Goal: Task Accomplishment & Management: Manage account settings

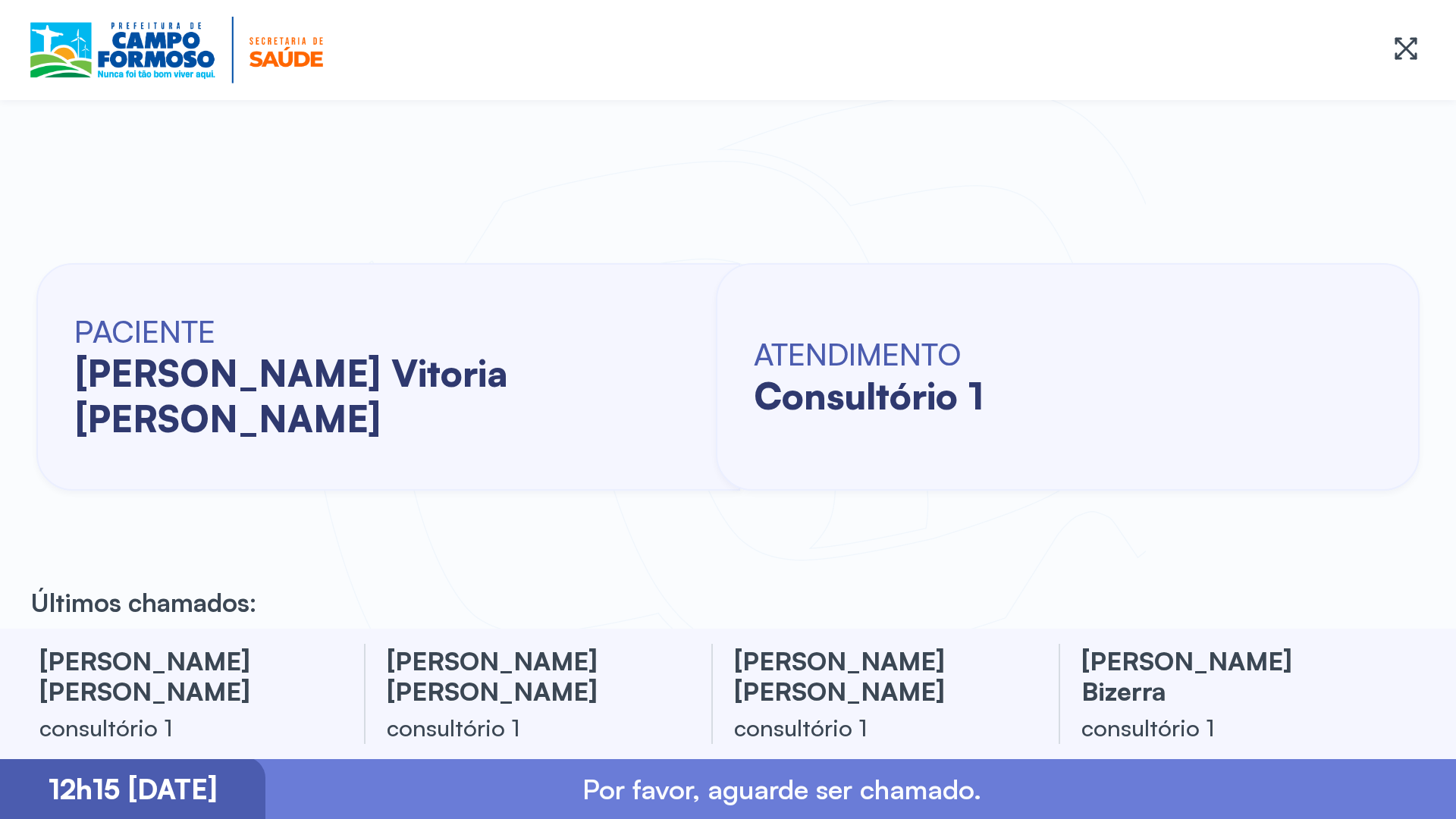
click at [4, 9] on div at bounding box center [728, 50] width 1456 height 100
click at [0, 1] on div at bounding box center [728, 50] width 1456 height 100
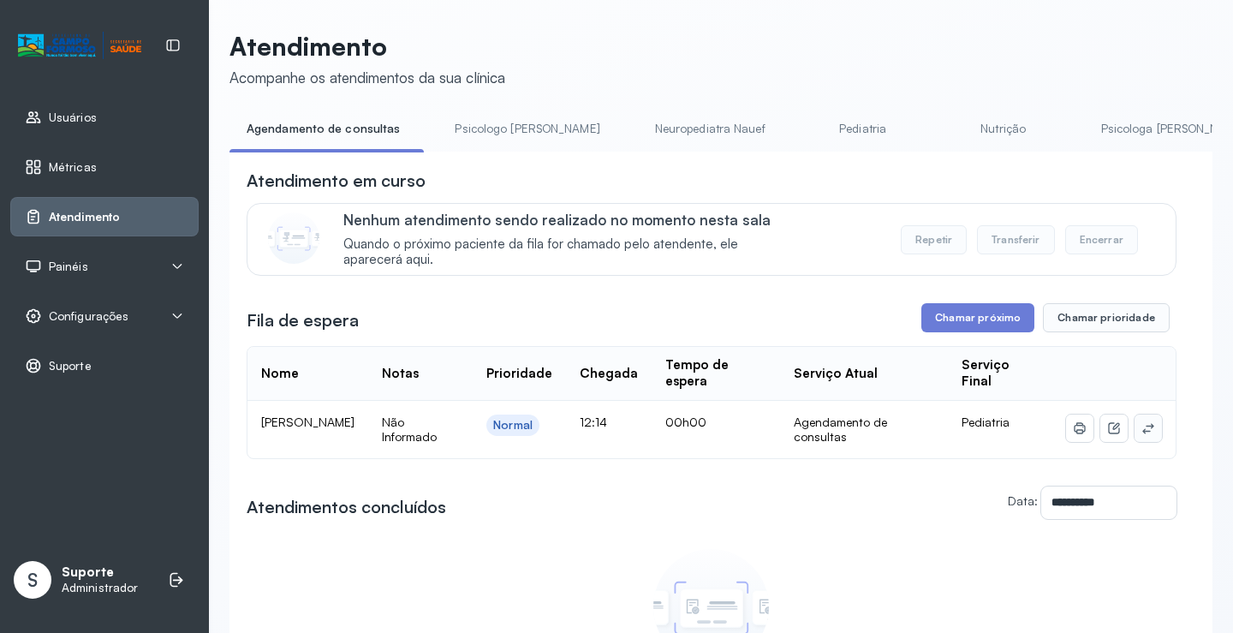
click at [1142, 427] on icon at bounding box center [1149, 428] width 14 height 14
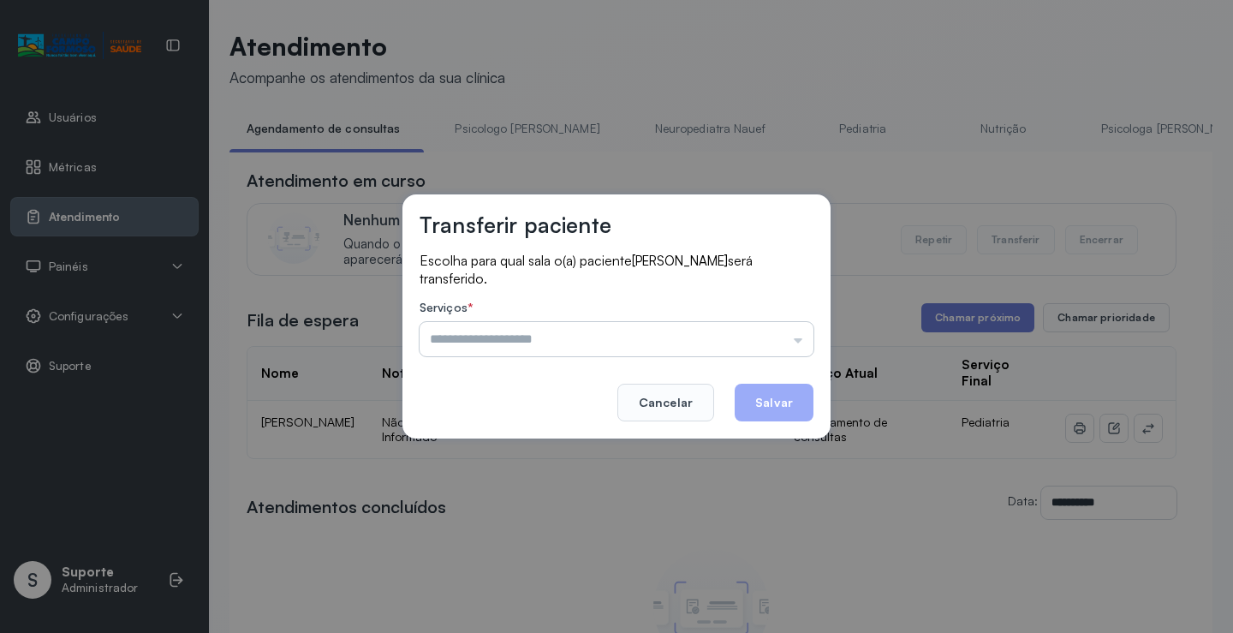
click at [774, 335] on input "text" at bounding box center [617, 339] width 394 height 34
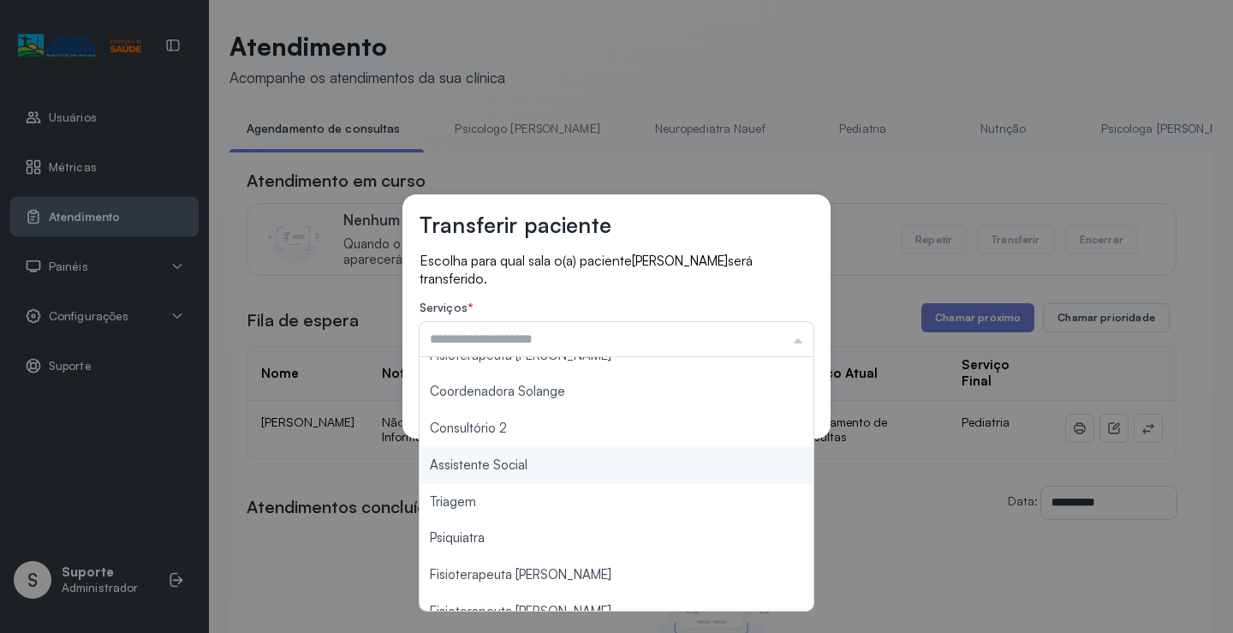
scroll to position [257, 0]
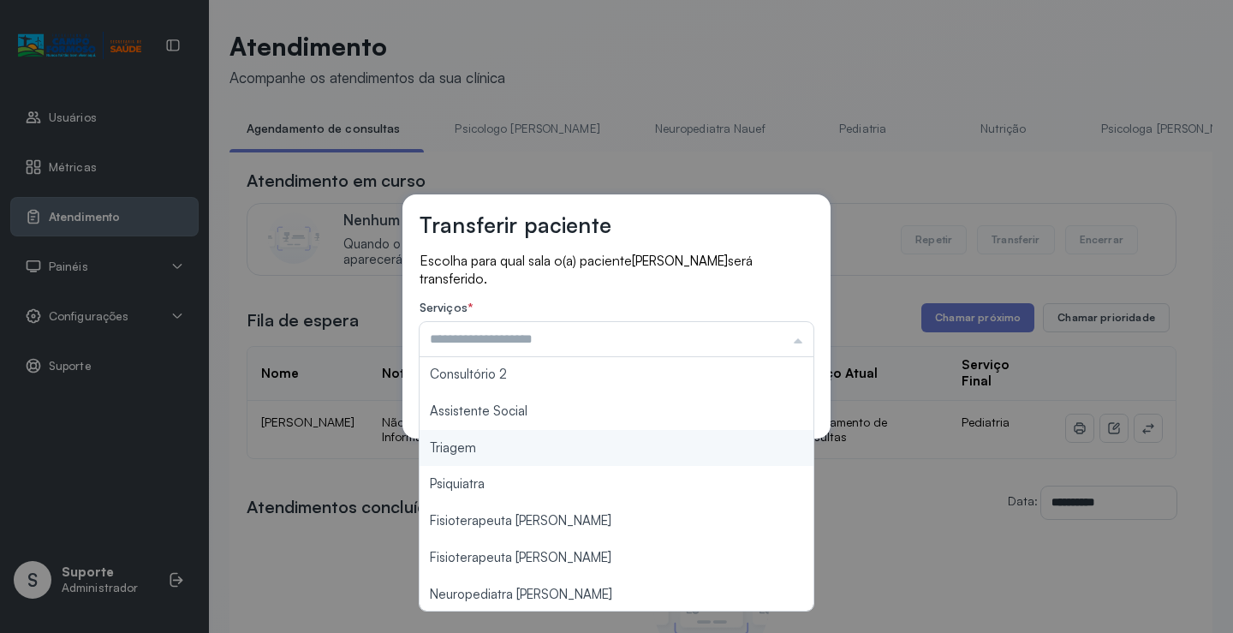
type input "*******"
drag, startPoint x: 552, startPoint y: 450, endPoint x: 771, endPoint y: 408, distance: 223.2
click at [552, 445] on div "Transferir paciente Escolha para qual sala o(a) paciente HUGO ALEXANDRE SANTOS …" at bounding box center [616, 316] width 1233 height 633
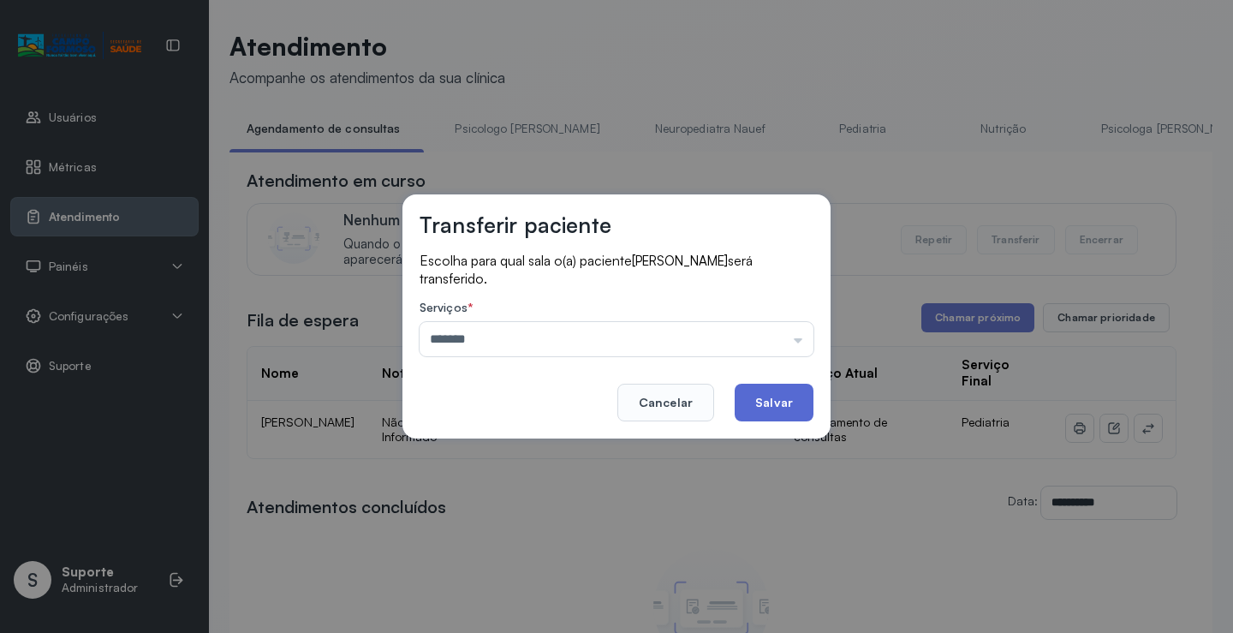
click at [790, 403] on button "Salvar" at bounding box center [774, 403] width 79 height 38
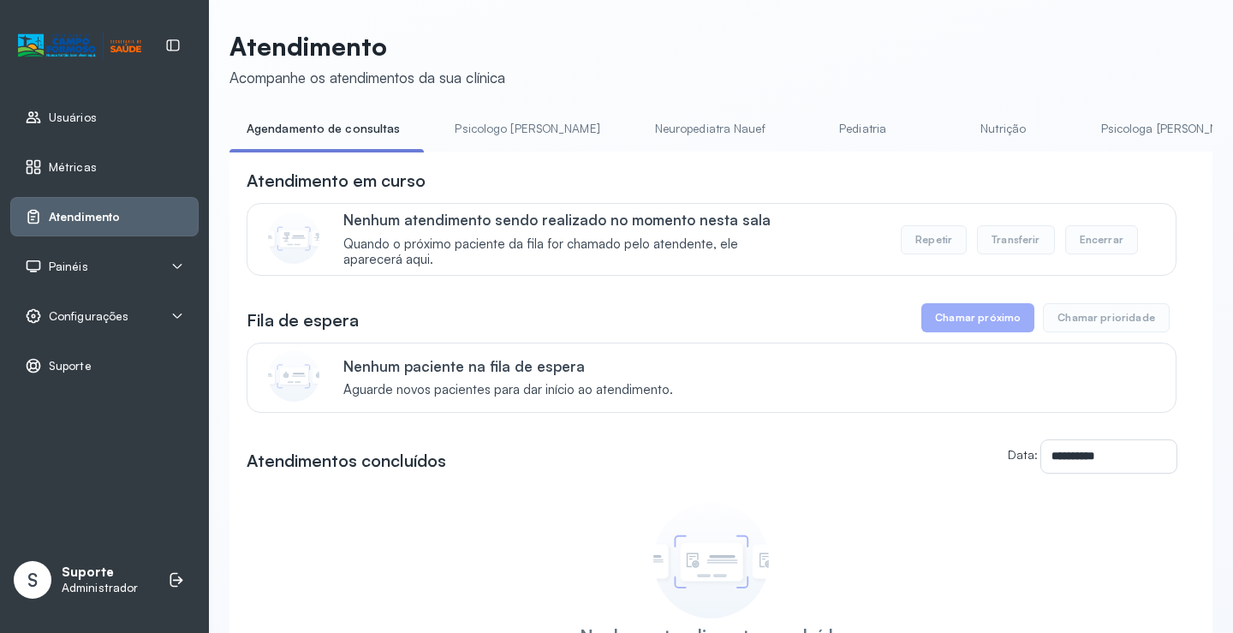
drag, startPoint x: 479, startPoint y: 140, endPoint x: 400, endPoint y: 128, distance: 79.6
click at [479, 138] on link "Psicologo Pedro" at bounding box center [527, 129] width 179 height 28
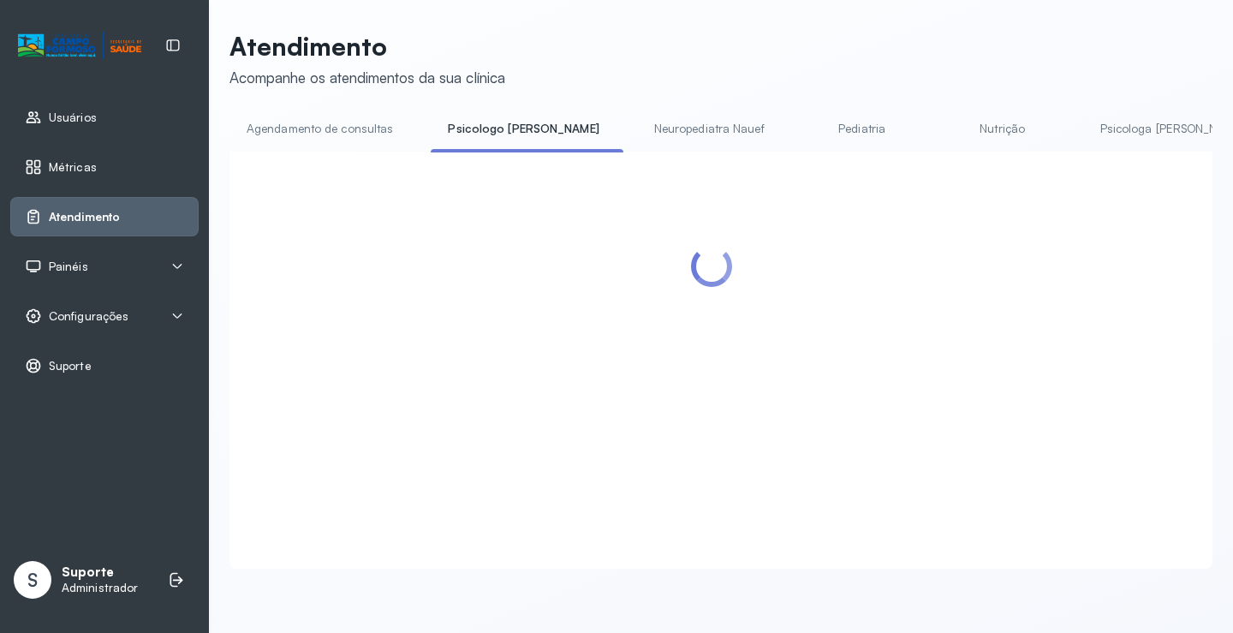
click at [361, 122] on link "Agendamento de consultas" at bounding box center [320, 129] width 181 height 28
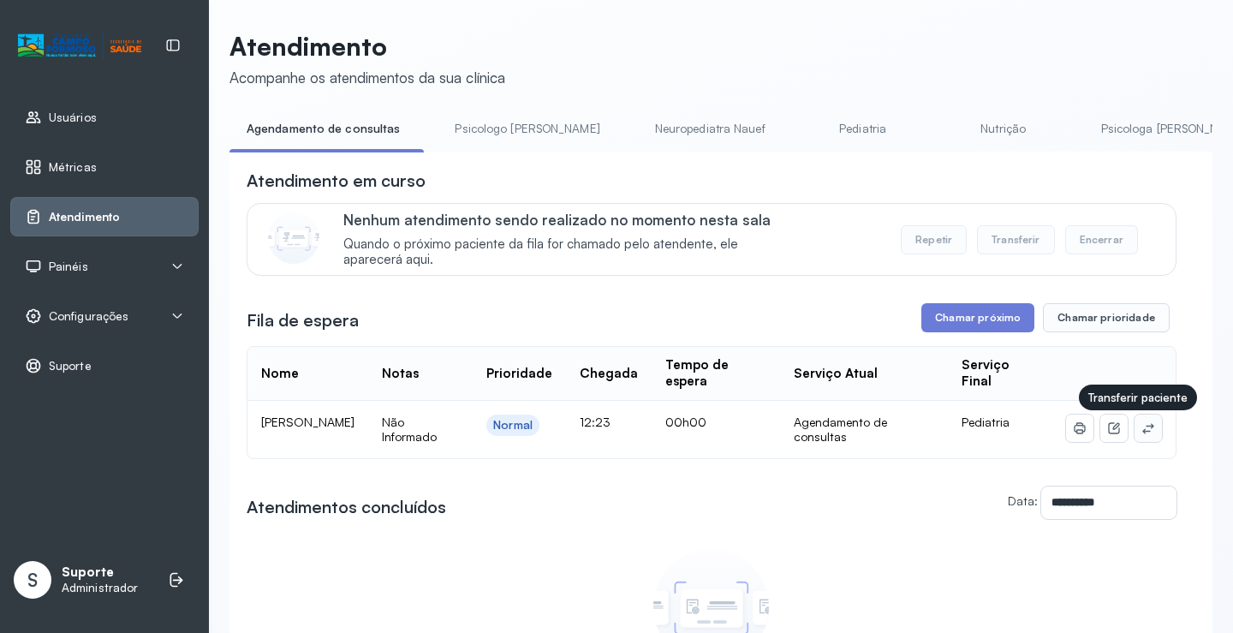
click at [1135, 426] on button at bounding box center [1148, 428] width 27 height 27
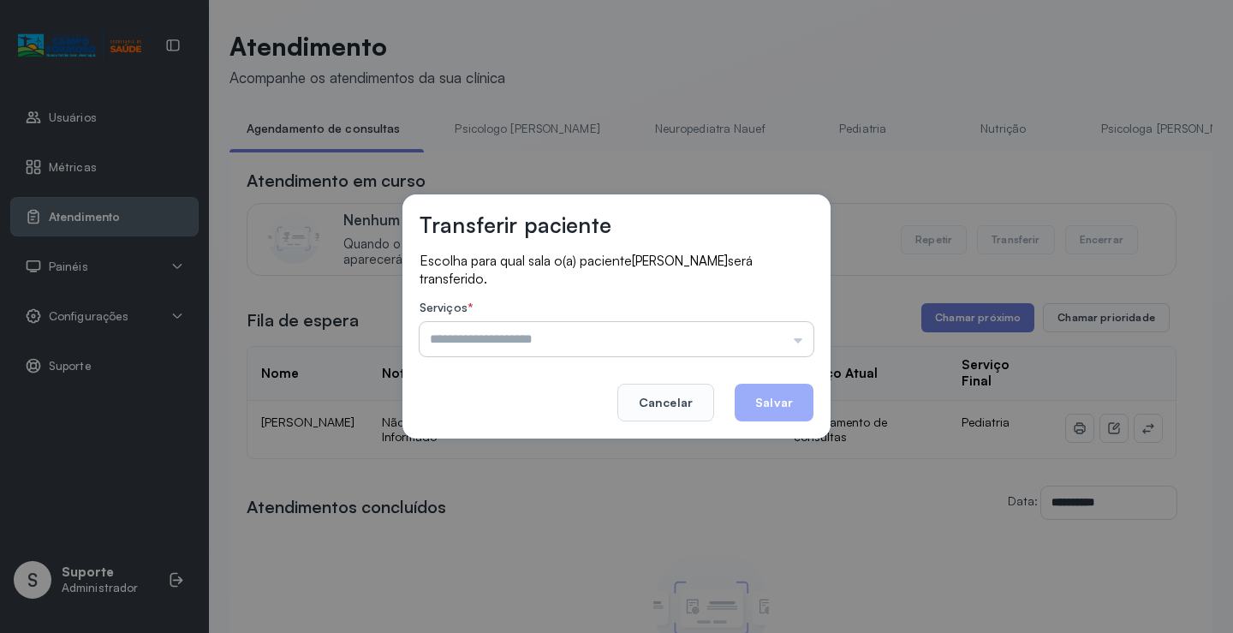
click at [755, 333] on input "text" at bounding box center [617, 339] width 394 height 34
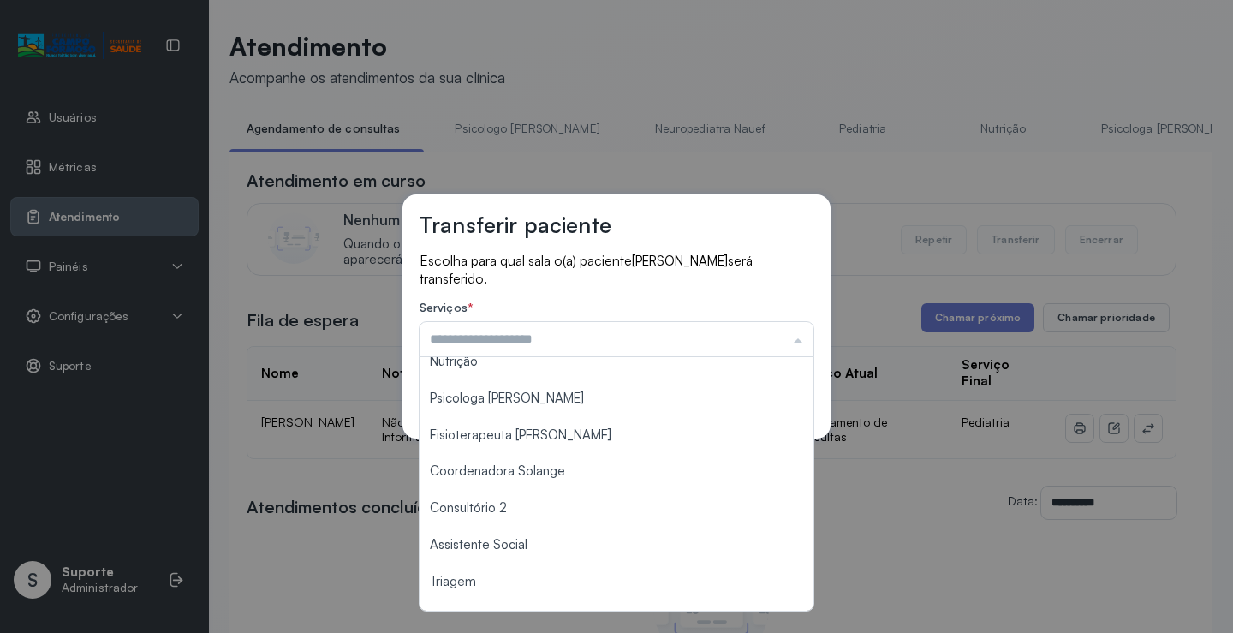
scroll to position [260, 0]
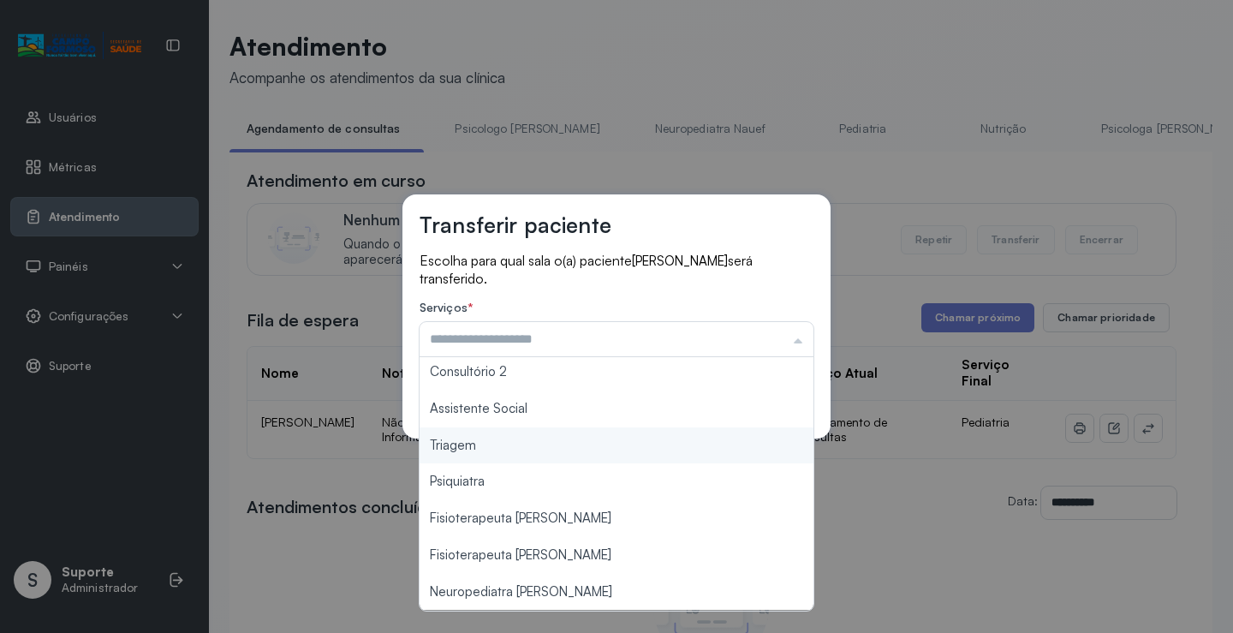
type input "*******"
drag, startPoint x: 510, startPoint y: 450, endPoint x: 545, endPoint y: 436, distance: 36.9
click at [515, 445] on div "Transferir paciente Escolha para qual sala o(a) paciente LORENZO SANTANA GONCAL…" at bounding box center [616, 316] width 1233 height 633
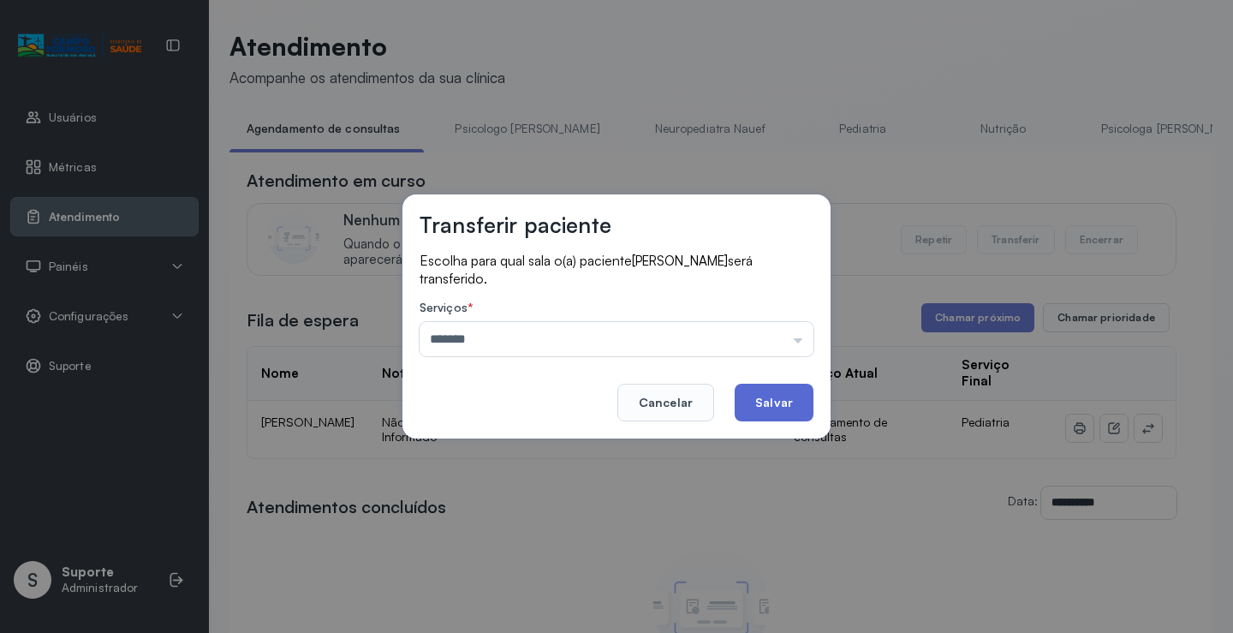
click at [807, 392] on button "Salvar" at bounding box center [774, 403] width 79 height 38
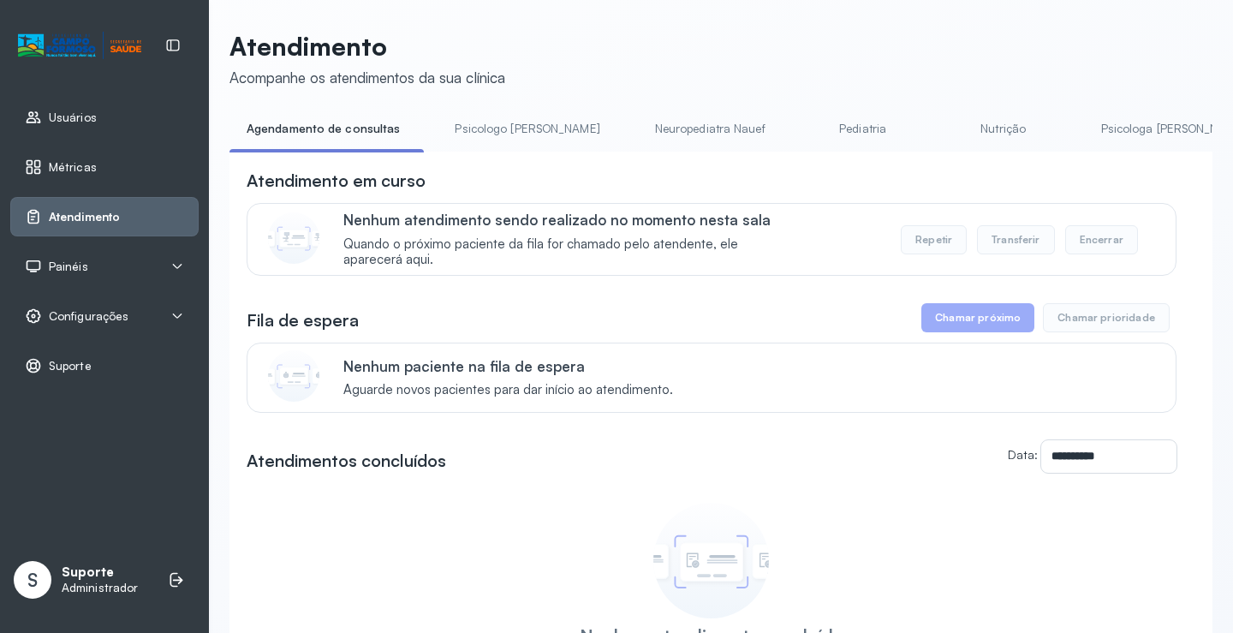
click at [468, 116] on link "Psicologo Pedro" at bounding box center [527, 129] width 179 height 28
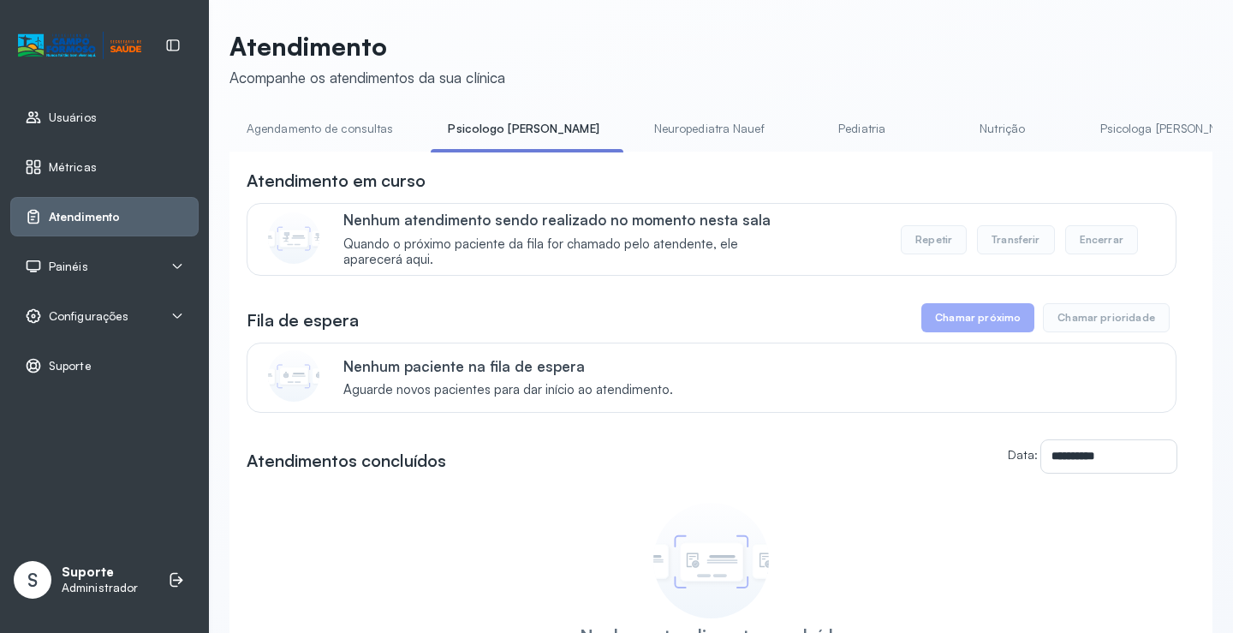
click at [320, 119] on link "Agendamento de consultas" at bounding box center [320, 129] width 181 height 28
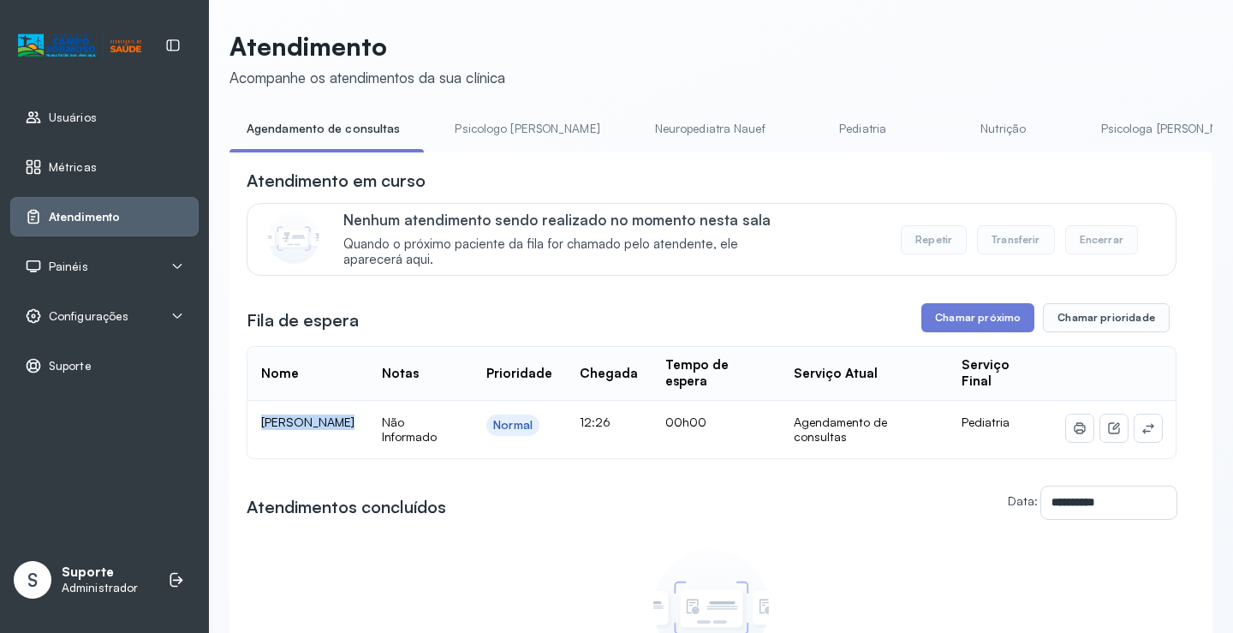
drag, startPoint x: 254, startPoint y: 422, endPoint x: 427, endPoint y: 425, distance: 173.9
click at [436, 430] on tr "MARCOS VITOR FERREIRA DOS SANTOS Não Informado Normal 12:26 00h00 Agendamento d…" at bounding box center [712, 429] width 928 height 57
copy td "MARCOS VITOR FERREIRA DOS SANTOS"
click at [1143, 427] on icon at bounding box center [1149, 428] width 14 height 14
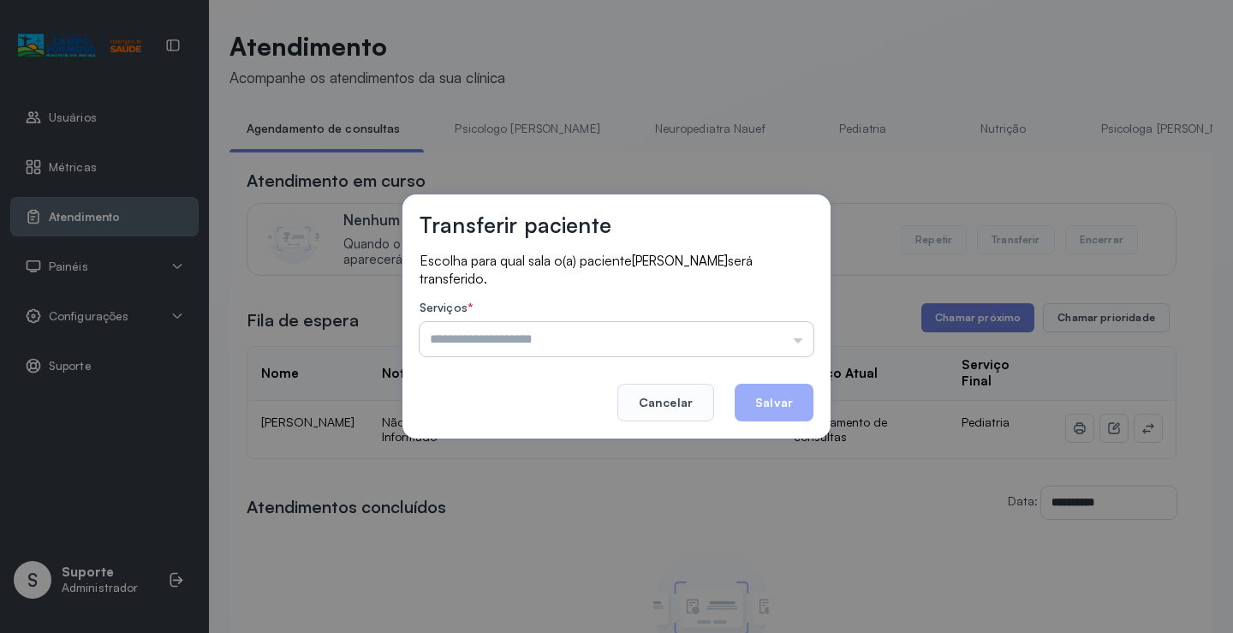
click at [798, 345] on input "text" at bounding box center [617, 339] width 394 height 34
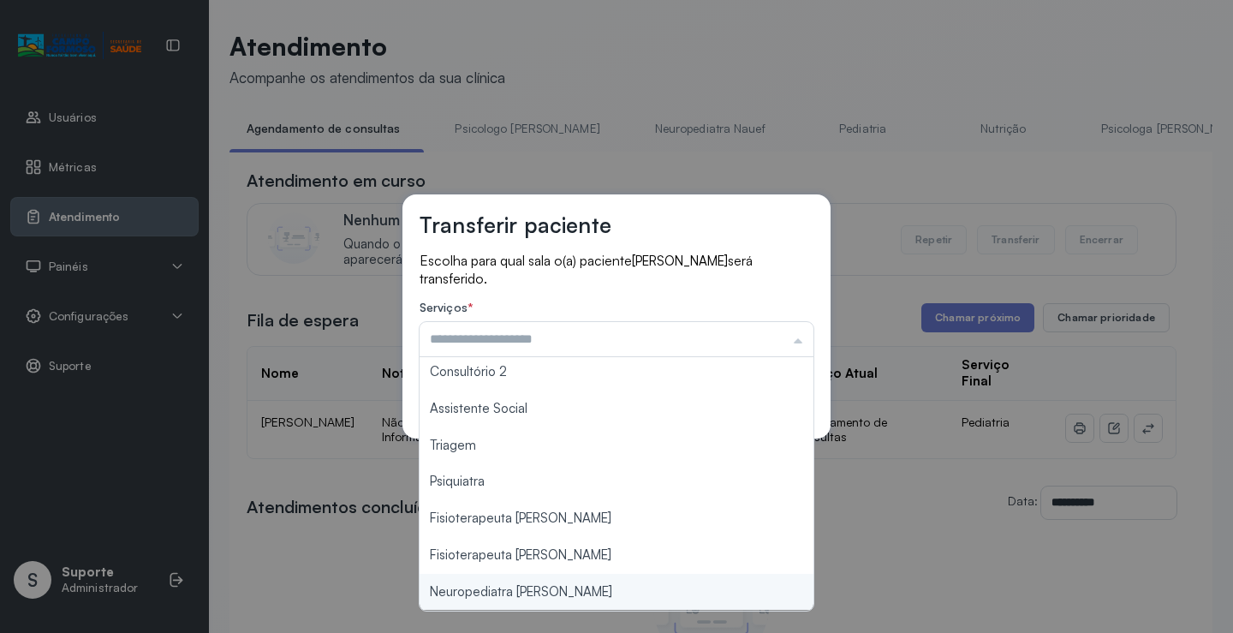
type input "**********"
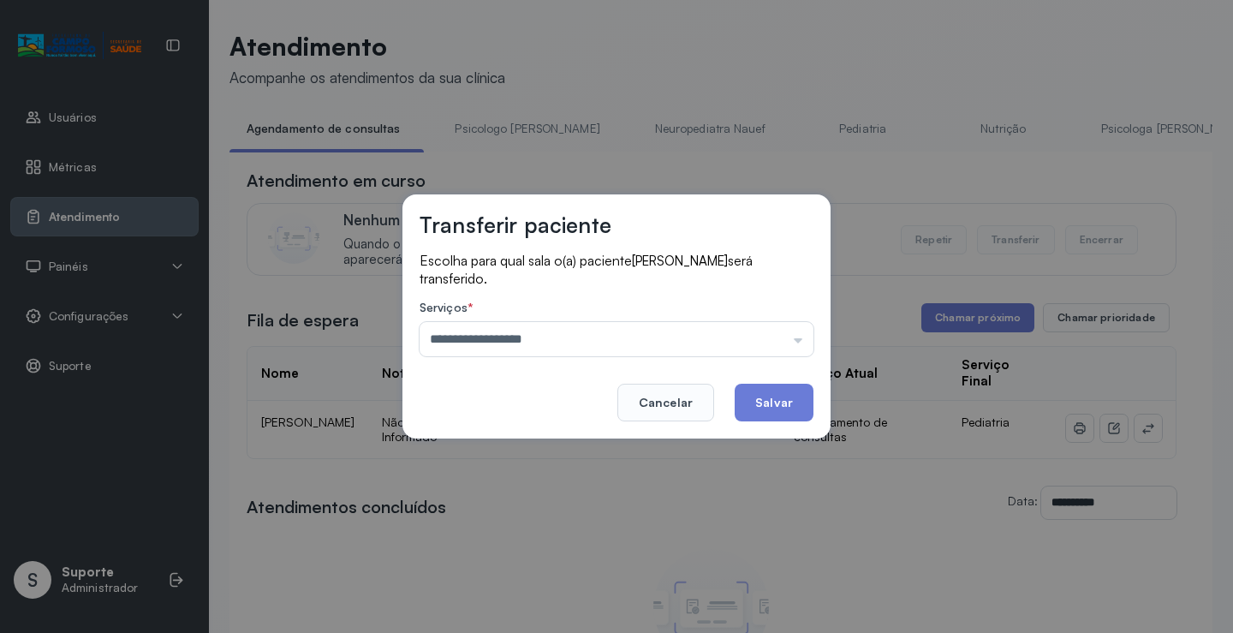
click at [576, 588] on div "**********" at bounding box center [616, 316] width 1233 height 633
click at [794, 409] on button "Salvar" at bounding box center [774, 403] width 79 height 38
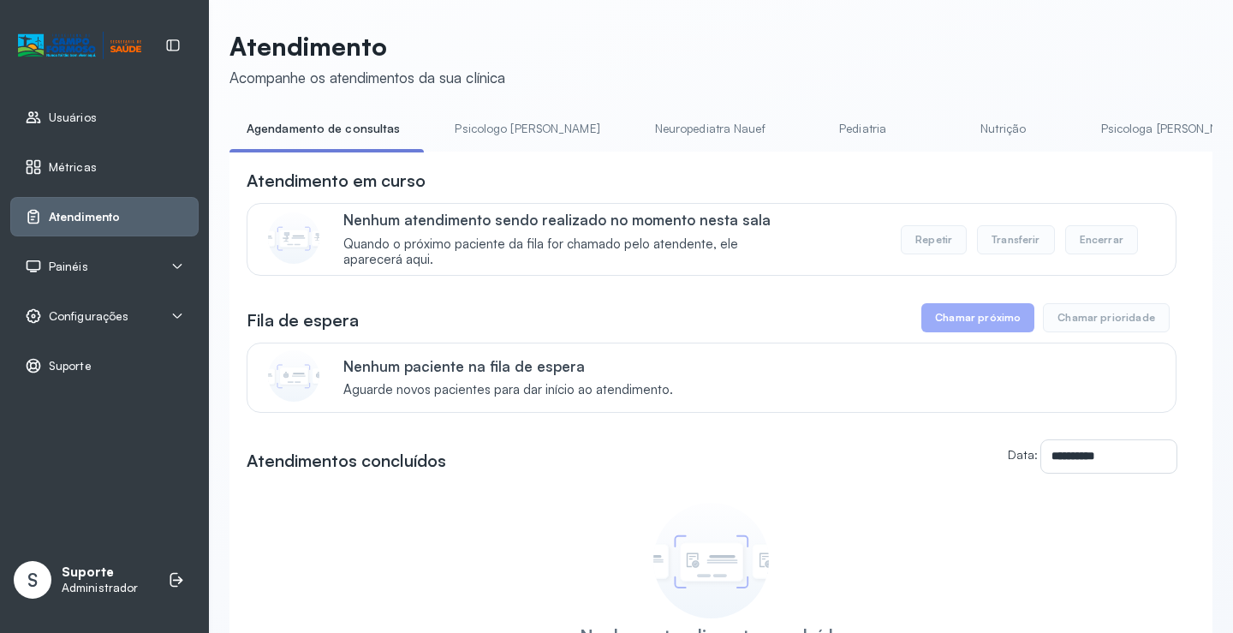
click at [506, 123] on link "Psicologo Pedro" at bounding box center [527, 129] width 179 height 28
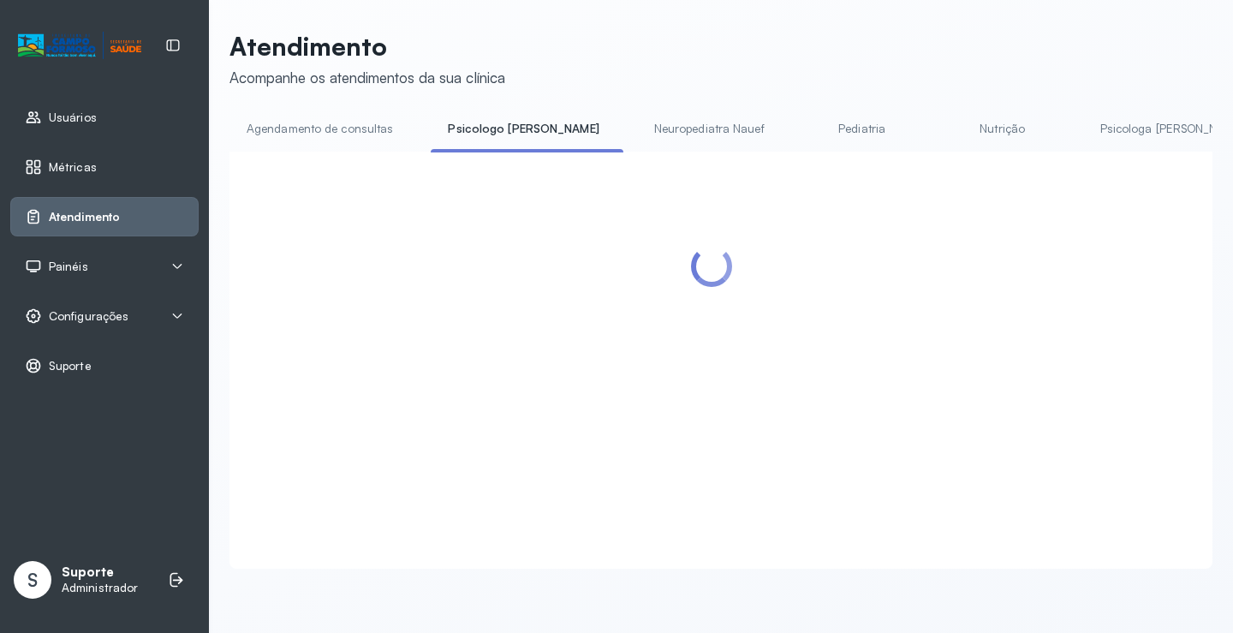
click at [356, 128] on link "Agendamento de consultas" at bounding box center [320, 129] width 181 height 28
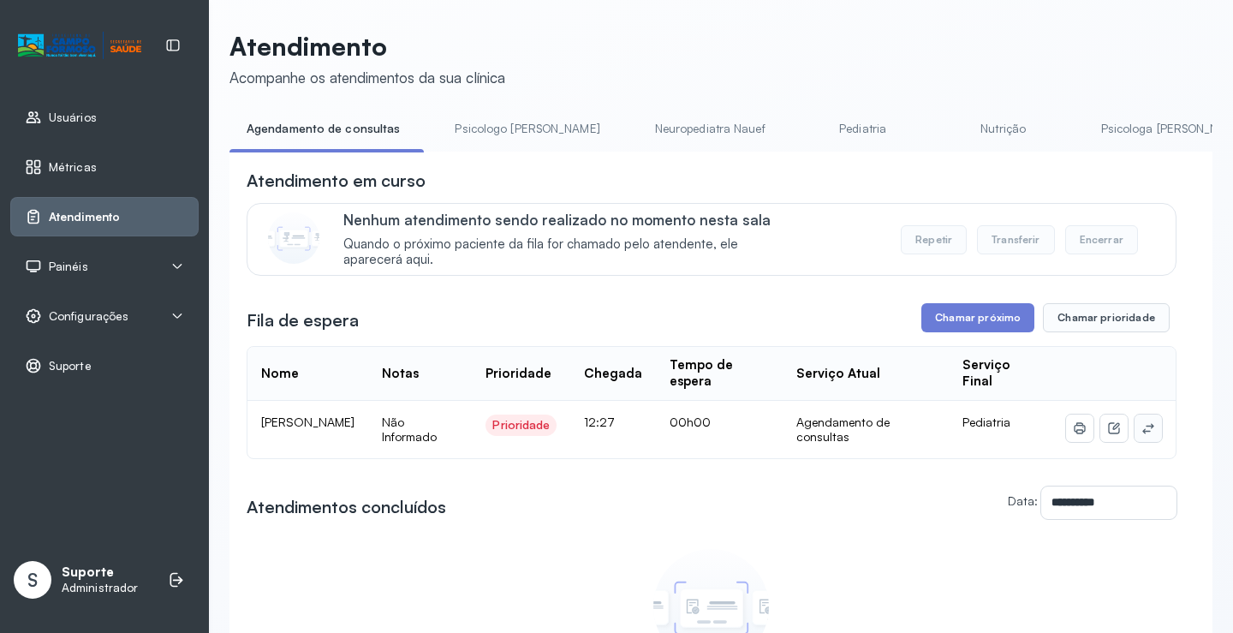
click at [1142, 429] on icon at bounding box center [1149, 428] width 14 height 14
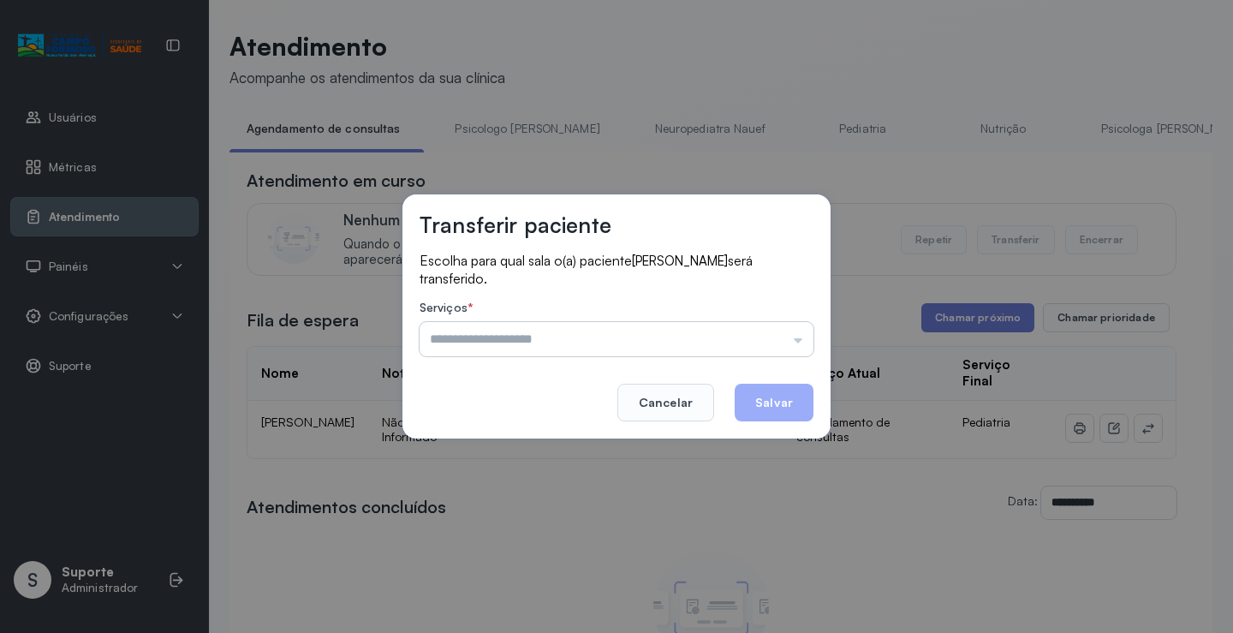
click at [758, 353] on input "text" at bounding box center [617, 339] width 394 height 34
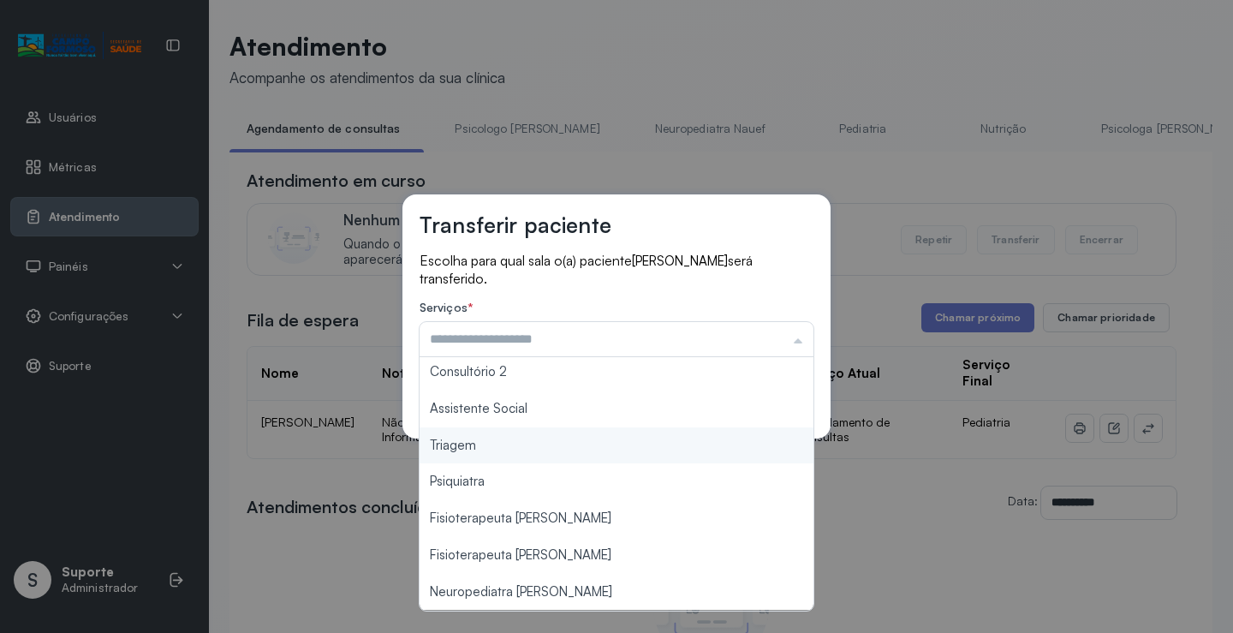
type input "*******"
drag, startPoint x: 523, startPoint y: 450, endPoint x: 689, endPoint y: 415, distance: 169.8
click at [532, 446] on div "Transferir paciente Escolha para qual sala o(a) paciente MARCOS VITOR FERREIRA …" at bounding box center [616, 316] width 1233 height 633
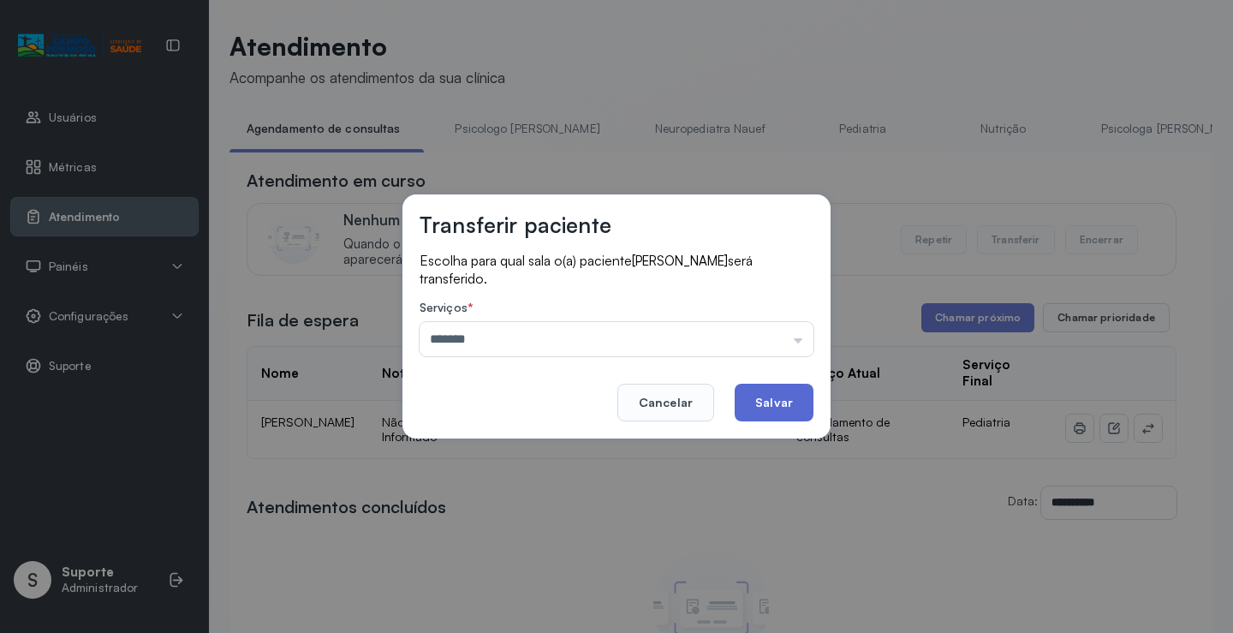
click at [790, 394] on button "Salvar" at bounding box center [774, 403] width 79 height 38
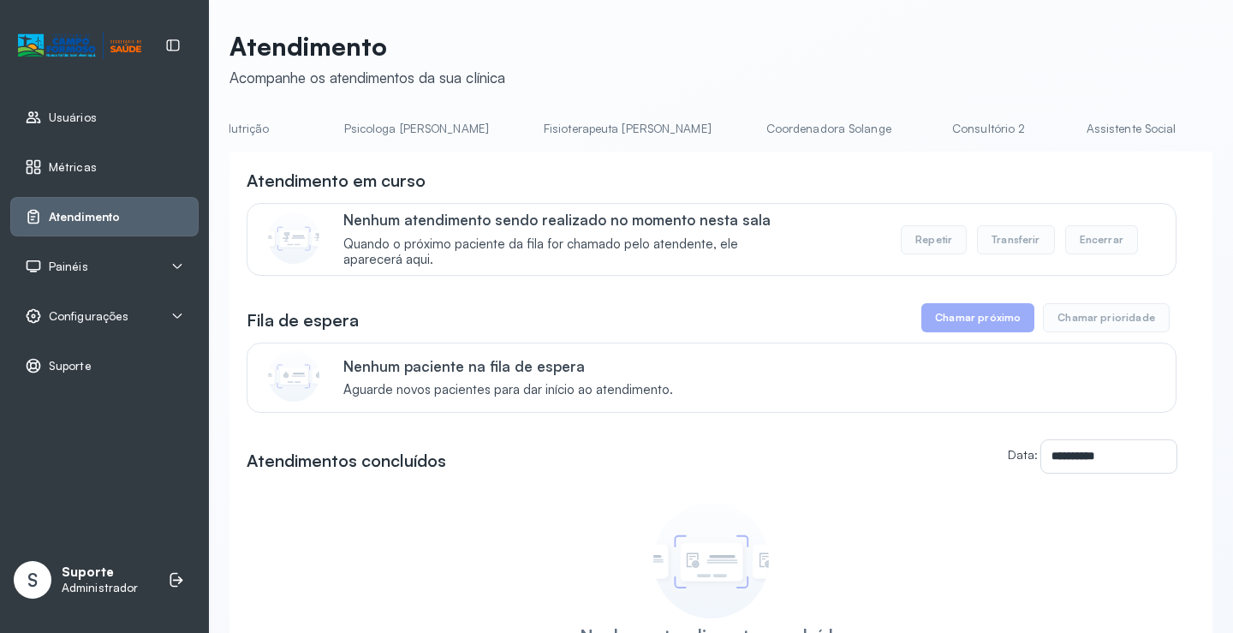
scroll to position [0, 766]
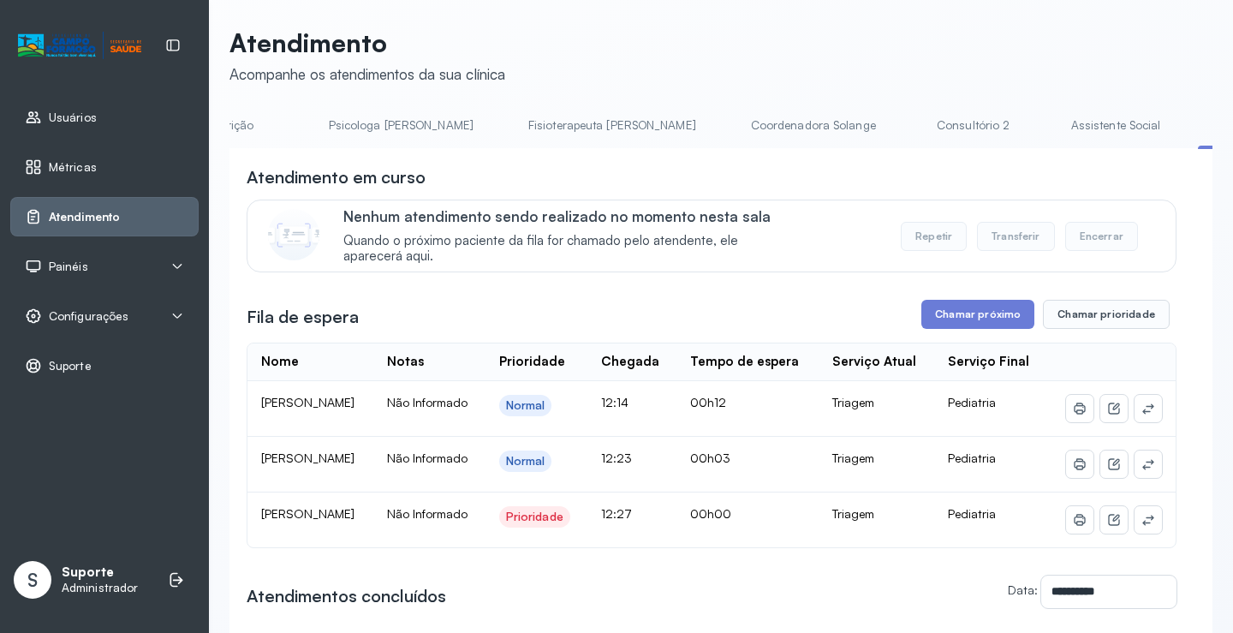
scroll to position [0, 0]
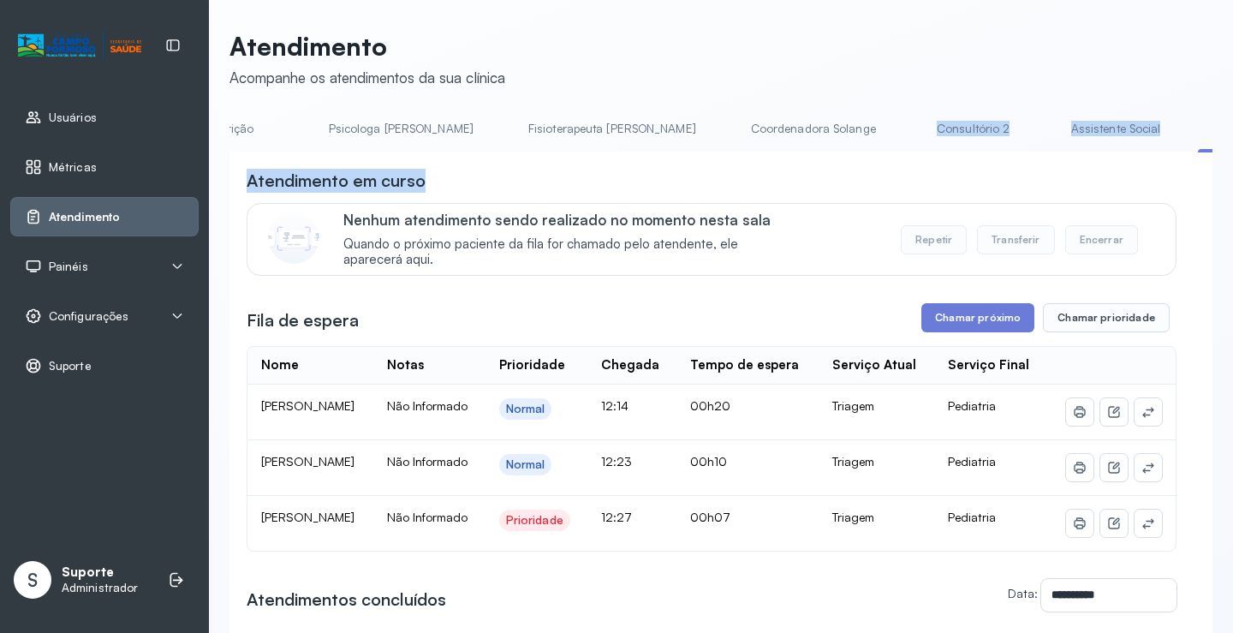
drag, startPoint x: 721, startPoint y: 152, endPoint x: 549, endPoint y: 167, distance: 172.8
click at [523, 159] on div "**********" at bounding box center [721, 519] width 983 height 809
drag, startPoint x: 716, startPoint y: 164, endPoint x: 752, endPoint y: 154, distance: 37.4
click at [718, 164] on div "**********" at bounding box center [721, 538] width 983 height 773
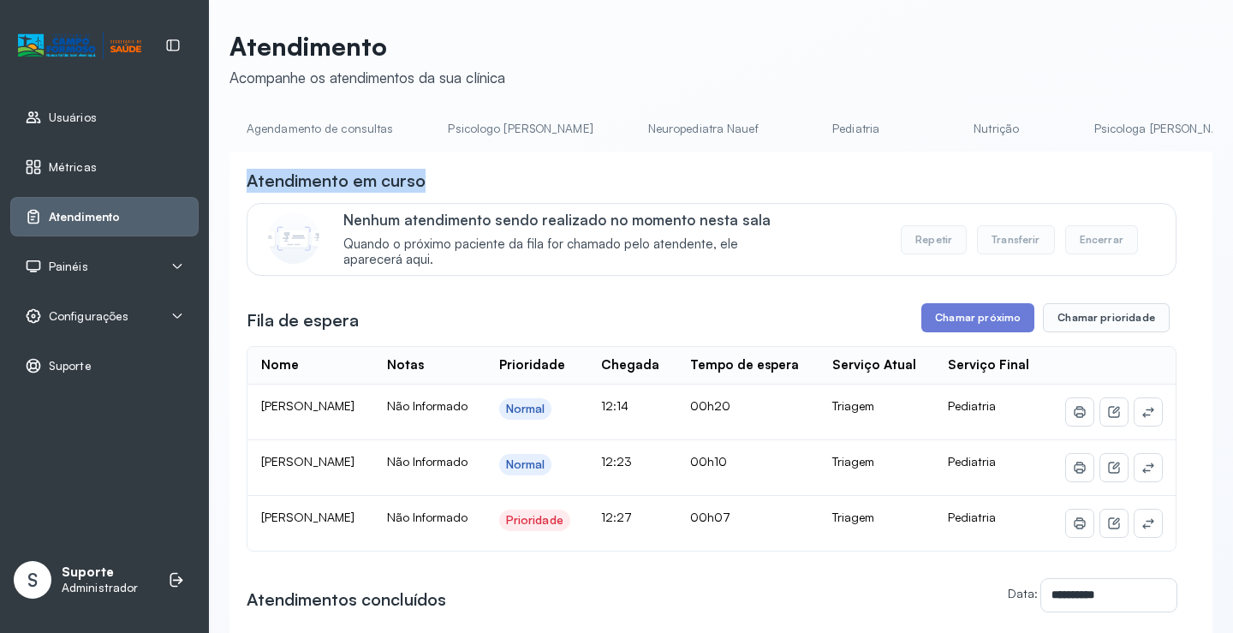
click at [318, 116] on link "Agendamento de consultas" at bounding box center [320, 129] width 181 height 28
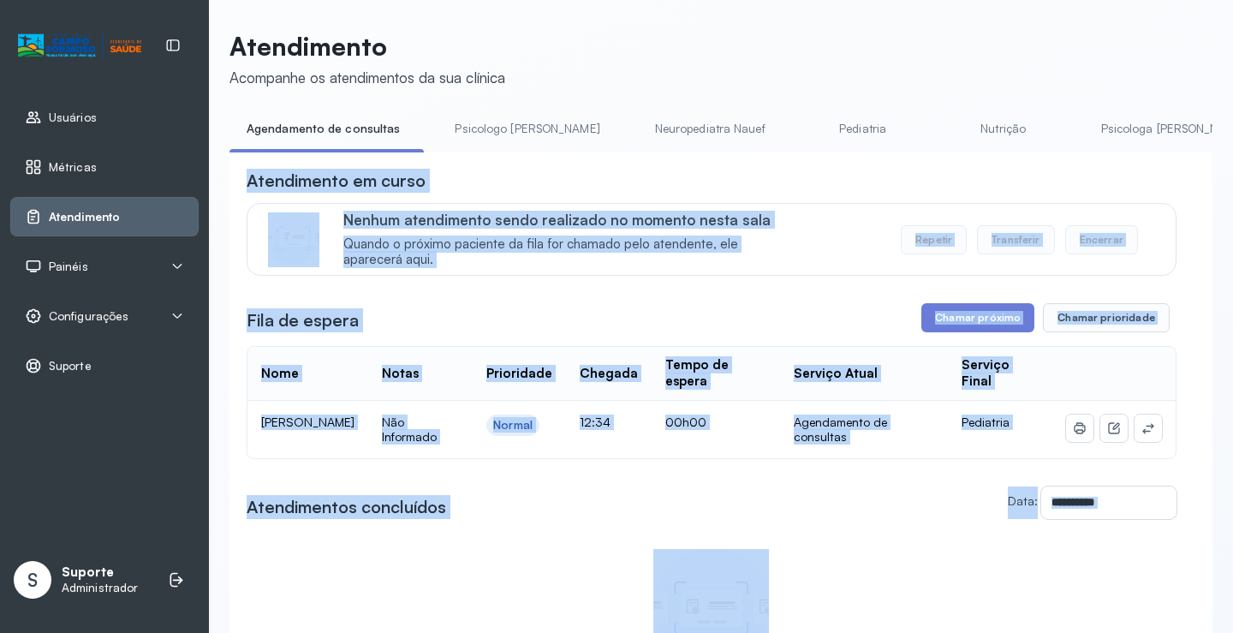
click at [594, 300] on div "**********" at bounding box center [712, 445] width 930 height 552
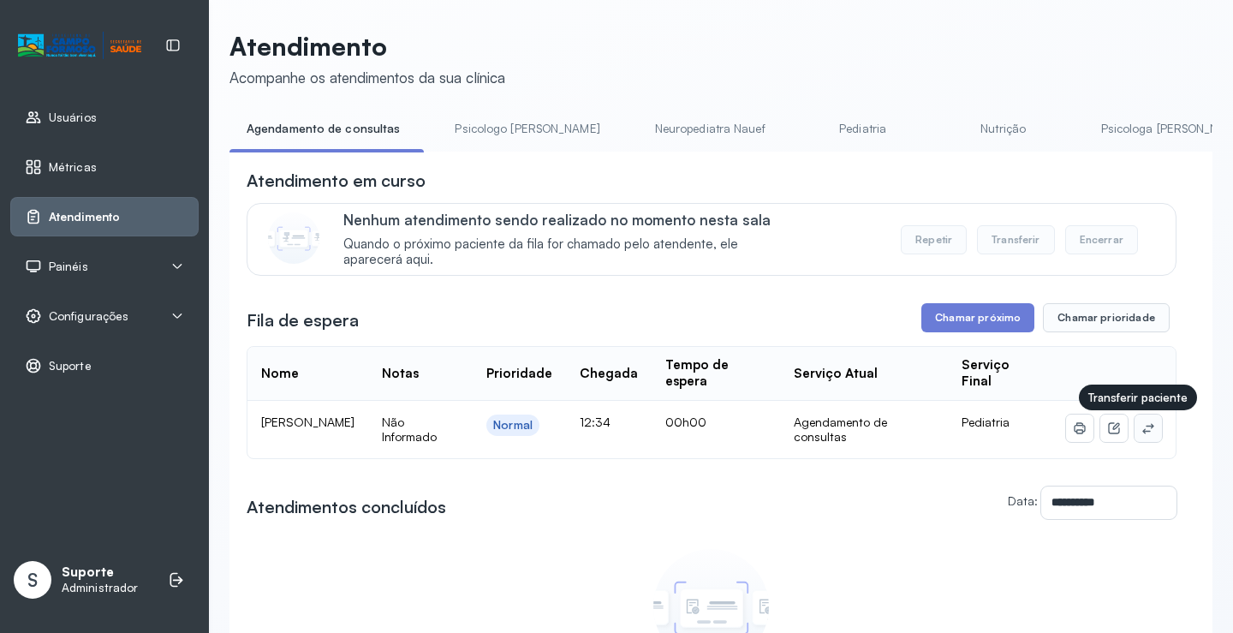
click at [1142, 431] on icon at bounding box center [1149, 428] width 14 height 14
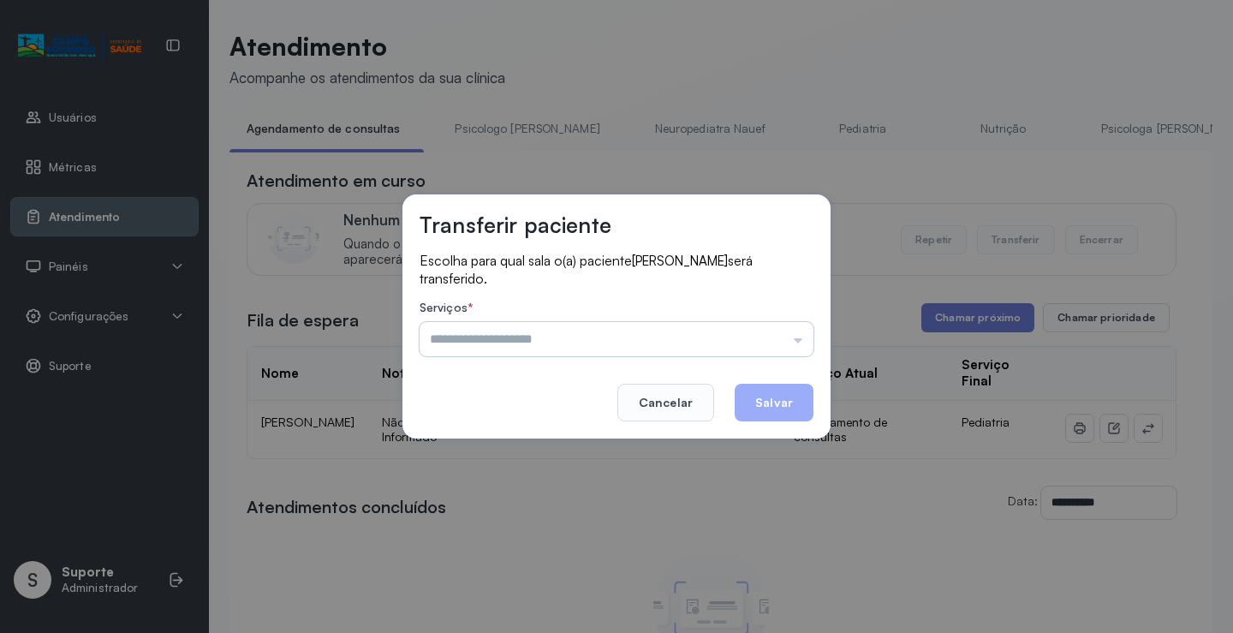
click at [791, 333] on input "text" at bounding box center [617, 339] width 394 height 34
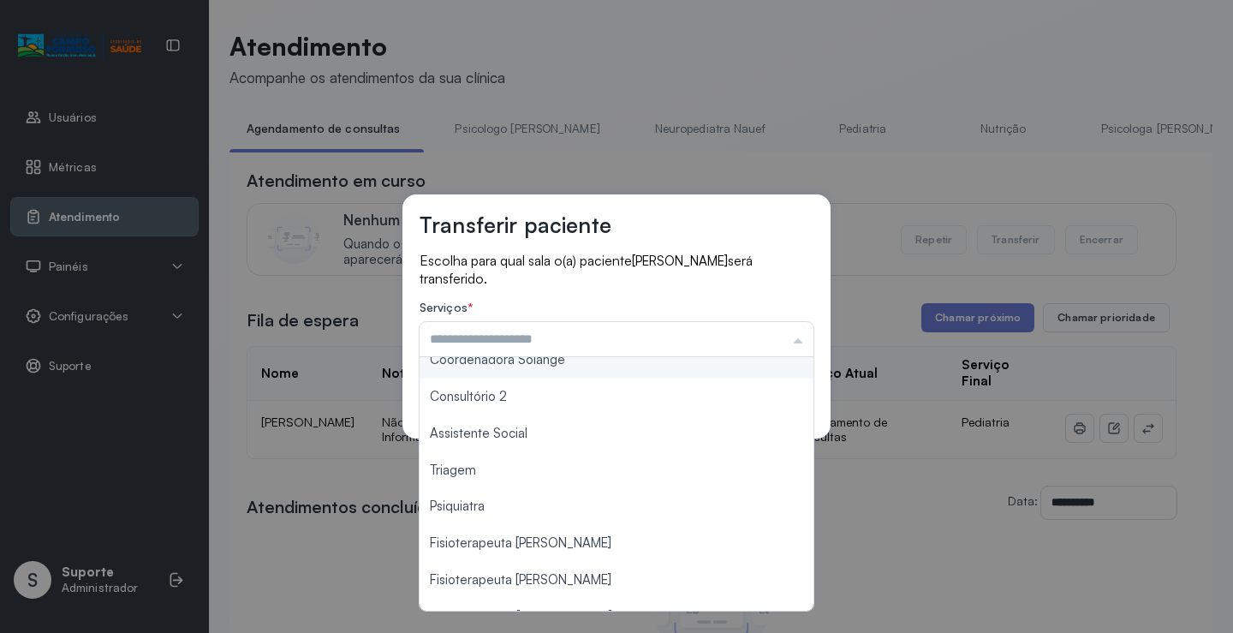
scroll to position [257, 0]
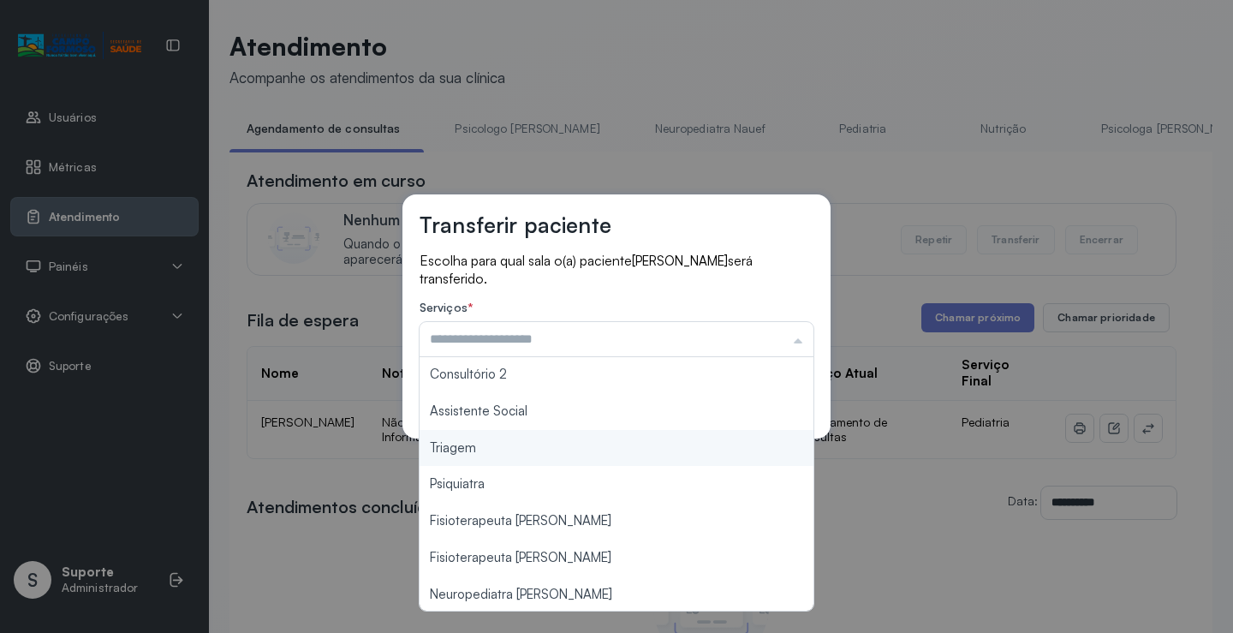
type input "*******"
click at [504, 450] on div "Transferir paciente Escolha para qual sala o(a) paciente ENZO GABRIEL BARROS GA…" at bounding box center [616, 316] width 1233 height 633
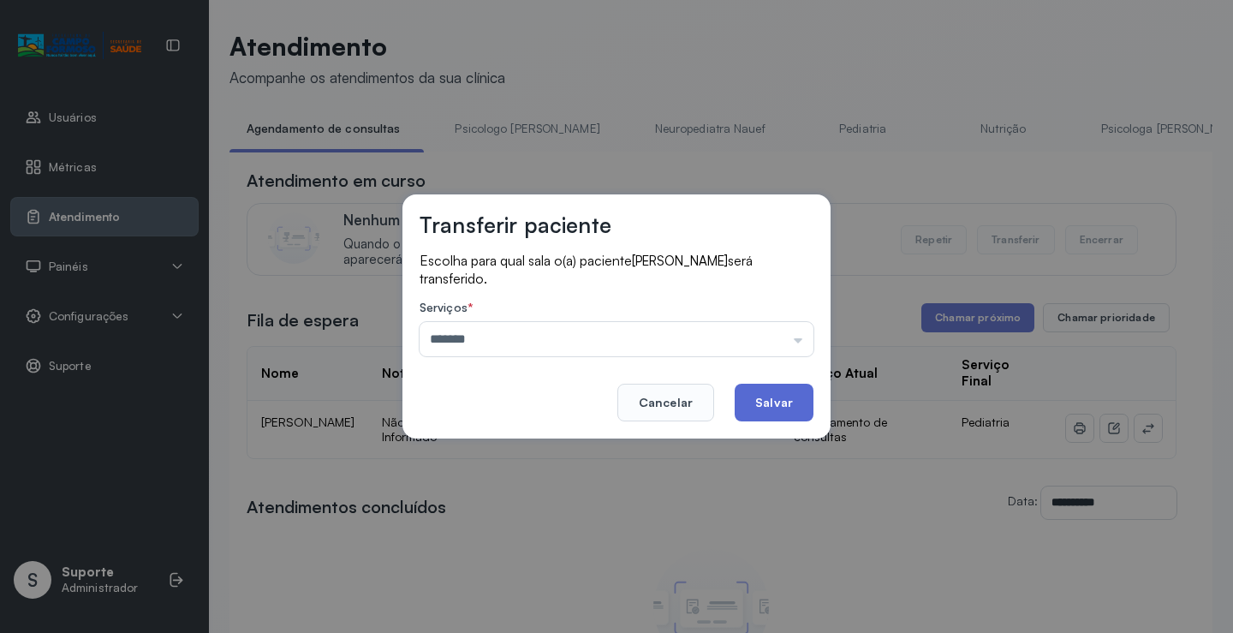
click at [780, 396] on button "Salvar" at bounding box center [774, 403] width 79 height 38
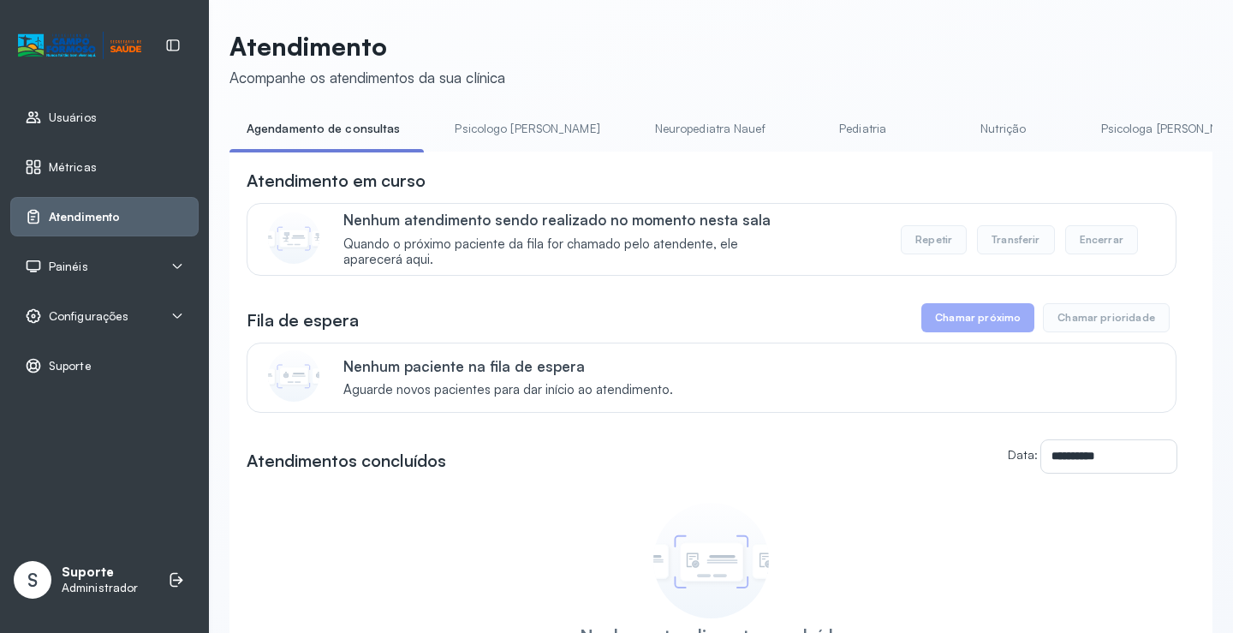
click at [474, 131] on link "Psicologo Pedro" at bounding box center [527, 129] width 179 height 28
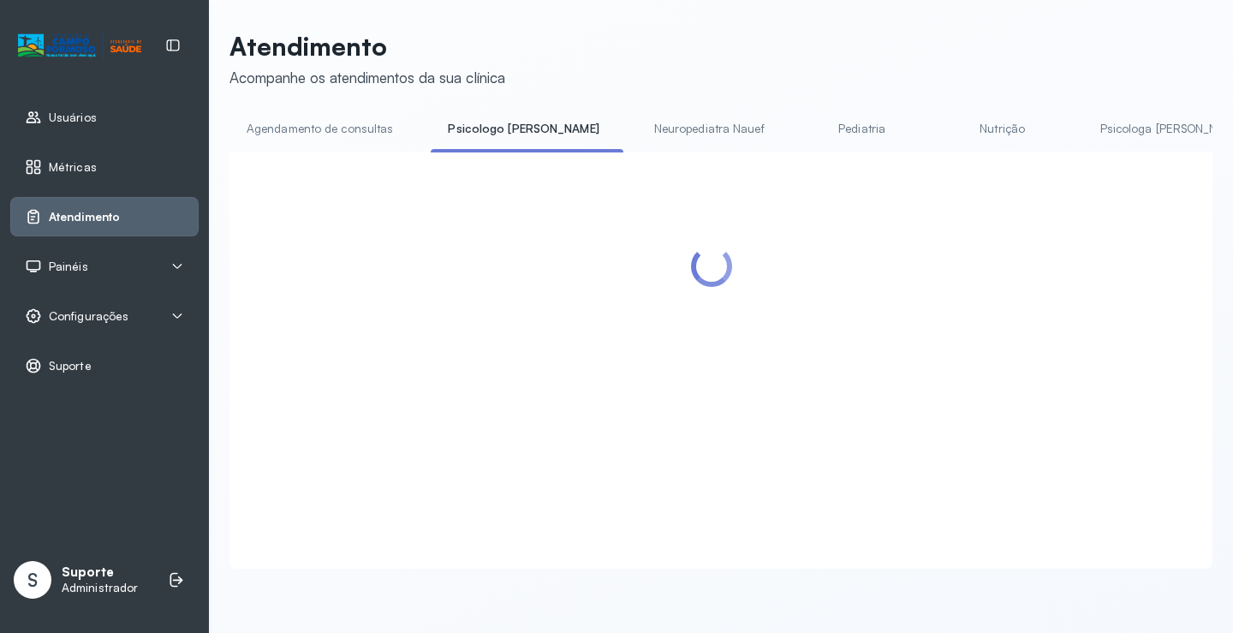
click at [334, 133] on link "Agendamento de consultas" at bounding box center [320, 129] width 181 height 28
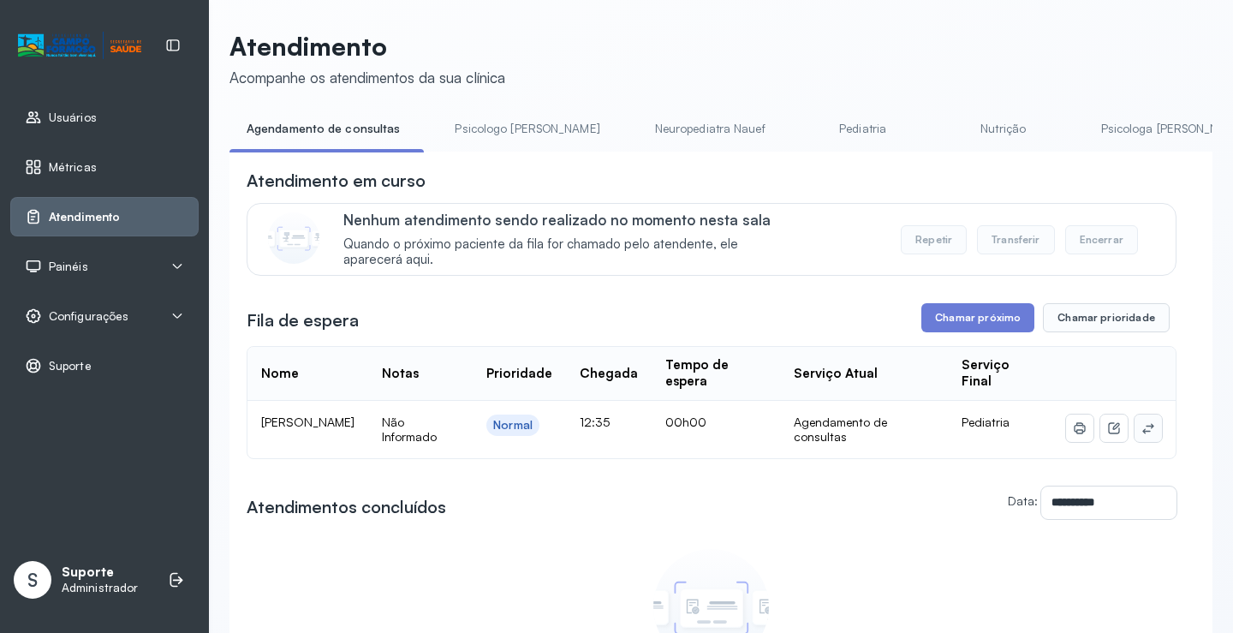
click at [1142, 431] on icon at bounding box center [1149, 428] width 14 height 14
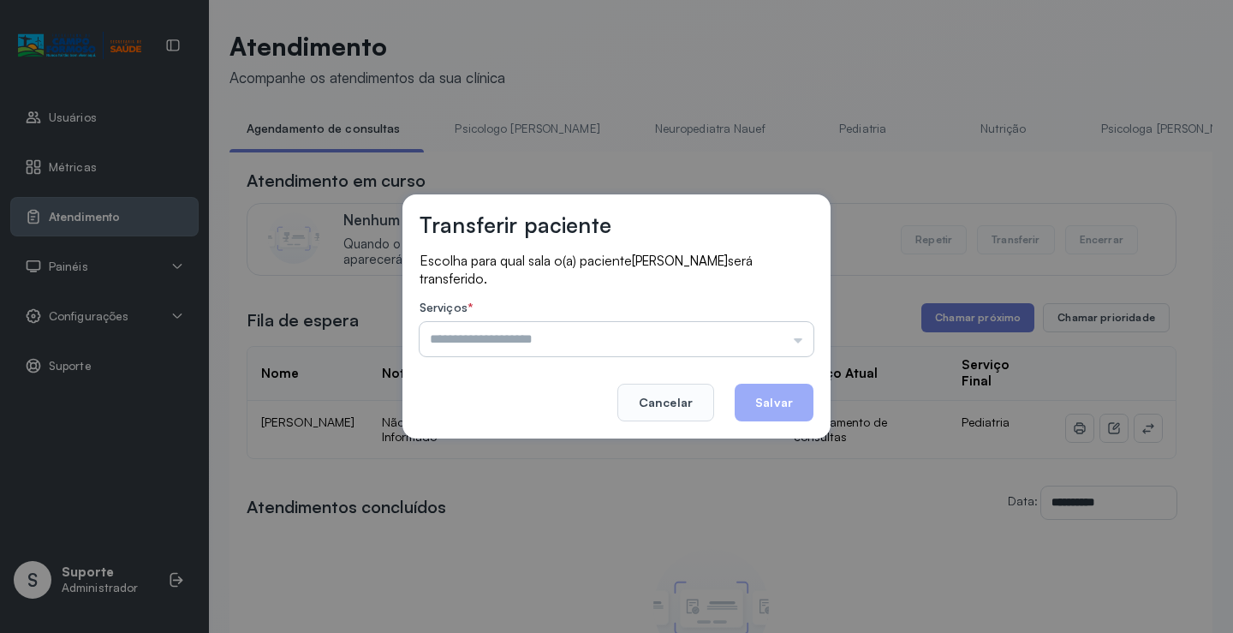
drag, startPoint x: 728, startPoint y: 337, endPoint x: 549, endPoint y: 418, distance: 196.3
click at [728, 338] on input "text" at bounding box center [617, 339] width 394 height 34
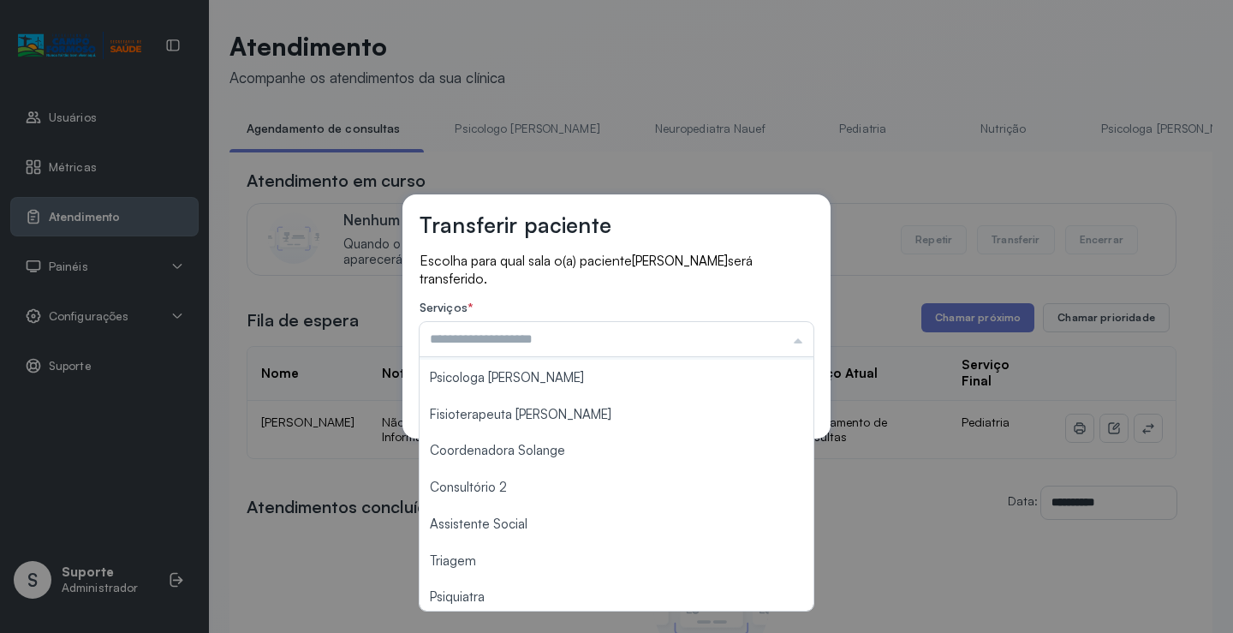
scroll to position [259, 0]
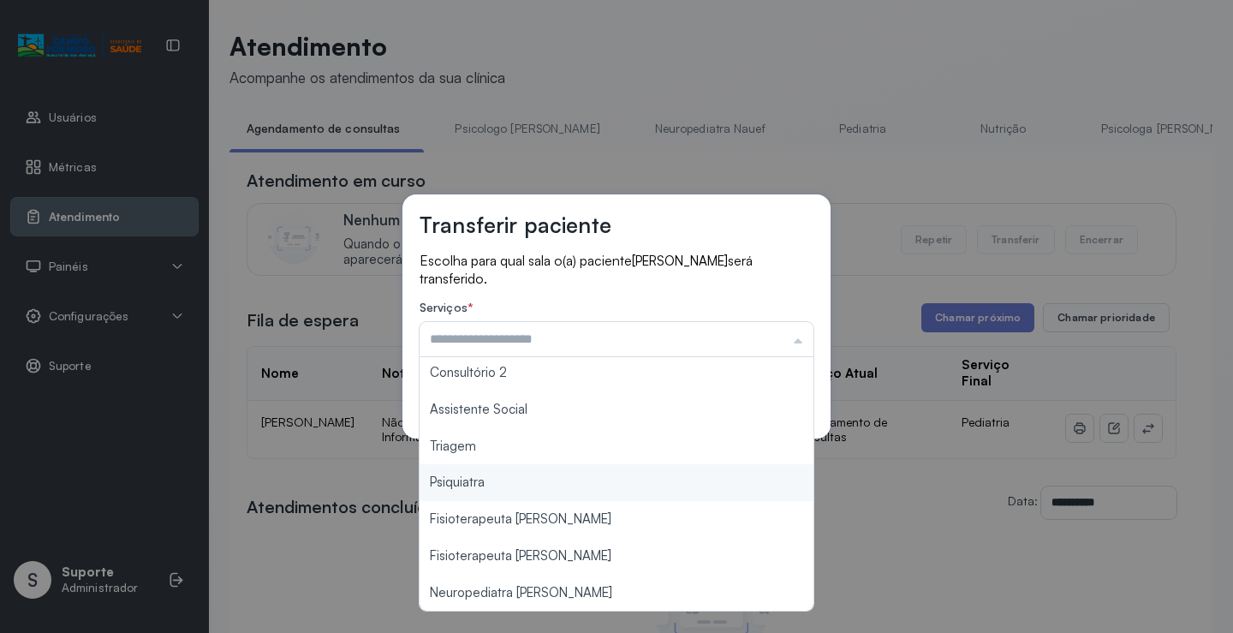
type input "*******"
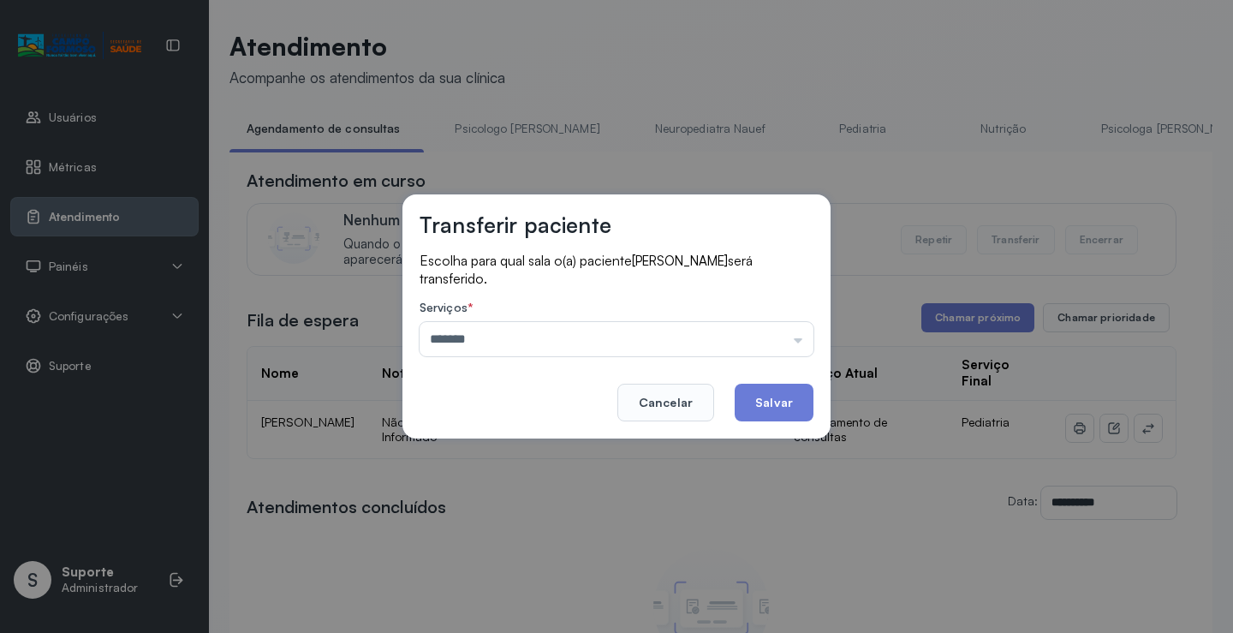
click at [500, 449] on div "Transferir paciente Escolha para qual sala o(a) paciente MARIA CECILIA SOUZA LI…" at bounding box center [616, 316] width 1233 height 633
click at [754, 399] on button "Salvar" at bounding box center [774, 403] width 79 height 38
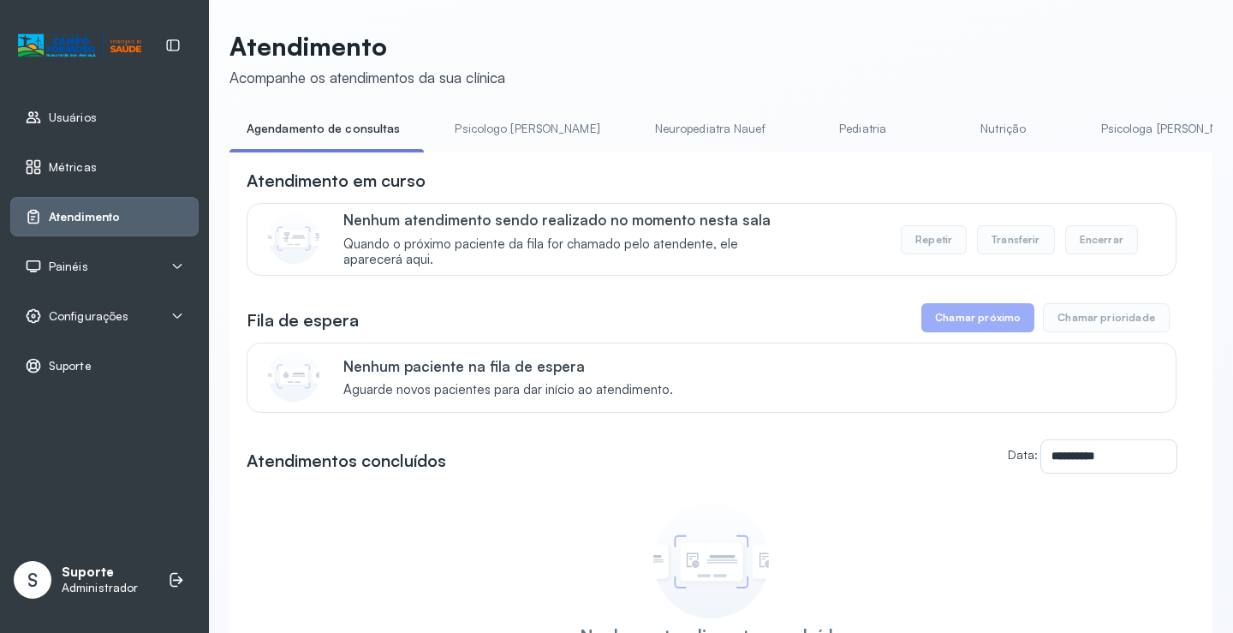
click at [524, 120] on link "Psicologo Pedro" at bounding box center [527, 129] width 179 height 28
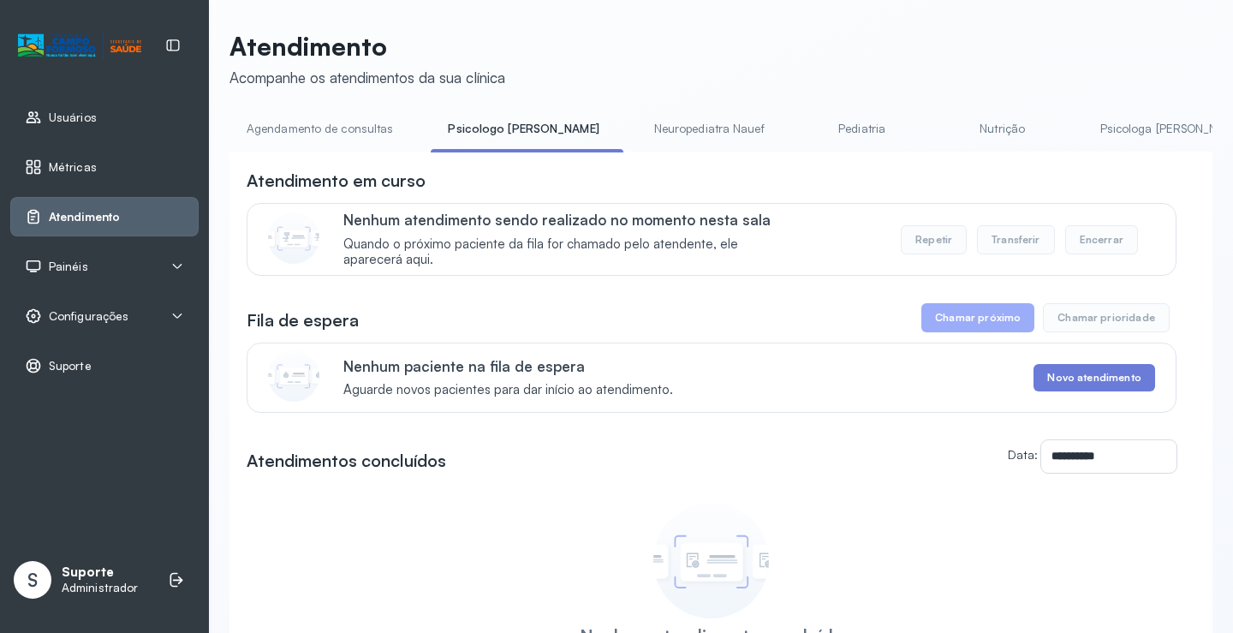
click at [354, 127] on link "Agendamento de consultas" at bounding box center [320, 129] width 181 height 28
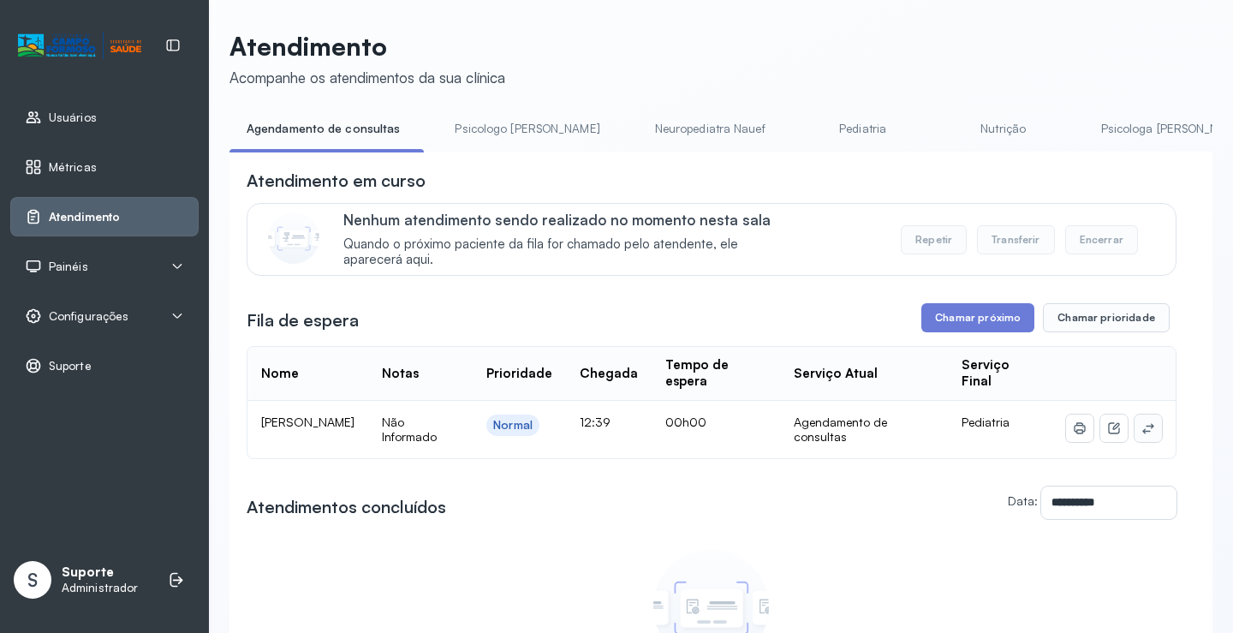
click at [1141, 442] on button at bounding box center [1148, 428] width 27 height 27
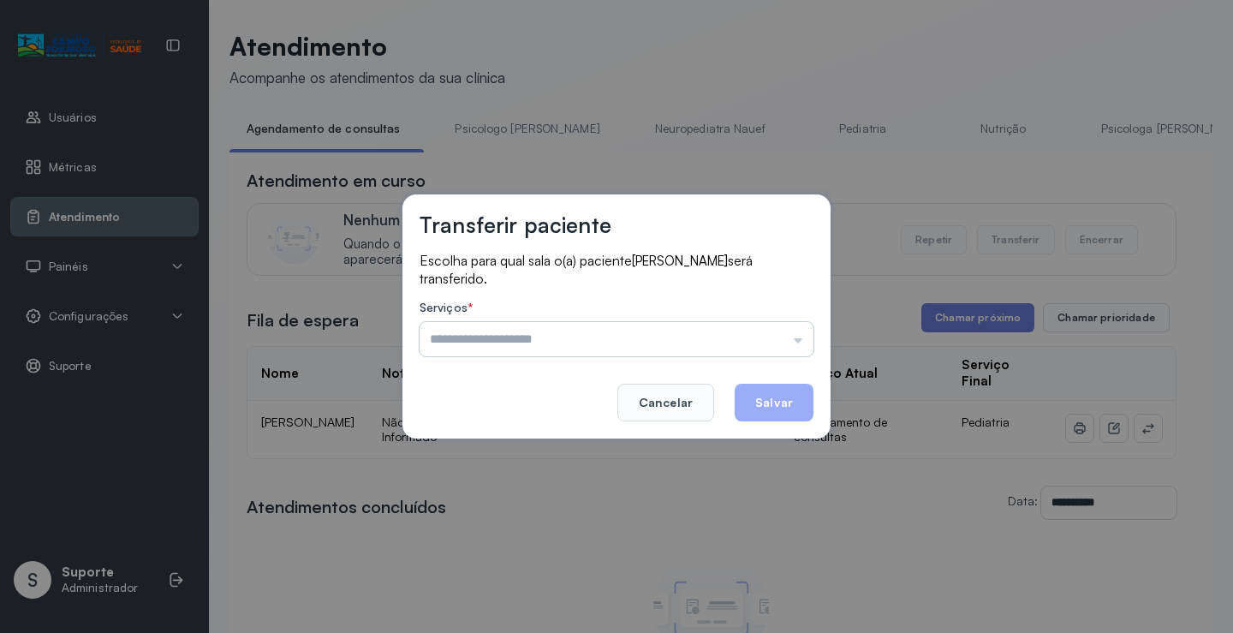
click at [785, 345] on input "text" at bounding box center [617, 339] width 394 height 34
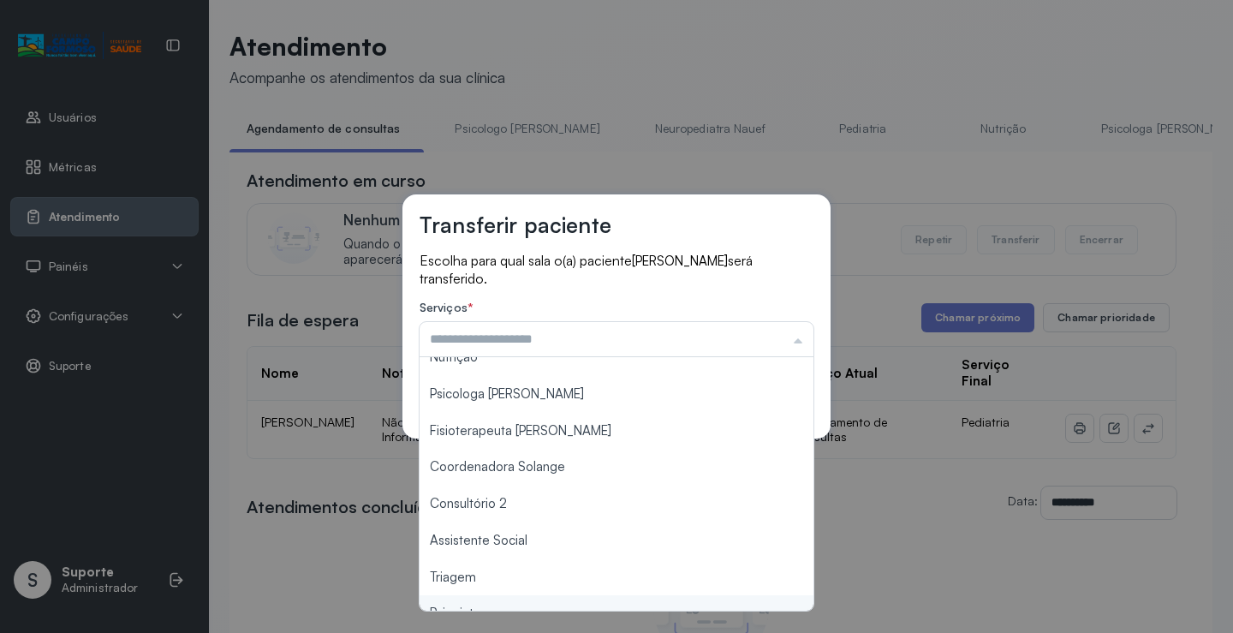
scroll to position [257, 0]
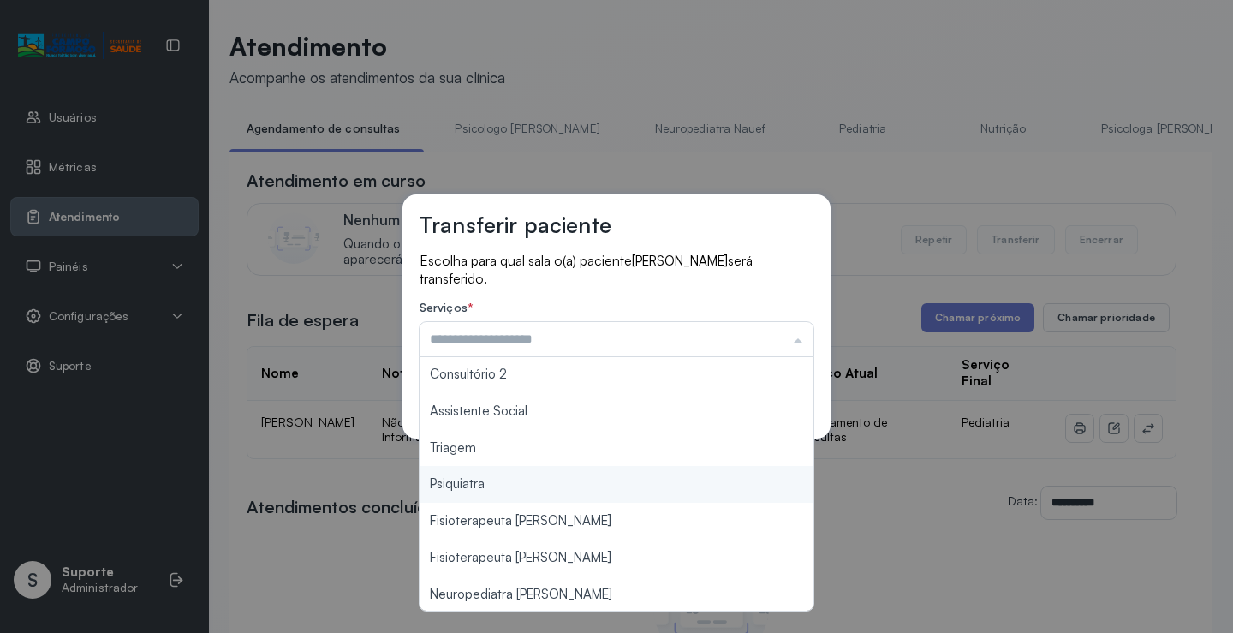
type input "*******"
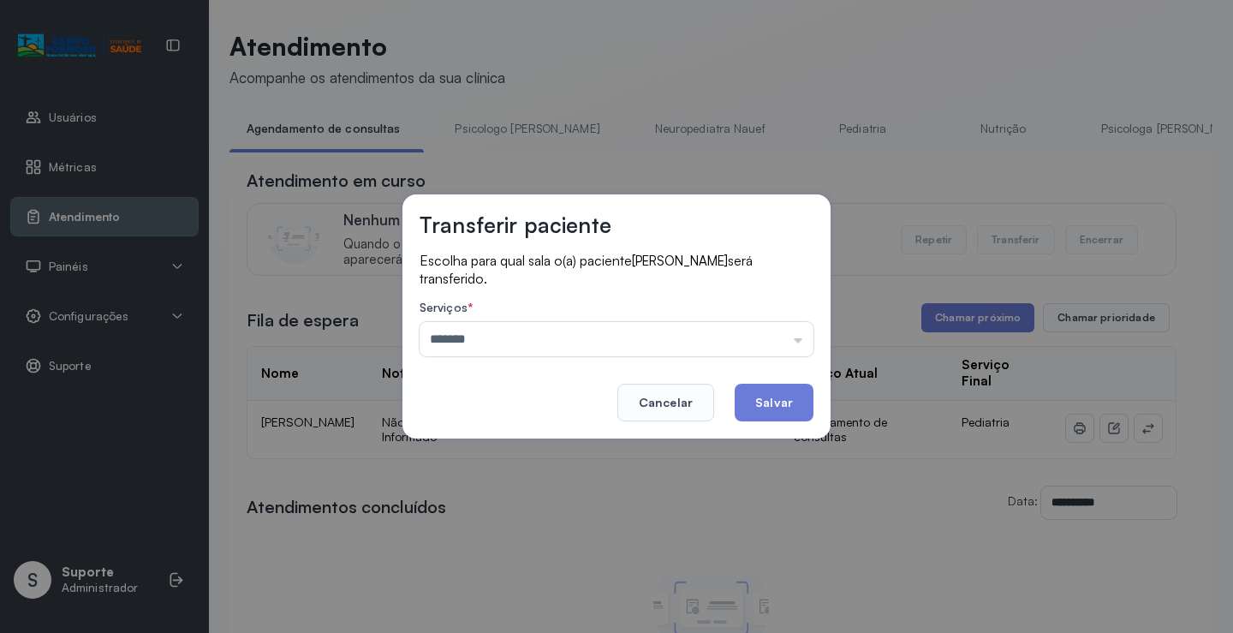
drag, startPoint x: 486, startPoint y: 451, endPoint x: 719, endPoint y: 403, distance: 237.0
click at [486, 450] on div "Transferir paciente Escolha para qual sala o(a) paciente ICARO NASCIMENTO DE AL…" at bounding box center [616, 316] width 1233 height 633
click at [786, 392] on button "Salvar" at bounding box center [774, 403] width 79 height 38
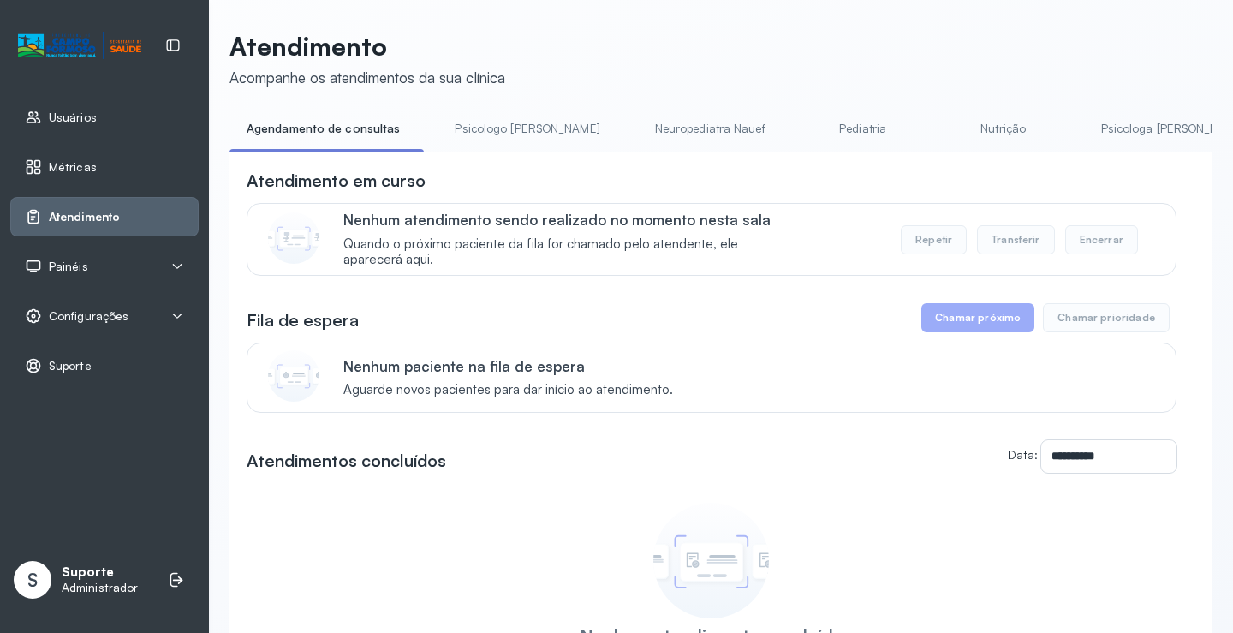
click at [491, 114] on div "**********" at bounding box center [721, 408] width 983 height 755
click at [486, 132] on link "Psicologo Pedro" at bounding box center [527, 129] width 179 height 28
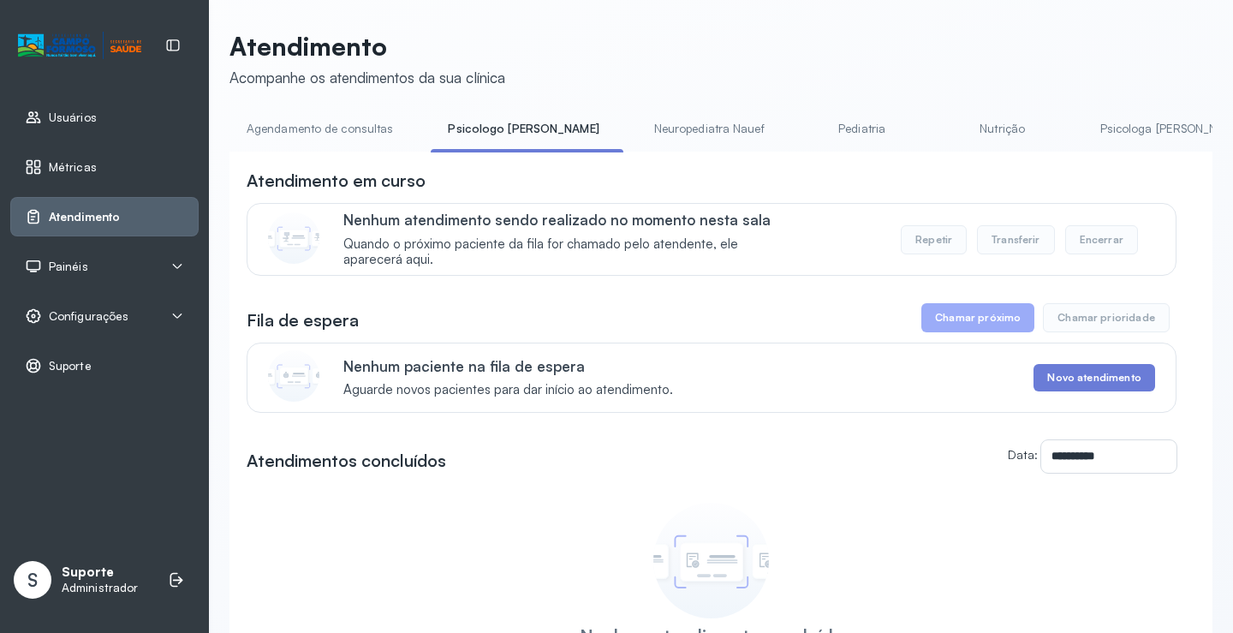
click at [329, 129] on link "Agendamento de consultas" at bounding box center [320, 129] width 181 height 28
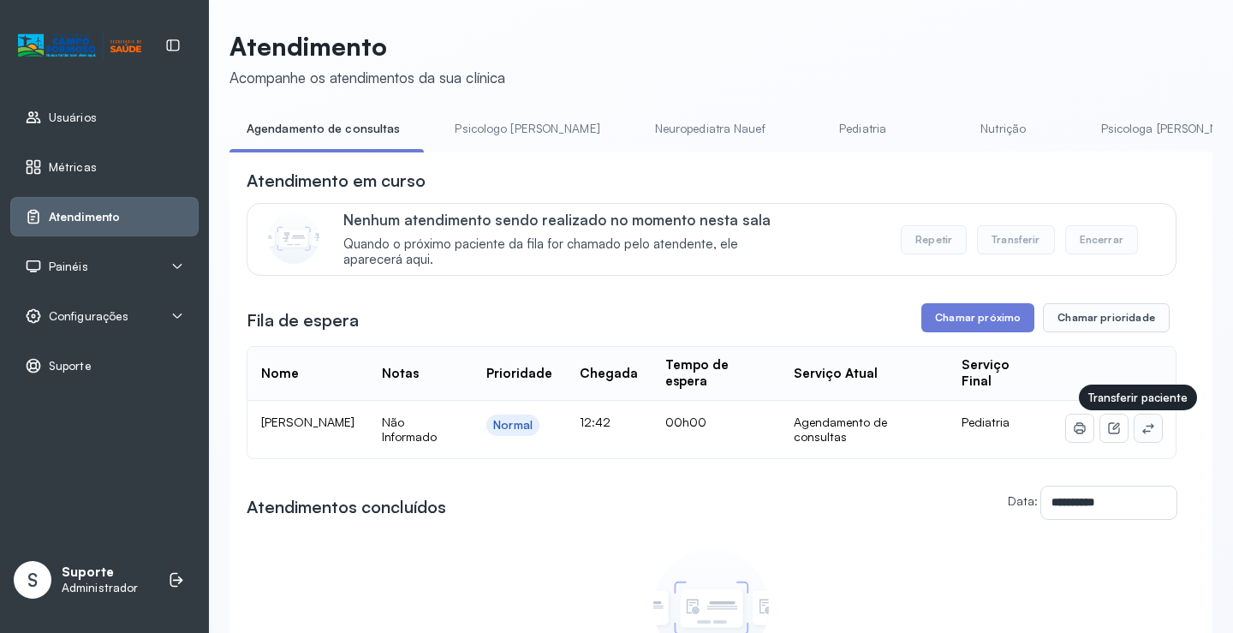
click at [1142, 433] on icon at bounding box center [1149, 428] width 14 height 14
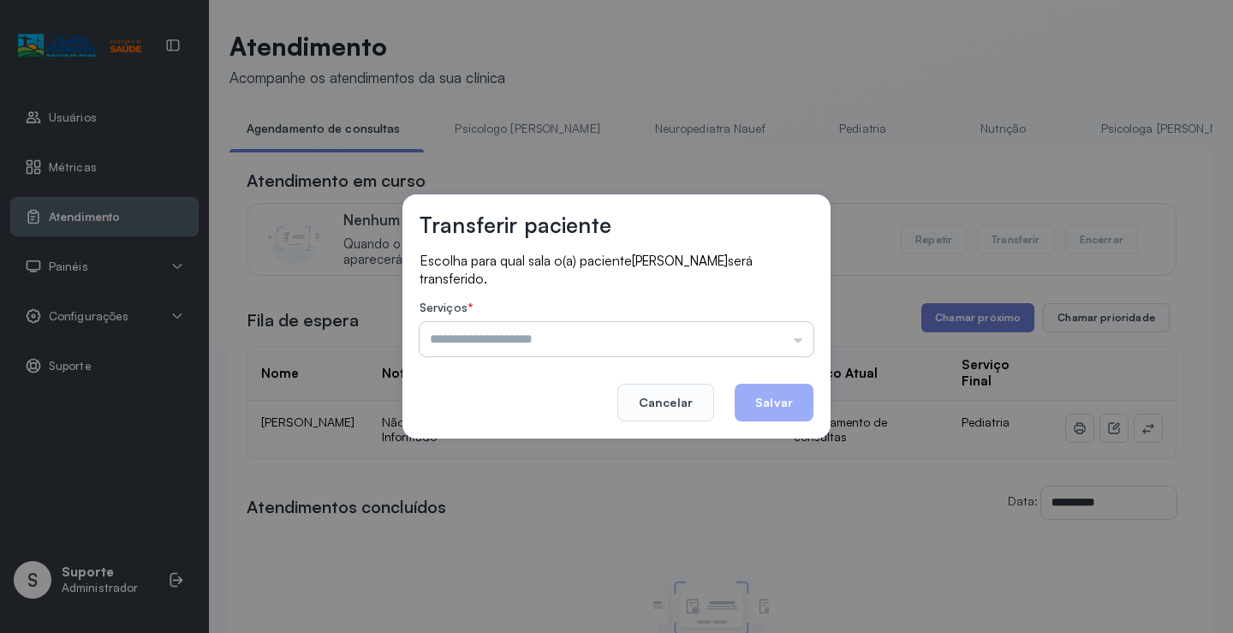
click at [793, 337] on input "text" at bounding box center [617, 339] width 394 height 34
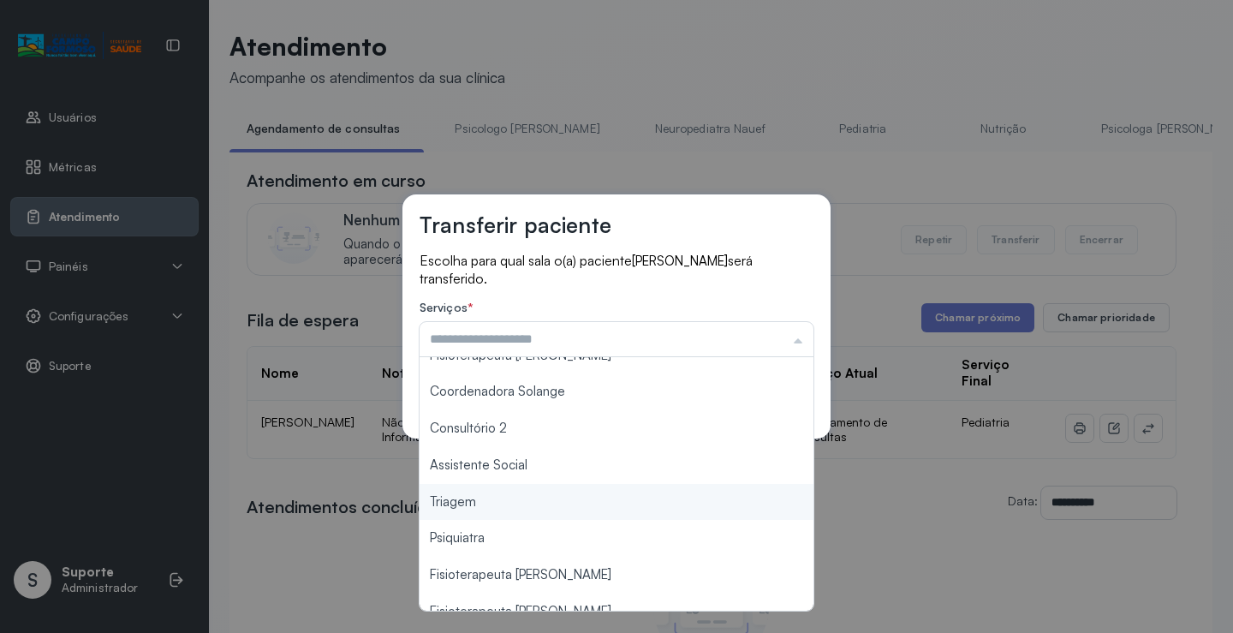
scroll to position [259, 0]
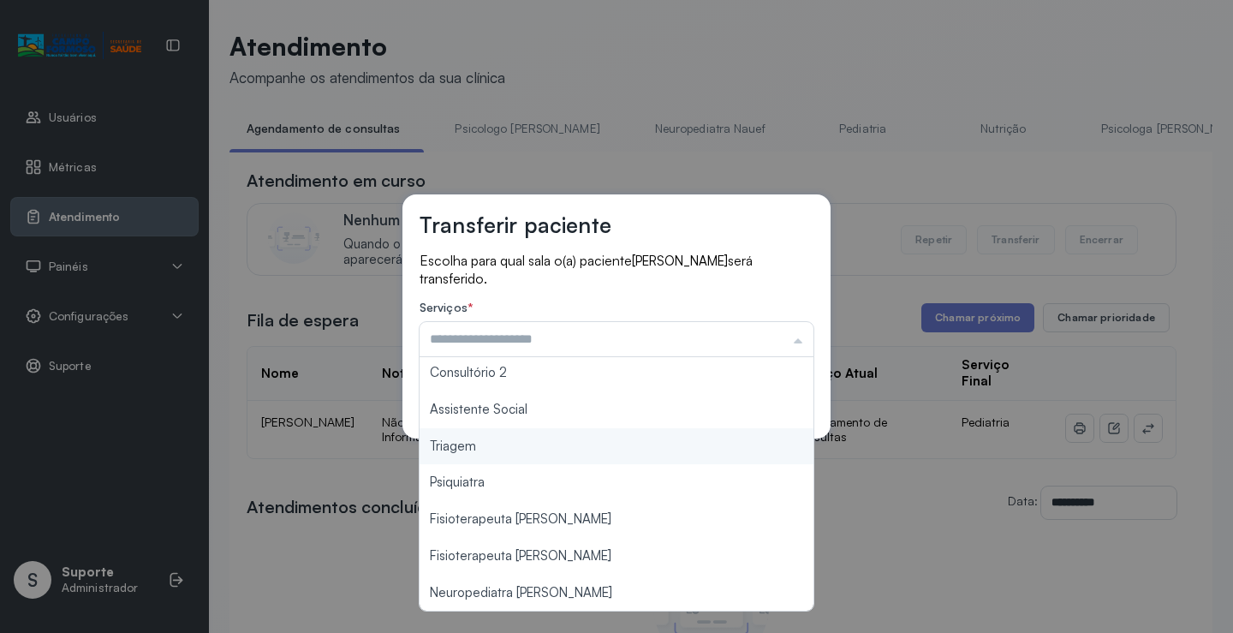
type input "*******"
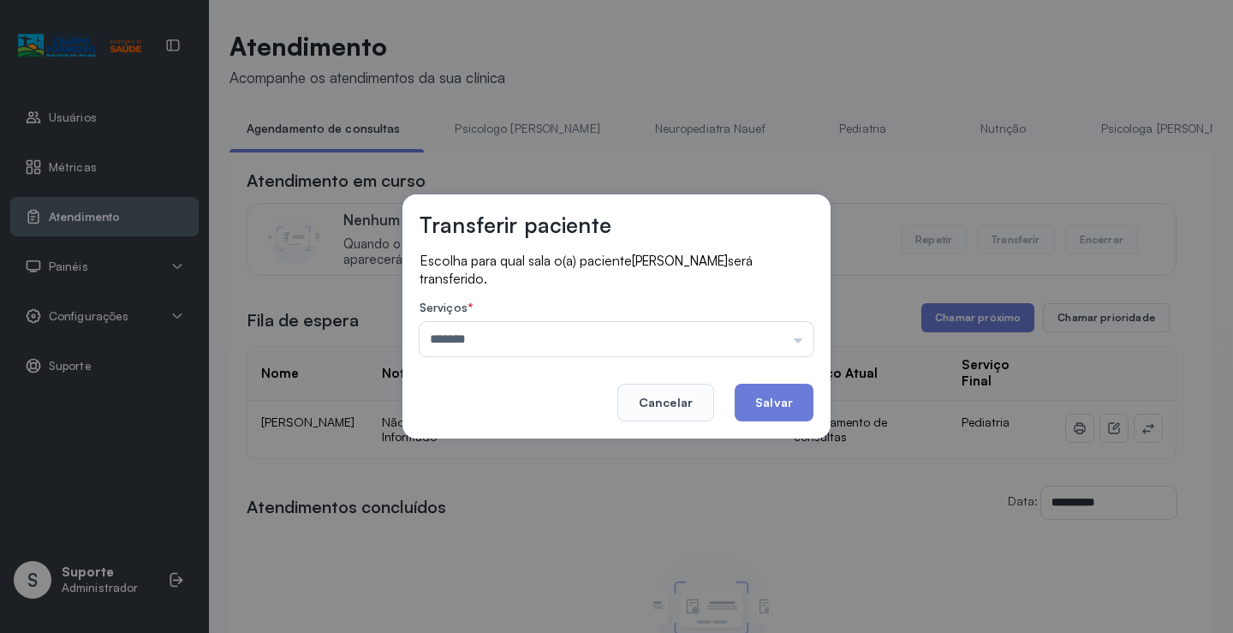
click at [522, 448] on div "Transferir paciente Escolha para qual sala o(a) paciente LORENZO GOMES DE SOUZA…" at bounding box center [616, 316] width 1233 height 633
click at [755, 398] on button "Salvar" at bounding box center [774, 403] width 79 height 38
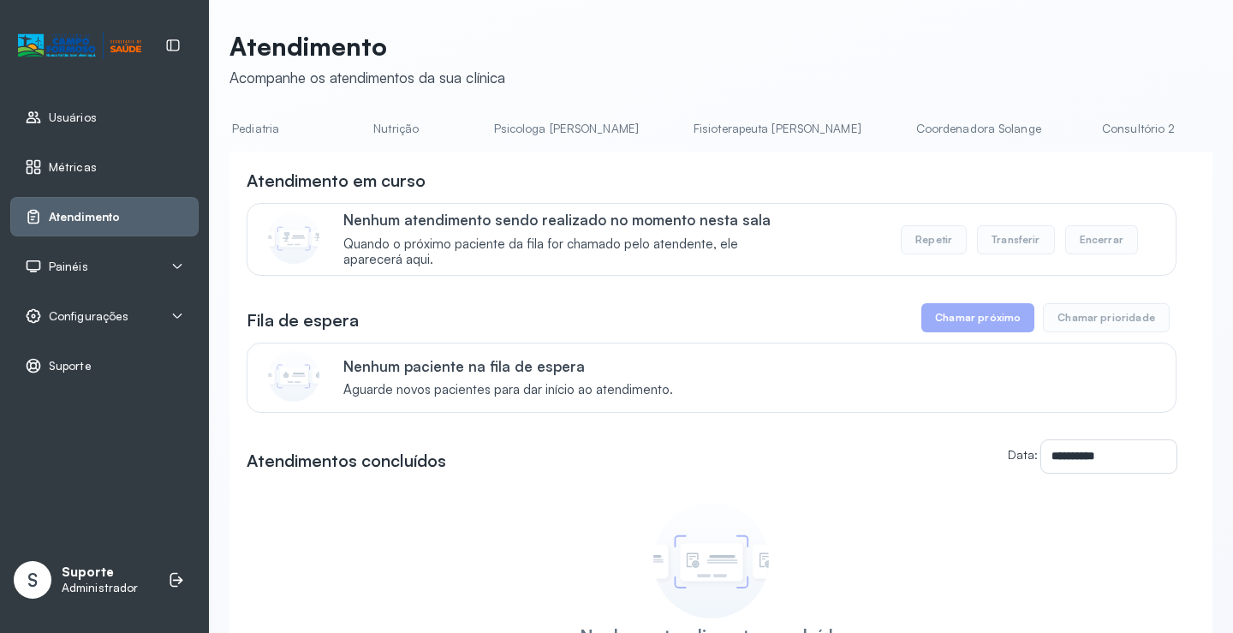
scroll to position [0, 971]
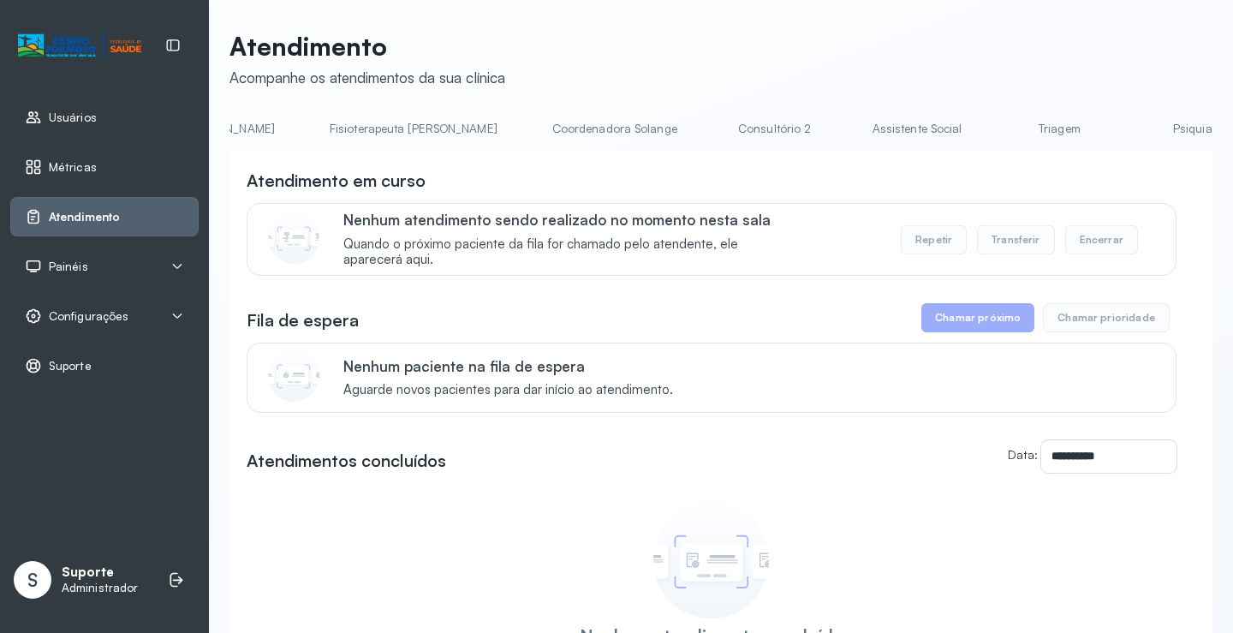
click at [999, 117] on link "Triagem" at bounding box center [1059, 129] width 120 height 28
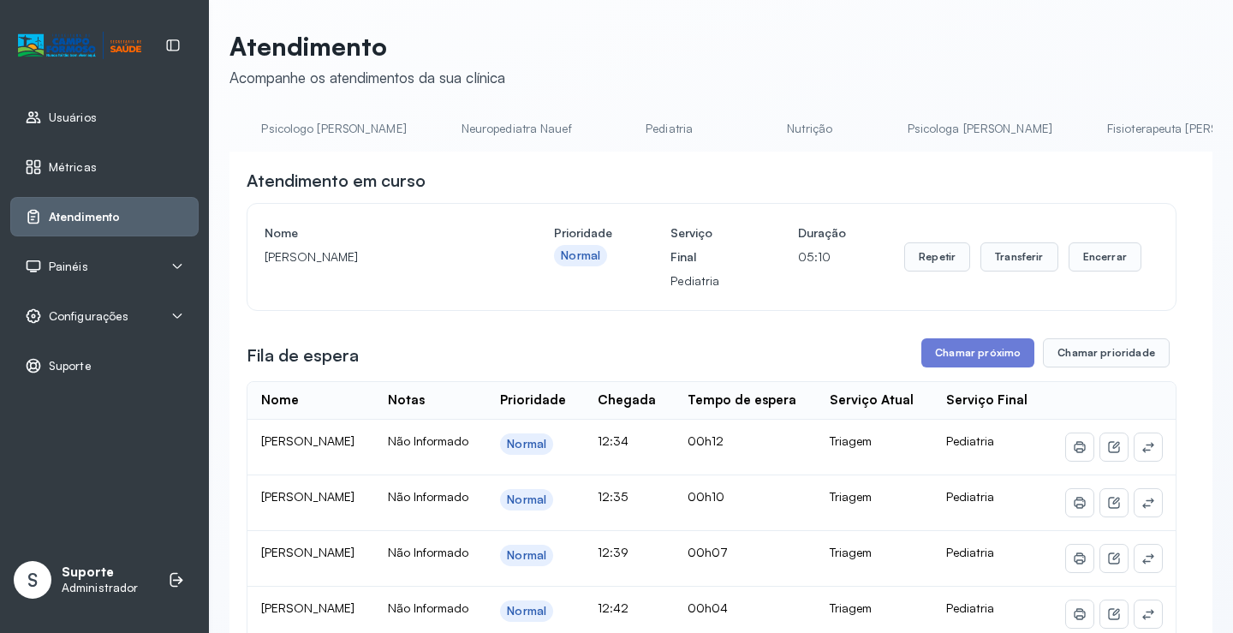
scroll to position [0, 0]
click at [307, 129] on link "Agendamento de consultas" at bounding box center [320, 129] width 181 height 28
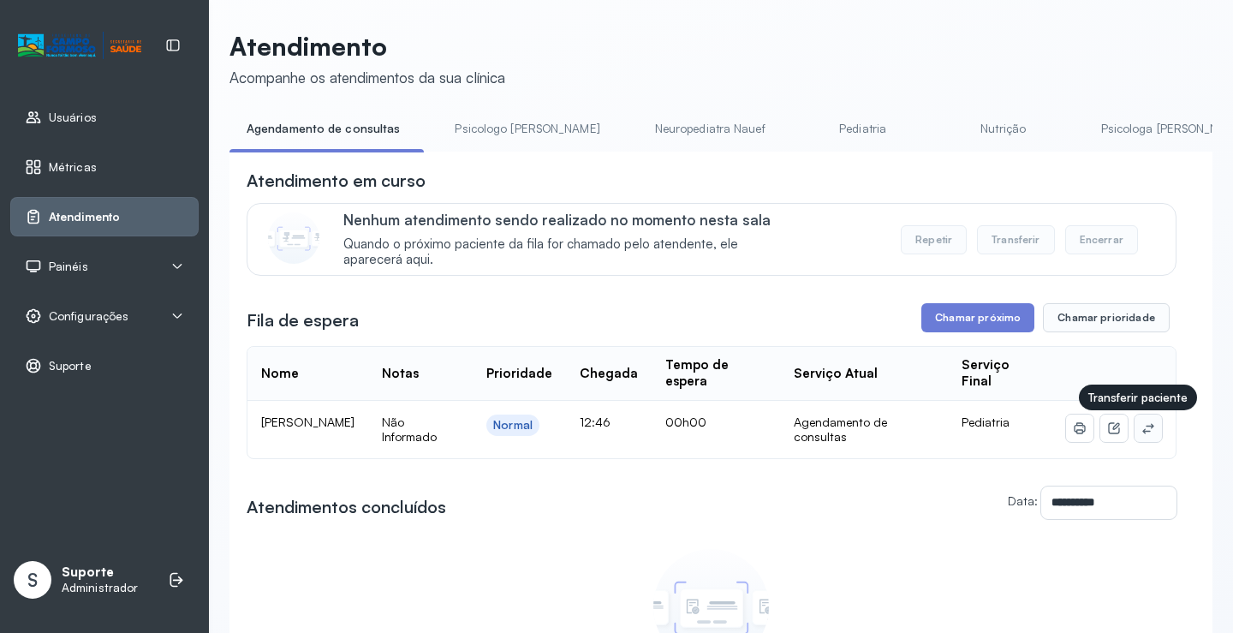
click at [1142, 427] on icon at bounding box center [1149, 428] width 14 height 14
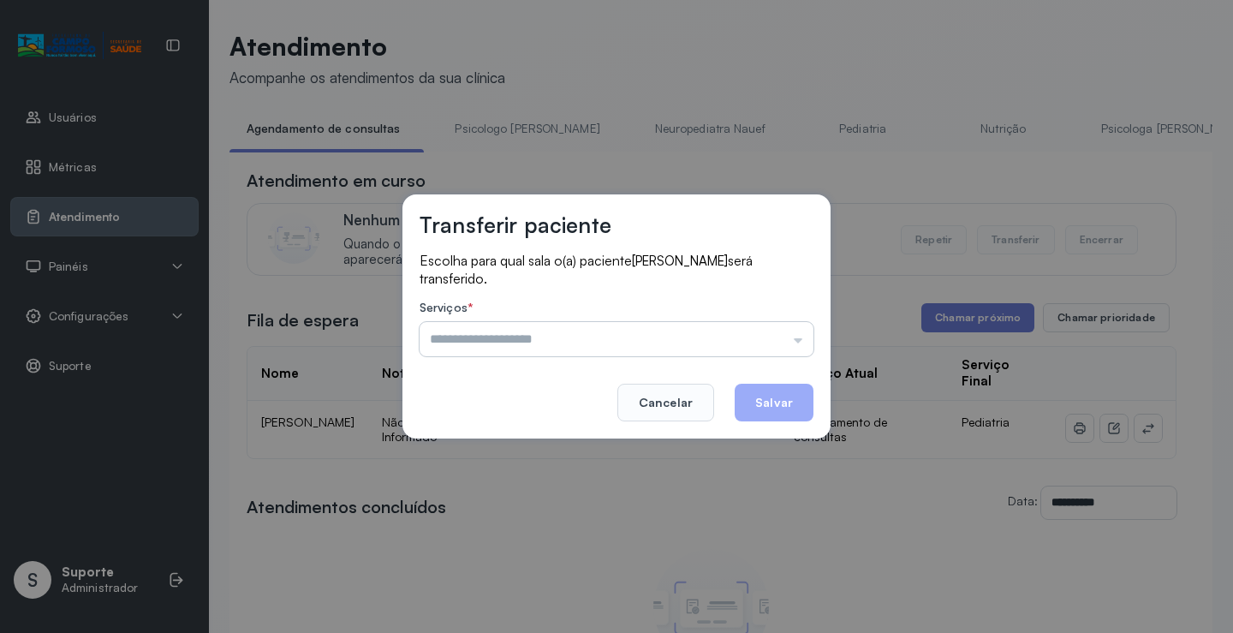
drag, startPoint x: 735, startPoint y: 331, endPoint x: 686, endPoint y: 367, distance: 60.6
click at [735, 332] on input "text" at bounding box center [617, 339] width 394 height 34
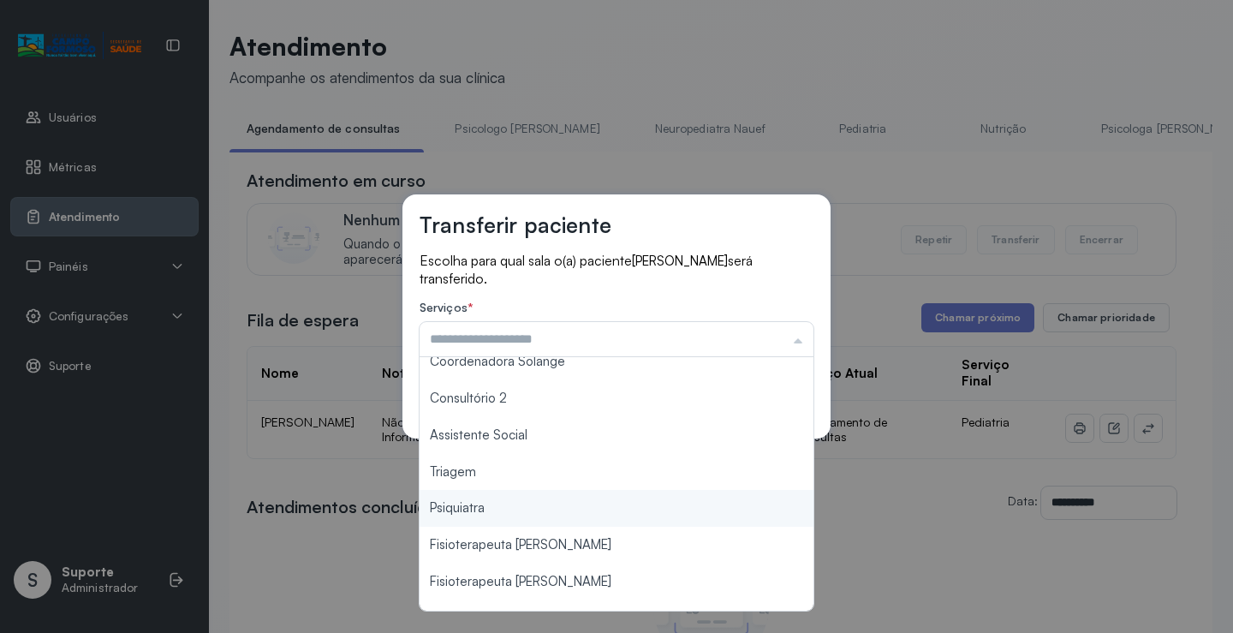
scroll to position [257, 0]
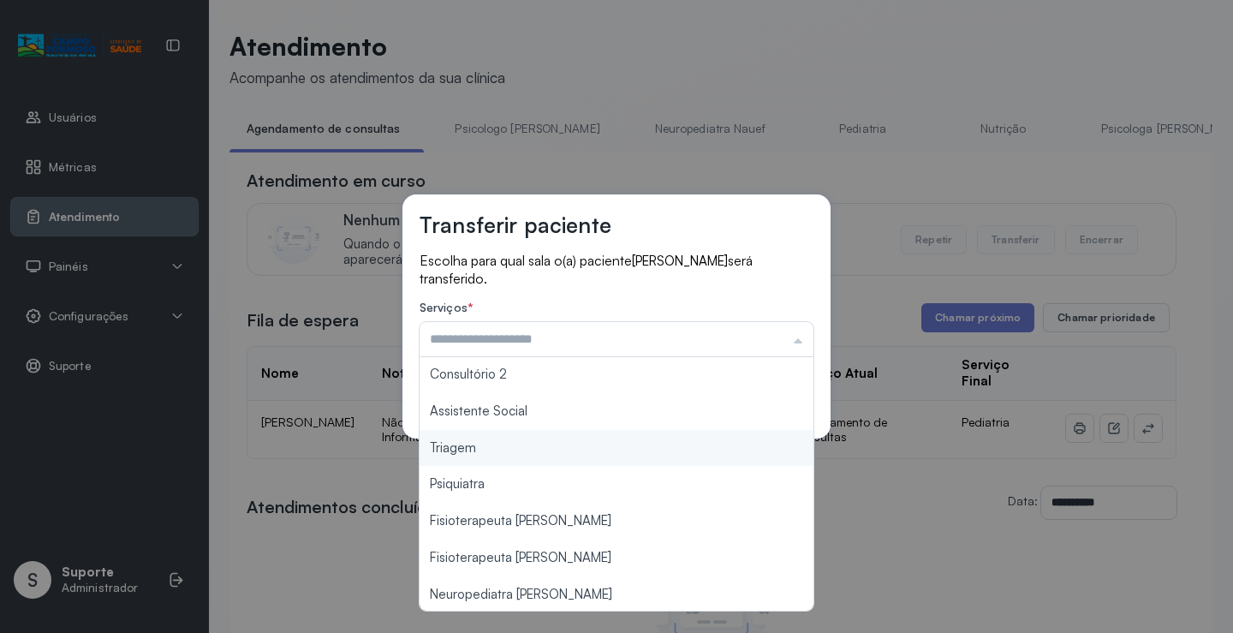
type input "*******"
click at [528, 455] on div "Transferir paciente Escolha para qual sala o(a) paciente FERNANDO RAMOS ATAIDE …" at bounding box center [616, 316] width 1233 height 633
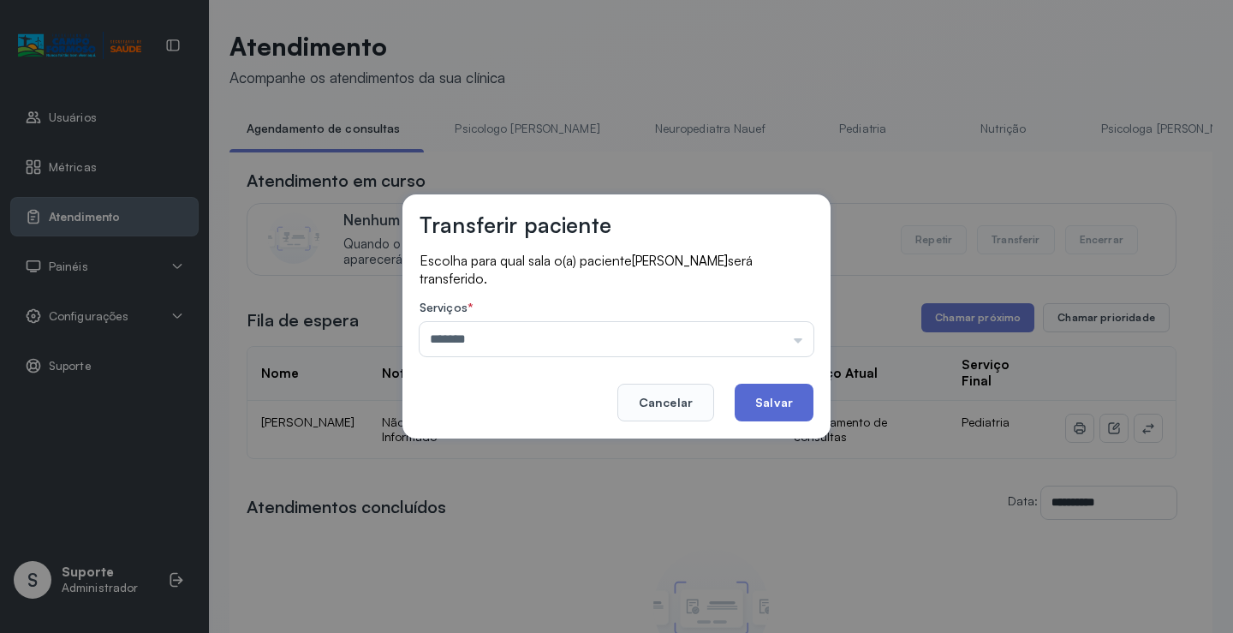
click at [787, 403] on button "Salvar" at bounding box center [774, 403] width 79 height 38
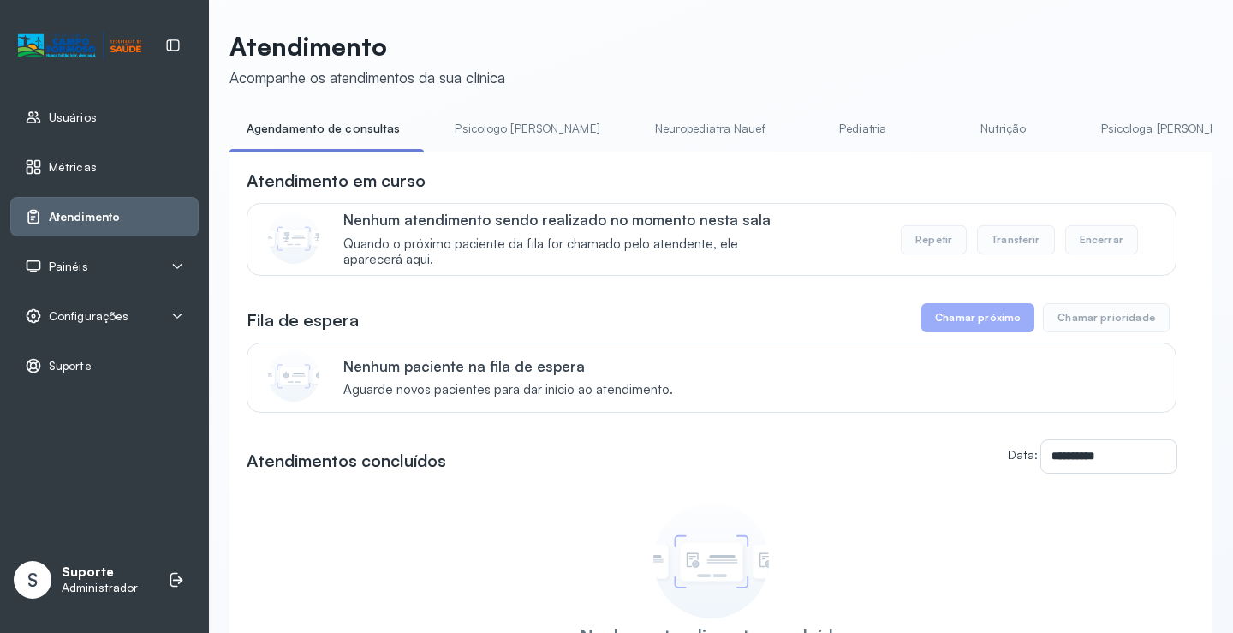
click at [486, 122] on link "Psicologo Pedro" at bounding box center [527, 129] width 179 height 28
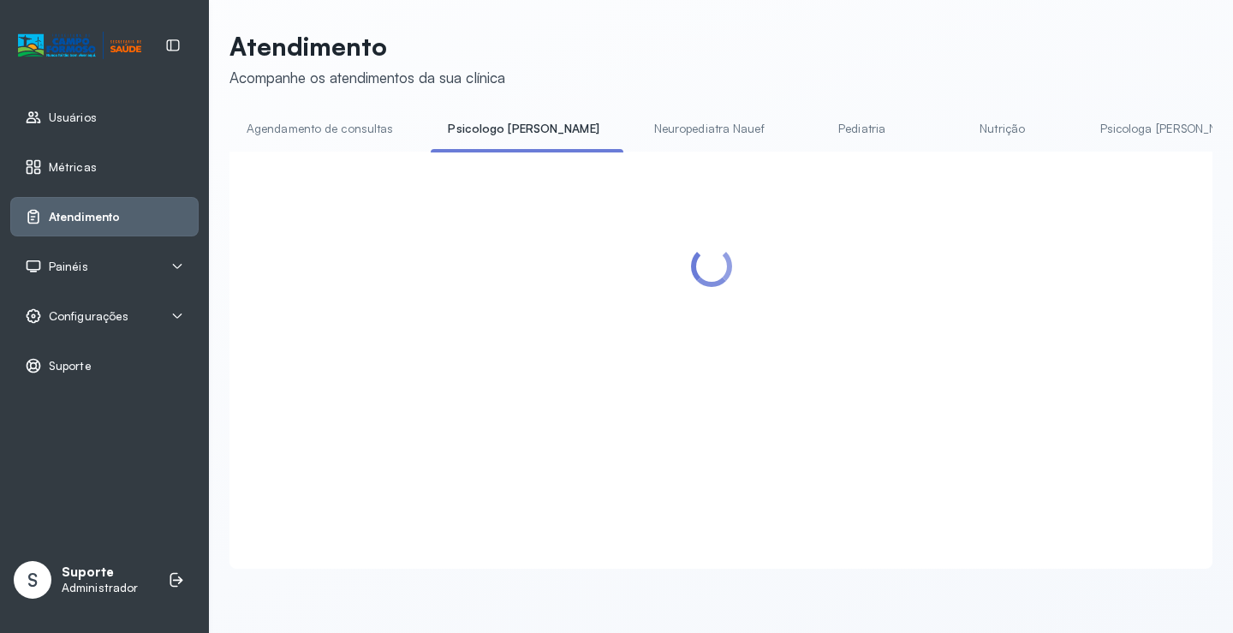
click at [343, 128] on link "Agendamento de consultas" at bounding box center [320, 129] width 181 height 28
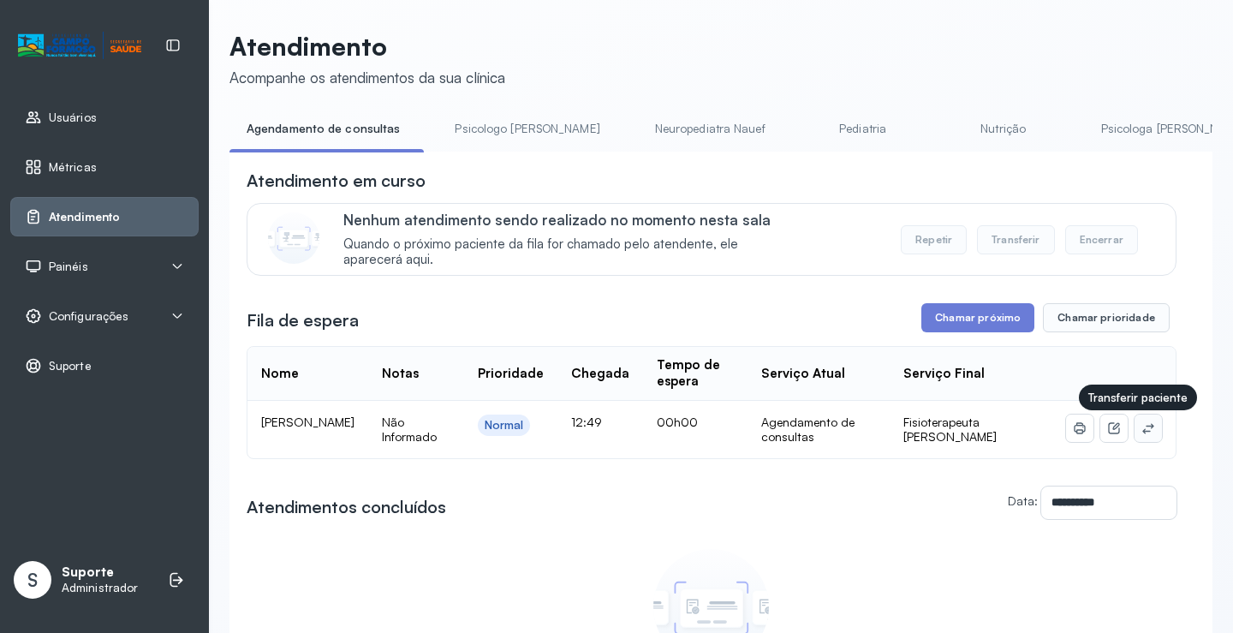
click at [1142, 427] on icon at bounding box center [1149, 428] width 14 height 14
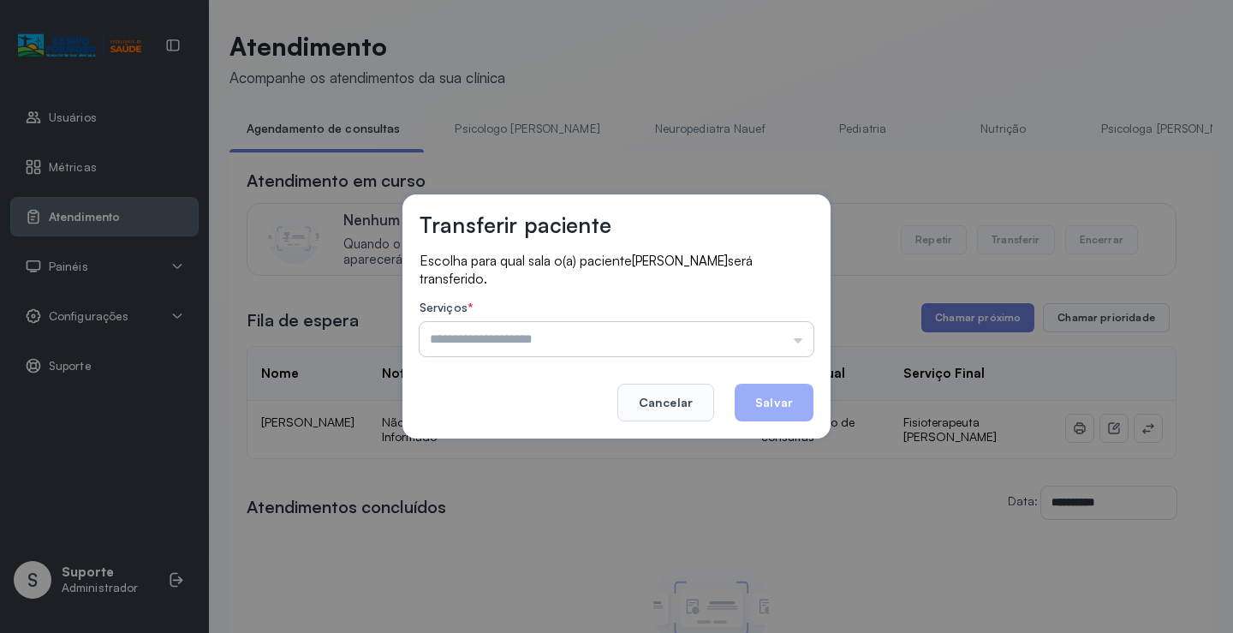
click at [780, 322] on input "text" at bounding box center [617, 339] width 394 height 34
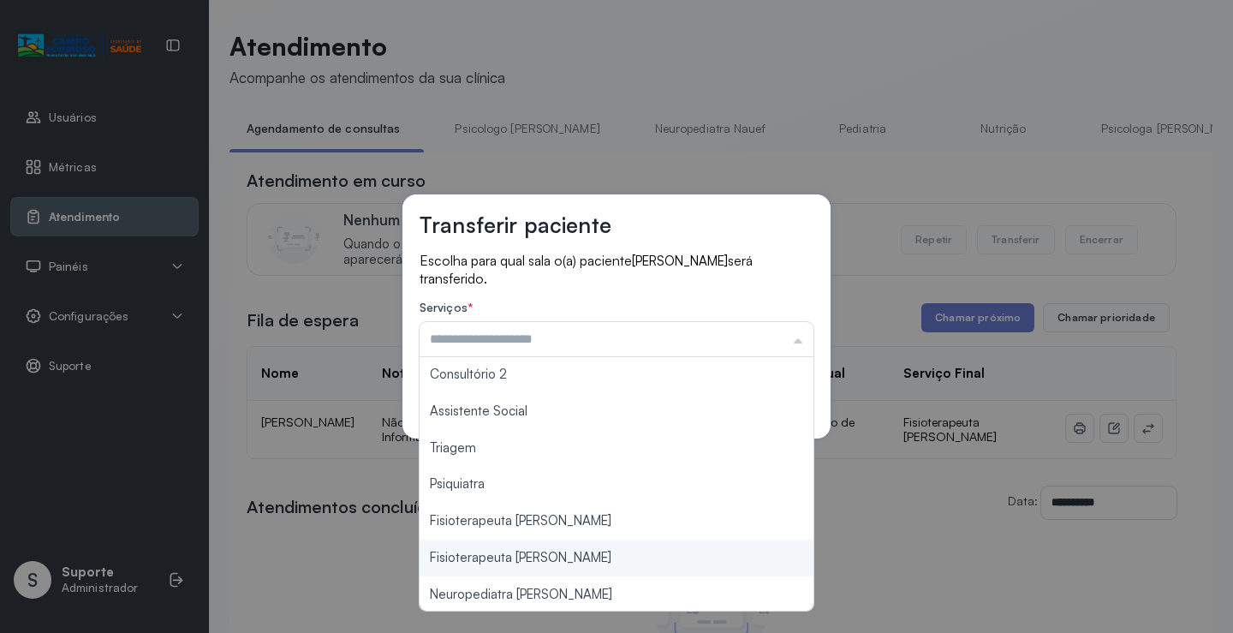
type input "**********"
click at [583, 551] on div "**********" at bounding box center [616, 316] width 1233 height 633
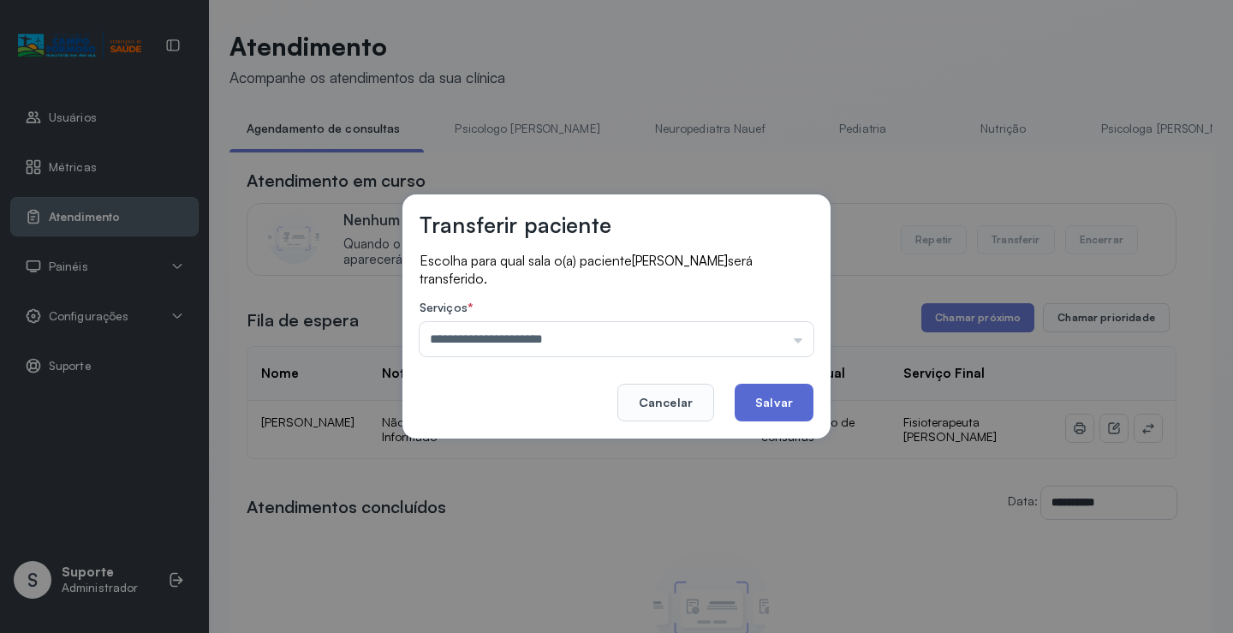
click at [768, 400] on button "Salvar" at bounding box center [774, 403] width 79 height 38
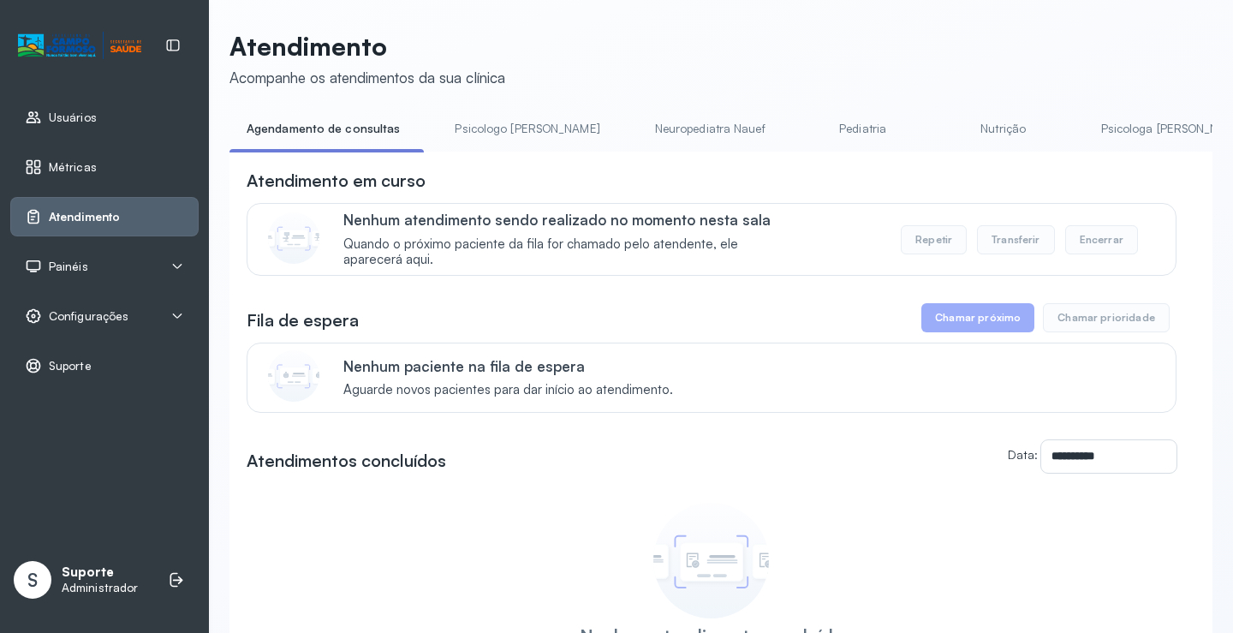
click at [519, 128] on link "Psicologo Pedro" at bounding box center [527, 129] width 179 height 28
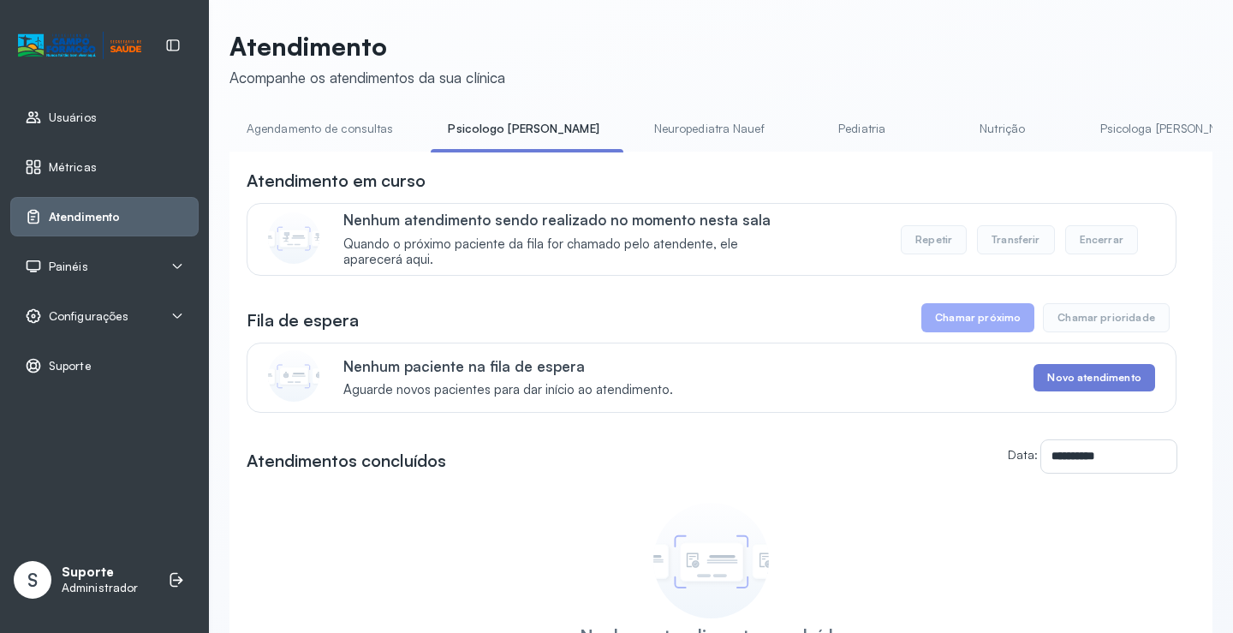
click at [340, 116] on link "Agendamento de consultas" at bounding box center [320, 129] width 181 height 28
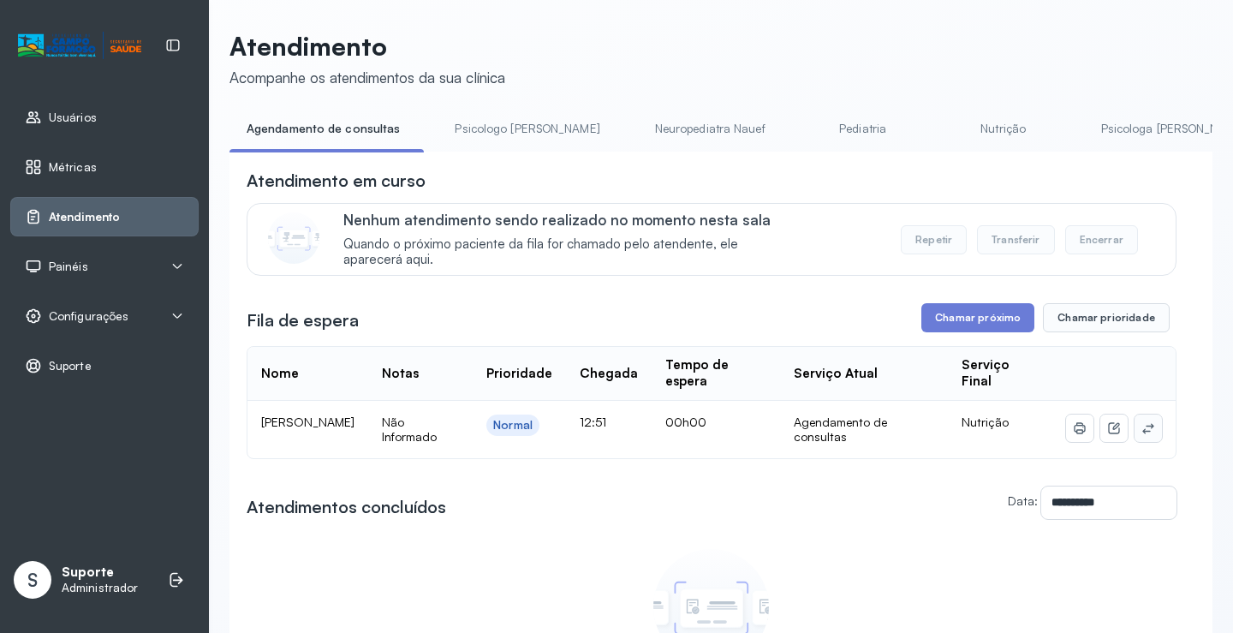
click at [1142, 432] on icon at bounding box center [1149, 428] width 14 height 14
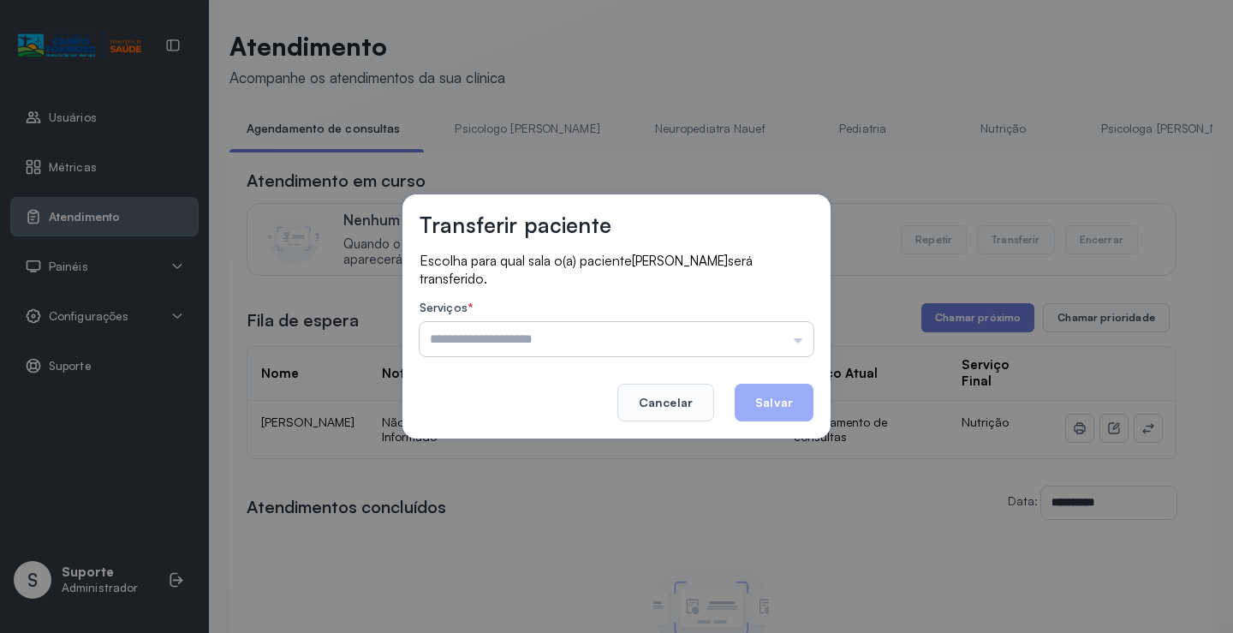
click at [749, 334] on input "text" at bounding box center [617, 339] width 394 height 34
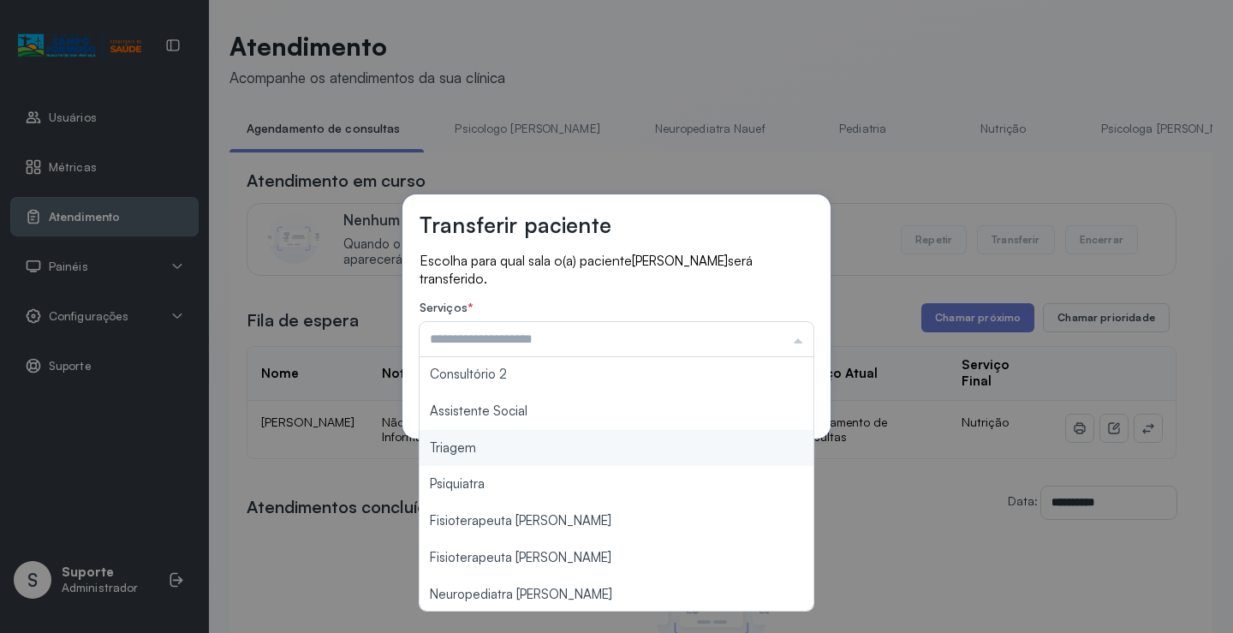
type input "*******"
click at [537, 446] on div "Transferir paciente Escolha para qual sala o(a) paciente Hercules Otavio Lopes …" at bounding box center [616, 316] width 1233 height 633
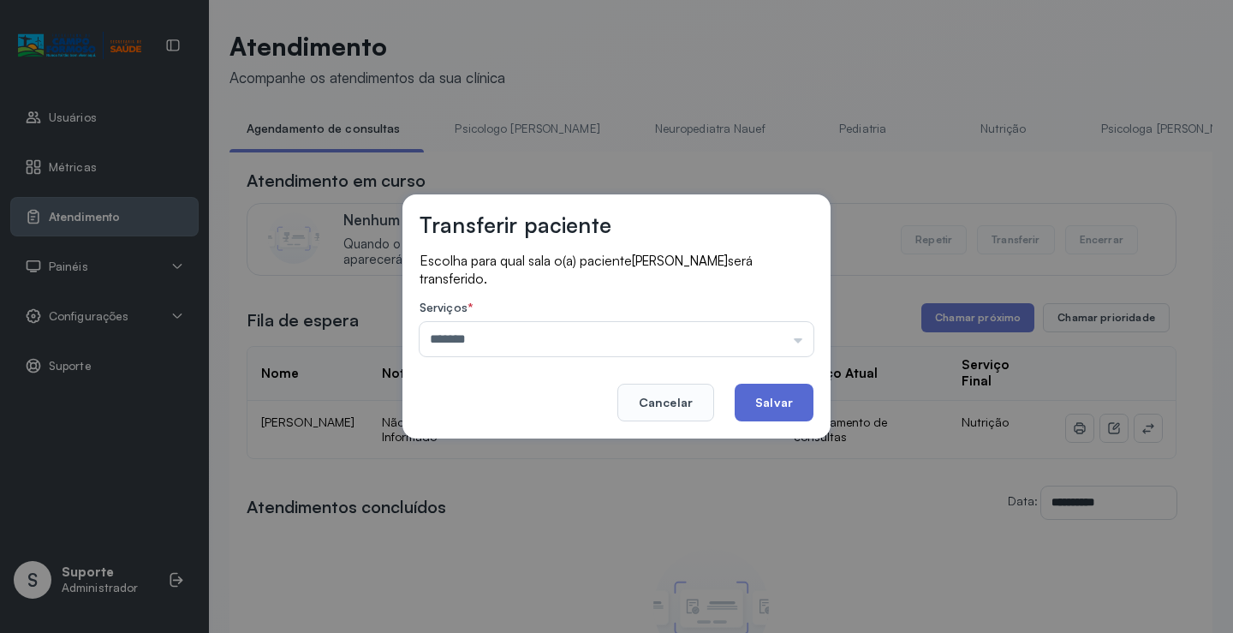
click at [777, 399] on button "Salvar" at bounding box center [774, 403] width 79 height 38
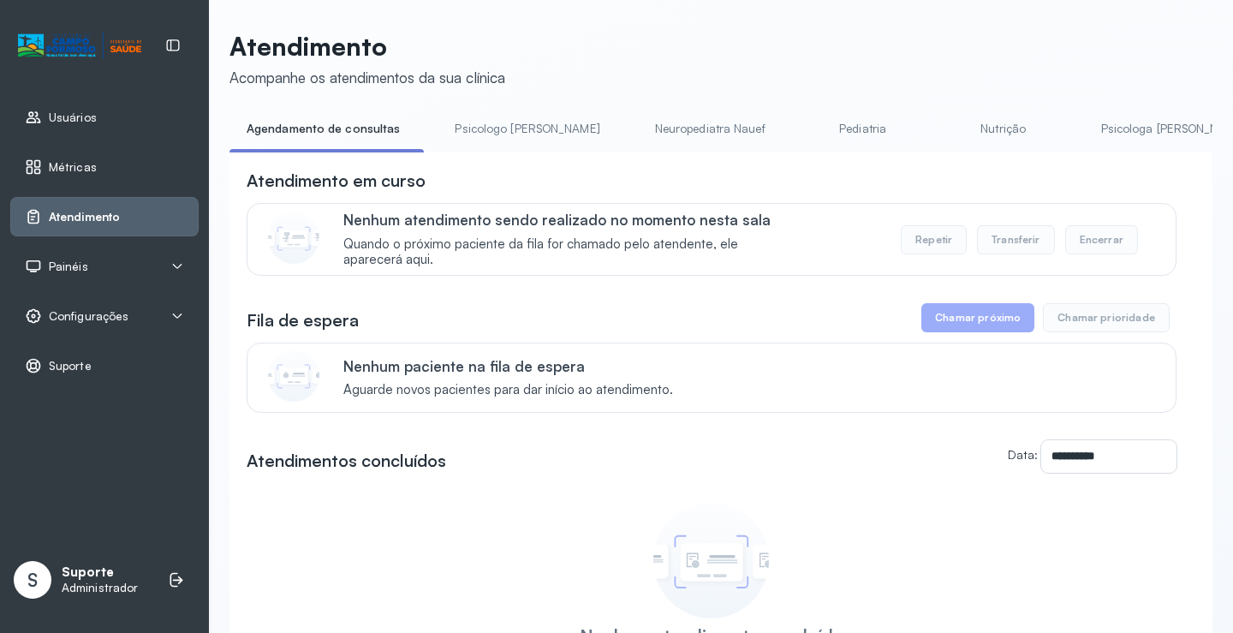
click at [813, 130] on link "Pediatria" at bounding box center [863, 129] width 120 height 28
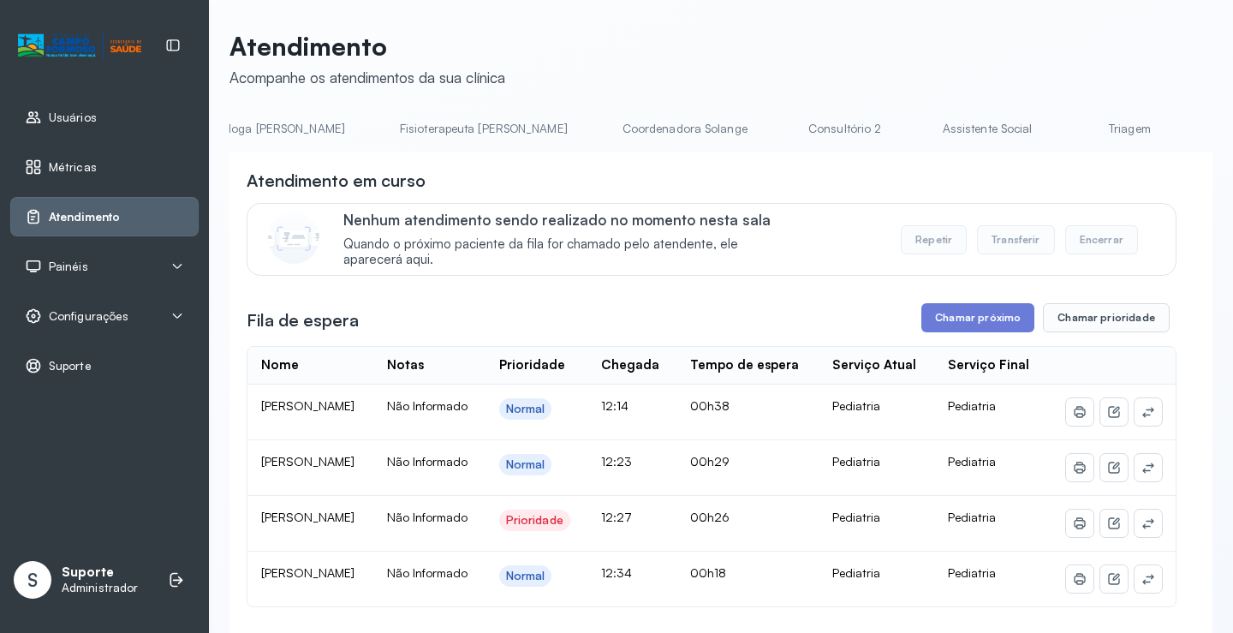
scroll to position [0, 902]
click at [1062, 129] on link "Triagem" at bounding box center [1122, 129] width 120 height 28
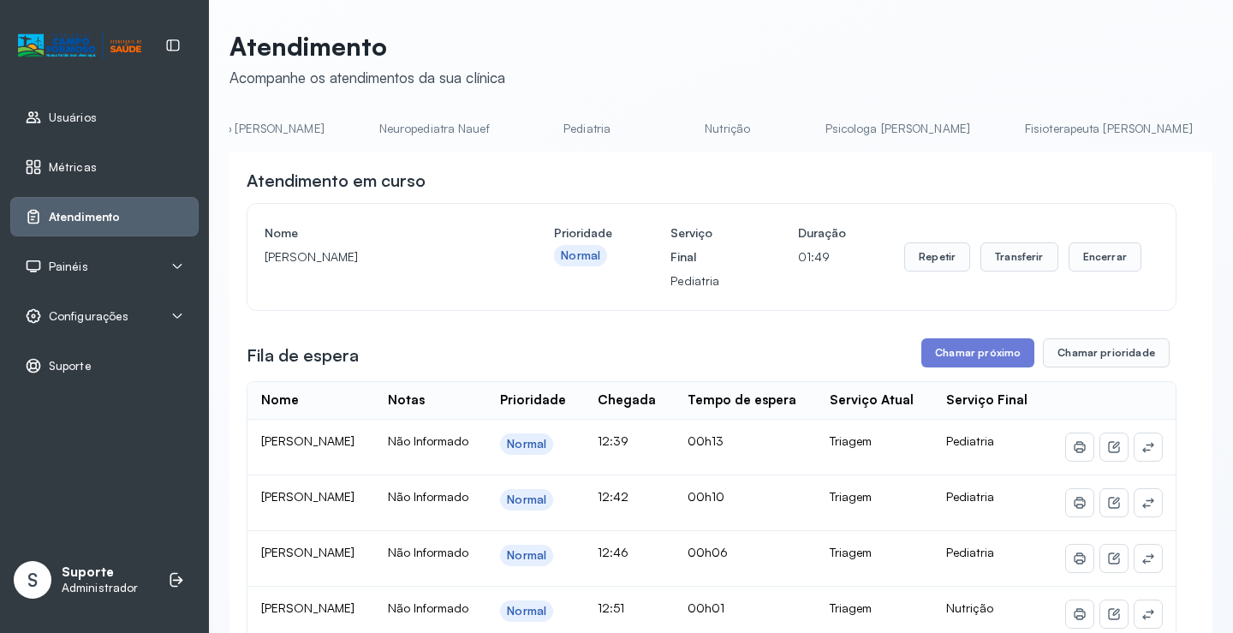
scroll to position [0, 0]
click at [278, 121] on link "Agendamento de consultas" at bounding box center [320, 129] width 181 height 28
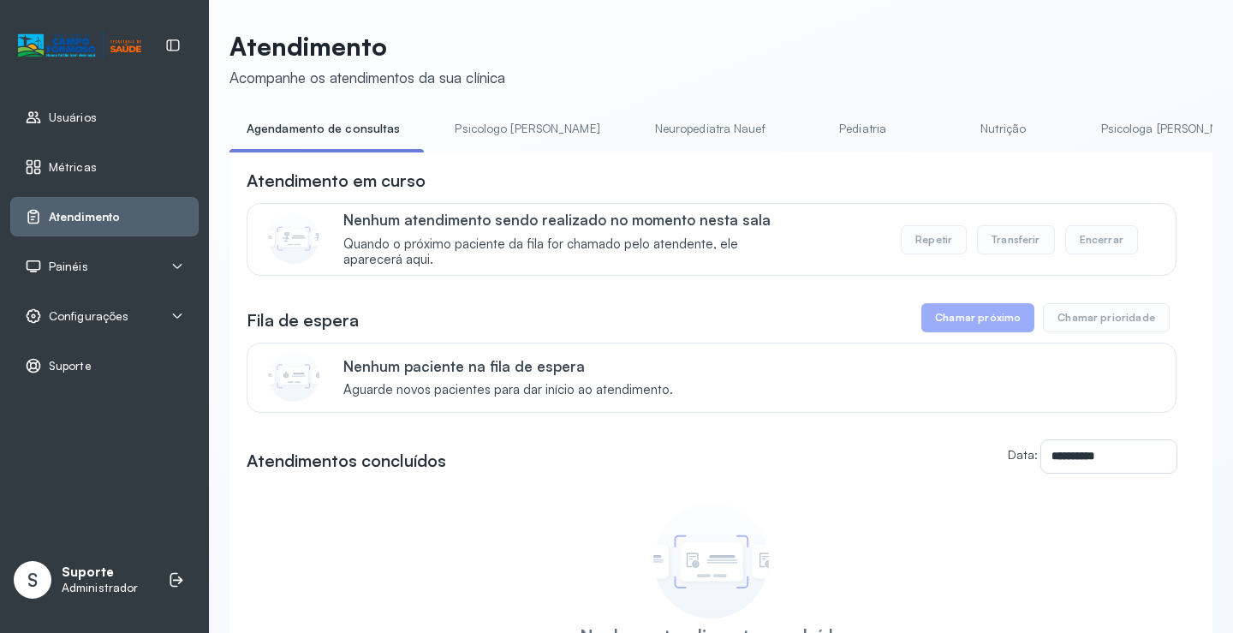
click at [489, 134] on link "Psicologo Pedro" at bounding box center [527, 129] width 179 height 28
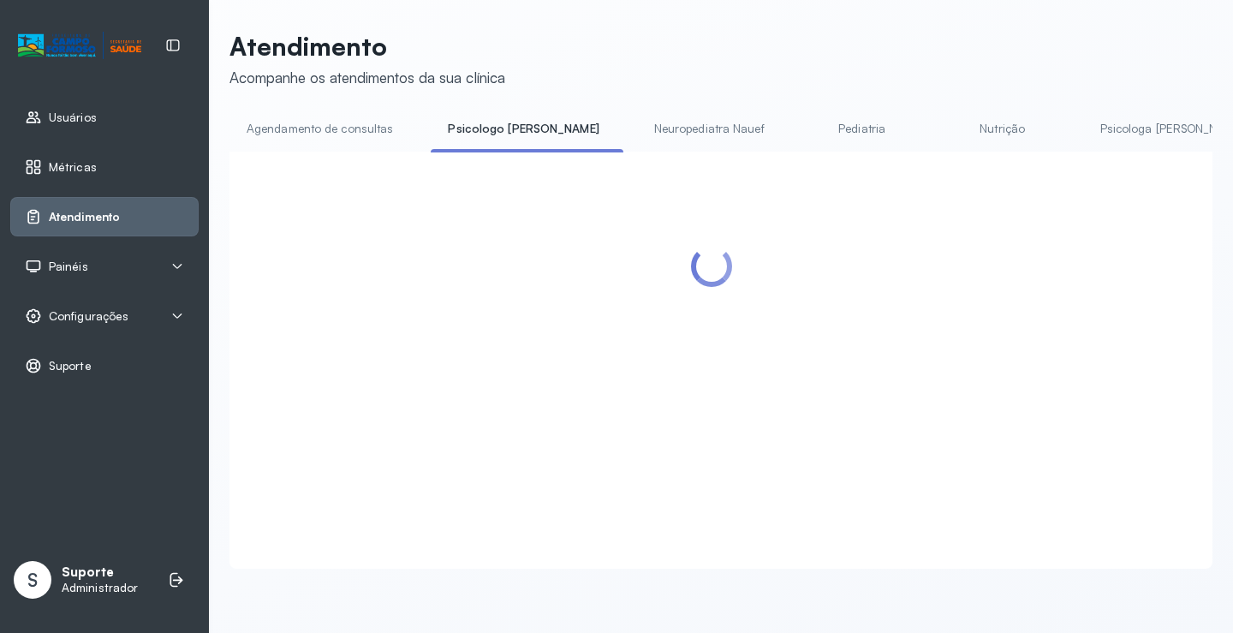
click at [323, 119] on link "Agendamento de consultas" at bounding box center [320, 129] width 181 height 28
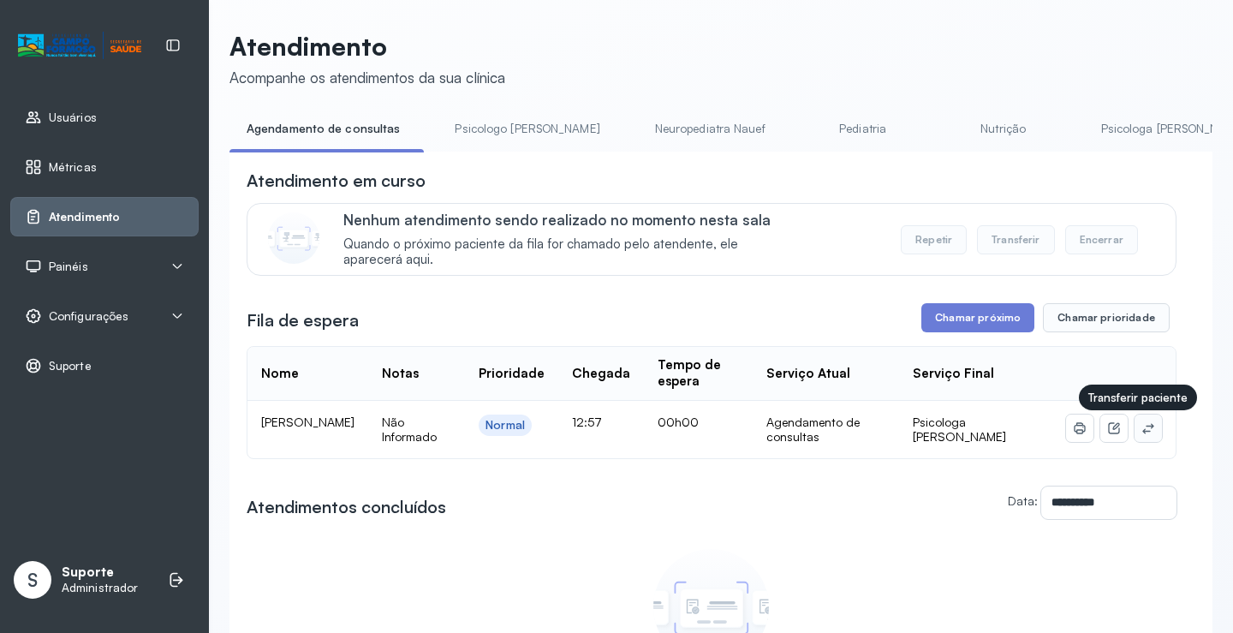
click at [1142, 427] on icon at bounding box center [1149, 428] width 14 height 14
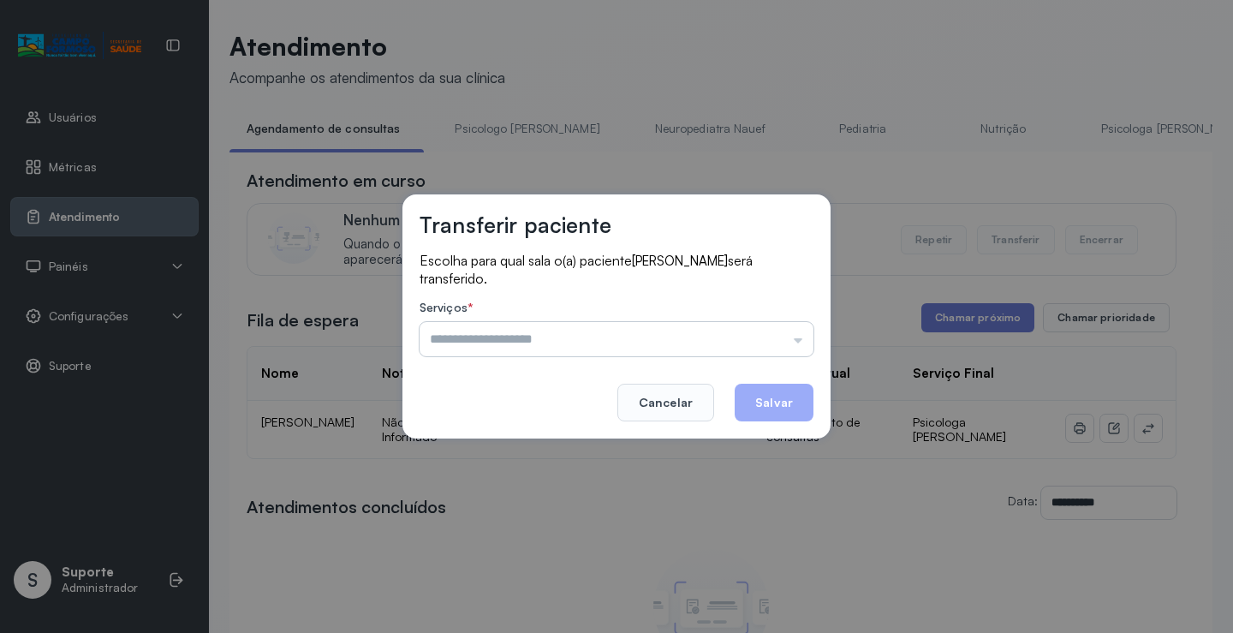
click at [761, 330] on input "text" at bounding box center [617, 339] width 394 height 34
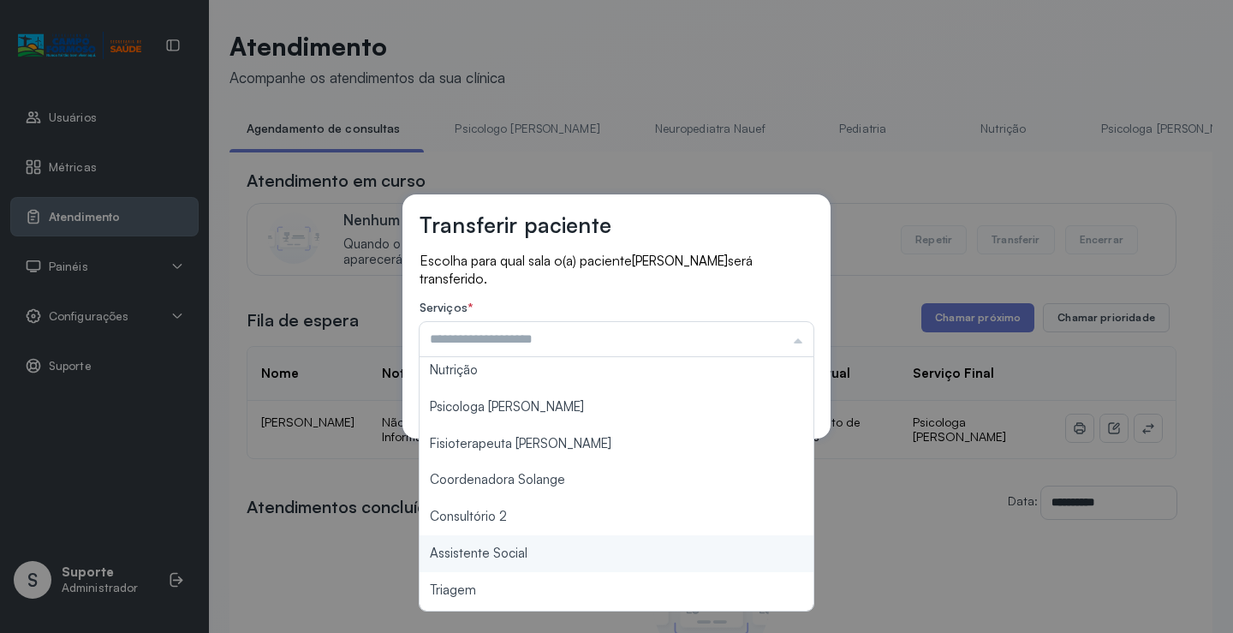
scroll to position [86, 0]
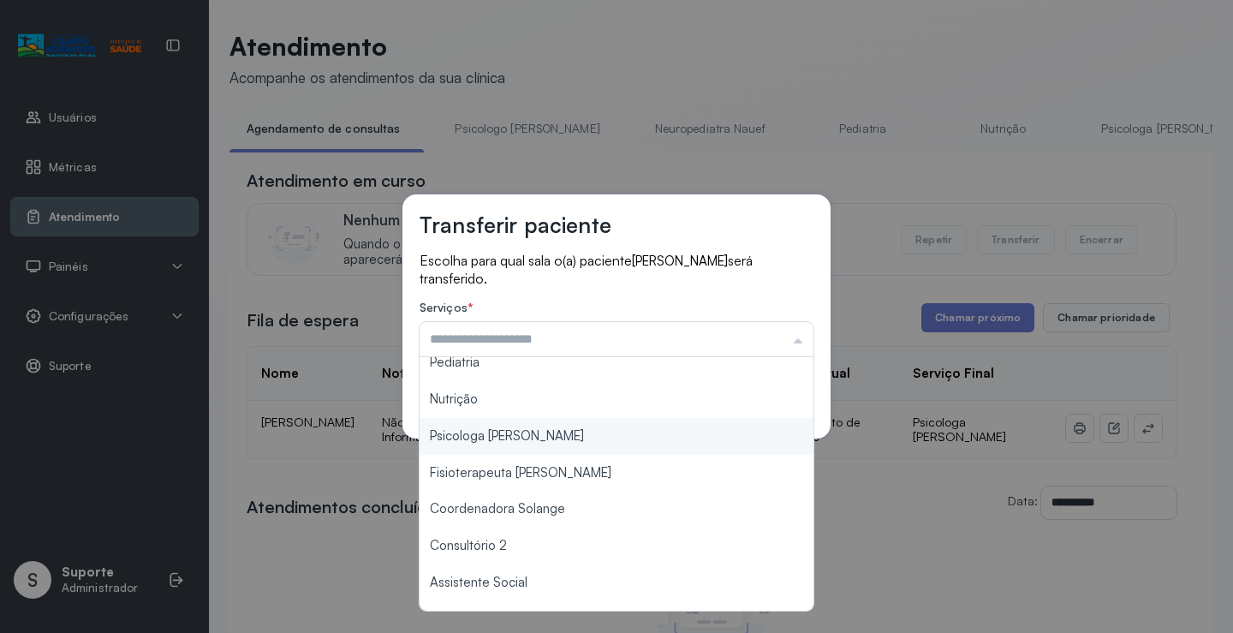
type input "**********"
drag, startPoint x: 539, startPoint y: 428, endPoint x: 647, endPoint y: 414, distance: 109.7
click at [540, 427] on div "**********" at bounding box center [617, 316] width 428 height 244
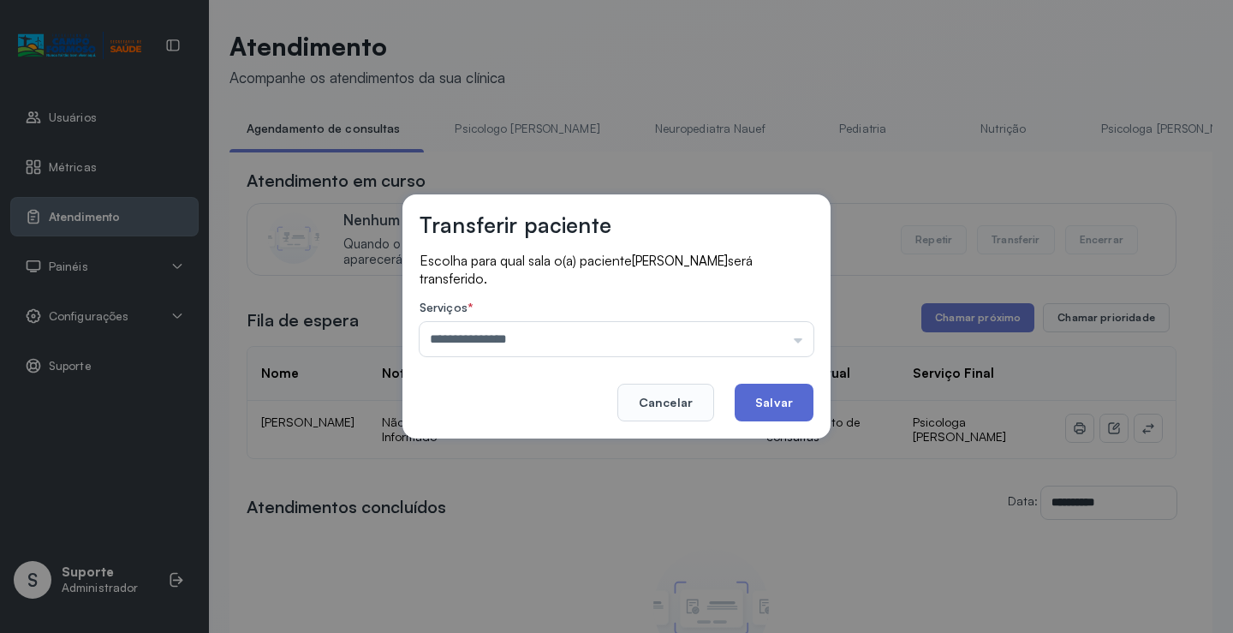
click at [781, 413] on button "Salvar" at bounding box center [774, 403] width 79 height 38
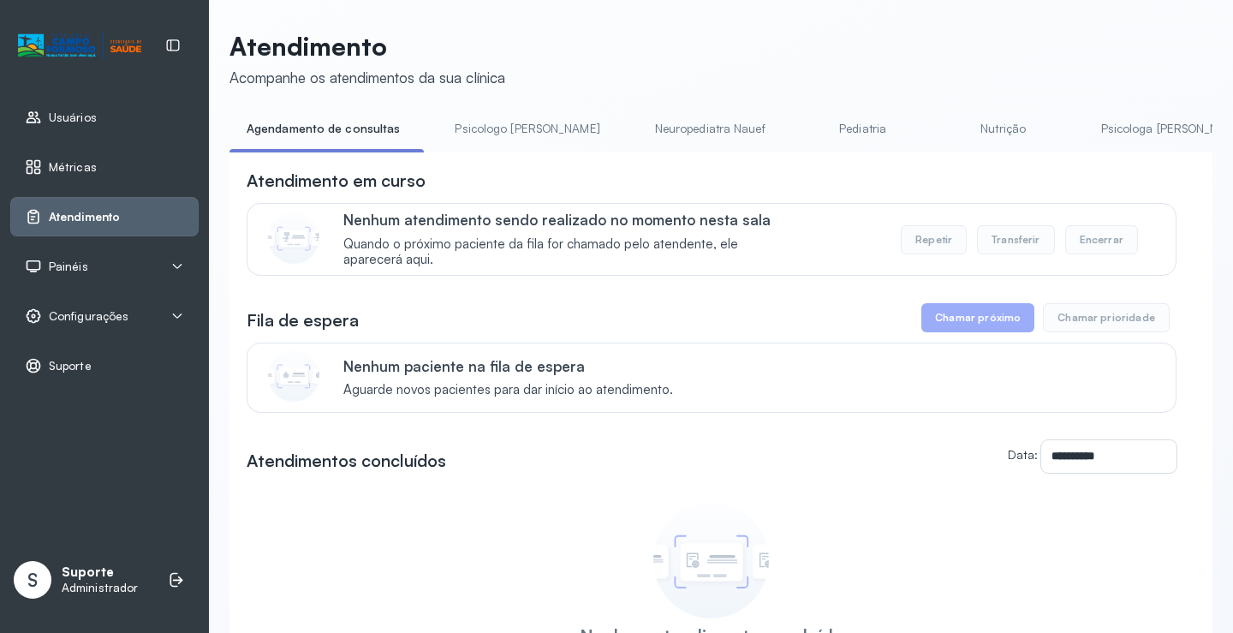
click at [471, 120] on link "Psicologo Pedro" at bounding box center [527, 129] width 179 height 28
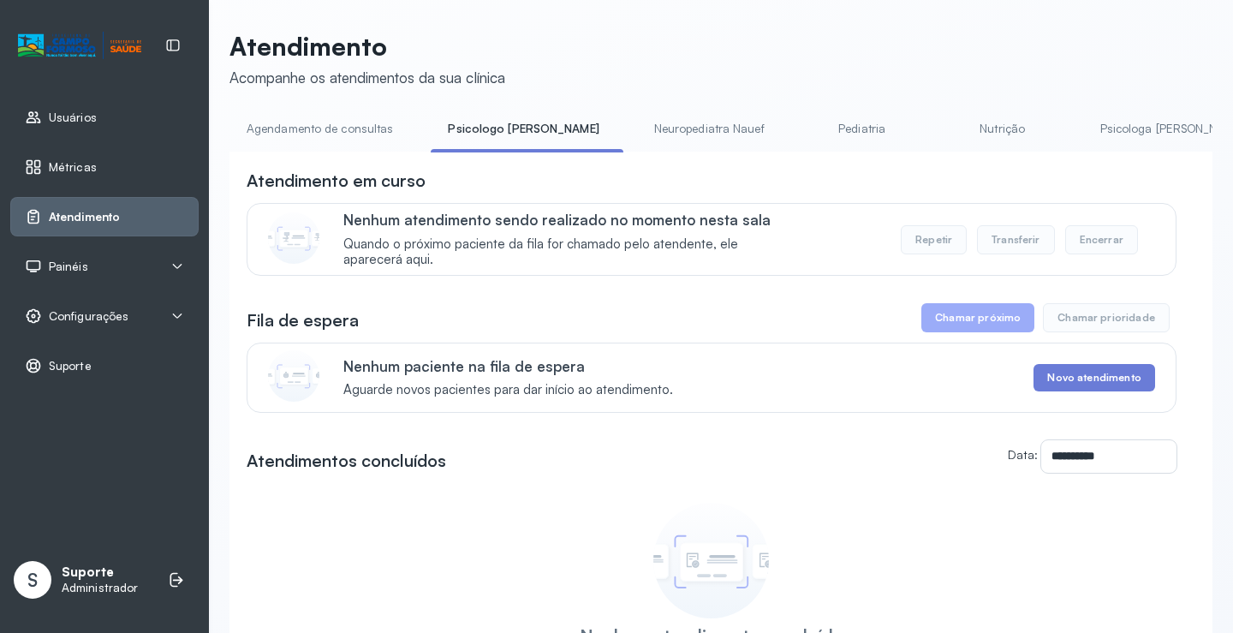
click at [359, 125] on link "Agendamento de consultas" at bounding box center [320, 129] width 181 height 28
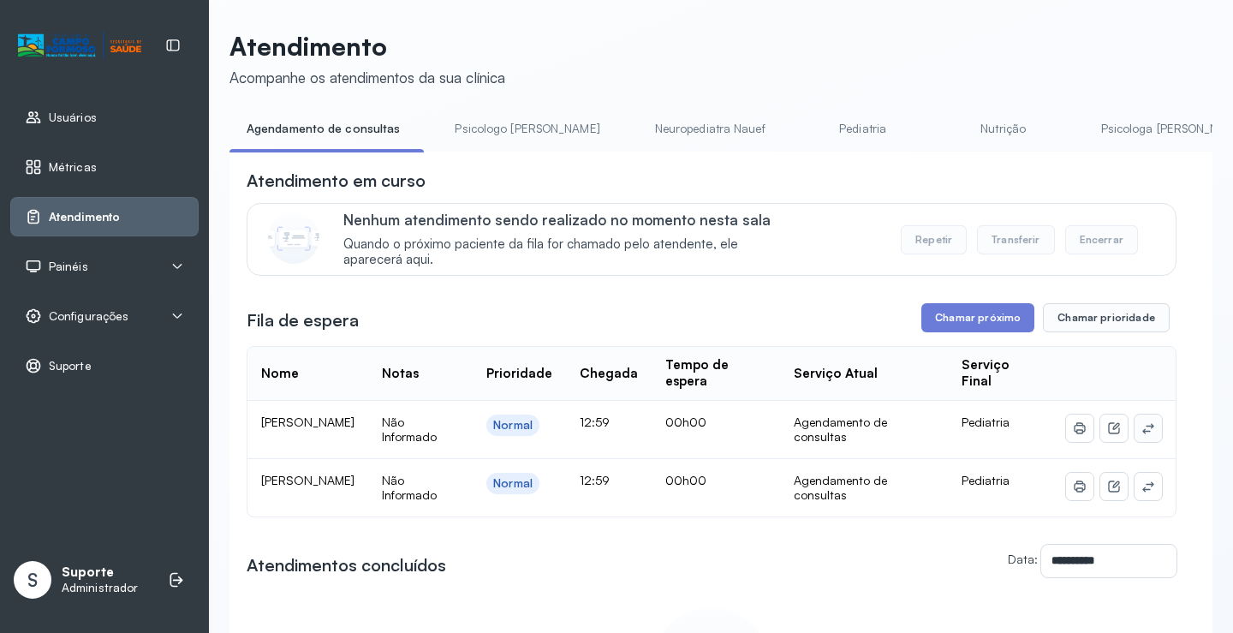
click at [1143, 433] on icon at bounding box center [1148, 428] width 11 height 10
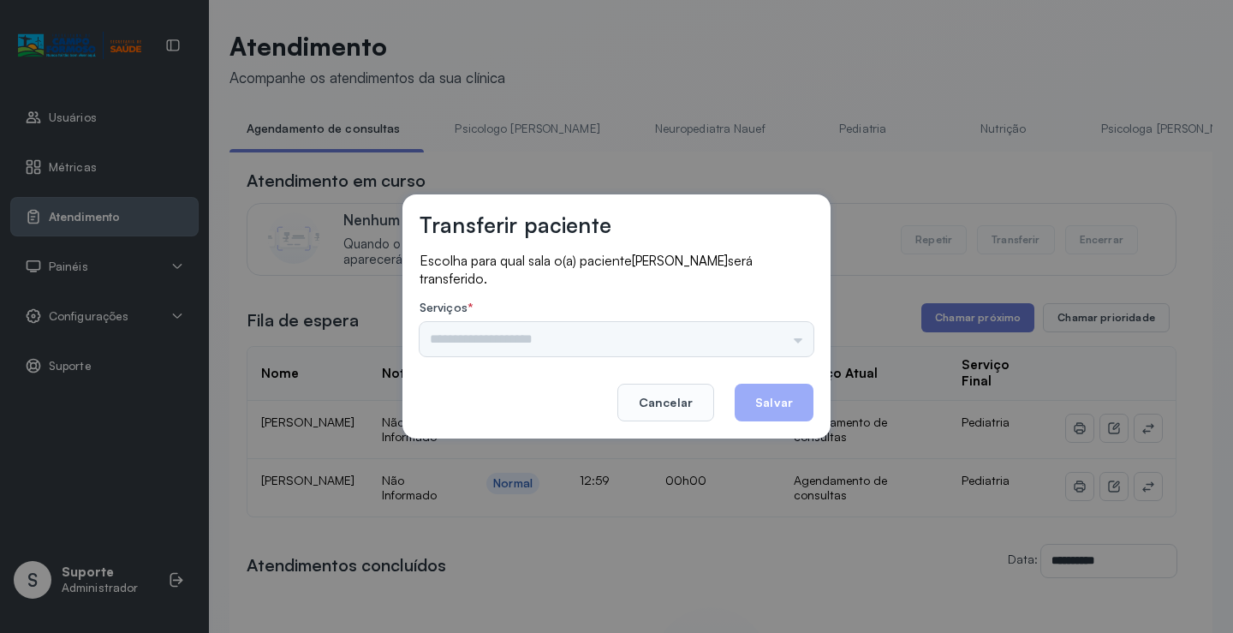
click at [785, 343] on div "Psicologo Pedro Neuropediatra Nauef Pediatria Nutrição Psicologa Alana Fisioter…" at bounding box center [617, 339] width 394 height 34
click at [784, 343] on input "text" at bounding box center [617, 339] width 394 height 34
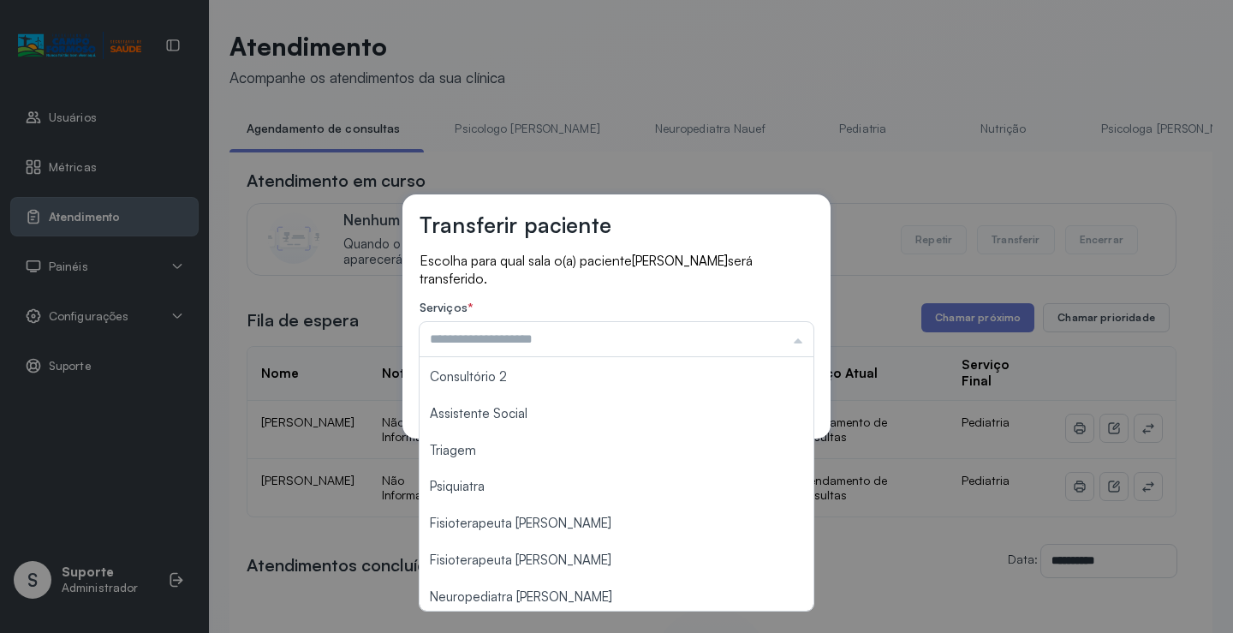
scroll to position [260, 0]
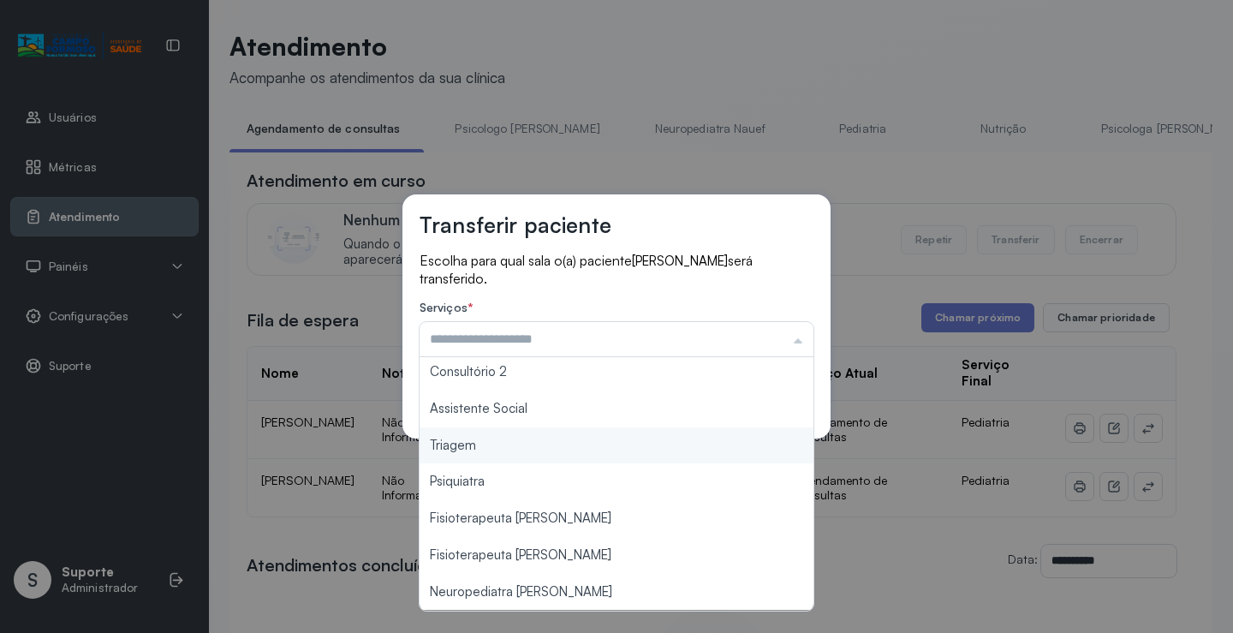
type input "*******"
drag, startPoint x: 531, startPoint y: 448, endPoint x: 683, endPoint y: 433, distance: 152.4
click at [548, 443] on div "Transferir paciente Escolha para qual sala o(a) paciente LUIZA ANGELICA SANTOS …" at bounding box center [616, 316] width 1233 height 633
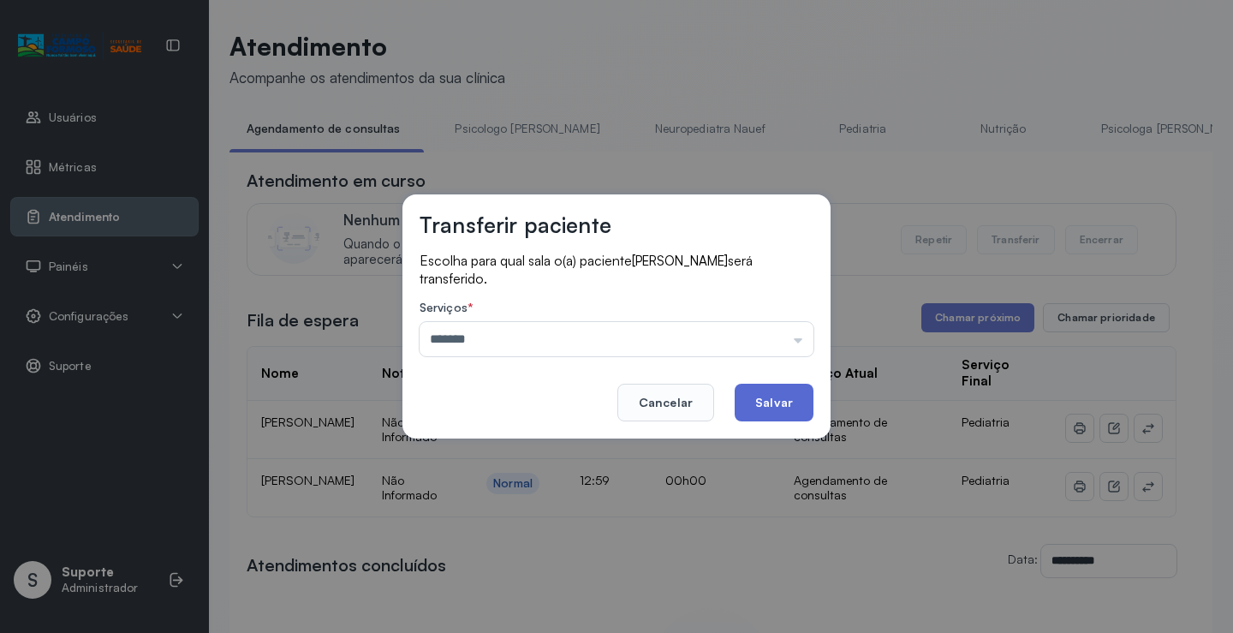
click at [761, 397] on button "Salvar" at bounding box center [774, 403] width 79 height 38
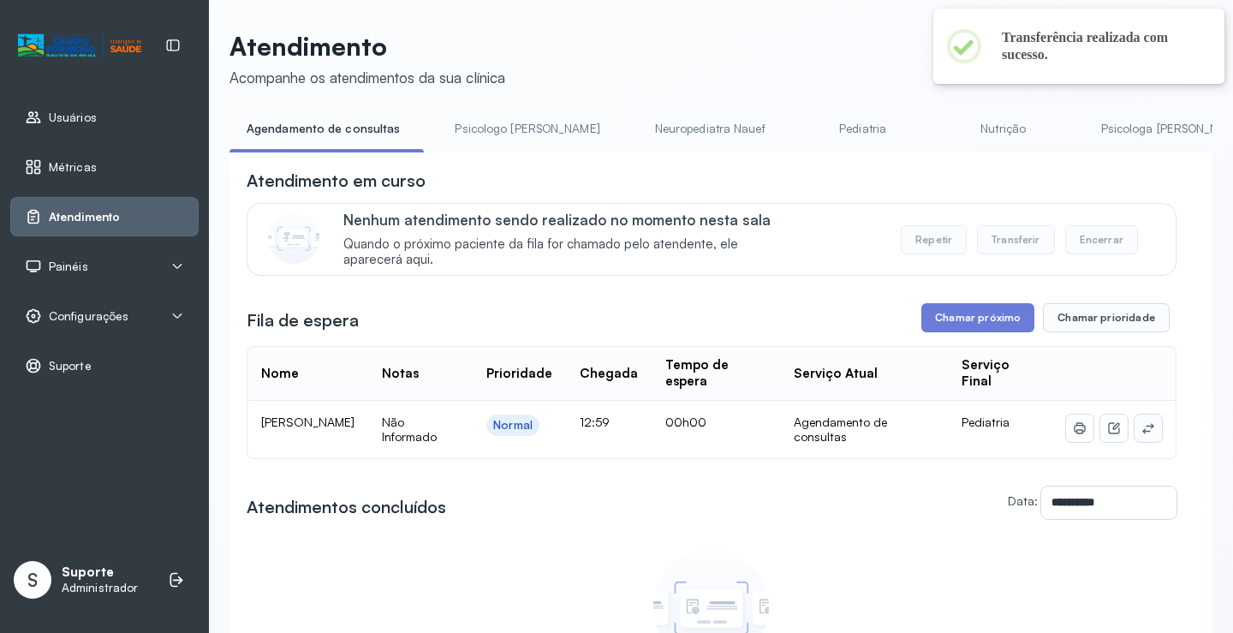
click at [1142, 429] on icon at bounding box center [1149, 428] width 14 height 14
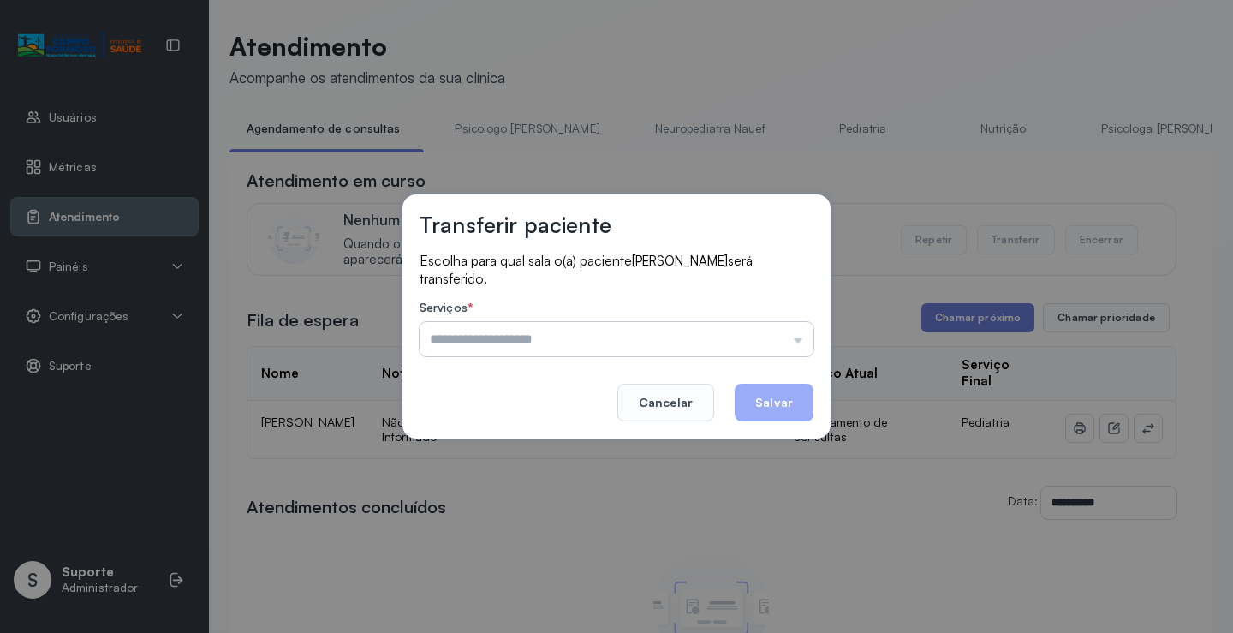
click at [761, 351] on input "text" at bounding box center [617, 339] width 394 height 34
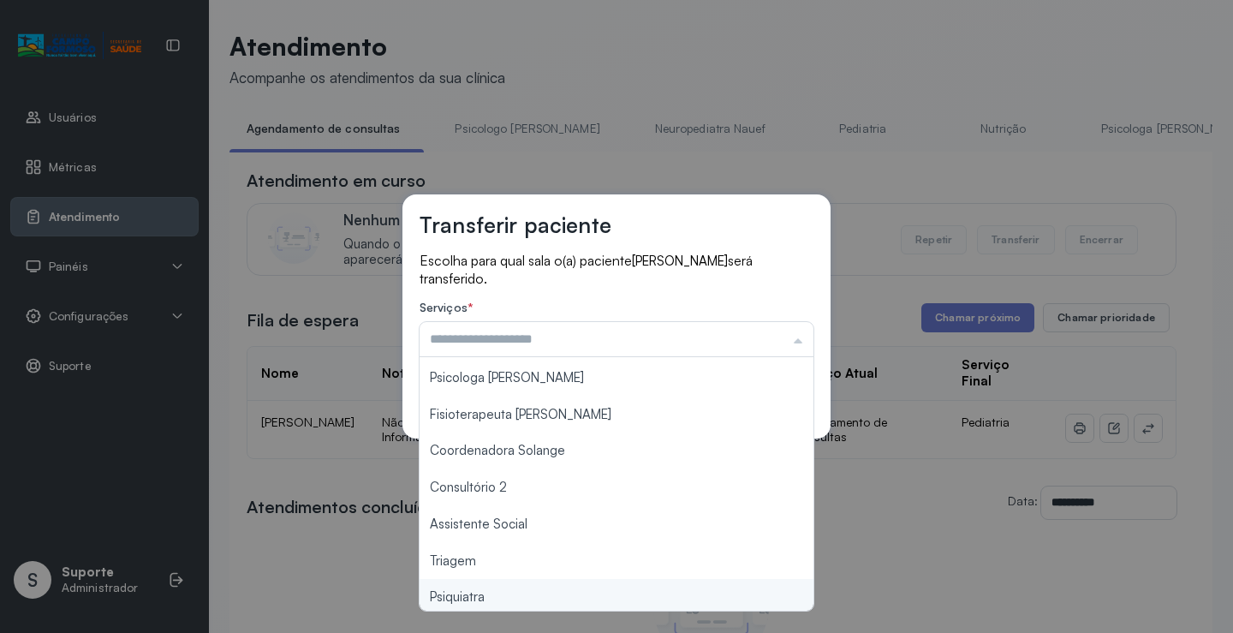
scroll to position [259, 0]
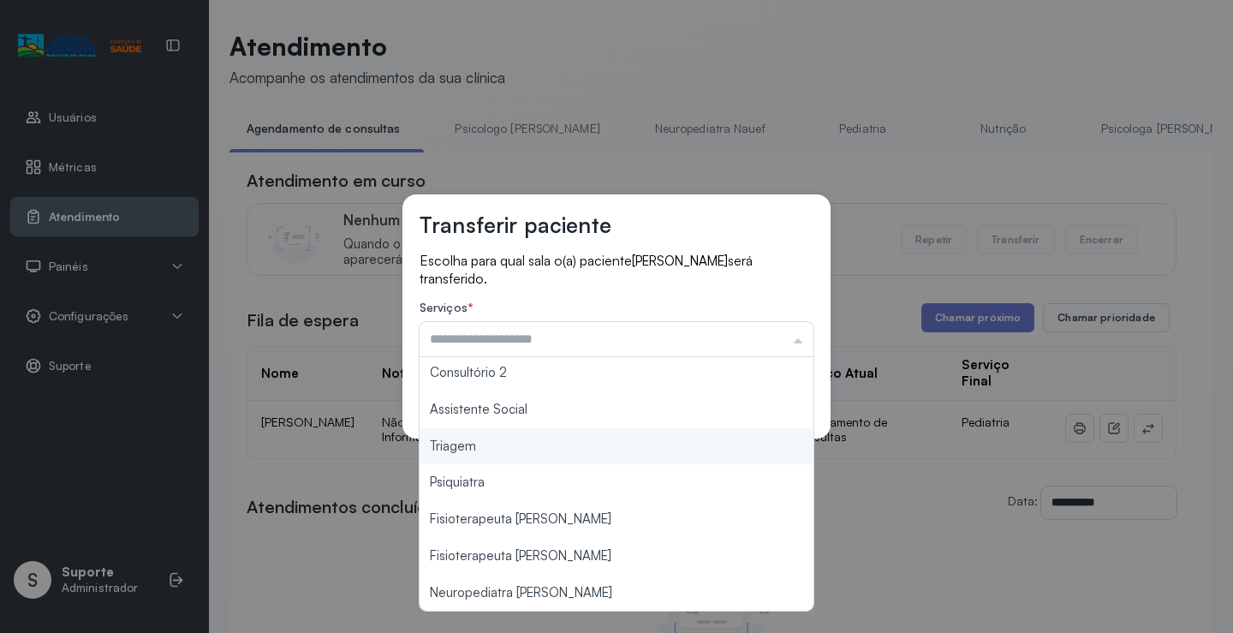
type input "*******"
drag, startPoint x: 504, startPoint y: 452, endPoint x: 687, endPoint y: 411, distance: 187.0
click at [506, 450] on div "Transferir paciente Escolha para qual sala o(a) paciente ANA LIZ SANTOS CARVALH…" at bounding box center [616, 316] width 1233 height 633
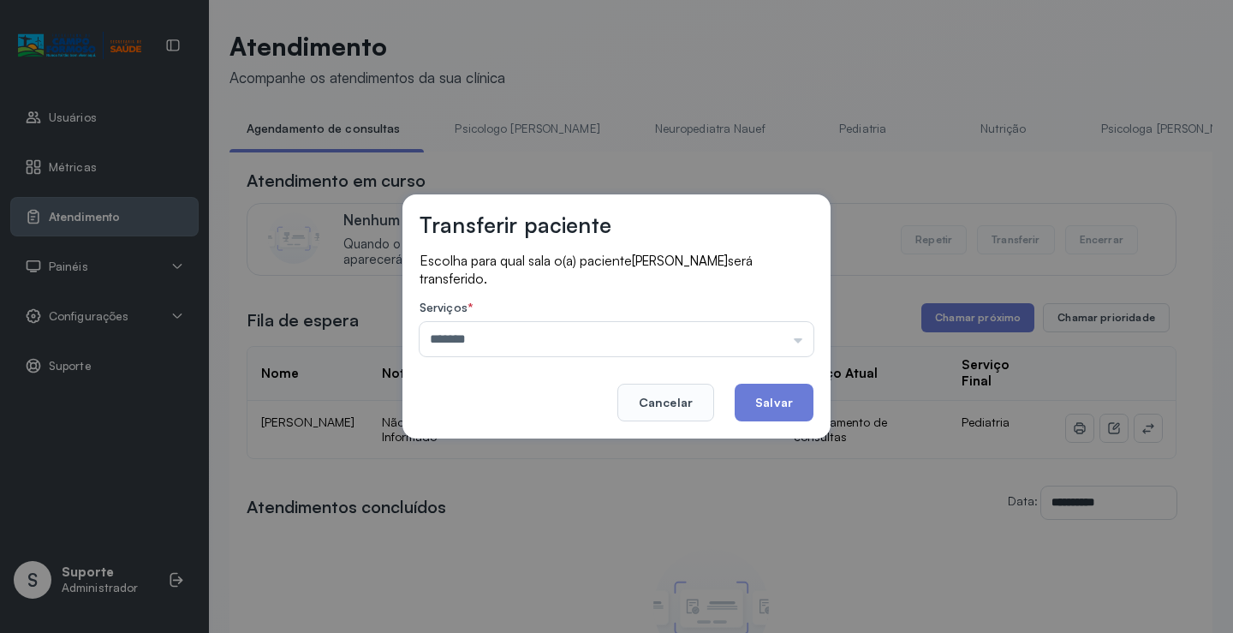
drag, startPoint x: 754, startPoint y: 403, endPoint x: 770, endPoint y: 397, distance: 17.3
click at [759, 402] on button "Salvar" at bounding box center [774, 403] width 79 height 38
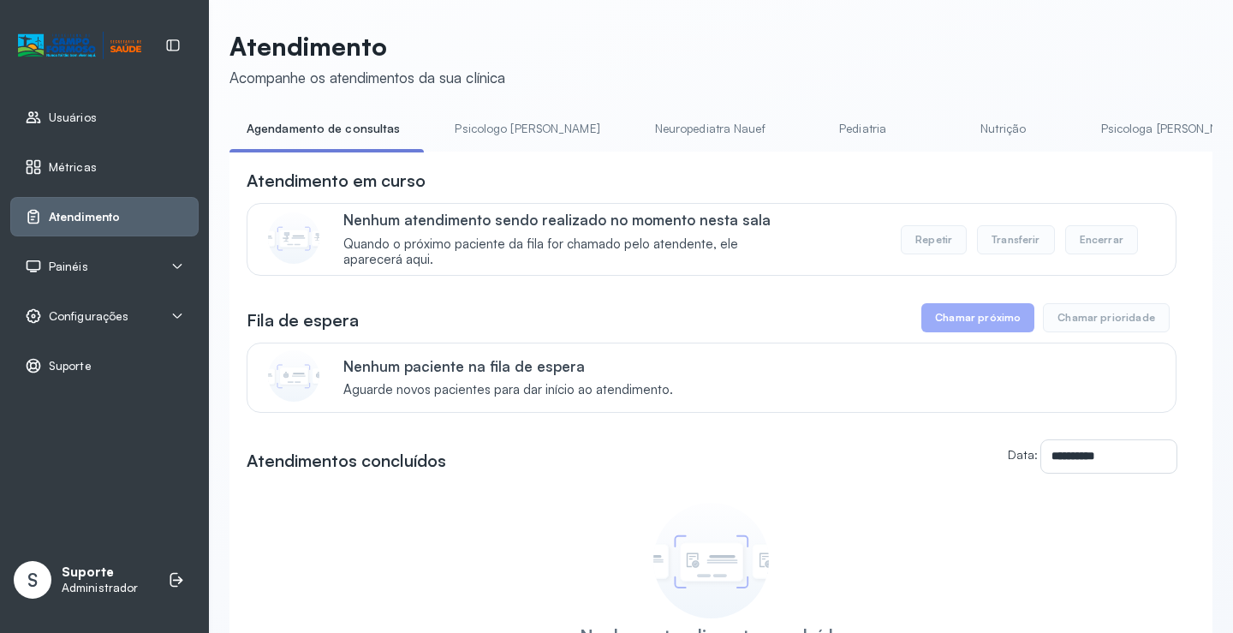
click at [488, 132] on link "Psicologo Pedro" at bounding box center [527, 129] width 179 height 28
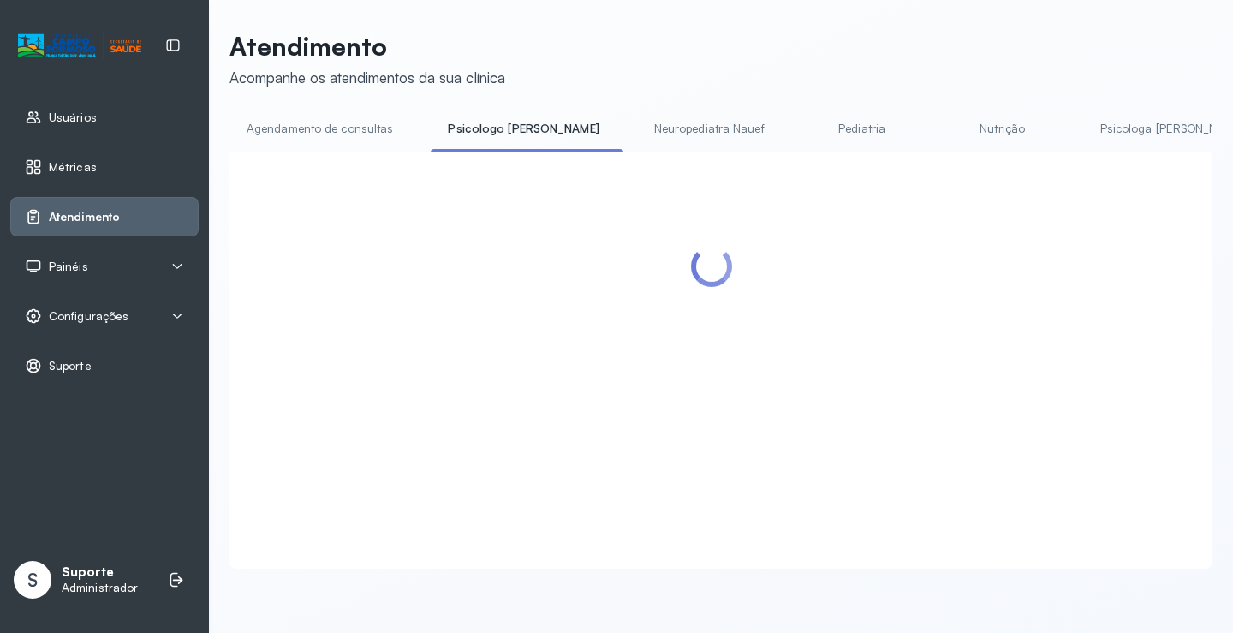
click at [326, 122] on link "Agendamento de consultas" at bounding box center [320, 129] width 181 height 28
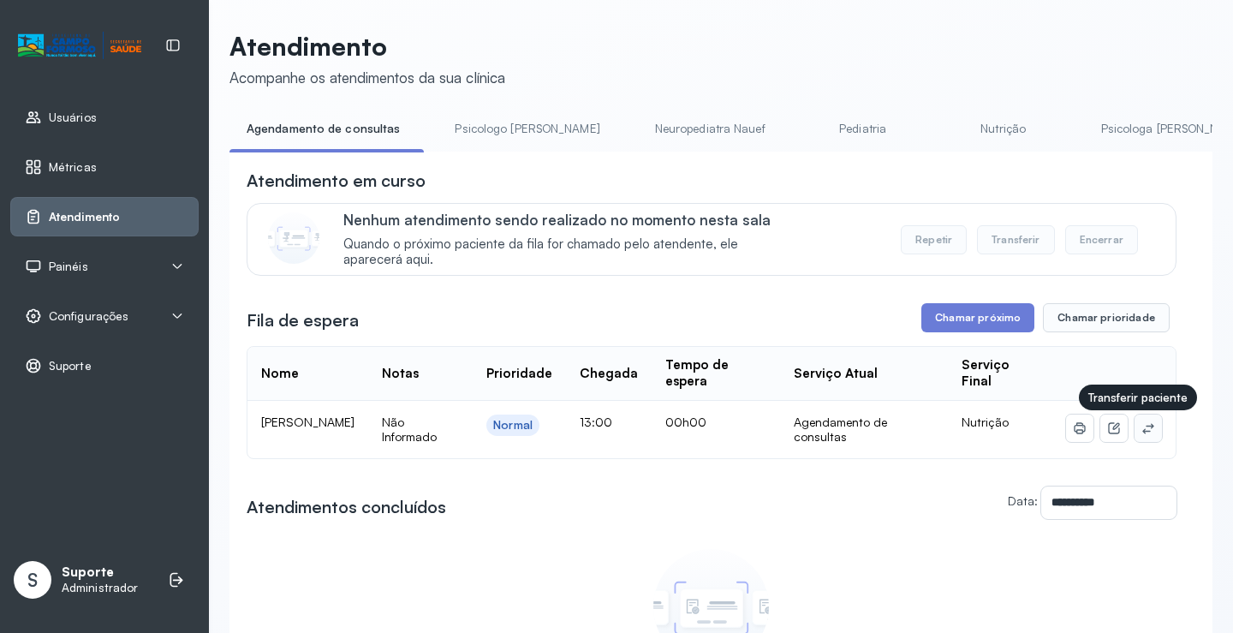
click at [1142, 435] on icon at bounding box center [1149, 428] width 14 height 14
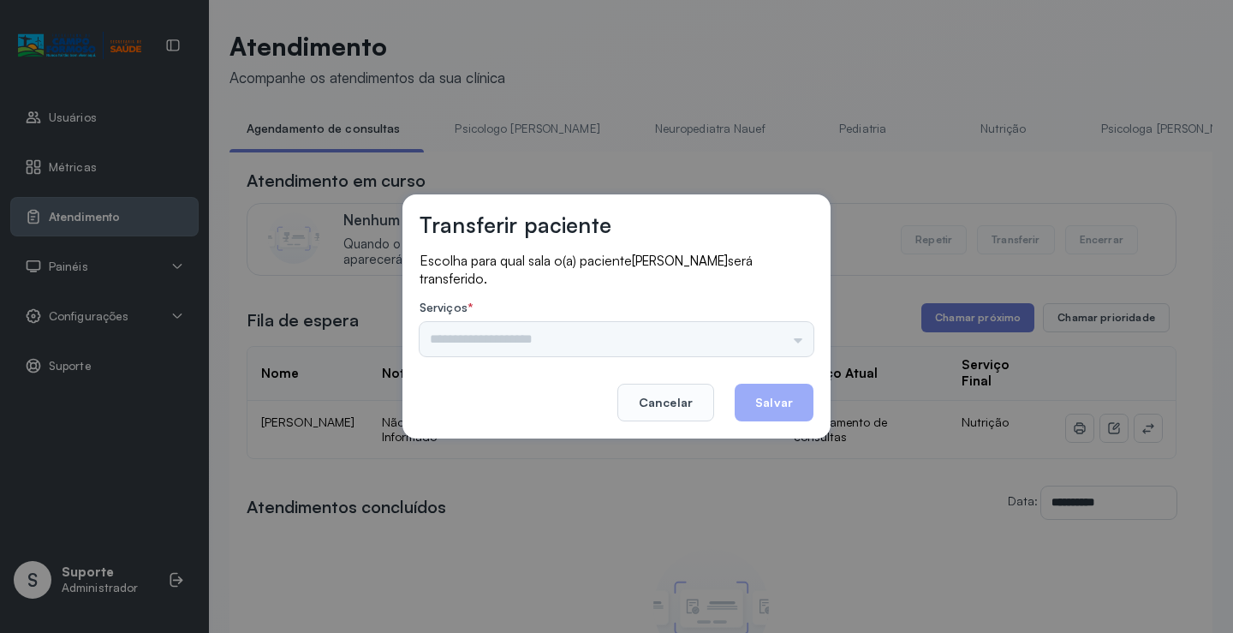
click at [778, 337] on div "Psicologo Pedro Neuropediatra Nauef Pediatria Nutrição Psicologa Alana Fisioter…" at bounding box center [617, 339] width 394 height 34
click at [778, 337] on input "text" at bounding box center [617, 339] width 394 height 34
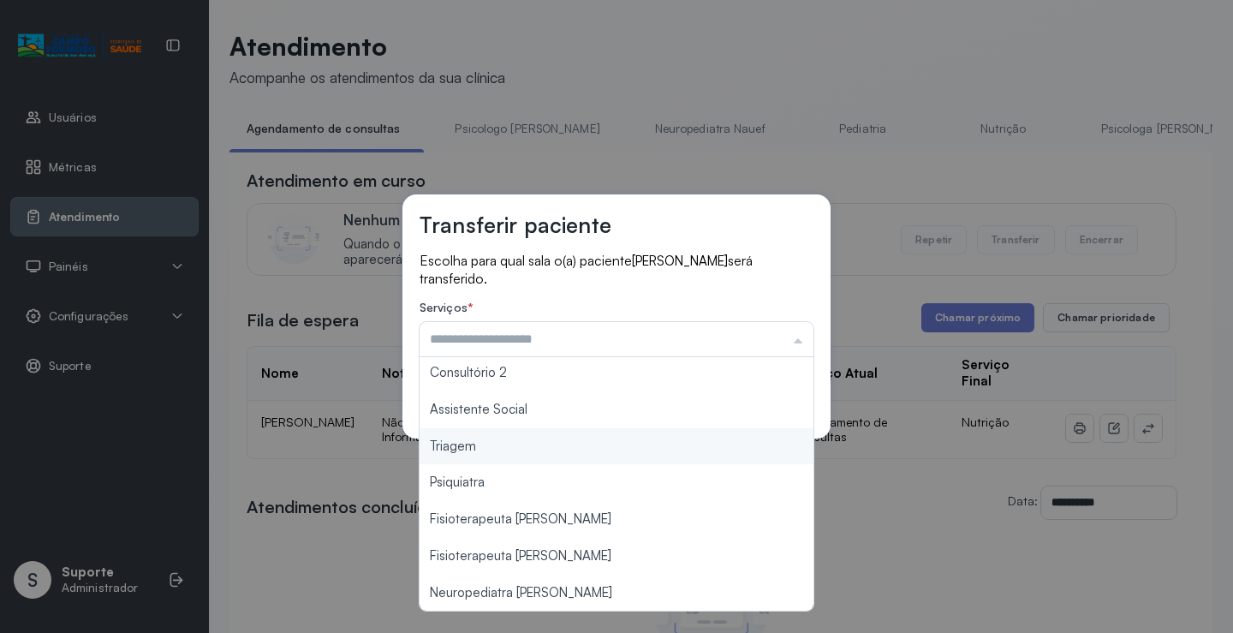
type input "*******"
drag, startPoint x: 527, startPoint y: 460, endPoint x: 648, endPoint y: 422, distance: 127.3
click at [527, 458] on div "Transferir paciente Escolha para qual sala o(a) paciente Jose Henrique Souza Ar…" at bounding box center [616, 316] width 1233 height 633
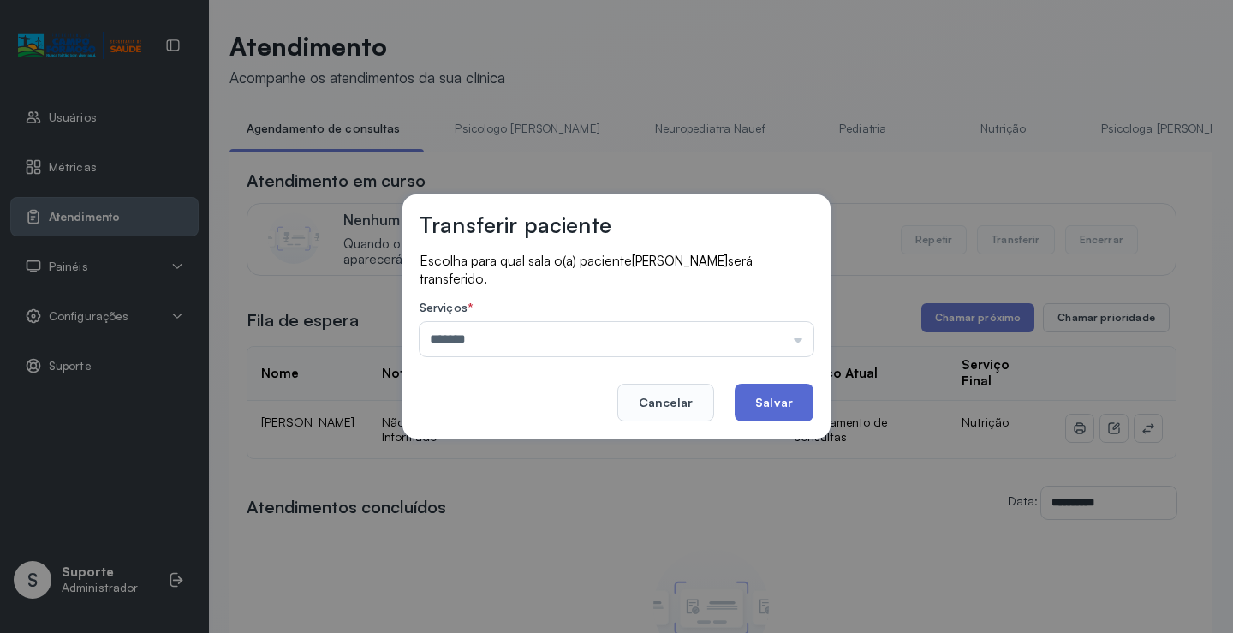
click at [808, 408] on button "Salvar" at bounding box center [774, 403] width 79 height 38
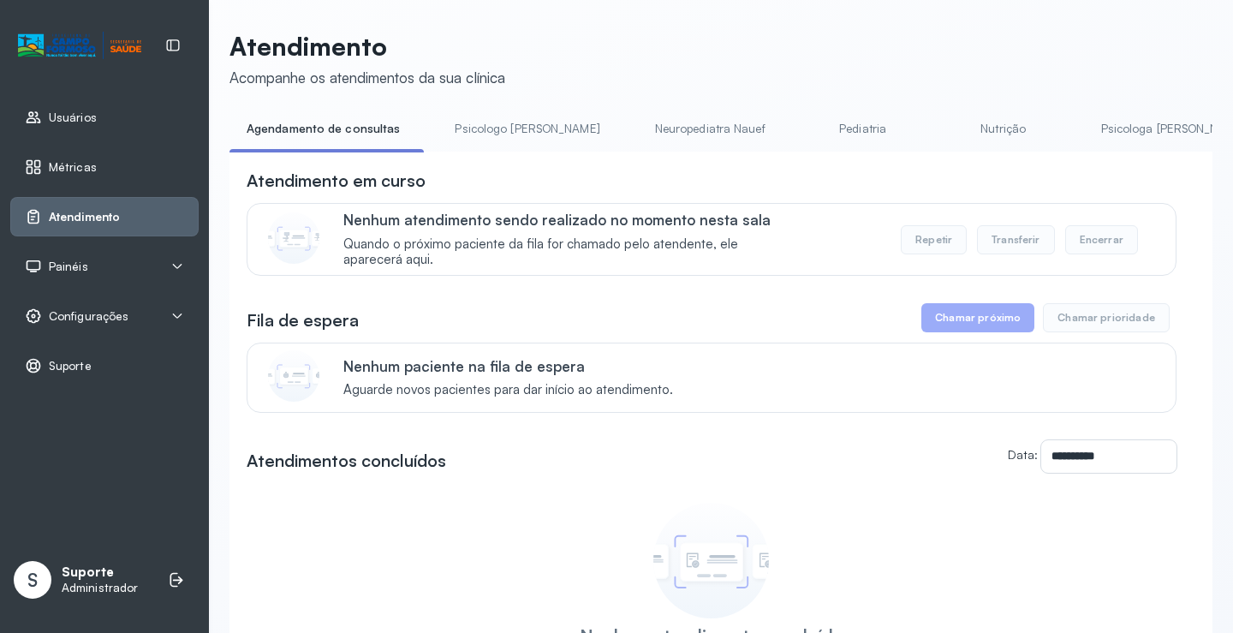
drag, startPoint x: 499, startPoint y: 131, endPoint x: 487, endPoint y: 131, distance: 12.0
click at [498, 131] on link "Psicologo Pedro" at bounding box center [527, 129] width 179 height 28
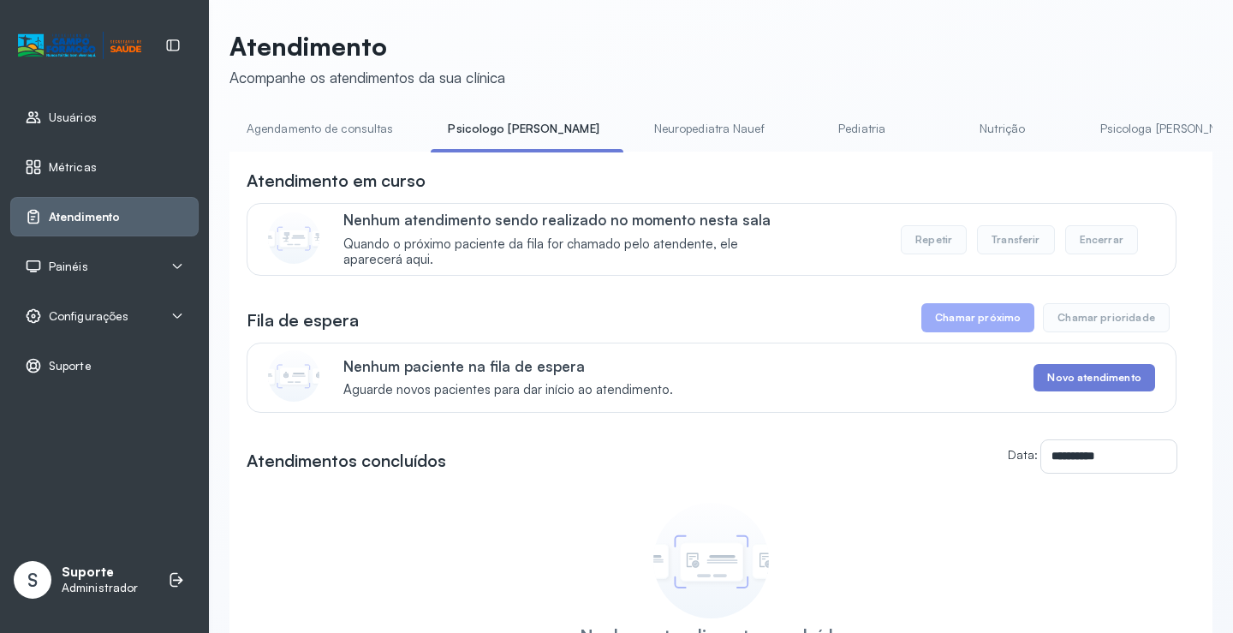
drag, startPoint x: 356, startPoint y: 131, endPoint x: 361, endPoint y: 122, distance: 10.3
click at [356, 130] on link "Agendamento de consultas" at bounding box center [320, 129] width 181 height 28
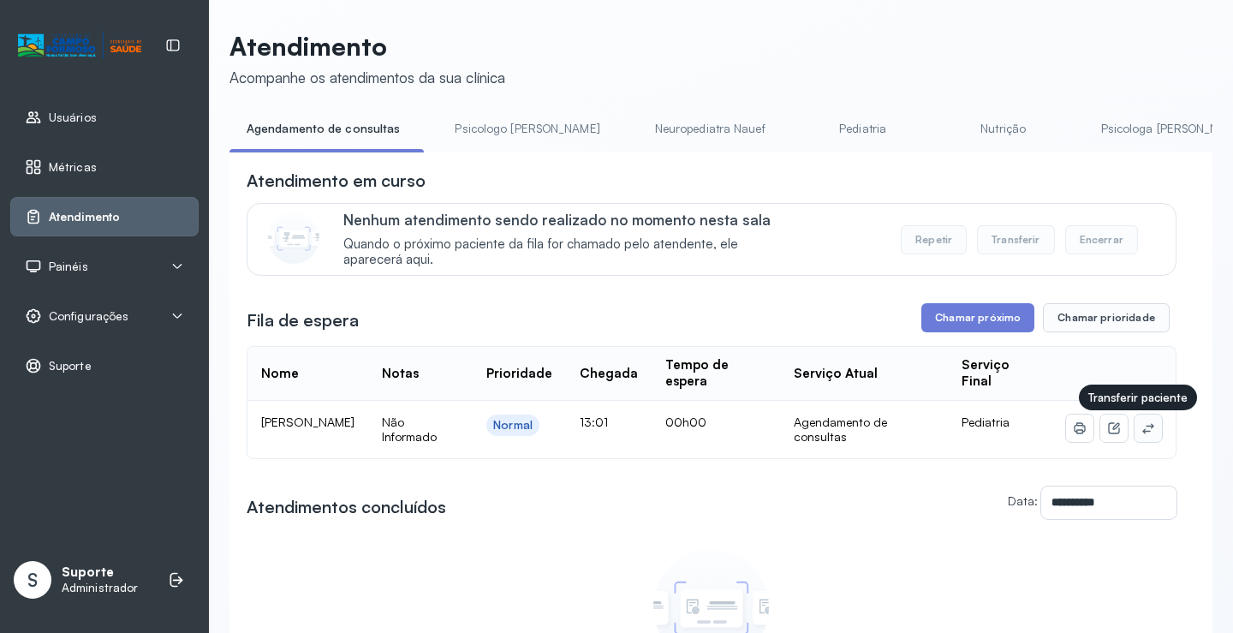
click at [1143, 433] on icon at bounding box center [1148, 428] width 11 height 10
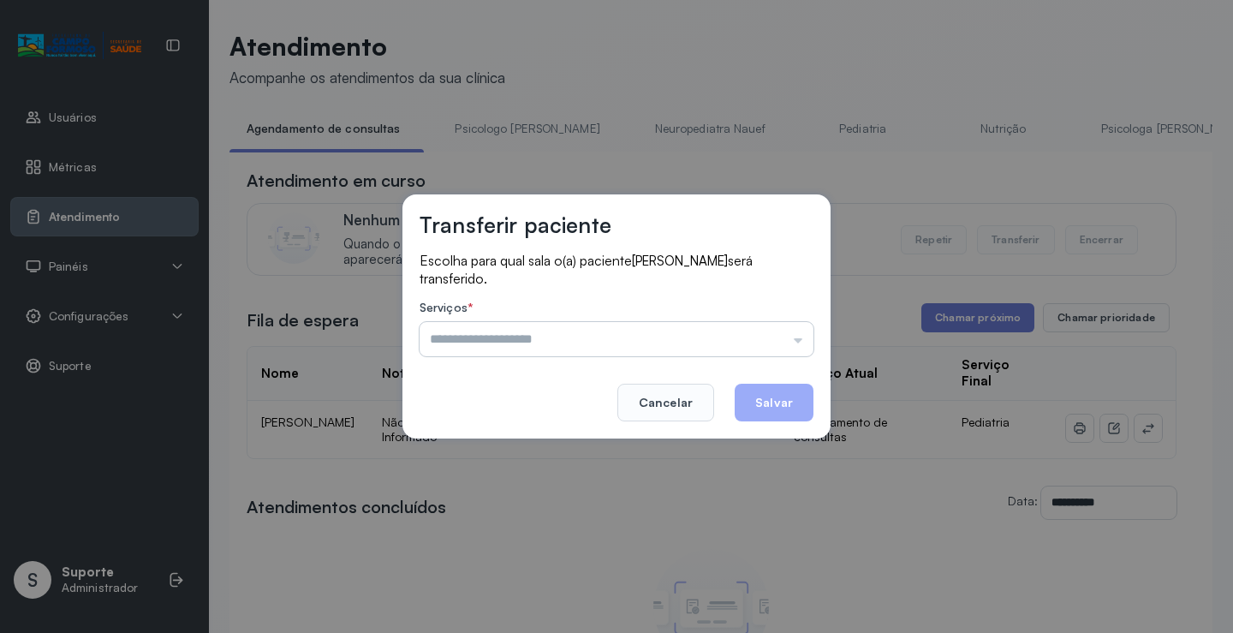
click at [738, 328] on input "text" at bounding box center [617, 339] width 394 height 34
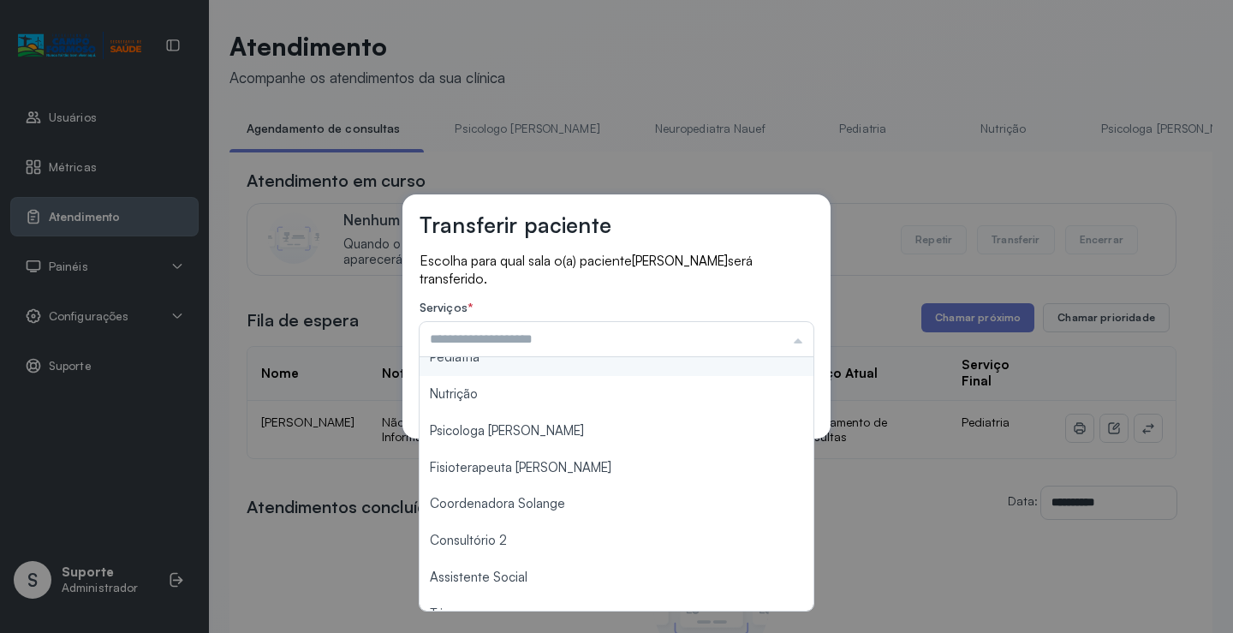
scroll to position [260, 0]
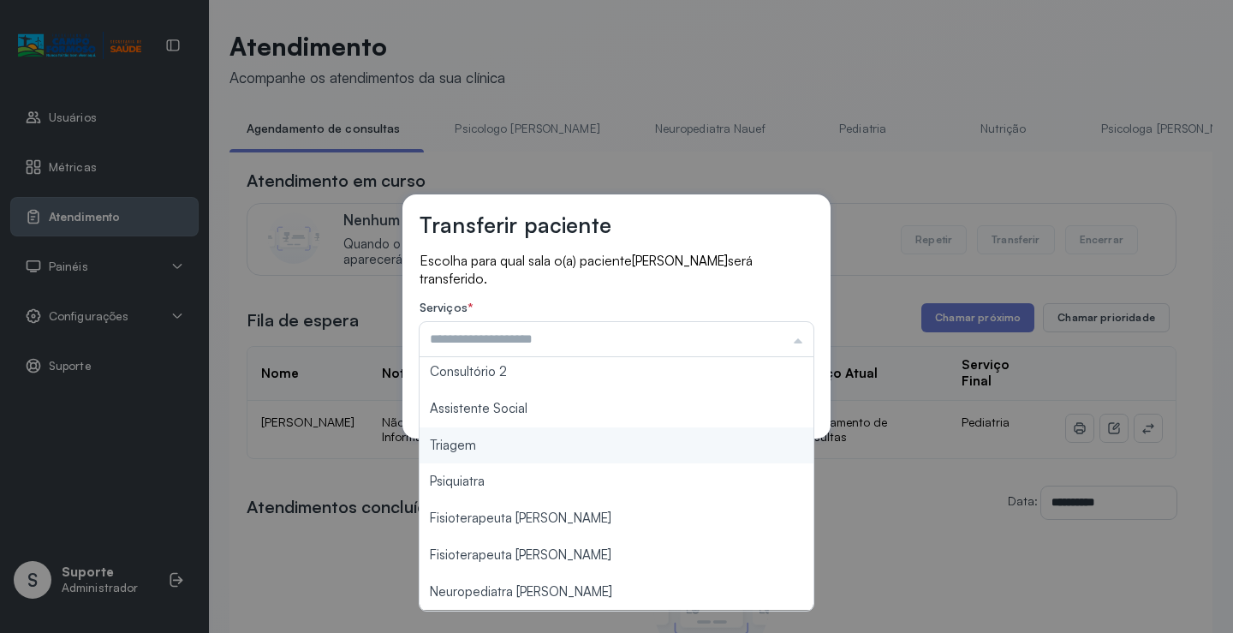
type input "*******"
drag, startPoint x: 530, startPoint y: 453, endPoint x: 555, endPoint y: 440, distance: 28.0
click at [530, 451] on div "Transferir paciente Escolha para qual sala o(a) paciente ALANA SOPHIA BONFIM DA…" at bounding box center [616, 316] width 1233 height 633
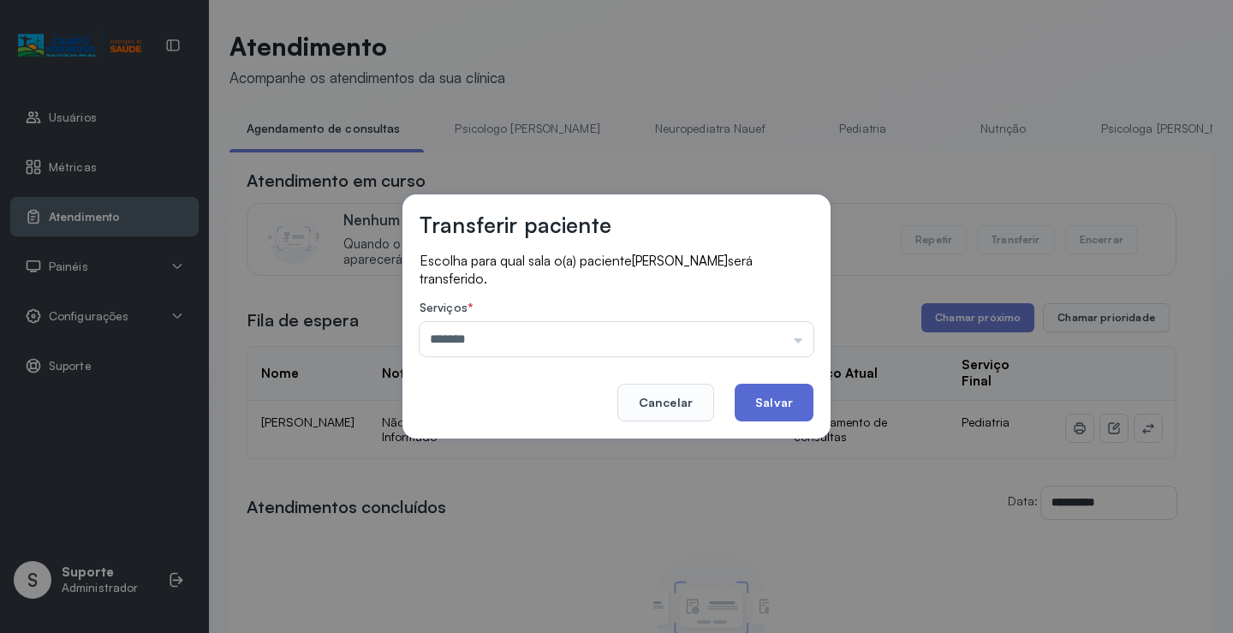
click at [785, 393] on button "Salvar" at bounding box center [774, 403] width 79 height 38
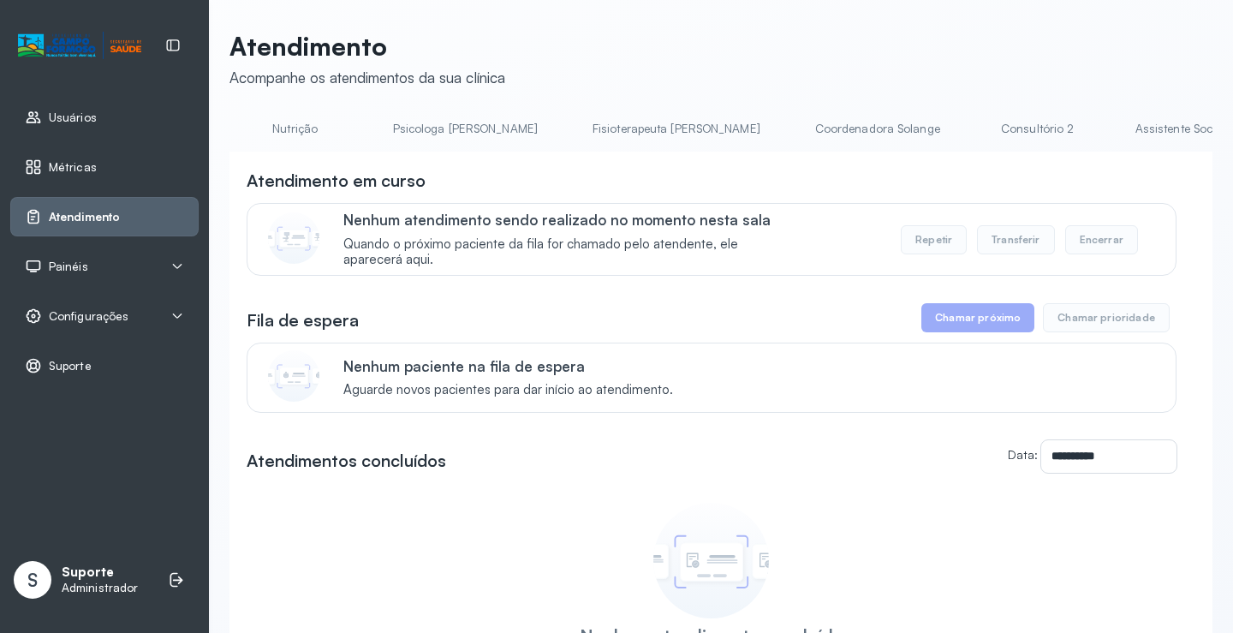
scroll to position [0, 1038]
click at [933, 118] on link "Triagem" at bounding box center [993, 129] width 120 height 28
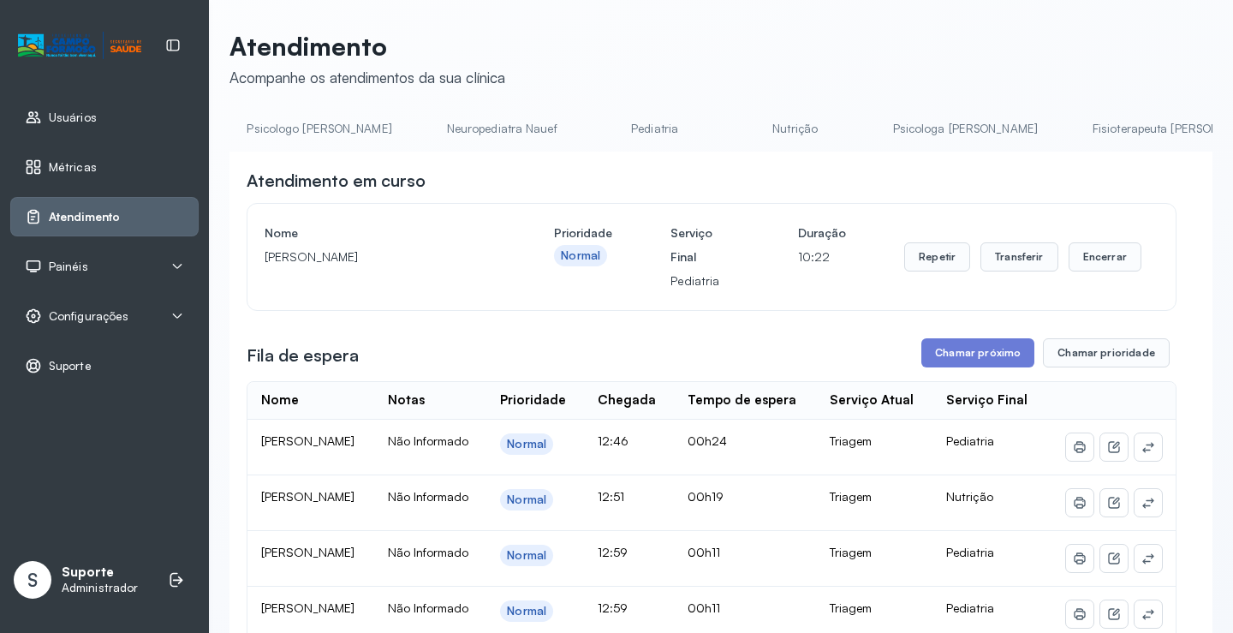
scroll to position [0, 195]
click at [742, 129] on link "Nutrição" at bounding box center [802, 129] width 120 height 28
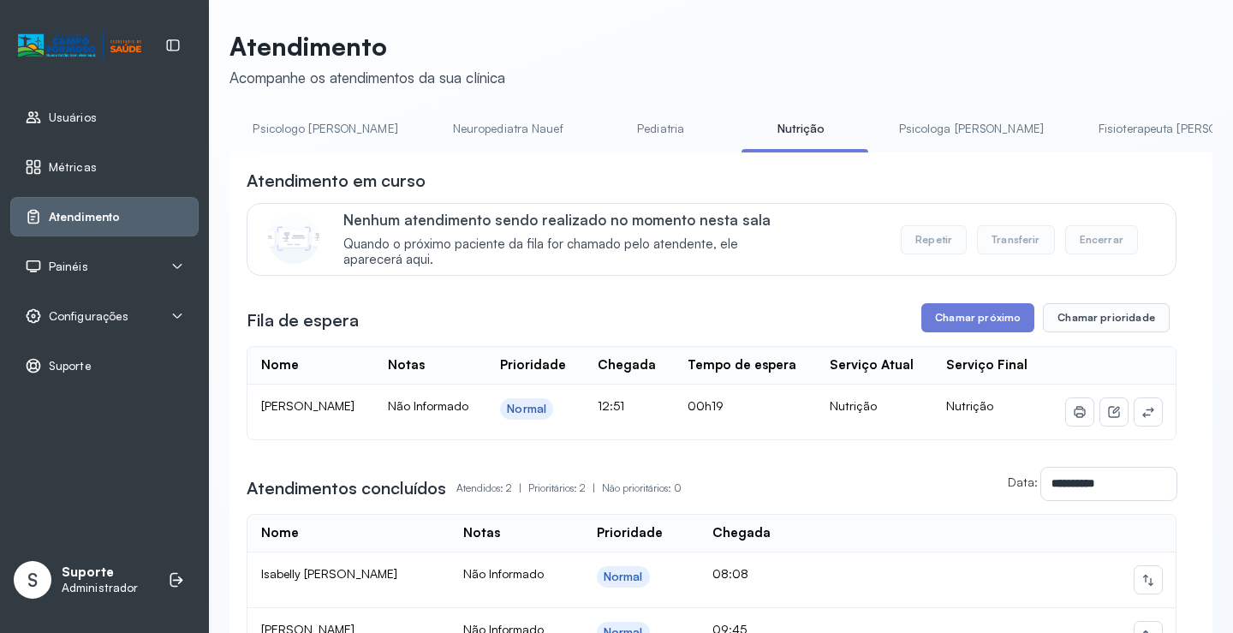
scroll to position [0, 0]
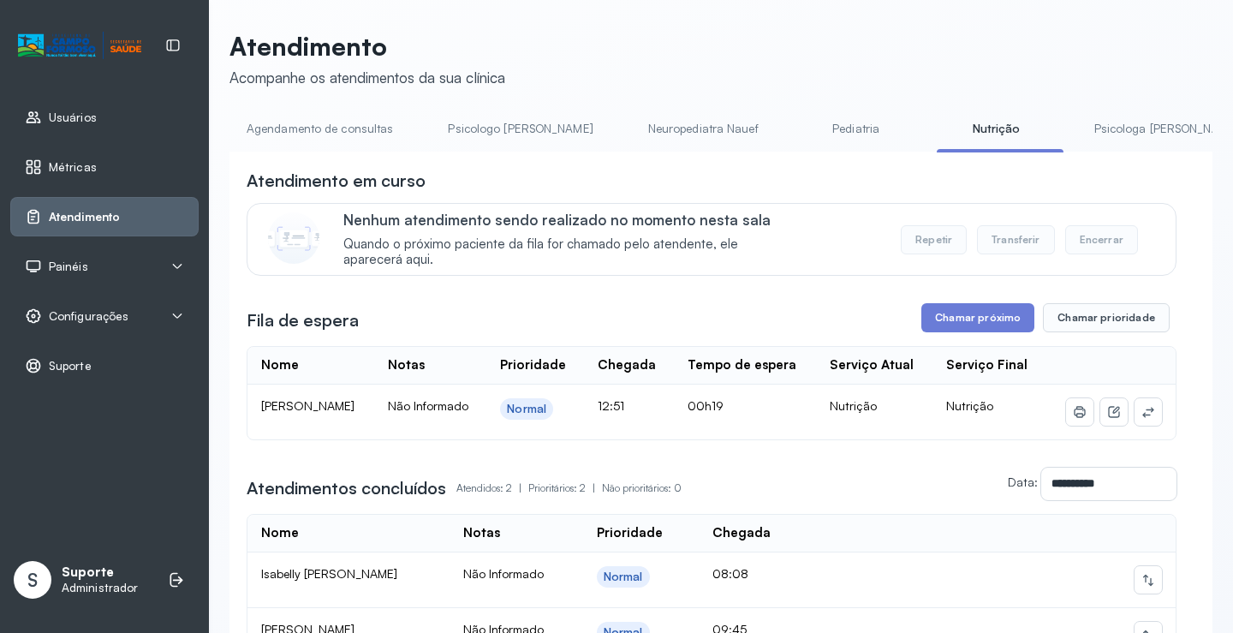
click at [287, 121] on link "Agendamento de consultas" at bounding box center [320, 129] width 181 height 28
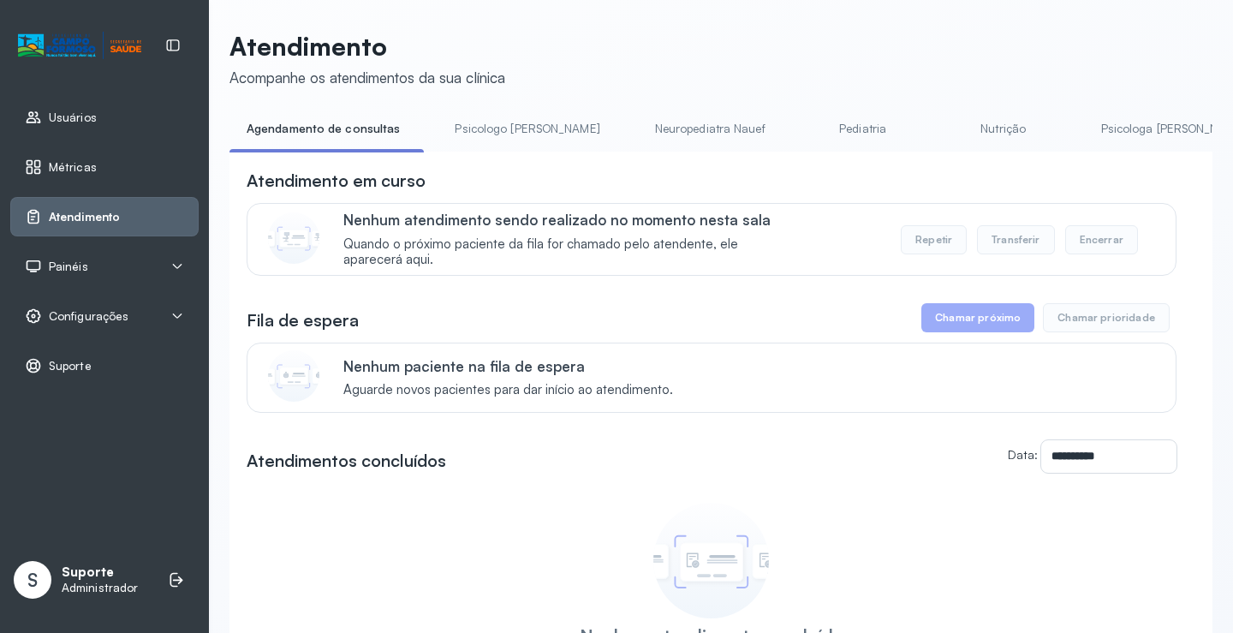
click at [493, 131] on link "Psicologo Pedro" at bounding box center [527, 129] width 179 height 28
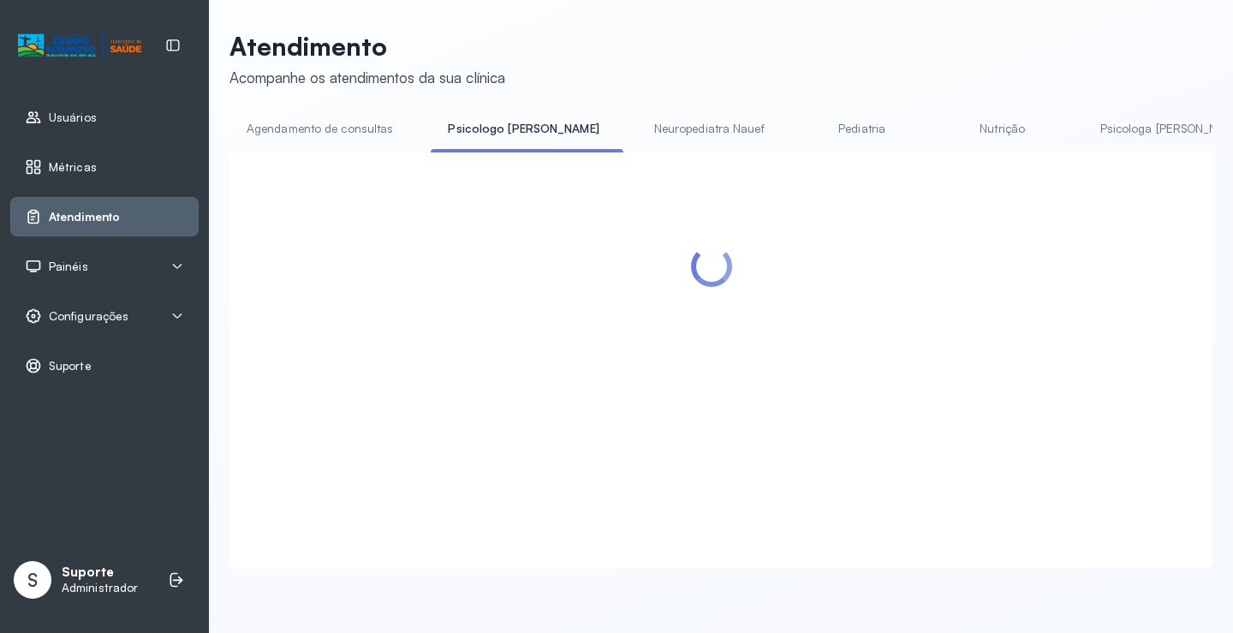
click at [363, 126] on link "Agendamento de consultas" at bounding box center [320, 129] width 181 height 28
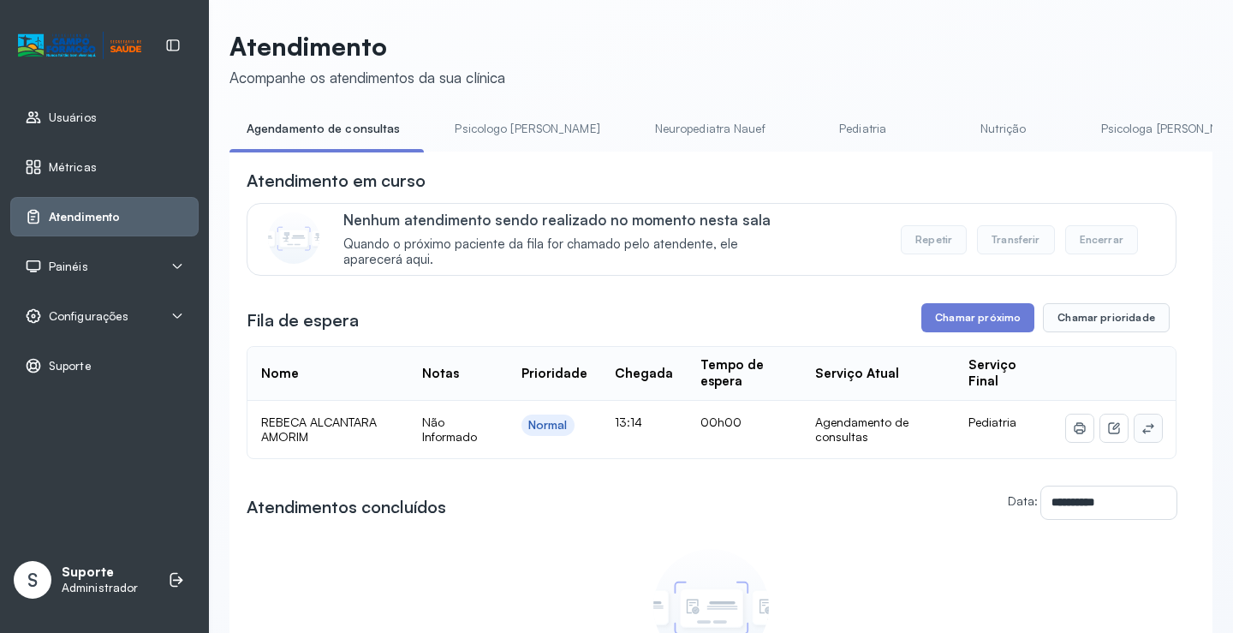
click at [1145, 433] on button at bounding box center [1148, 428] width 27 height 27
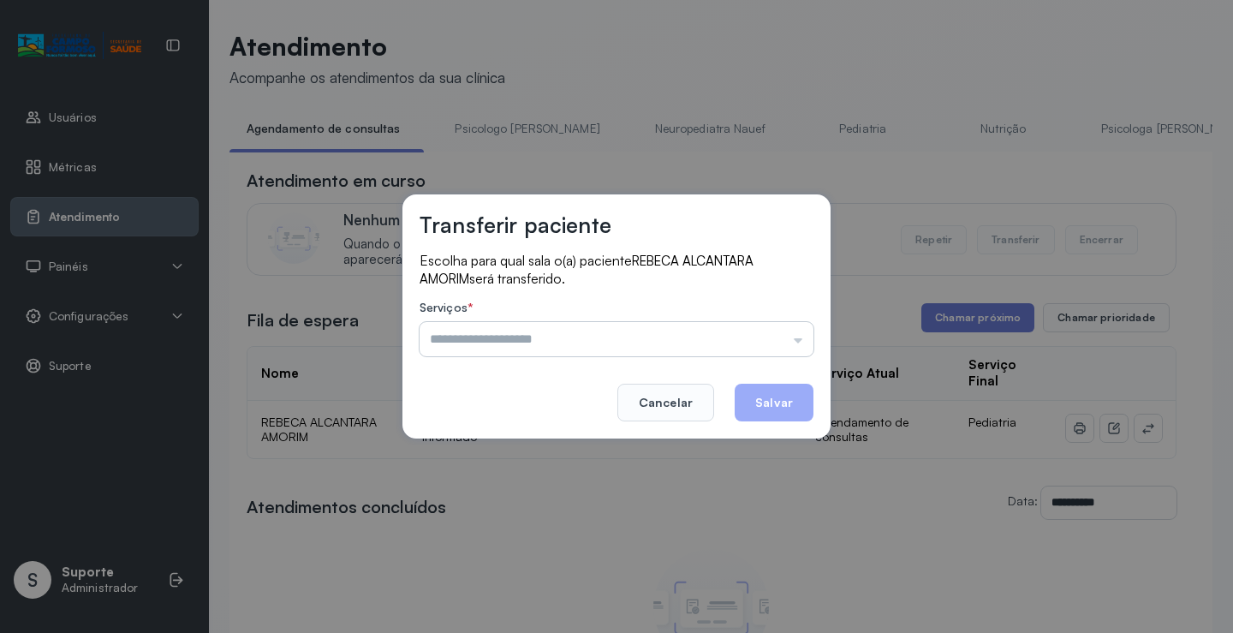
click at [791, 336] on input "text" at bounding box center [617, 339] width 394 height 34
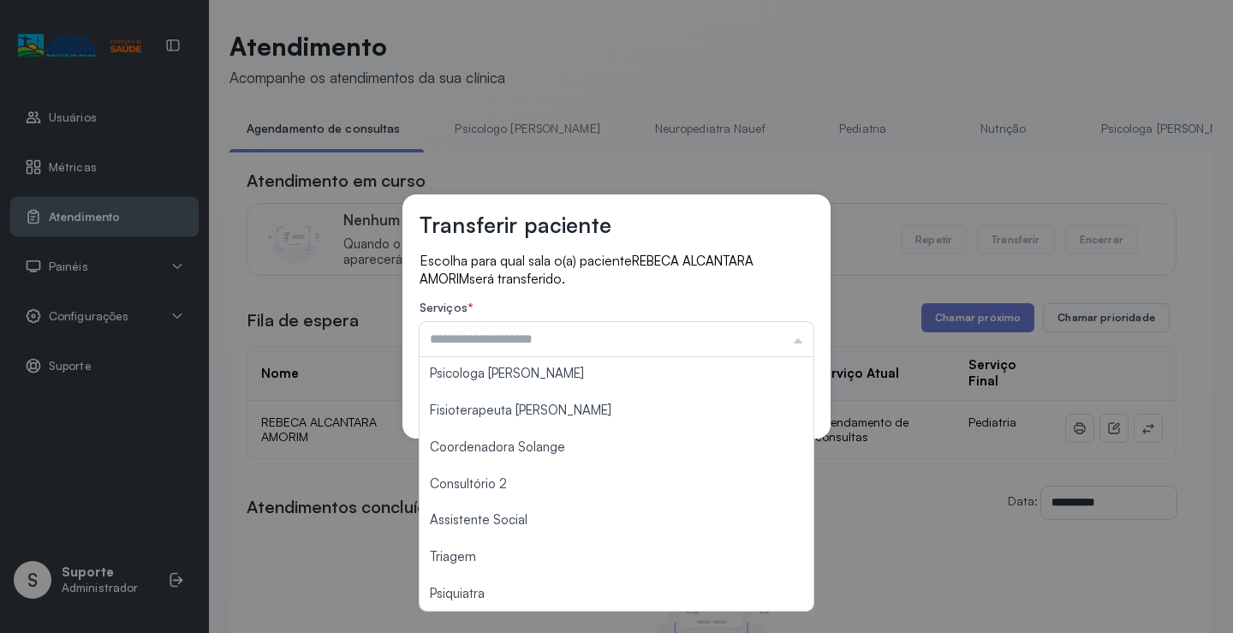
scroll to position [260, 0]
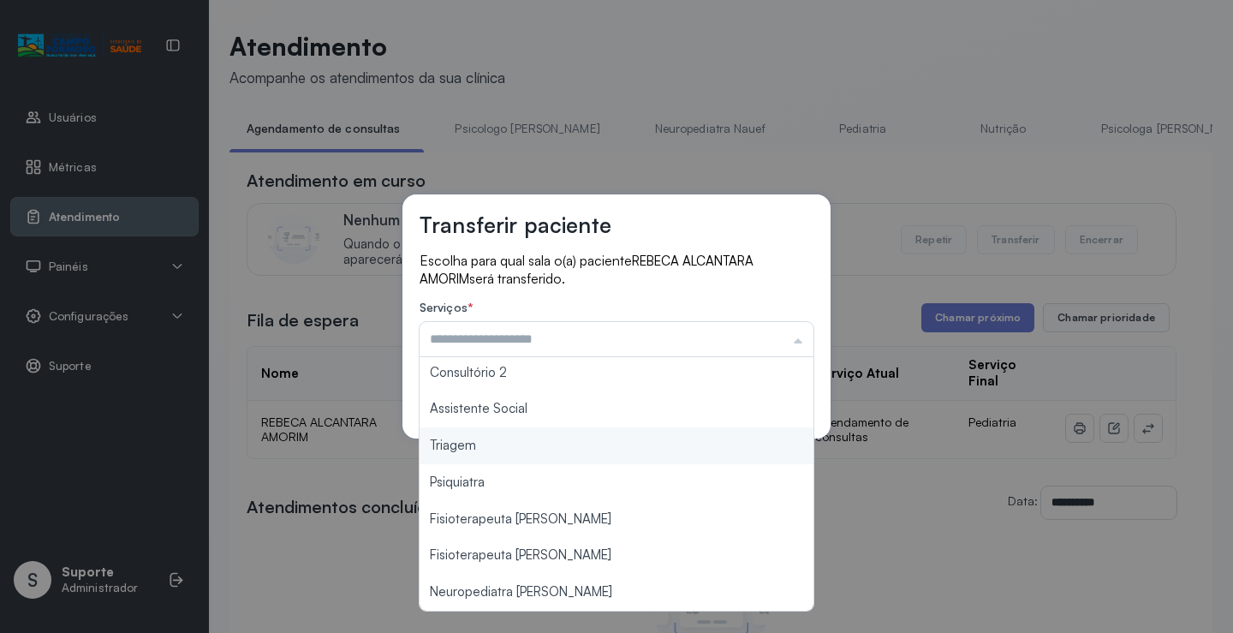
type input "*******"
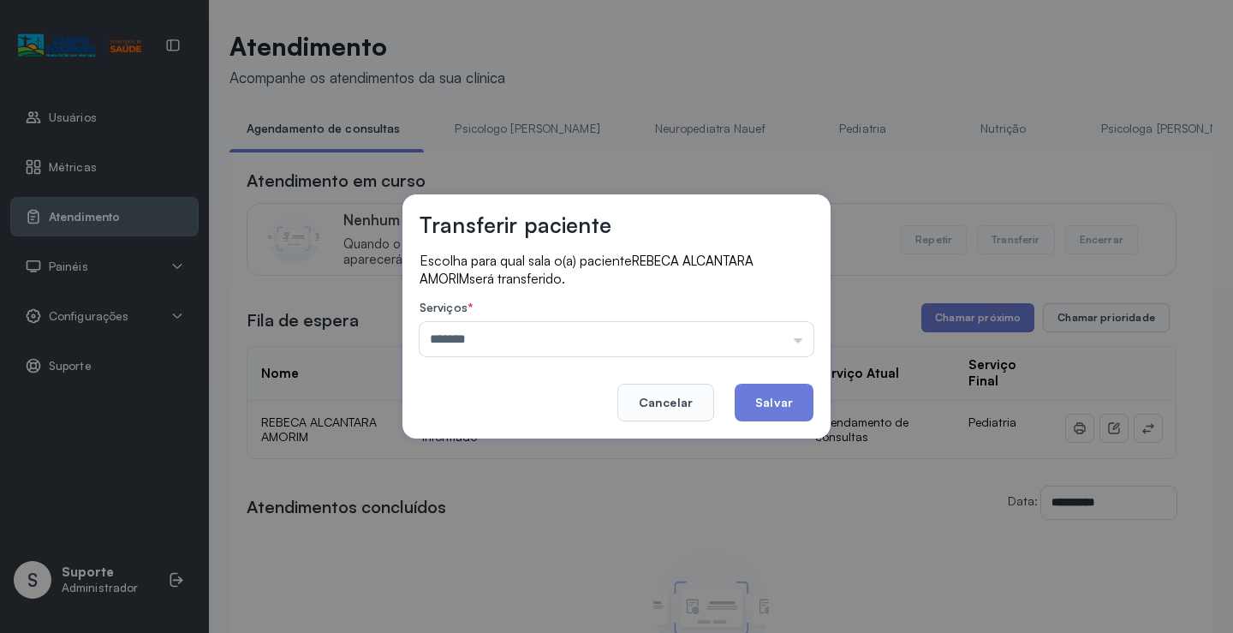
drag, startPoint x: 531, startPoint y: 456, endPoint x: 687, endPoint y: 433, distance: 157.6
click at [543, 451] on div "Transferir paciente Escolha para qual sala o(a) paciente REBECA ALCANTARA AMORI…" at bounding box center [616, 316] width 1233 height 633
click at [784, 403] on button "Salvar" at bounding box center [774, 403] width 79 height 38
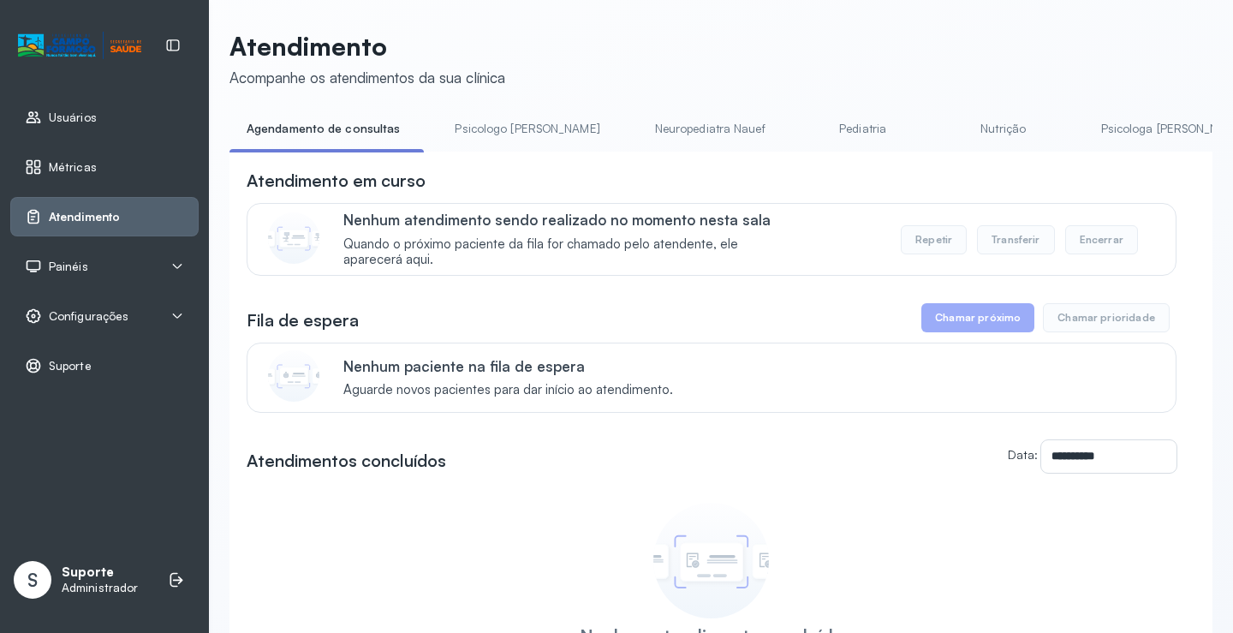
click at [803, 120] on link "Pediatria" at bounding box center [863, 129] width 120 height 28
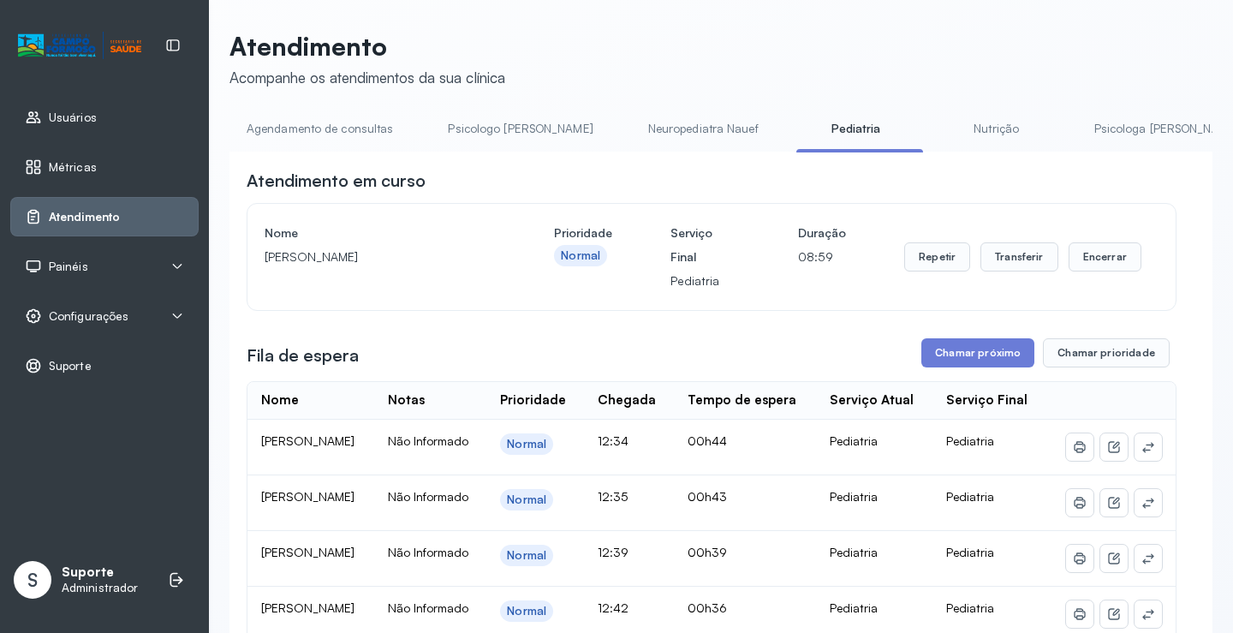
click at [343, 138] on link "Agendamento de consultas" at bounding box center [320, 129] width 181 height 28
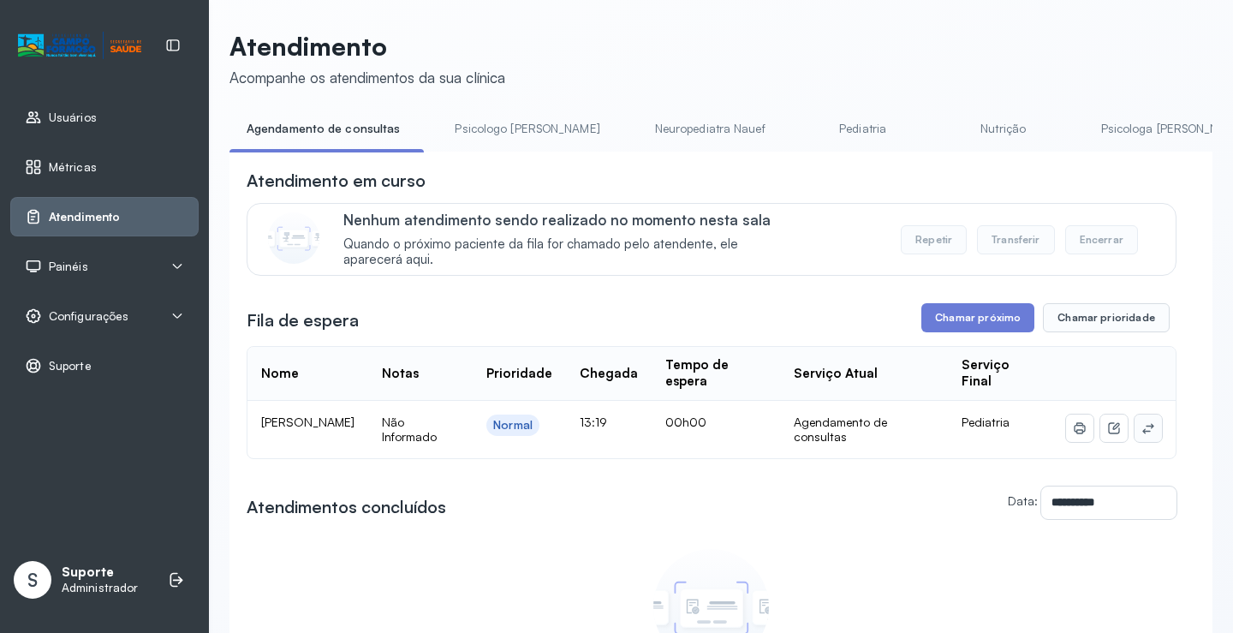
click at [1145, 432] on button at bounding box center [1148, 428] width 27 height 27
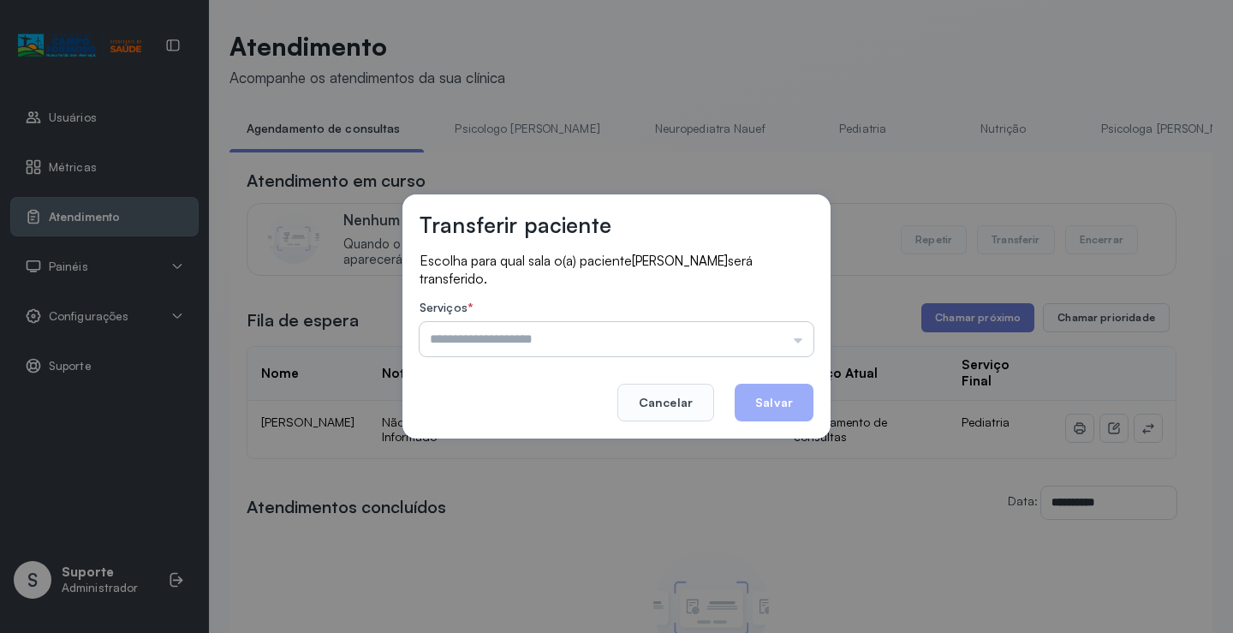
drag, startPoint x: 709, startPoint y: 323, endPoint x: 709, endPoint y: 334, distance: 11.1
click at [709, 322] on input "text" at bounding box center [617, 339] width 394 height 34
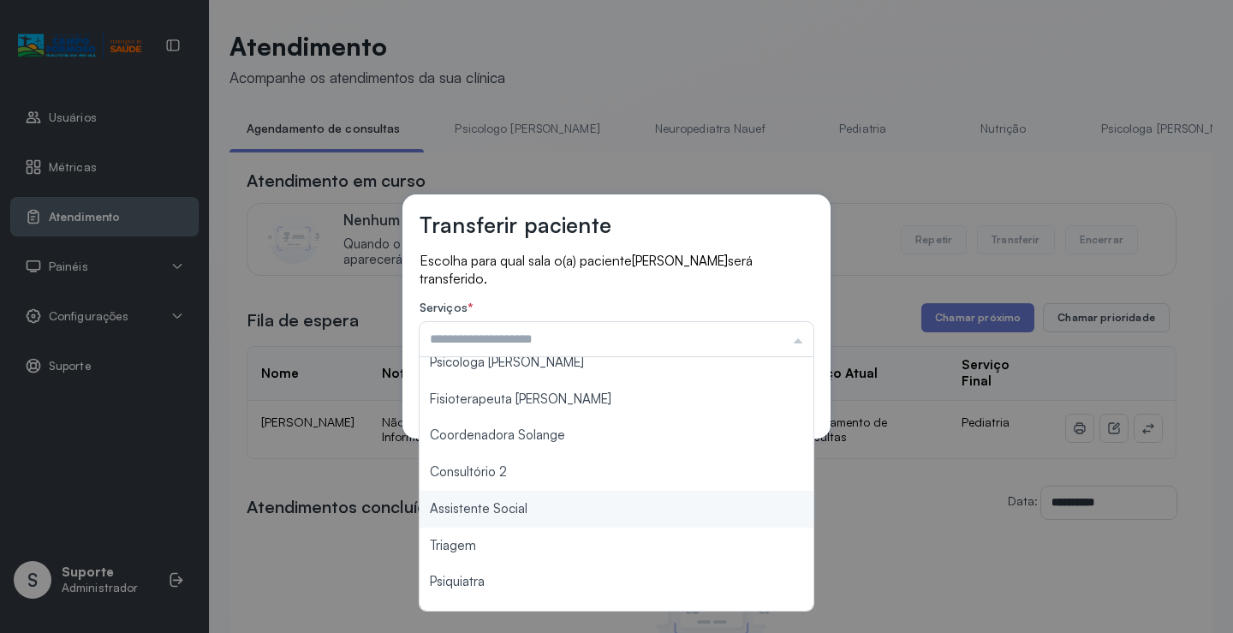
scroll to position [171, 0]
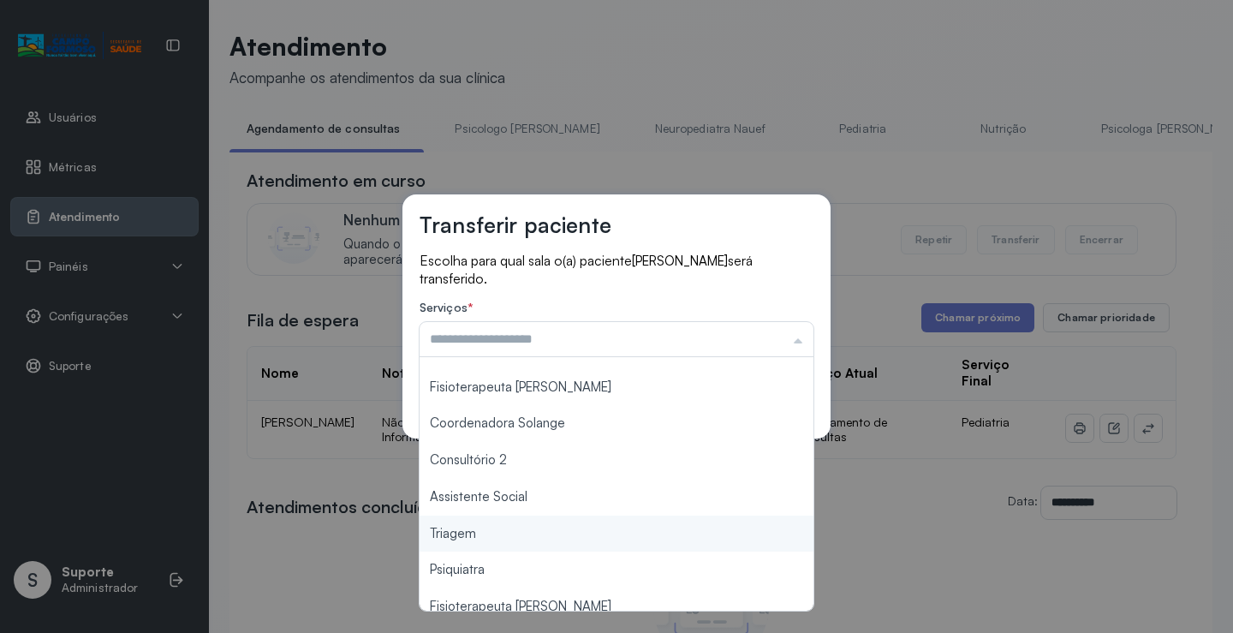
type input "*******"
click at [492, 534] on div "Transferir paciente Escolha para qual sala o(a) paciente LIZ FREITAS PRAEIRO se…" at bounding box center [616, 316] width 1233 height 633
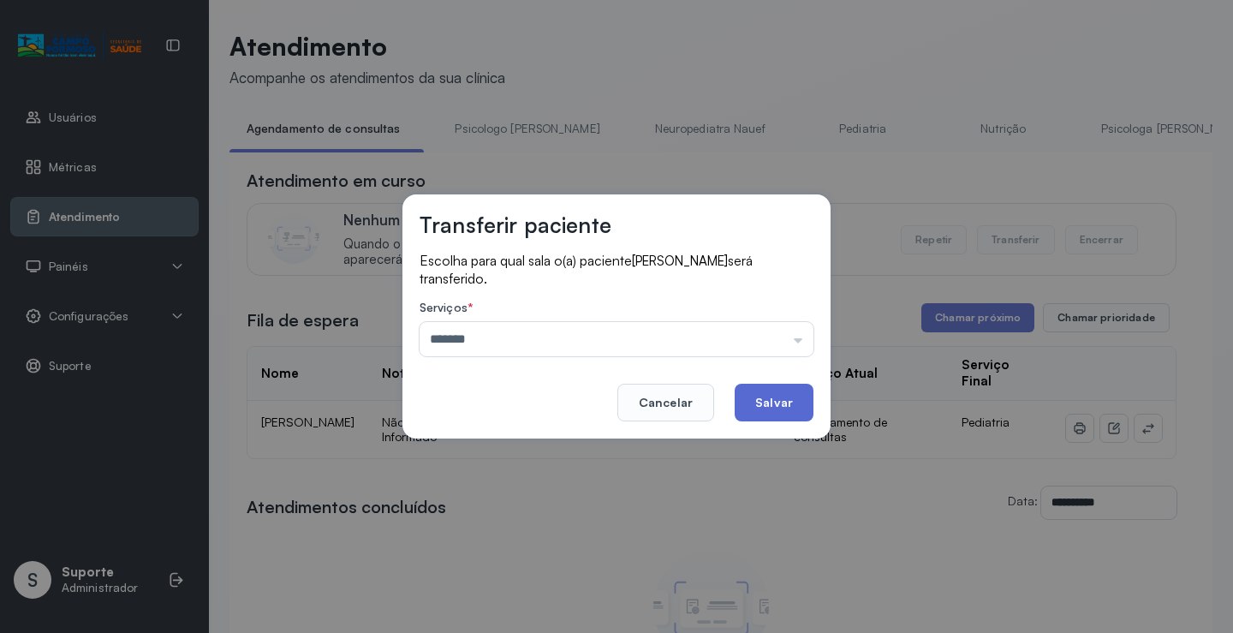
click at [792, 394] on button "Salvar" at bounding box center [774, 403] width 79 height 38
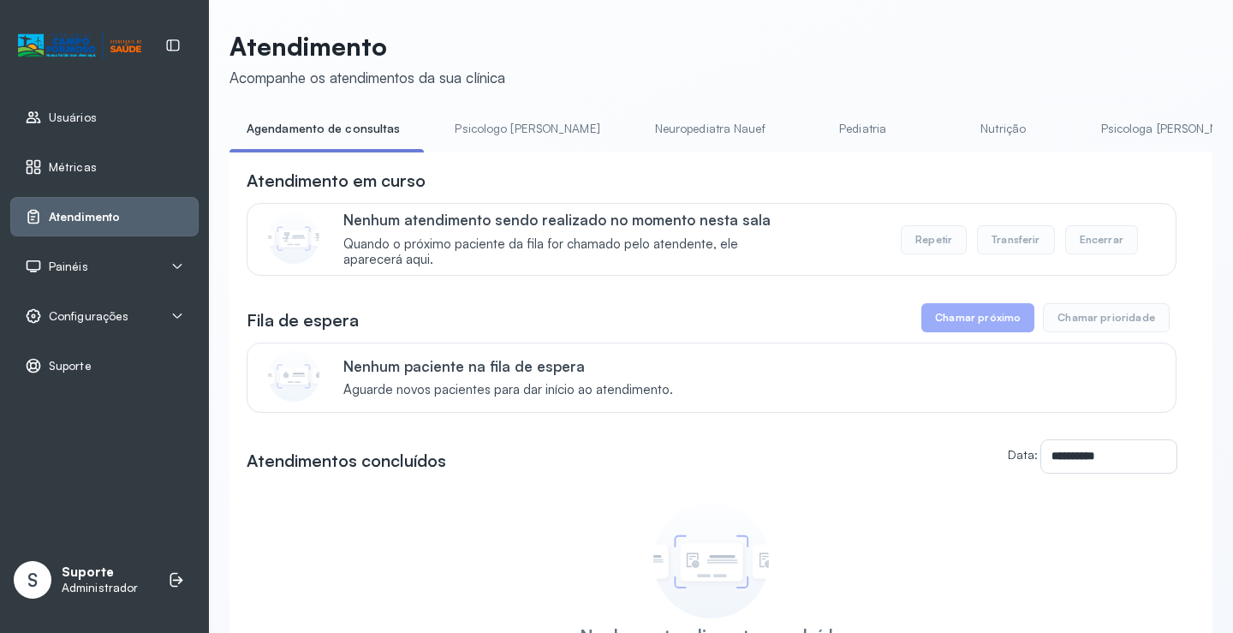
click at [803, 134] on link "Pediatria" at bounding box center [863, 129] width 120 height 28
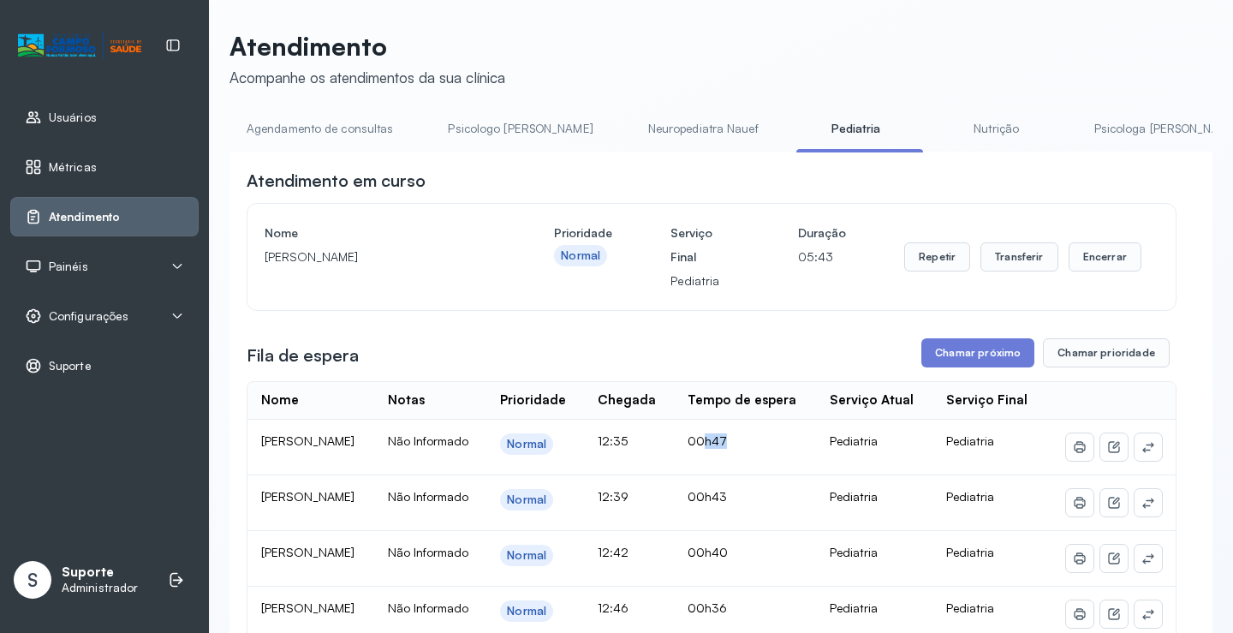
drag, startPoint x: 779, startPoint y: 461, endPoint x: 826, endPoint y: 466, distance: 47.4
click at [816, 466] on td "00h47" at bounding box center [745, 448] width 142 height 56
drag, startPoint x: 691, startPoint y: 462, endPoint x: 732, endPoint y: 462, distance: 41.1
click at [674, 462] on td "12:35" at bounding box center [629, 448] width 90 height 56
drag, startPoint x: 783, startPoint y: 460, endPoint x: 830, endPoint y: 466, distance: 47.5
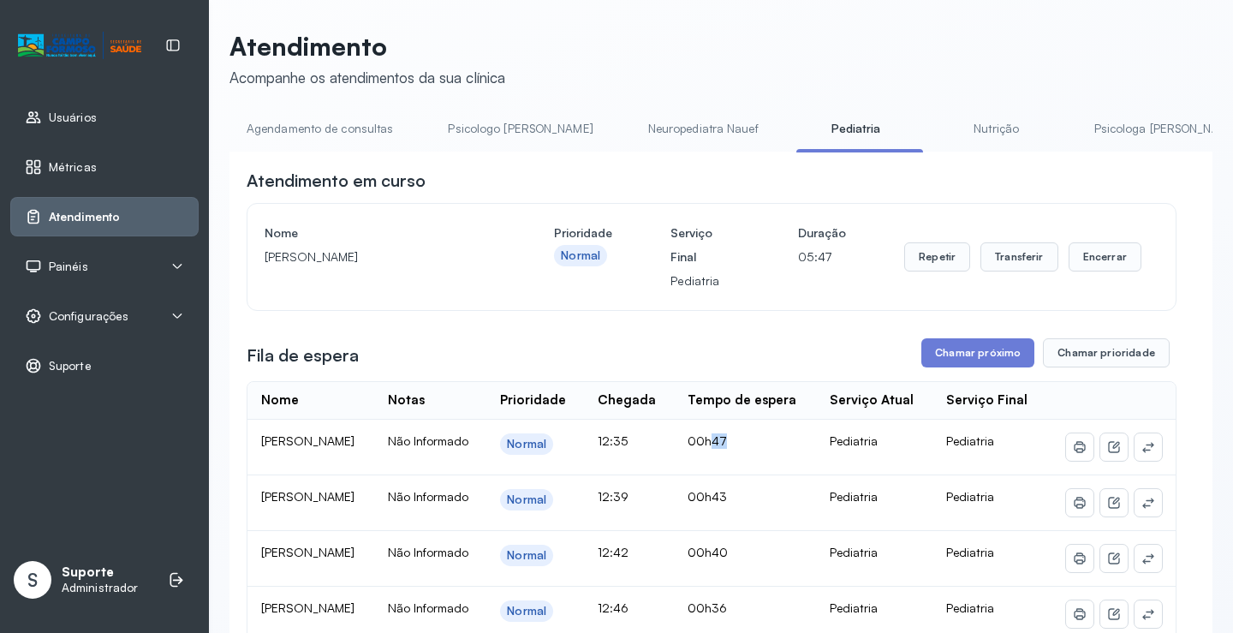
click at [816, 466] on td "00h47" at bounding box center [745, 448] width 142 height 56
click at [365, 126] on link "Agendamento de consultas" at bounding box center [320, 129] width 181 height 28
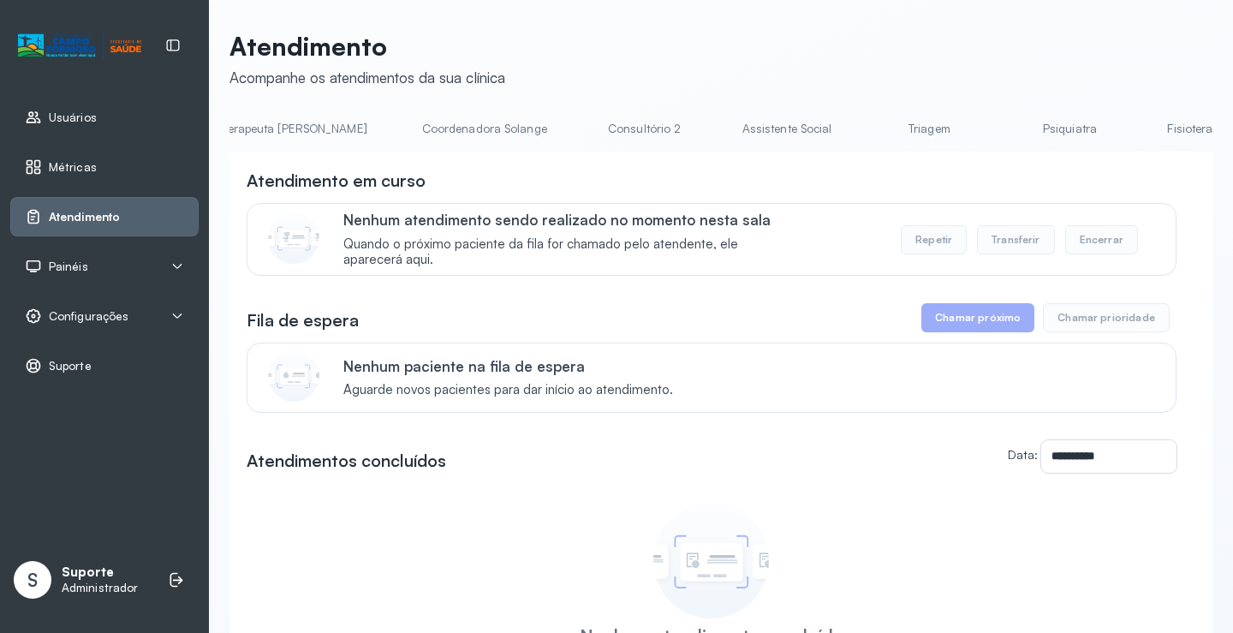
scroll to position [0, 1107]
click at [863, 119] on link "Triagem" at bounding box center [923, 129] width 120 height 28
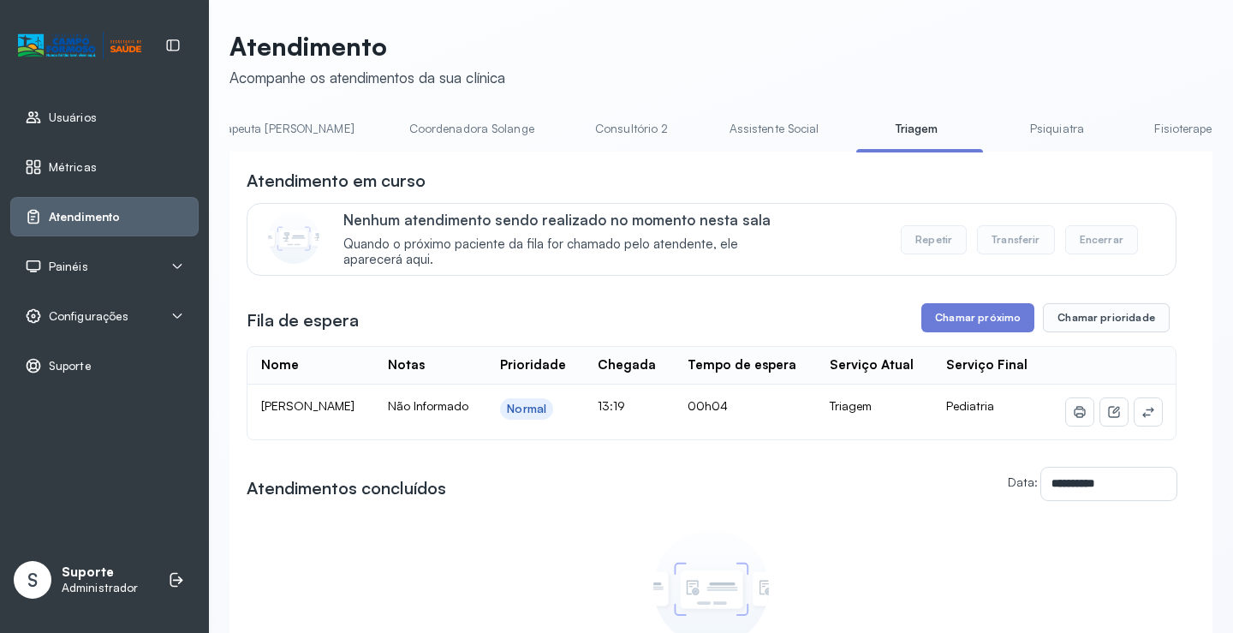
click at [997, 132] on link "Psiquiatra" at bounding box center [1057, 129] width 120 height 28
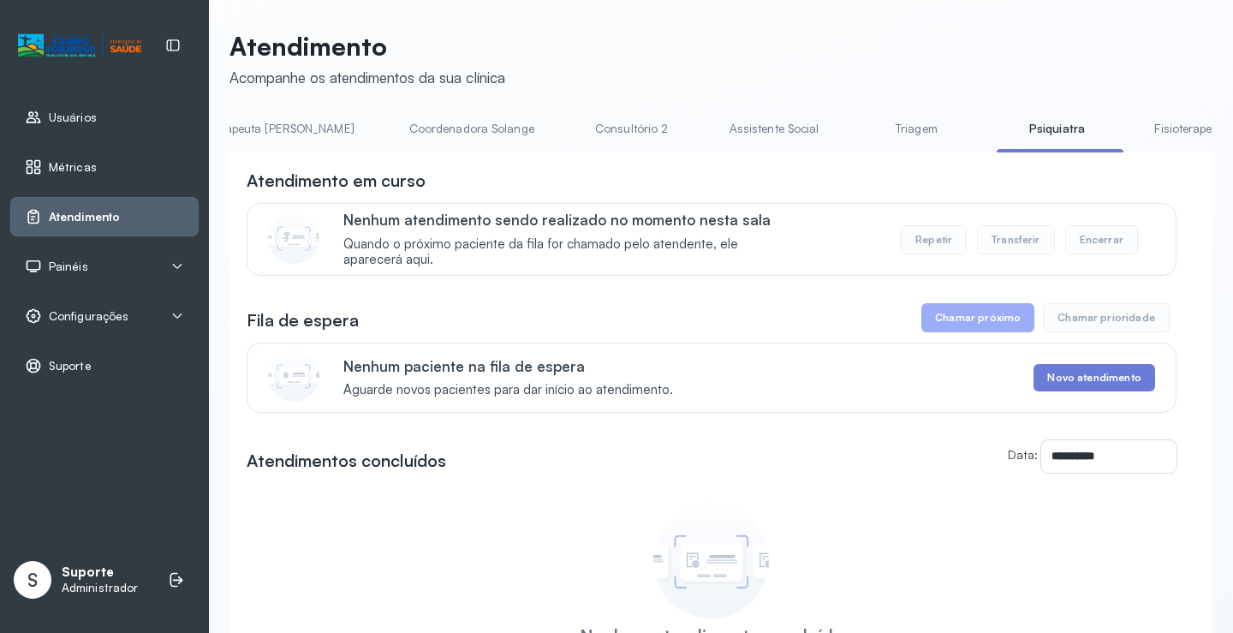
click at [856, 129] on link "Triagem" at bounding box center [916, 129] width 120 height 28
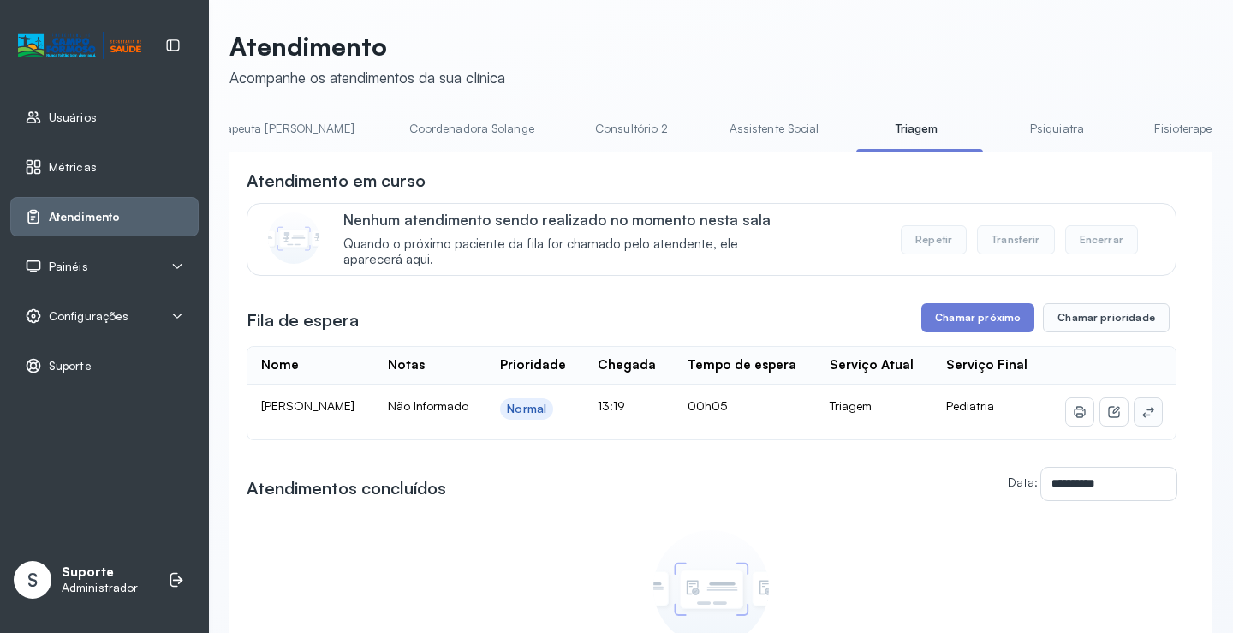
click at [1142, 419] on icon at bounding box center [1149, 412] width 14 height 14
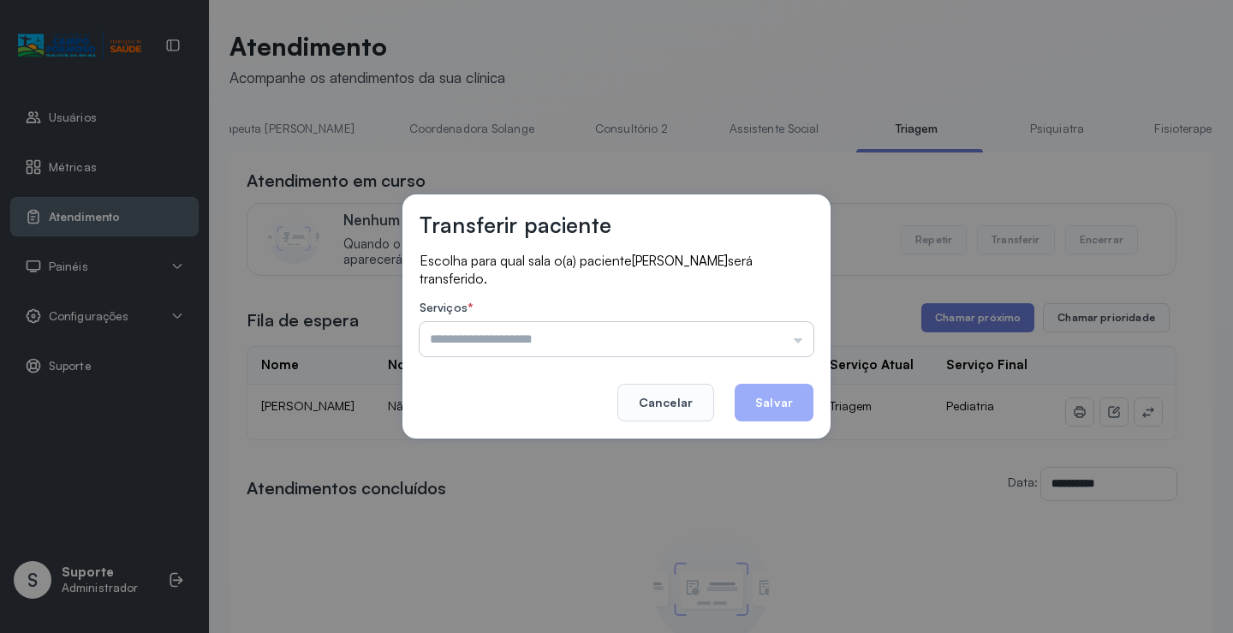
click at [780, 323] on input "text" at bounding box center [617, 339] width 394 height 34
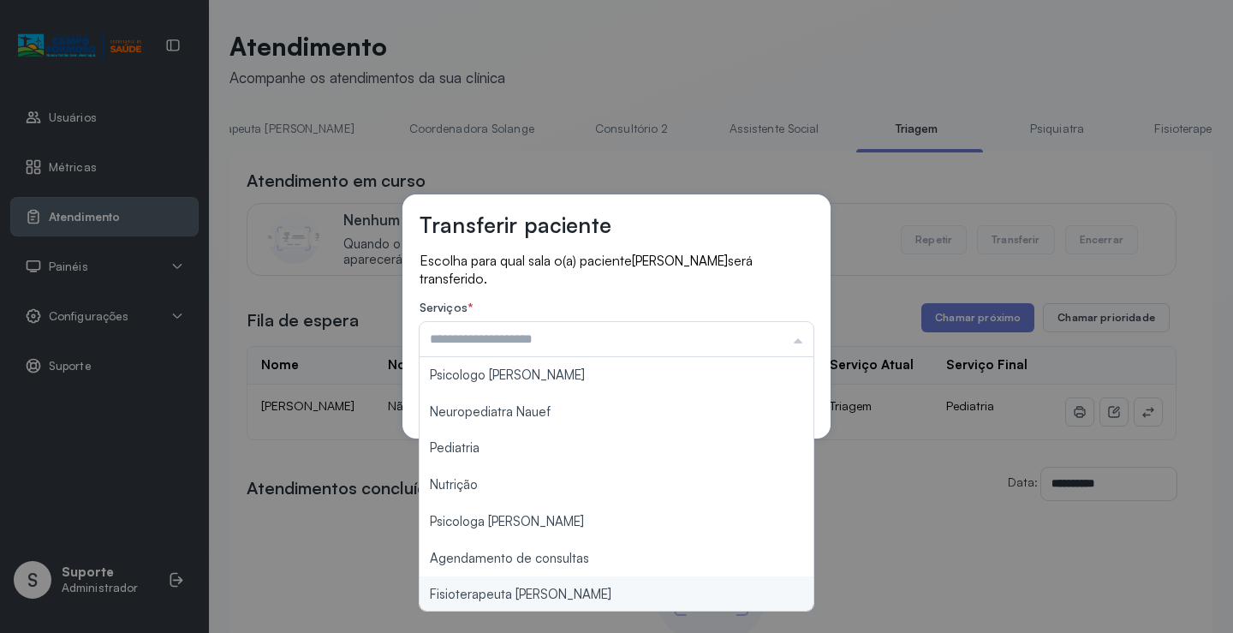
type input "**********"
click at [570, 600] on div "**********" at bounding box center [616, 316] width 1233 height 633
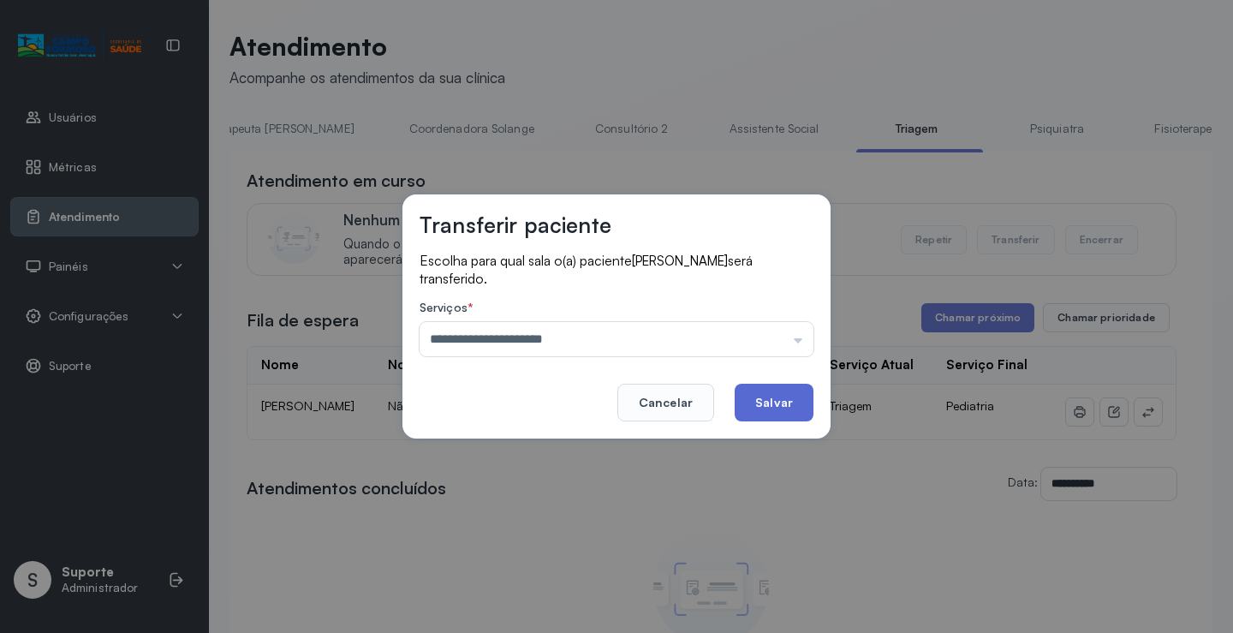
click at [776, 389] on button "Salvar" at bounding box center [774, 403] width 79 height 38
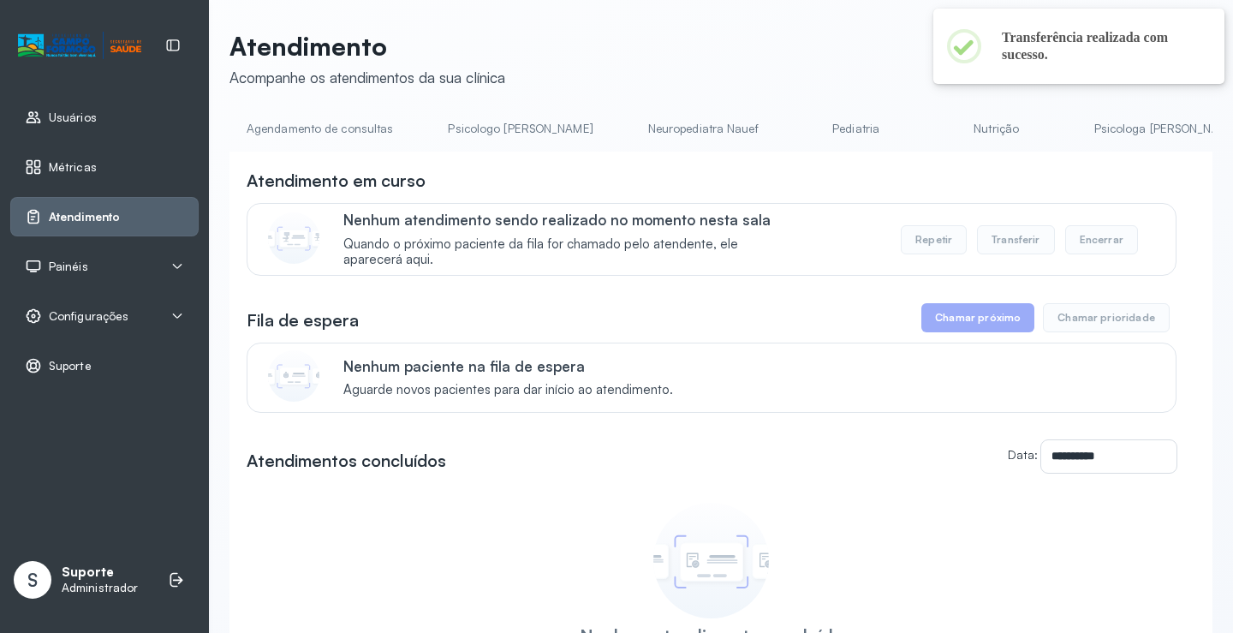
click at [311, 135] on link "Agendamento de consultas" at bounding box center [320, 129] width 181 height 28
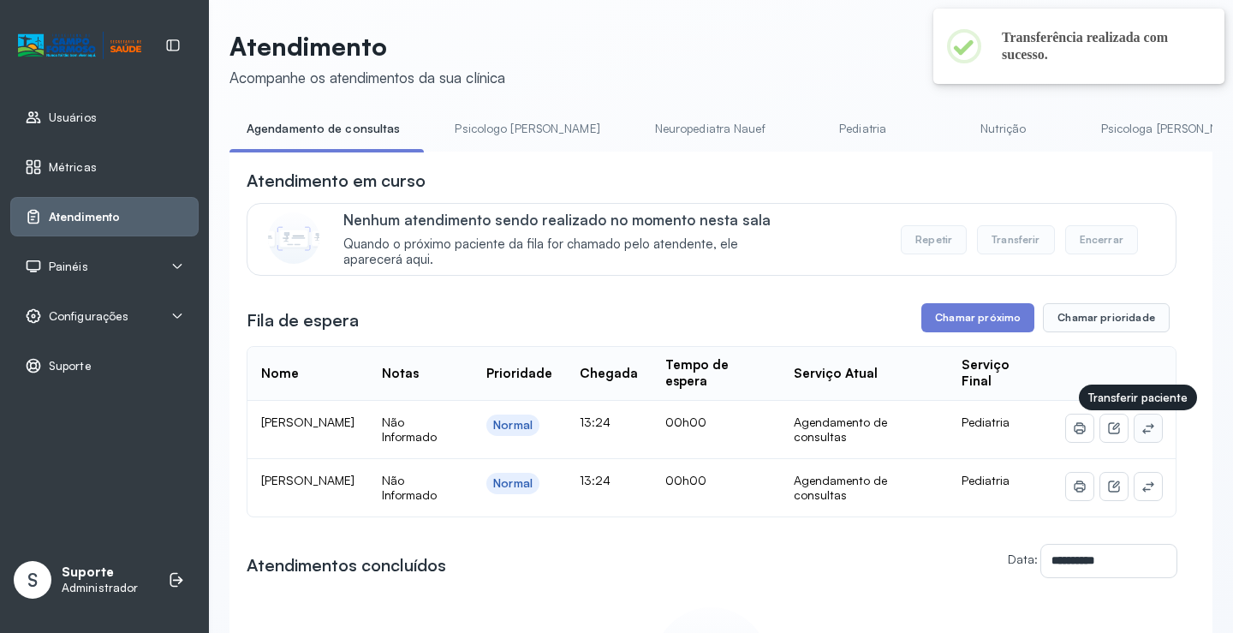
click at [1143, 438] on button at bounding box center [1148, 428] width 27 height 27
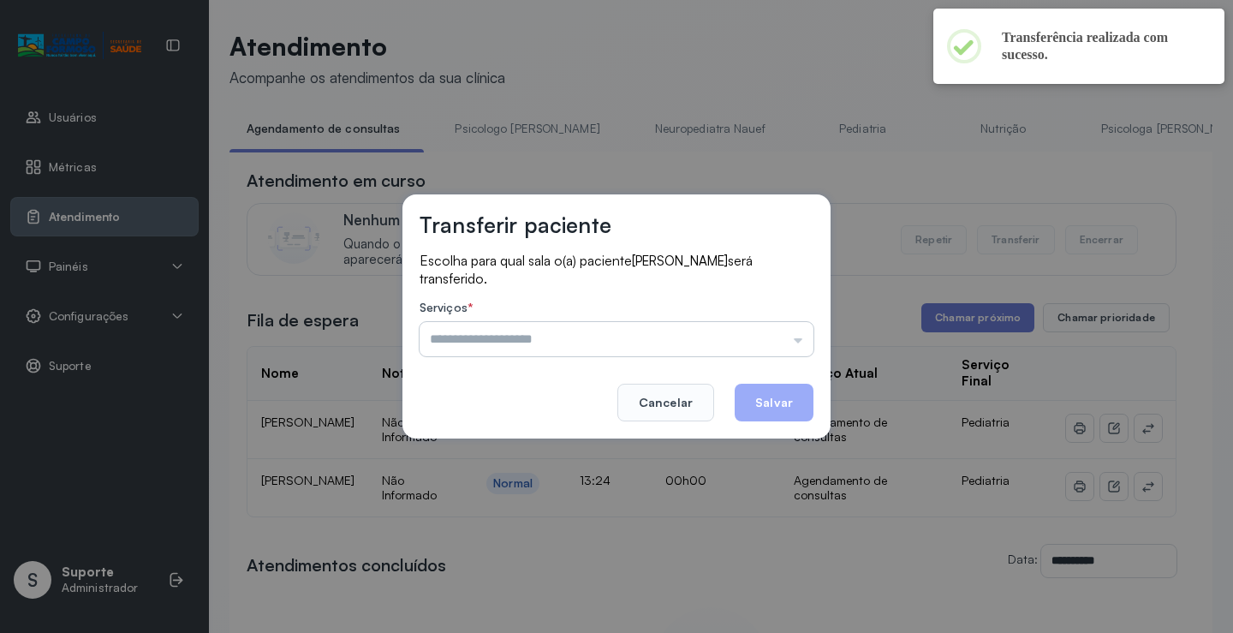
click at [791, 339] on input "text" at bounding box center [617, 339] width 394 height 34
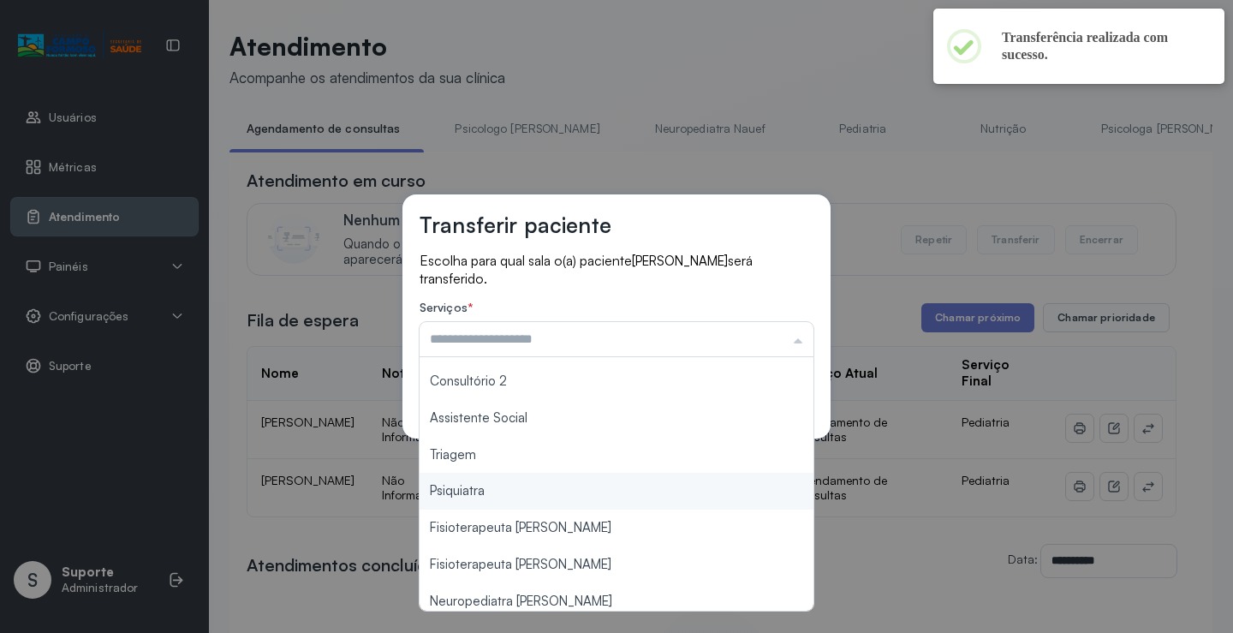
scroll to position [260, 0]
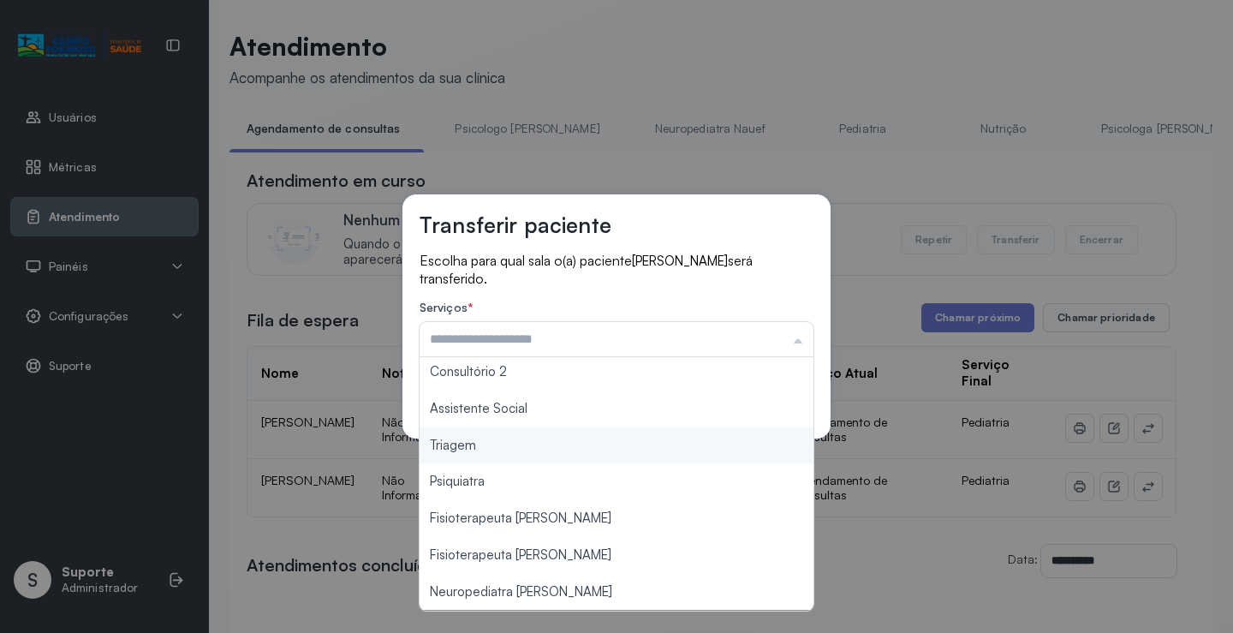
type input "*******"
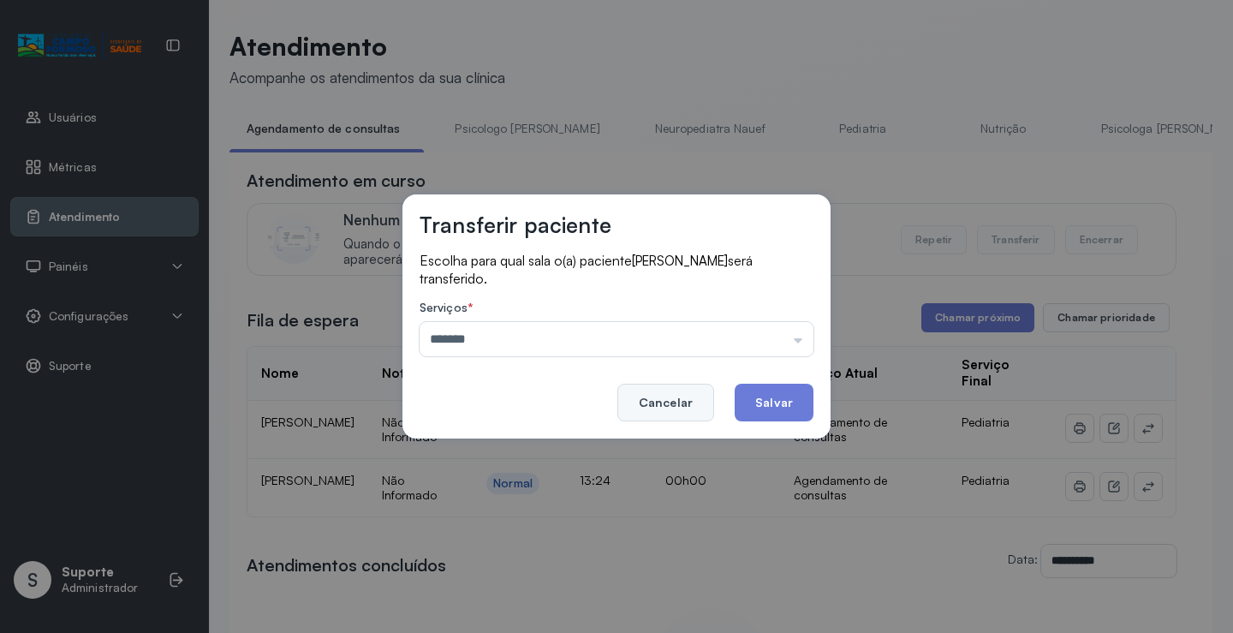
drag, startPoint x: 581, startPoint y: 457, endPoint x: 709, endPoint y: 415, distance: 135.4
click at [582, 456] on div "Transferir paciente Escolha para qual sala o(a) paciente JOAQUIM RODRIGUES ARAU…" at bounding box center [616, 316] width 1233 height 633
click at [780, 400] on button "Salvar" at bounding box center [774, 403] width 79 height 38
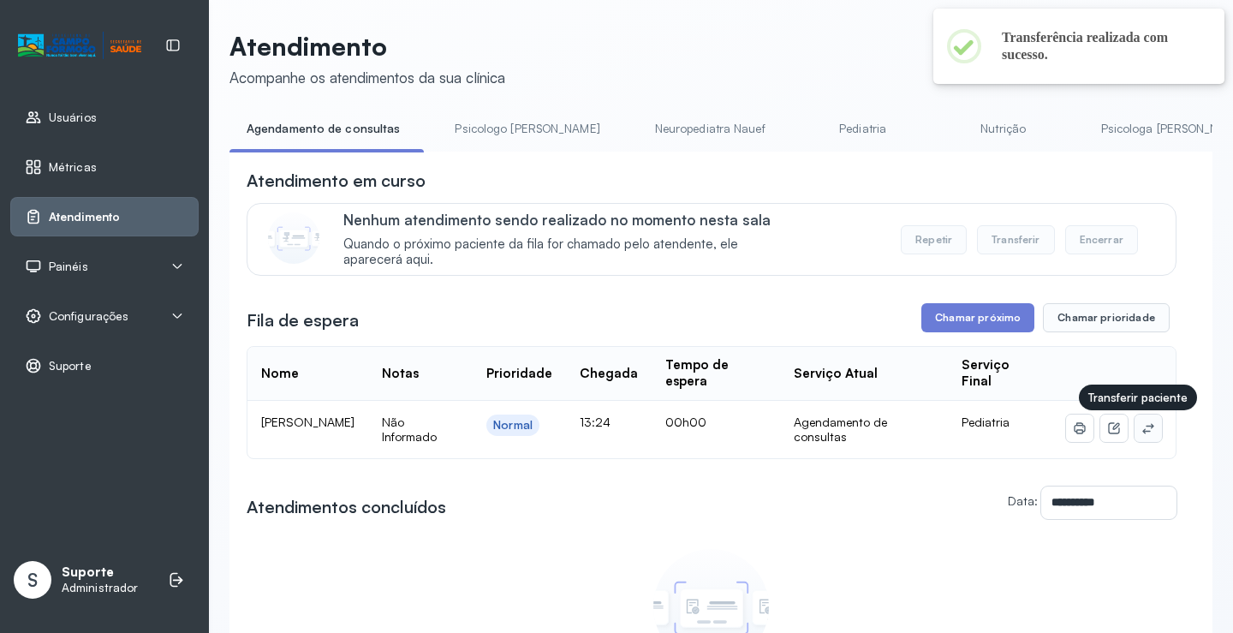
click at [1141, 424] on button at bounding box center [1148, 428] width 27 height 27
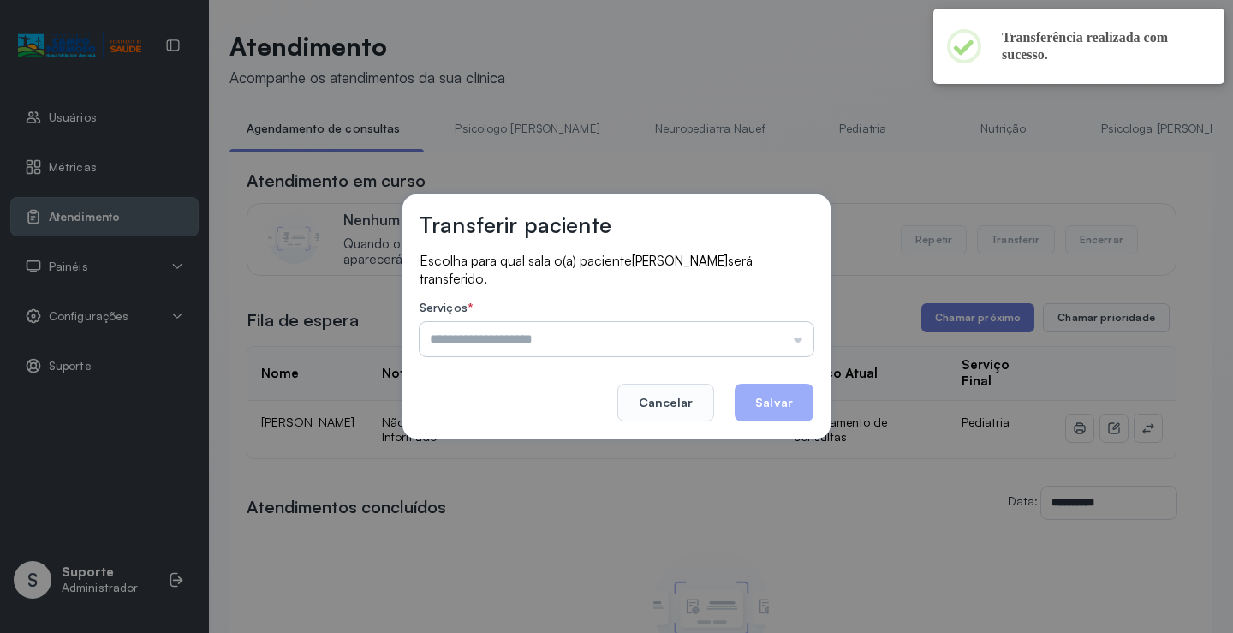
drag, startPoint x: 699, startPoint y: 351, endPoint x: 727, endPoint y: 336, distance: 32.2
click at [709, 345] on input "text" at bounding box center [617, 339] width 394 height 34
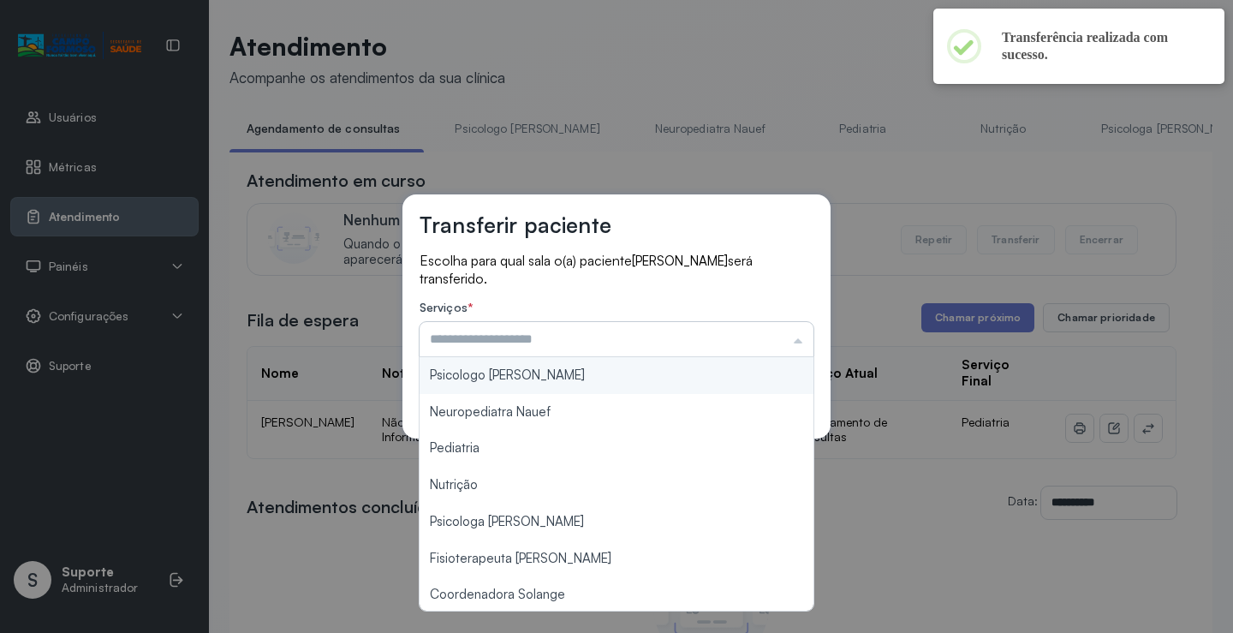
click at [727, 336] on input "text" at bounding box center [617, 339] width 394 height 34
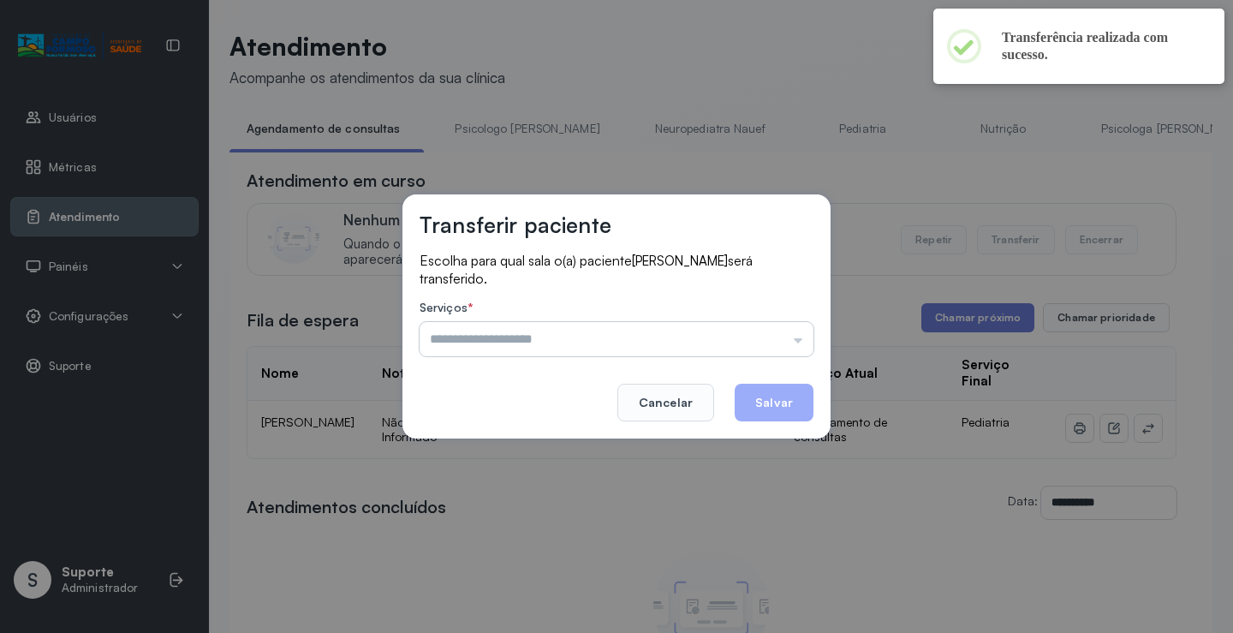
click at [602, 344] on input "text" at bounding box center [617, 339] width 394 height 34
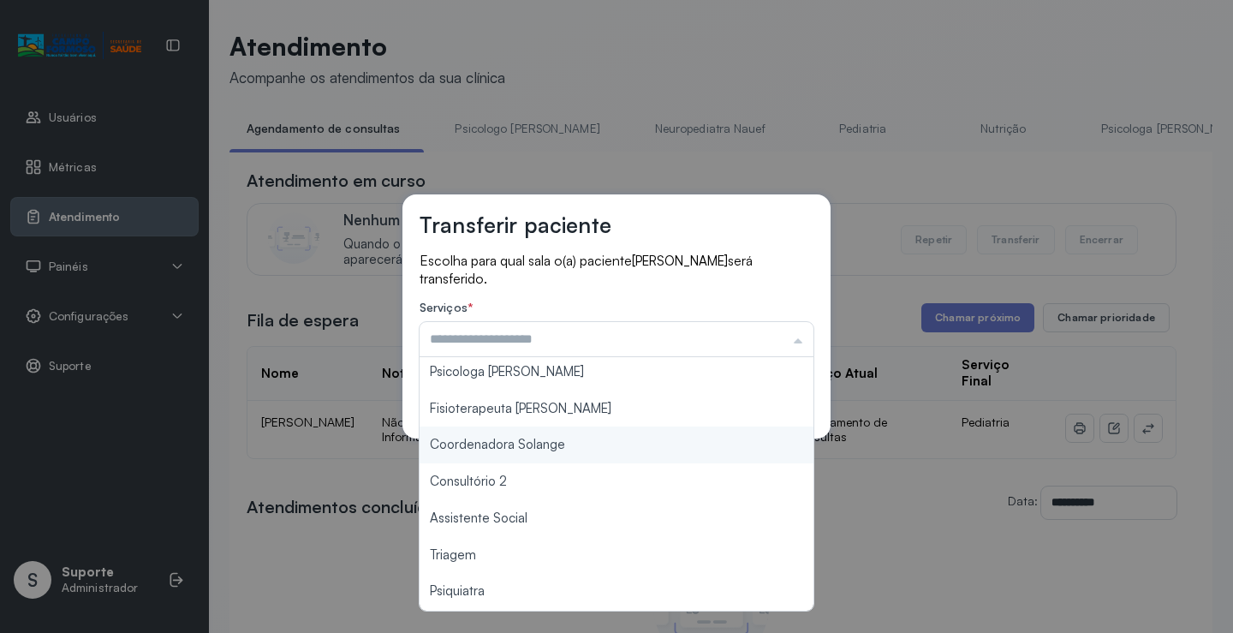
scroll to position [259, 0]
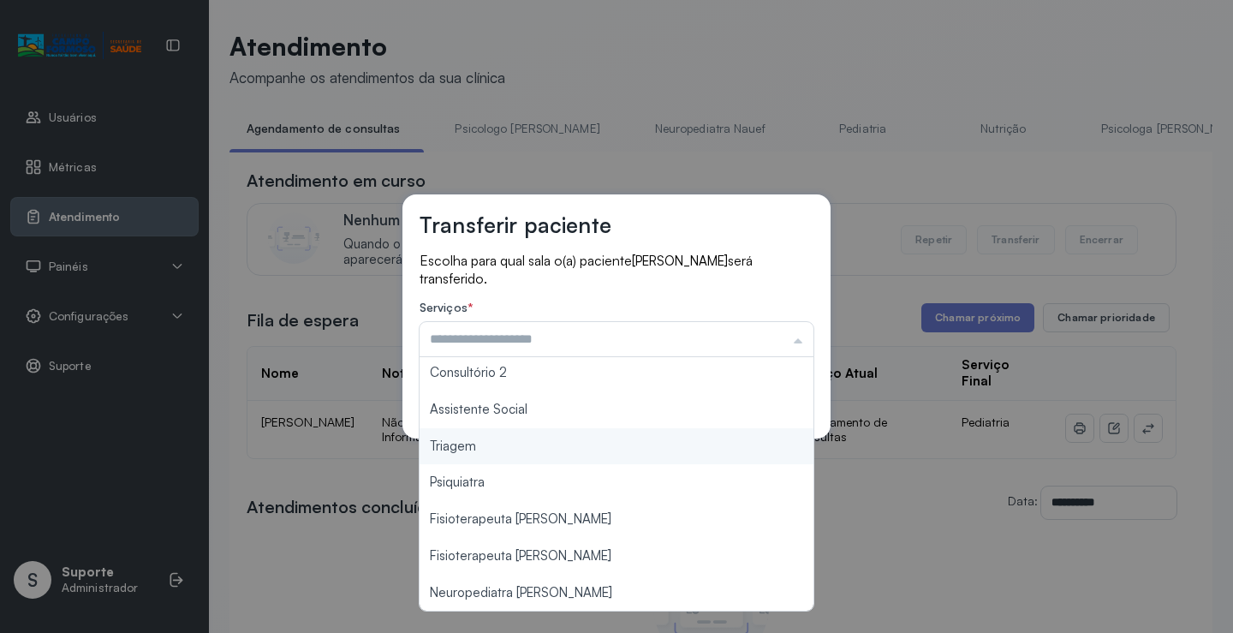
type input "*******"
drag, startPoint x: 526, startPoint y: 442, endPoint x: 668, endPoint y: 408, distance: 146.2
click at [526, 441] on div "Transferir paciente Escolha para qual sala o(a) paciente LIZ FREITAS PRAEIRO se…" at bounding box center [616, 316] width 1233 height 633
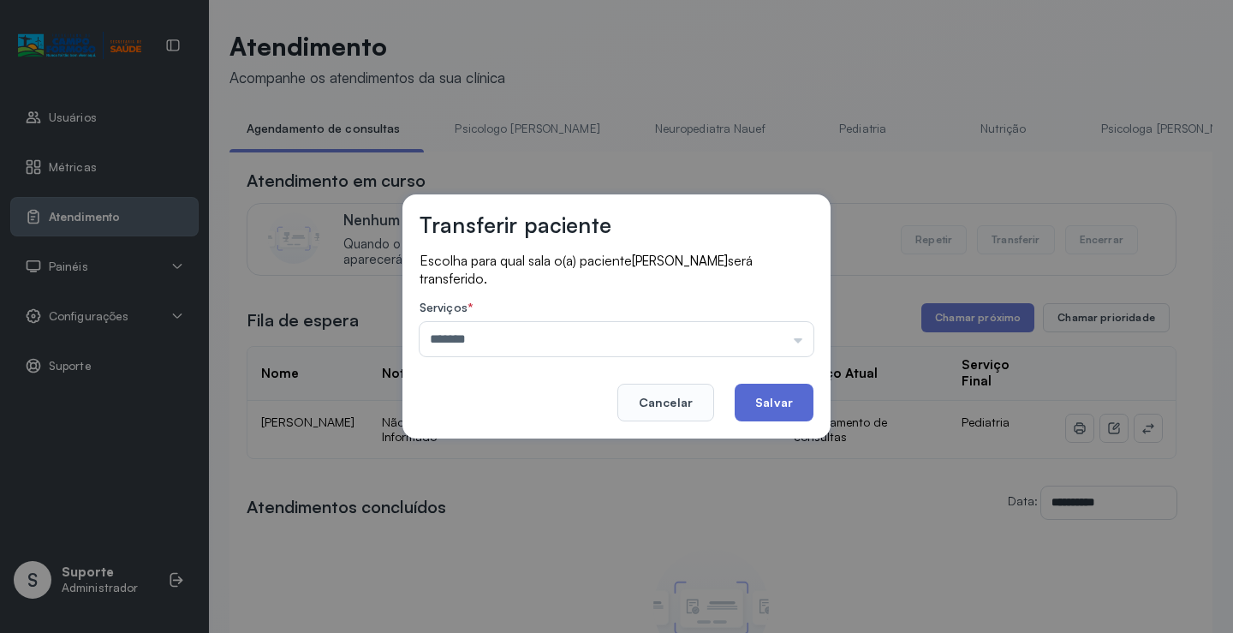
click at [761, 404] on button "Salvar" at bounding box center [774, 403] width 79 height 38
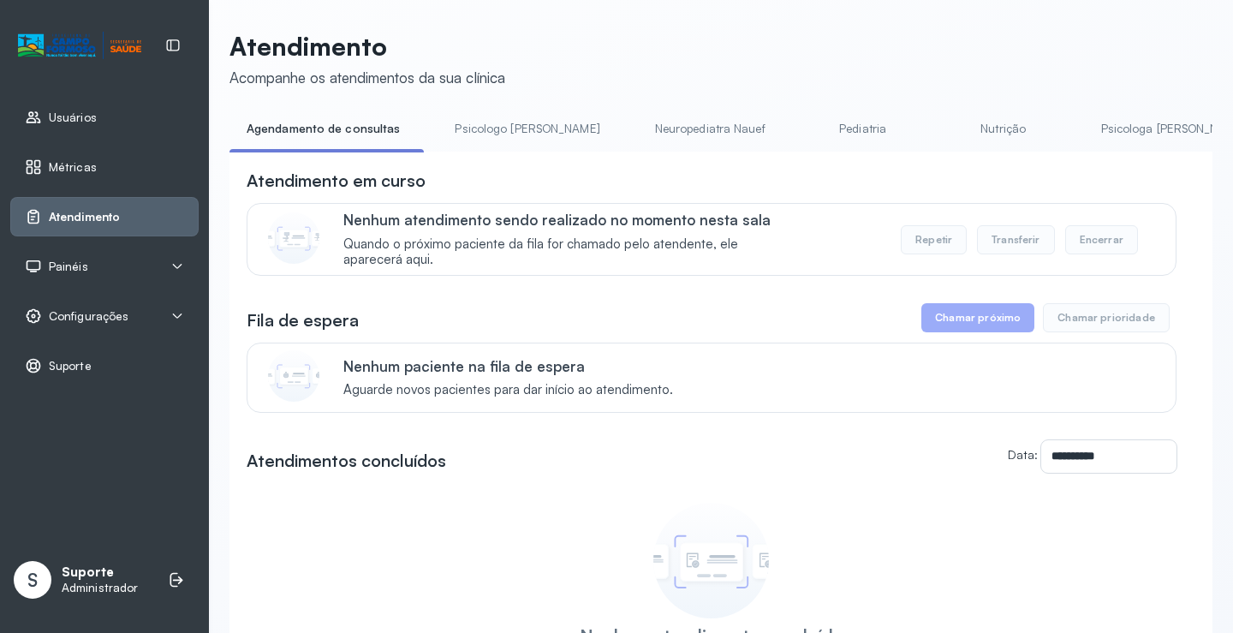
click at [494, 124] on link "Psicologo Pedro" at bounding box center [527, 129] width 179 height 28
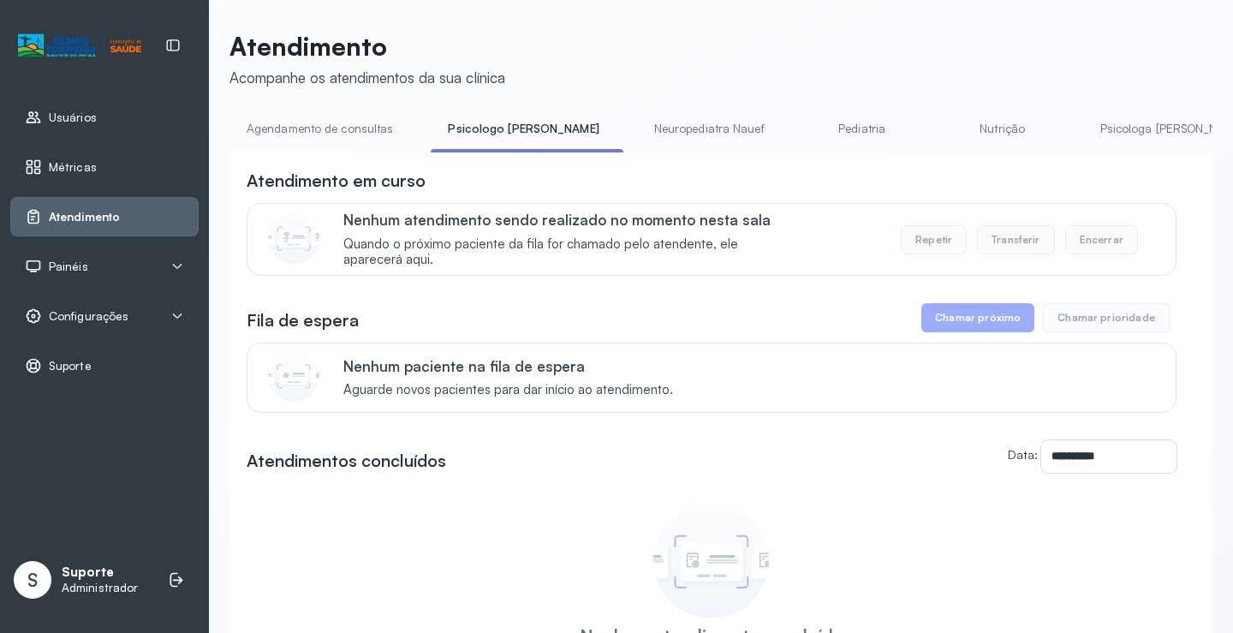
click at [642, 131] on link "Neuropediatra Nauef" at bounding box center [709, 129] width 145 height 28
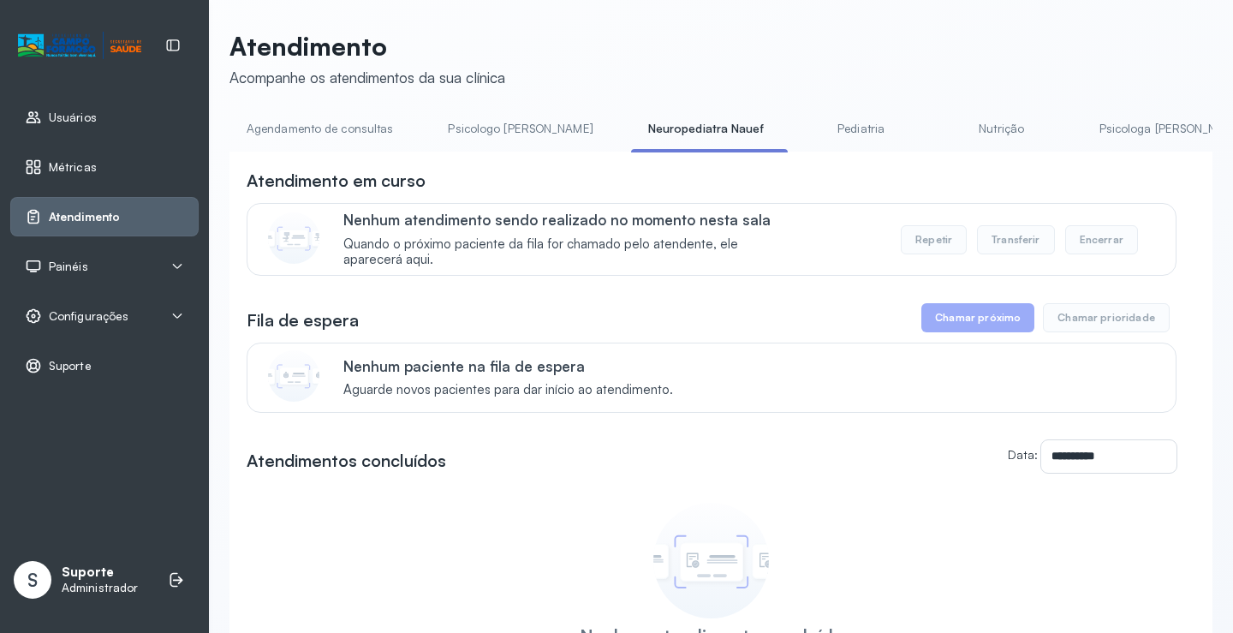
click at [802, 125] on link "Pediatria" at bounding box center [862, 129] width 120 height 28
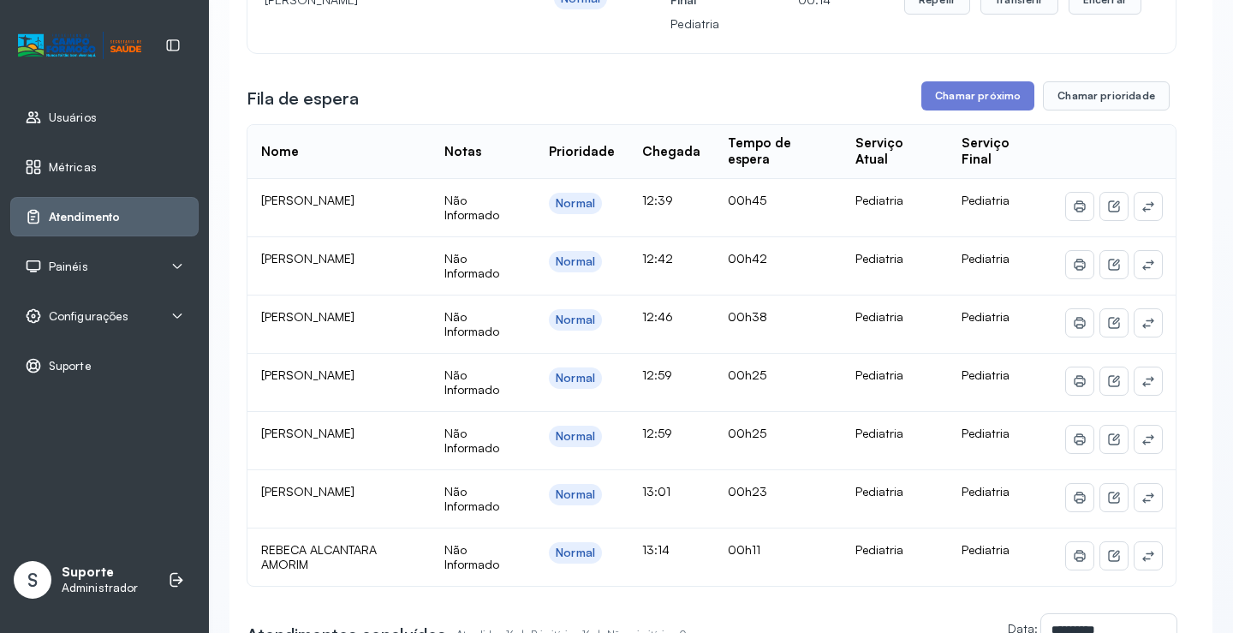
scroll to position [86, 0]
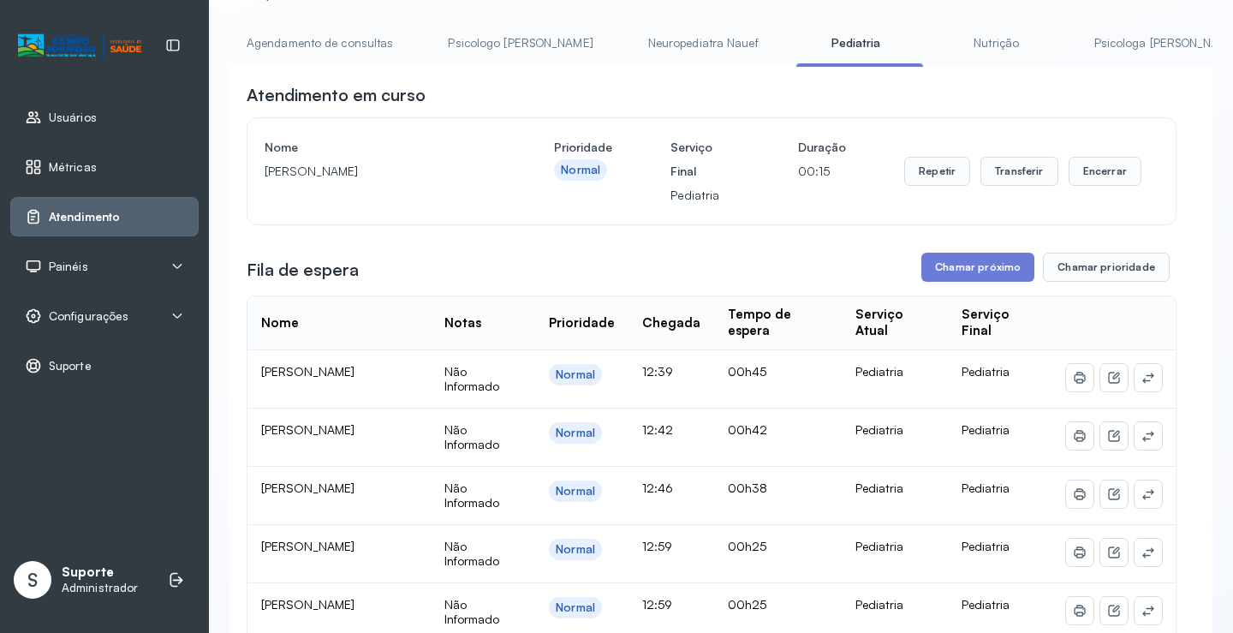
click at [937, 40] on link "Nutrição" at bounding box center [997, 43] width 120 height 28
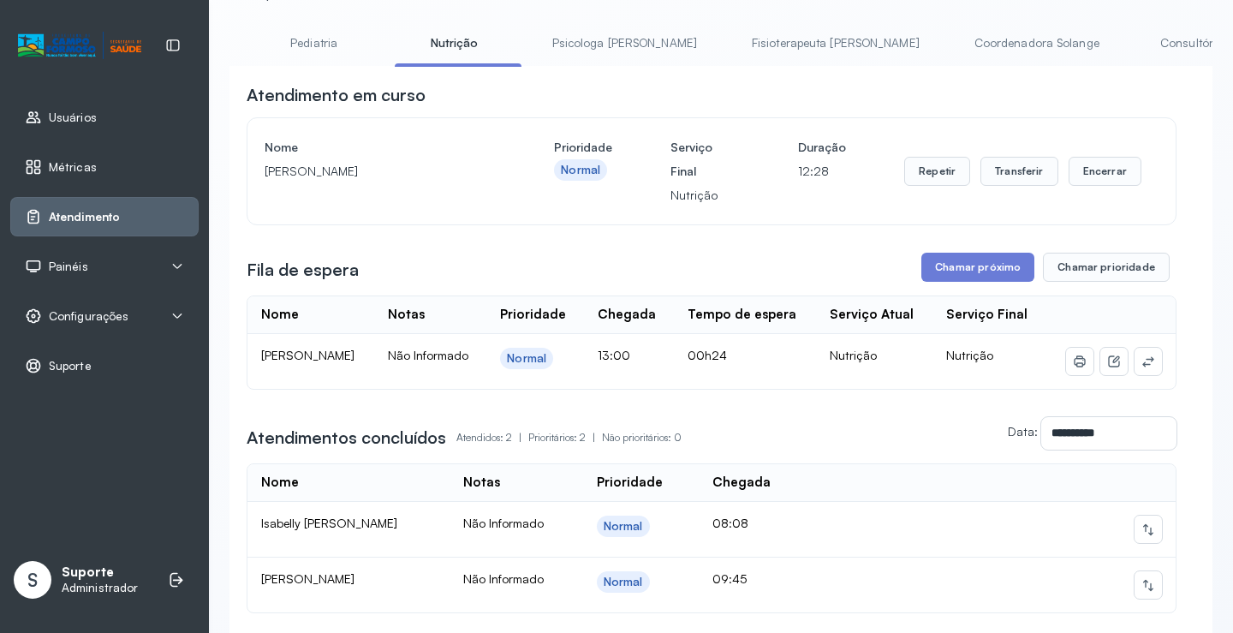
scroll to position [0, 545]
click at [546, 55] on link "Psicologa Alana" at bounding box center [622, 43] width 179 height 28
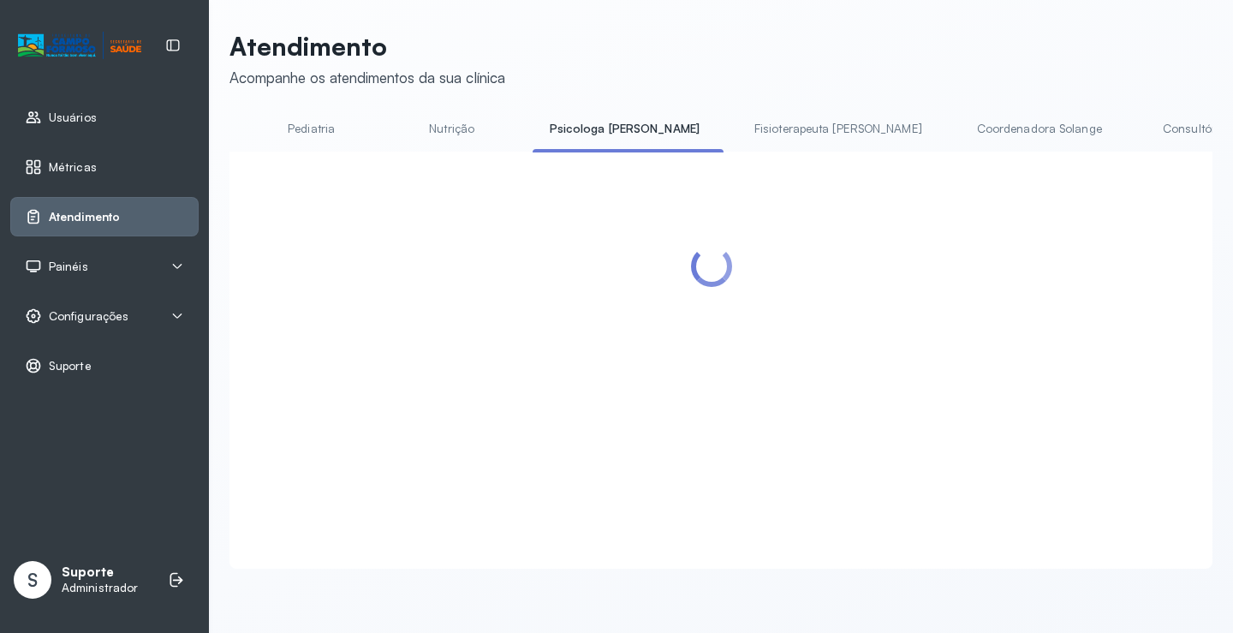
scroll to position [86, 0]
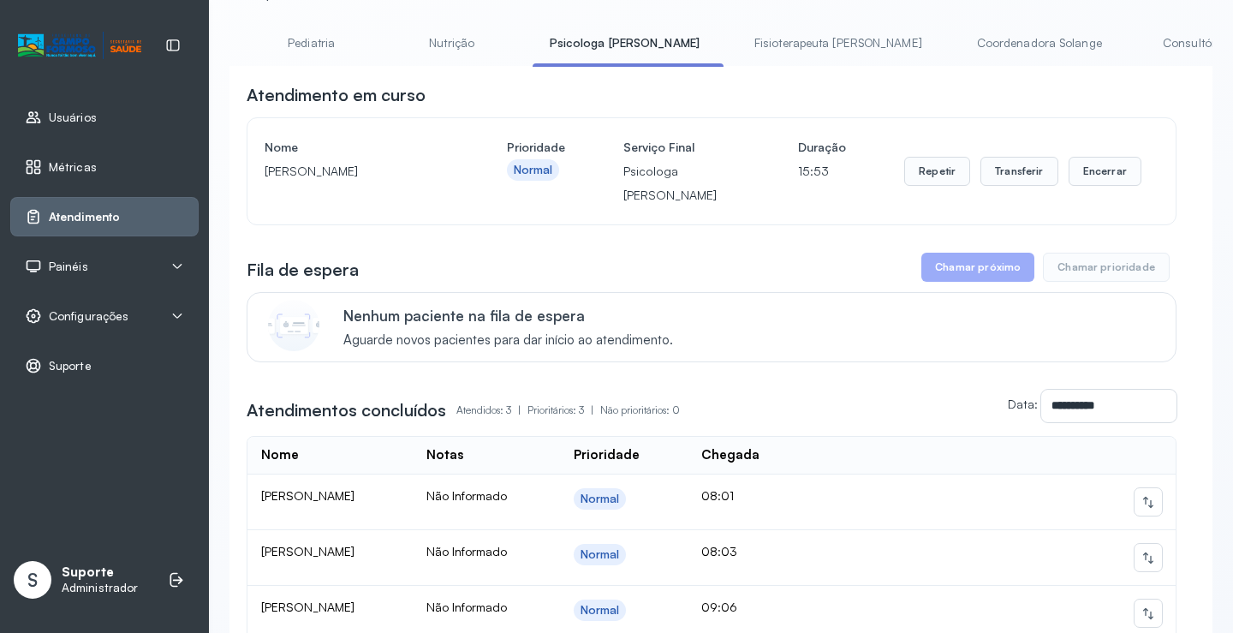
click at [737, 41] on link "Fisioterapeuta Janusia" at bounding box center [838, 43] width 202 height 28
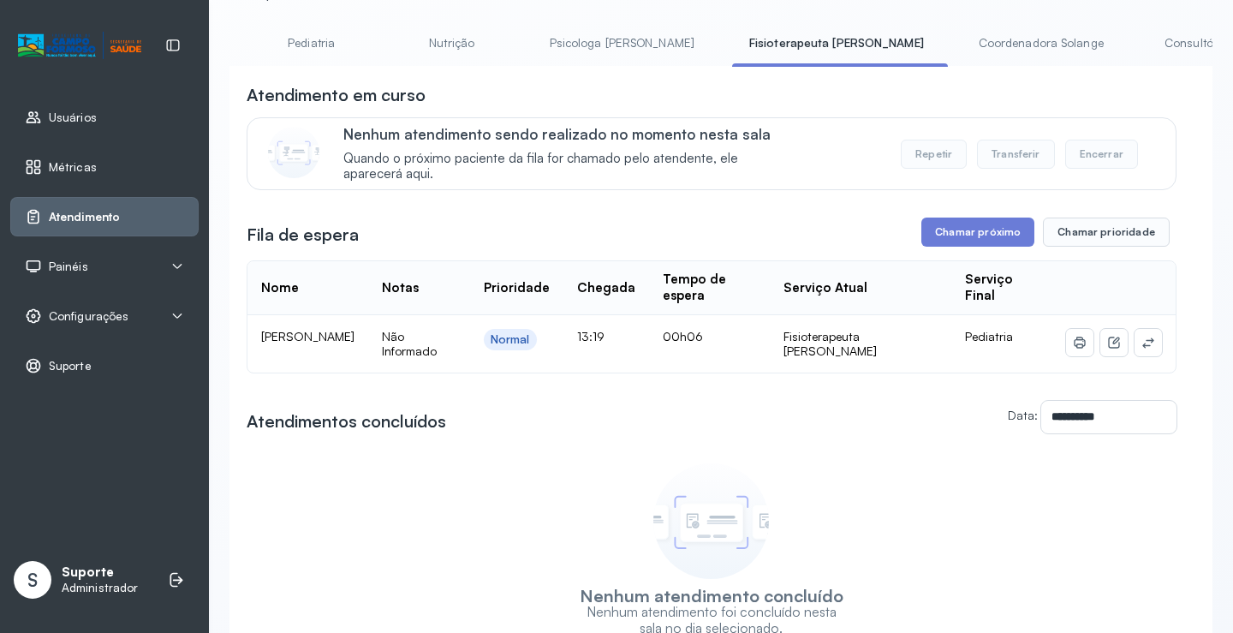
click at [962, 43] on link "Coordenadora Solange" at bounding box center [1041, 43] width 159 height 28
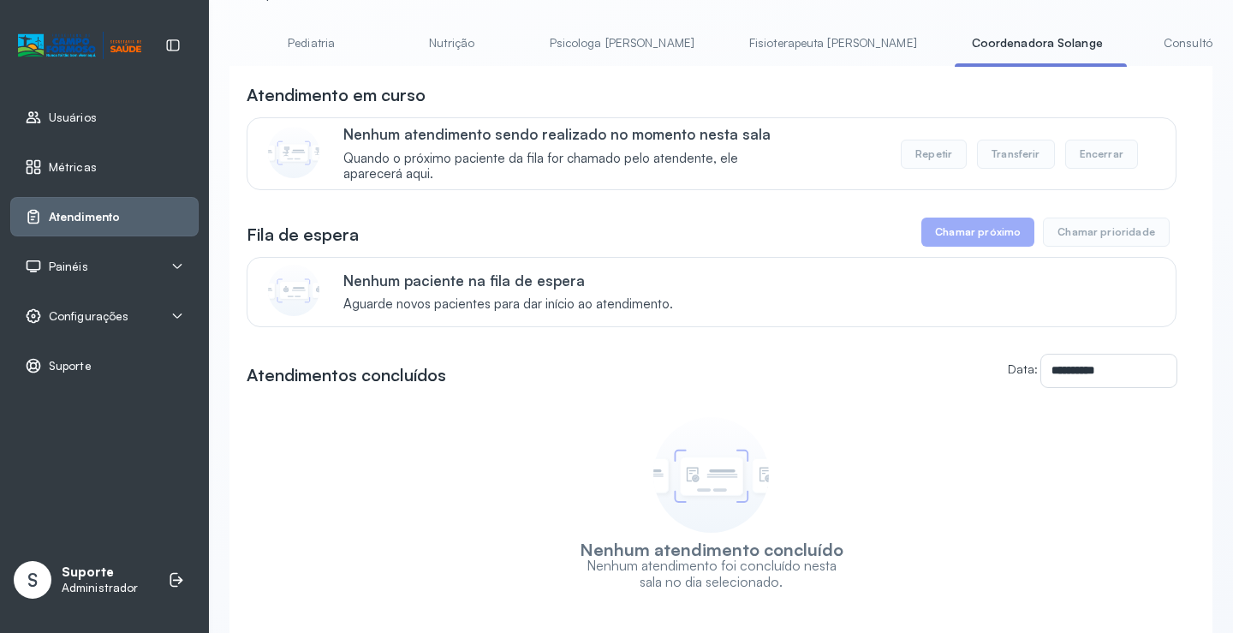
click at [732, 41] on link "Fisioterapeuta Janusia" at bounding box center [833, 43] width 202 height 28
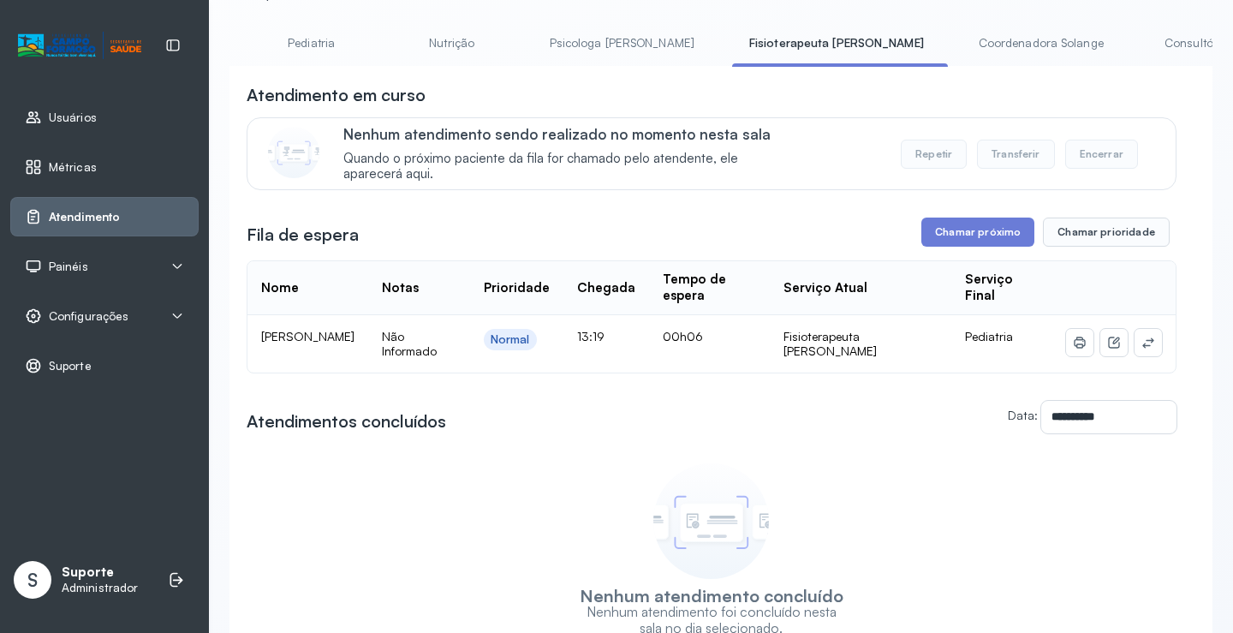
click at [962, 35] on link "Coordenadora Solange" at bounding box center [1041, 43] width 159 height 28
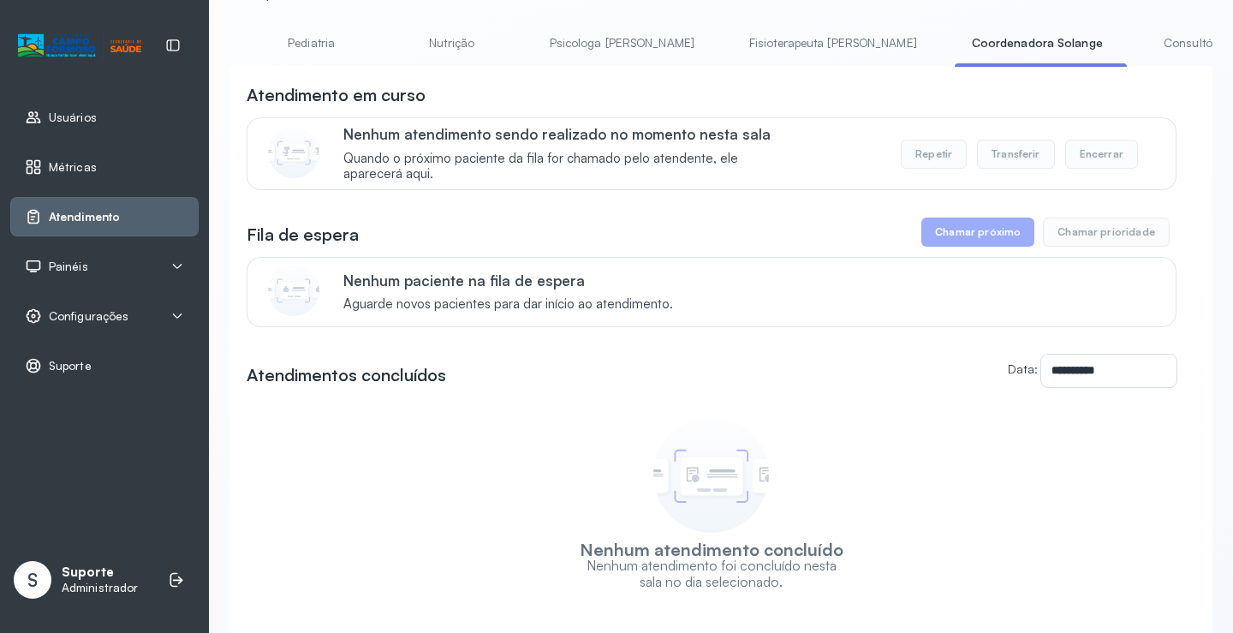
click at [1141, 42] on link "Consultório 2" at bounding box center [1201, 43] width 120 height 28
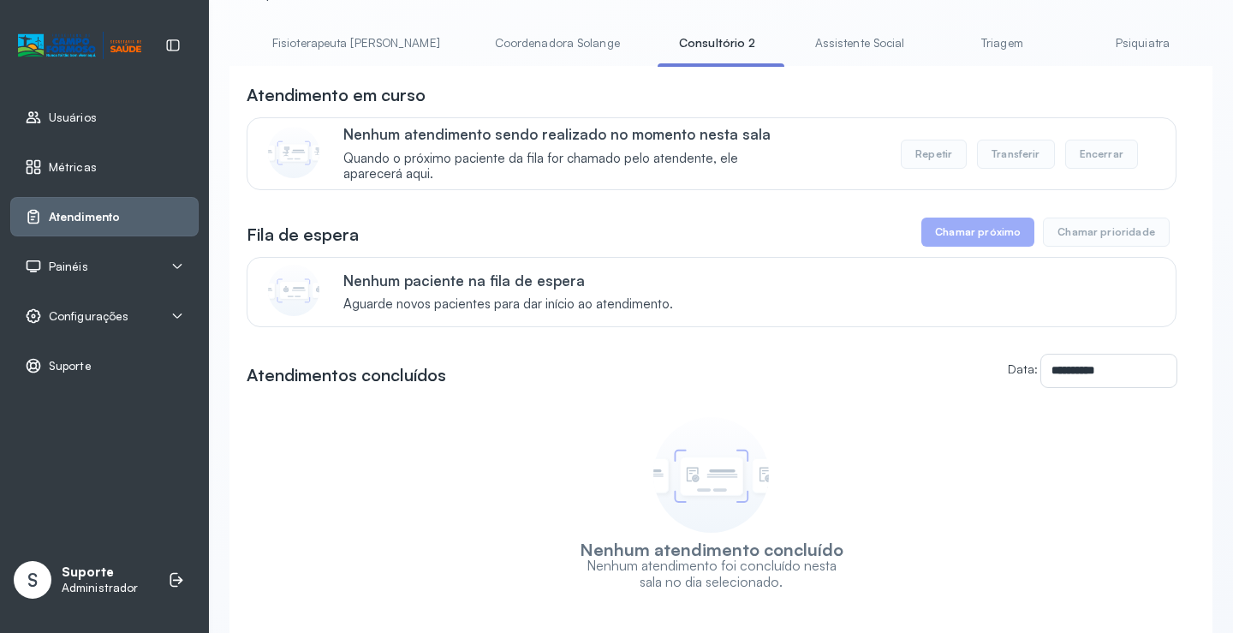
scroll to position [0, 1019]
click at [801, 29] on li "Assistente Social" at bounding box center [866, 48] width 131 height 39
click at [801, 53] on link "Assistente Social" at bounding box center [863, 43] width 124 height 28
click at [951, 51] on link "Triagem" at bounding box center [1011, 43] width 120 height 28
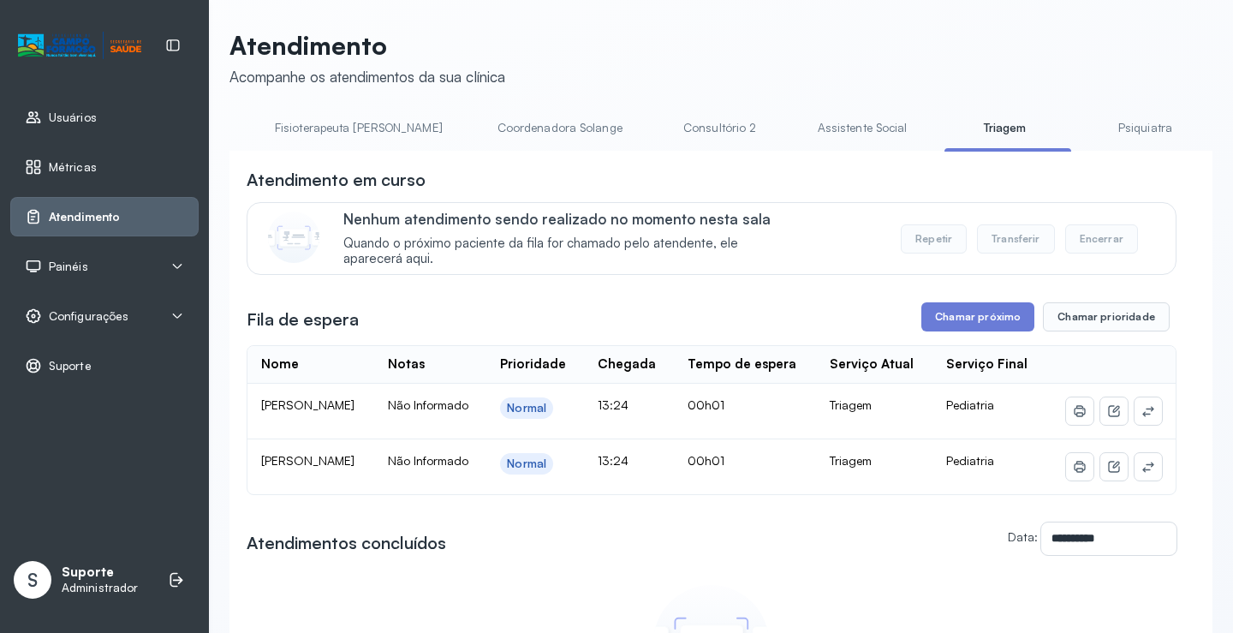
scroll to position [86, 0]
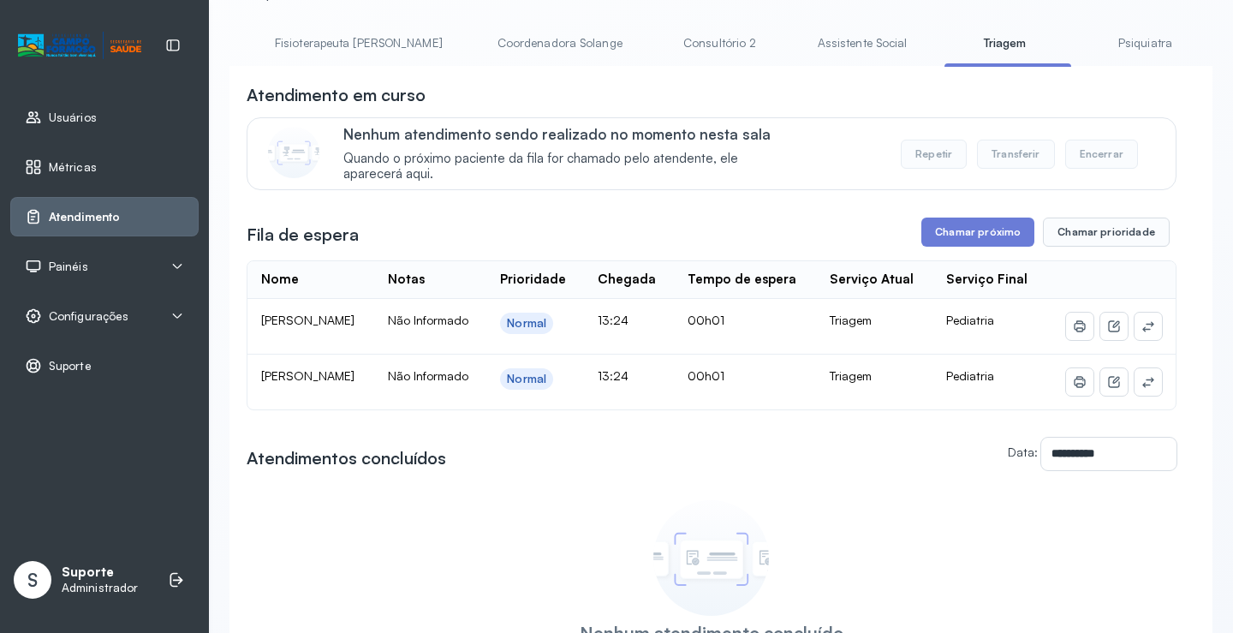
click at [1085, 47] on link "Psiquiatra" at bounding box center [1145, 43] width 120 height 28
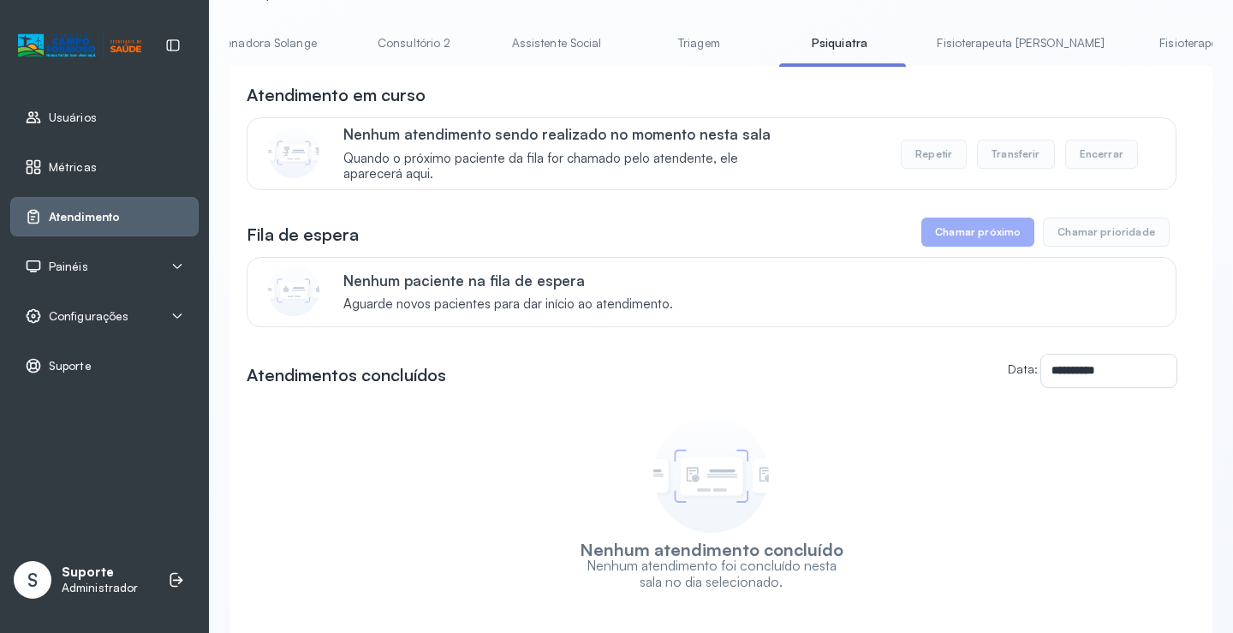
scroll to position [0, 1357]
click at [888, 32] on link "Fisioterapeuta Francyne" at bounding box center [989, 43] width 202 height 28
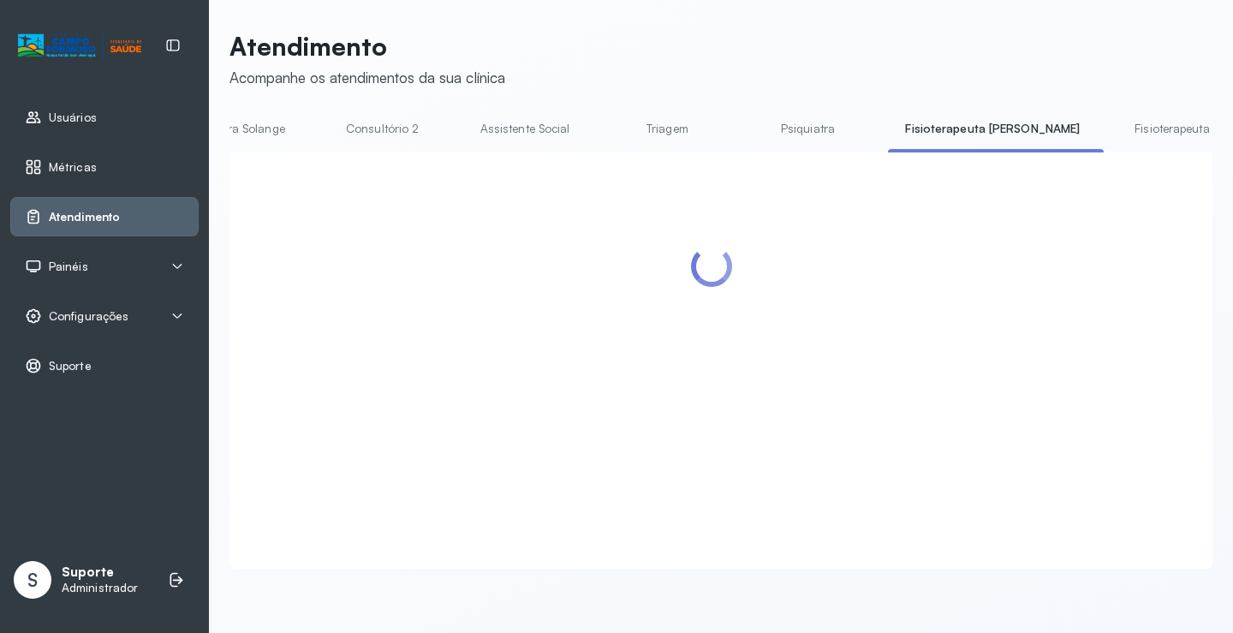
scroll to position [86, 0]
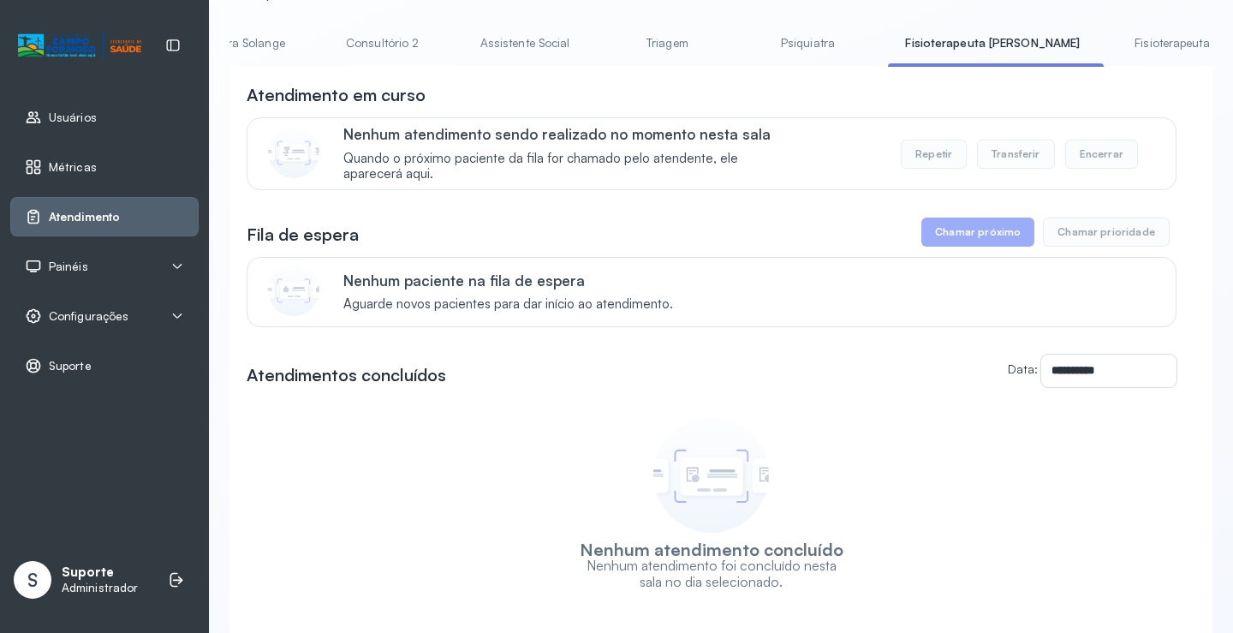
click at [1118, 39] on link "Fisioterapeuta Morgana" at bounding box center [1219, 43] width 202 height 28
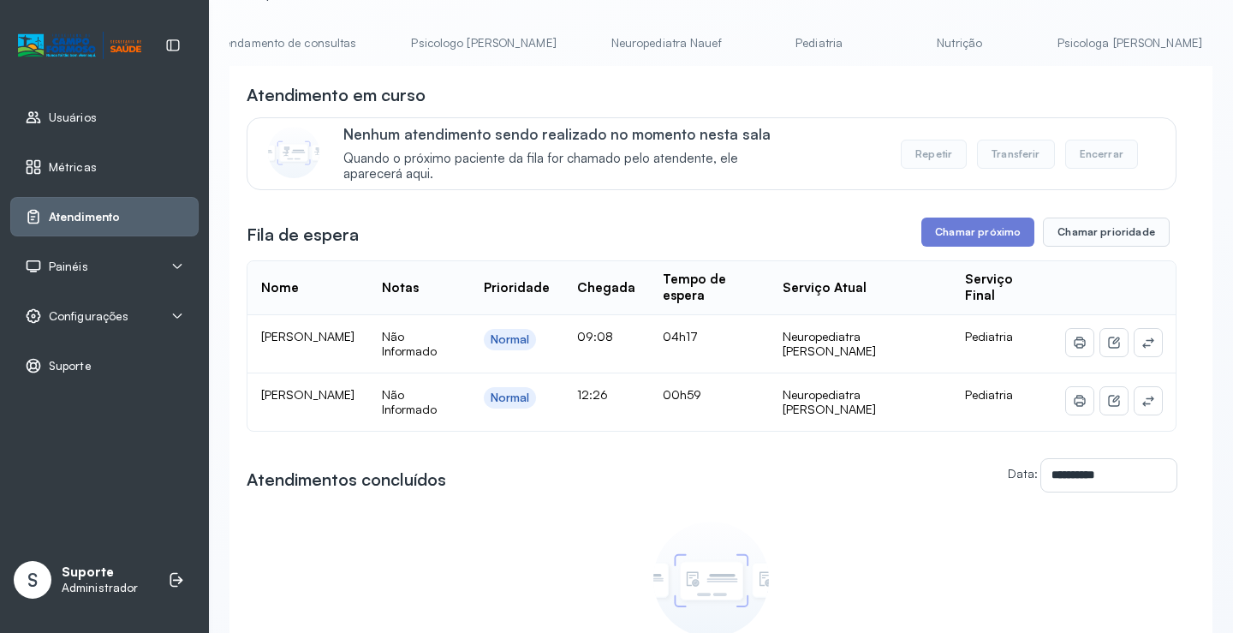
scroll to position [0, 25]
drag, startPoint x: 577, startPoint y: 65, endPoint x: 745, endPoint y: 67, distance: 167.9
click at [745, 67] on div "Agendamento de consultas Psicologo Pedro Neuropediatra Nauef Pediatria Nutrição…" at bounding box center [721, 48] width 983 height 39
click at [759, 87] on div "Atendimento em curso" at bounding box center [712, 95] width 930 height 24
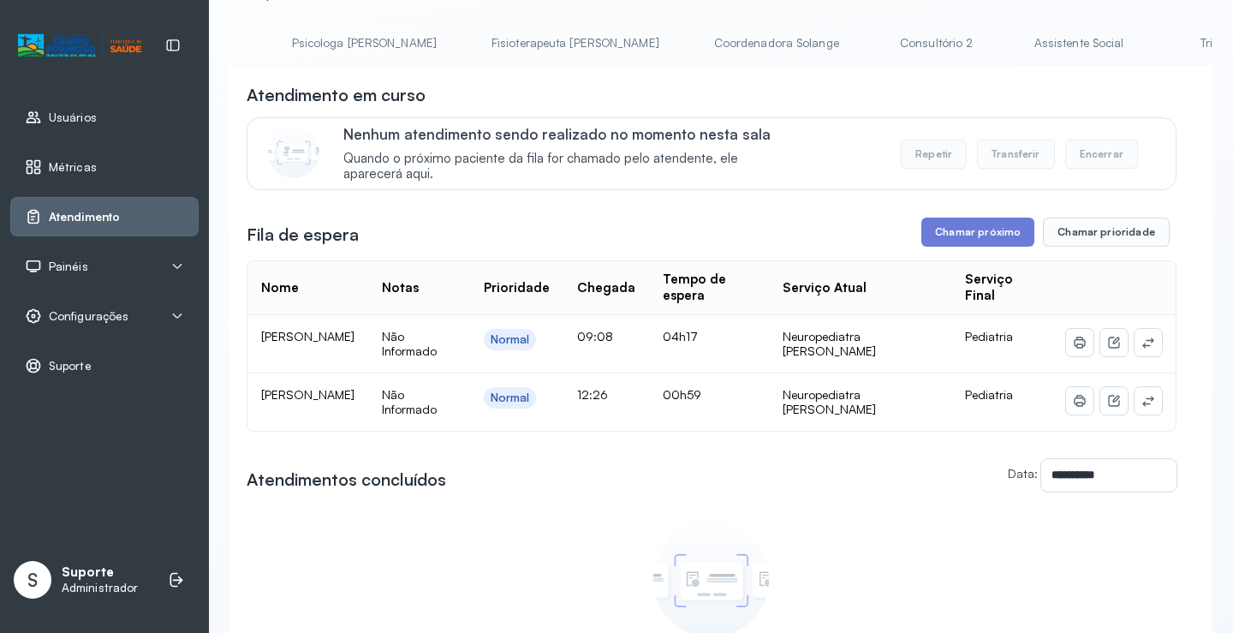
click at [1161, 45] on link "Triagem" at bounding box center [1221, 43] width 120 height 28
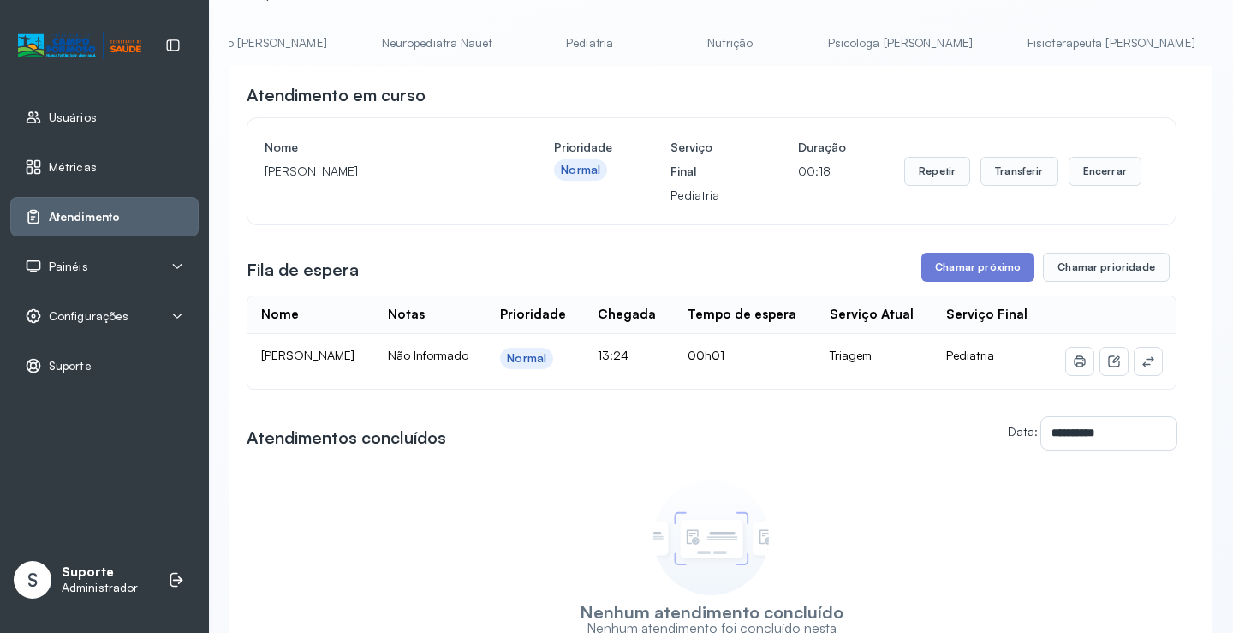
scroll to position [0, 0]
click at [300, 39] on link "Agendamento de consultas" at bounding box center [320, 43] width 181 height 28
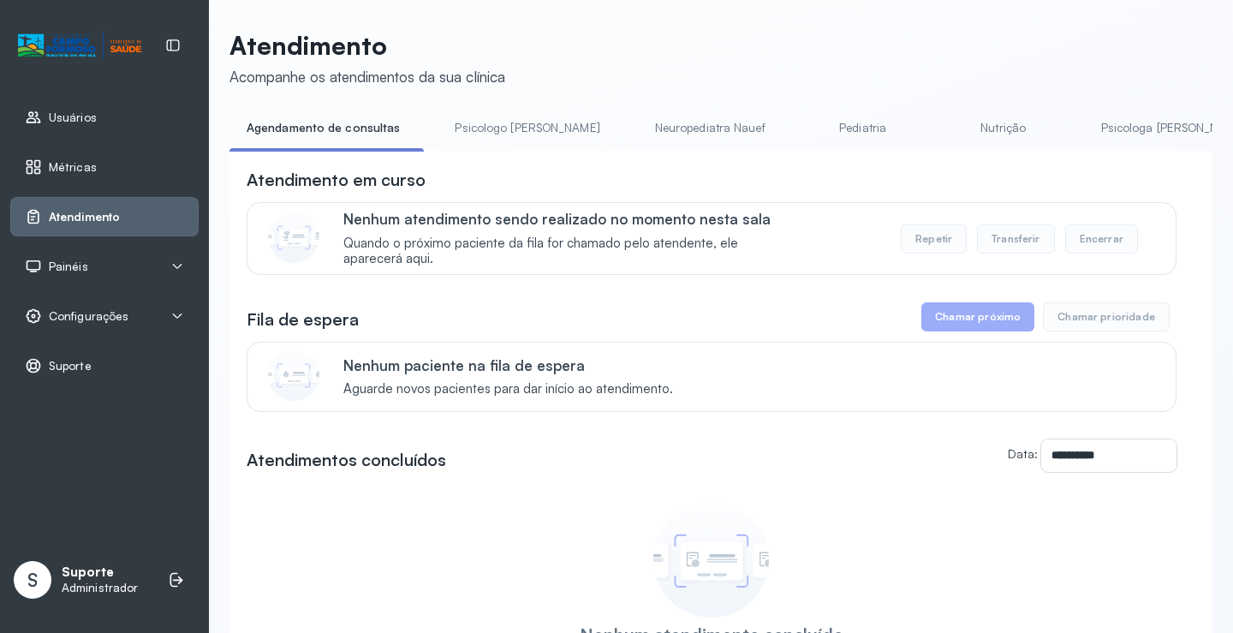
scroll to position [86, 0]
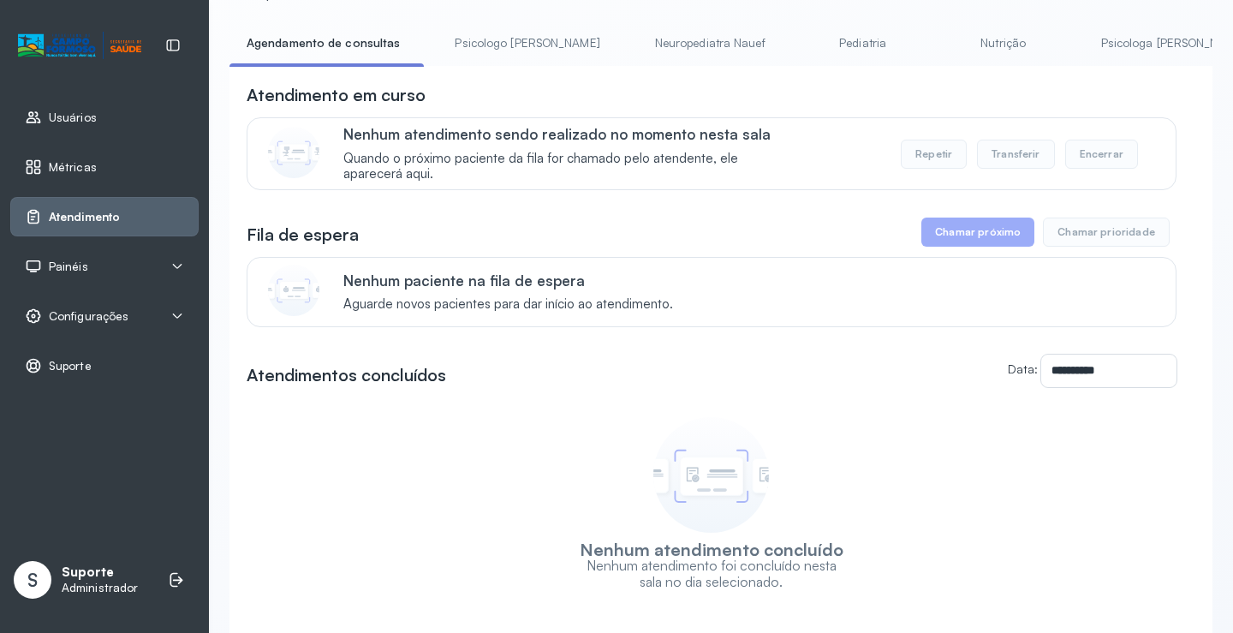
click at [516, 33] on link "Psicologo Pedro" at bounding box center [527, 43] width 179 height 28
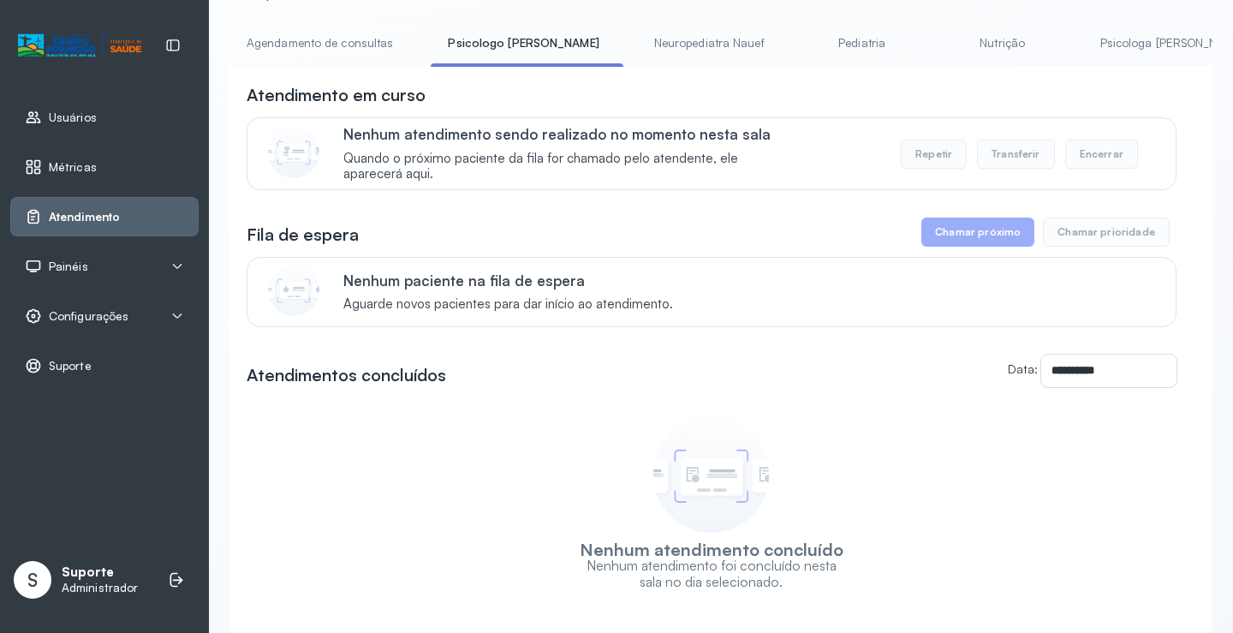
click at [365, 31] on link "Agendamento de consultas" at bounding box center [320, 43] width 181 height 28
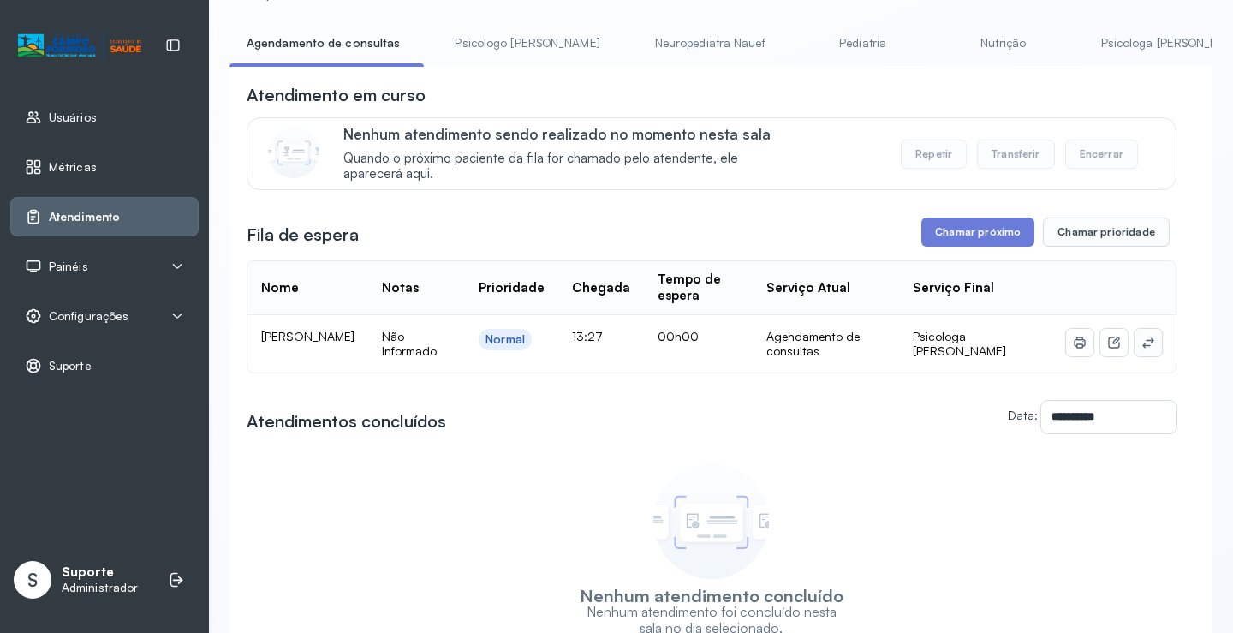
click at [1142, 345] on icon at bounding box center [1149, 343] width 14 height 14
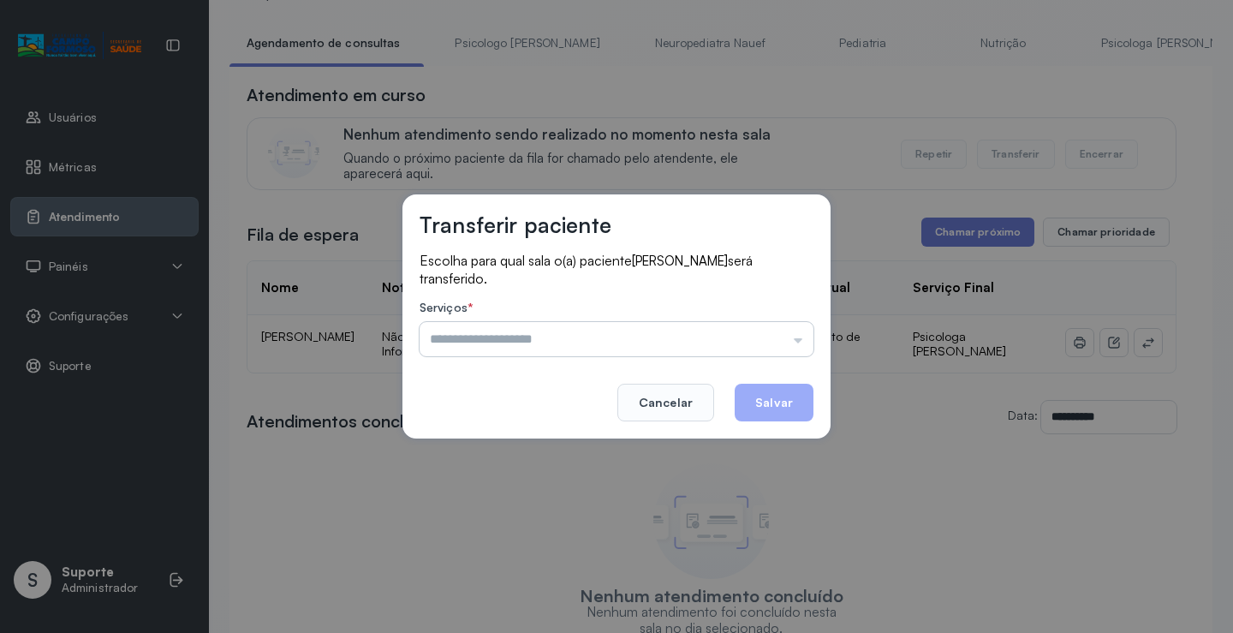
click at [797, 326] on input "text" at bounding box center [617, 339] width 394 height 34
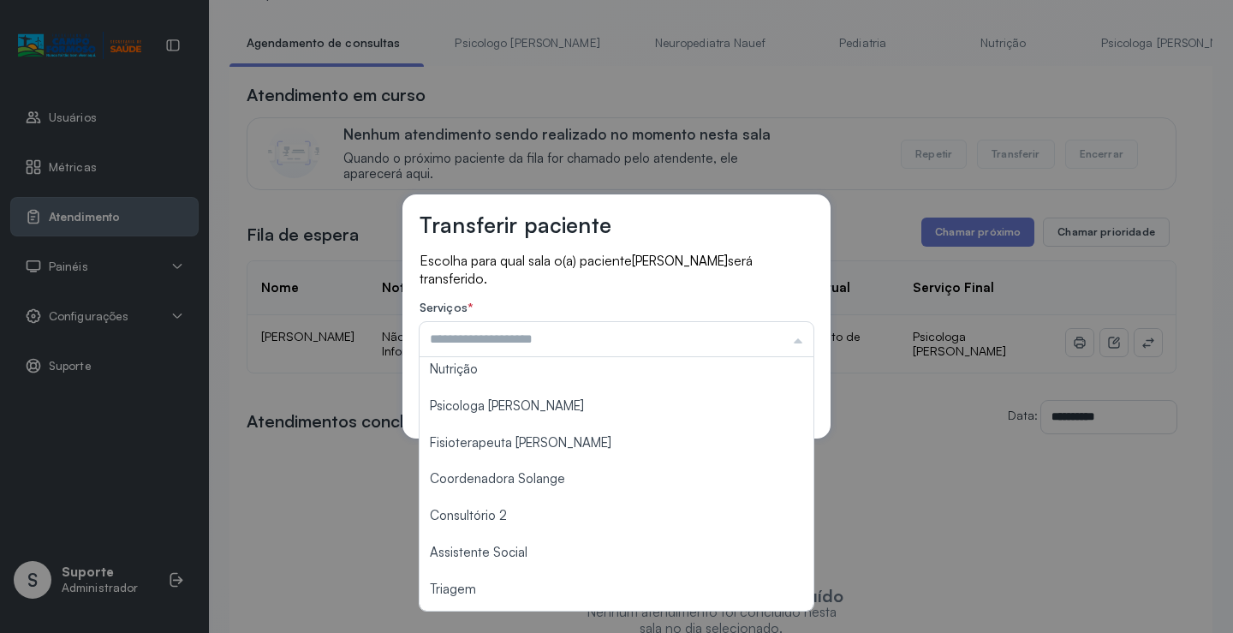
scroll to position [0, 0]
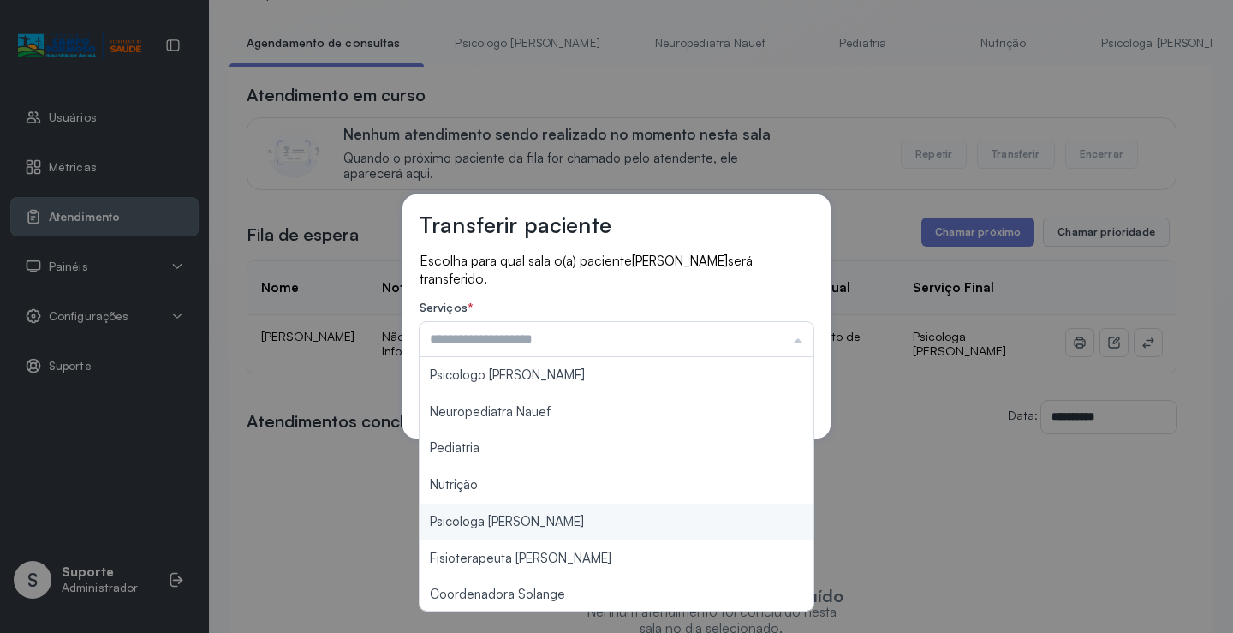
type input "**********"
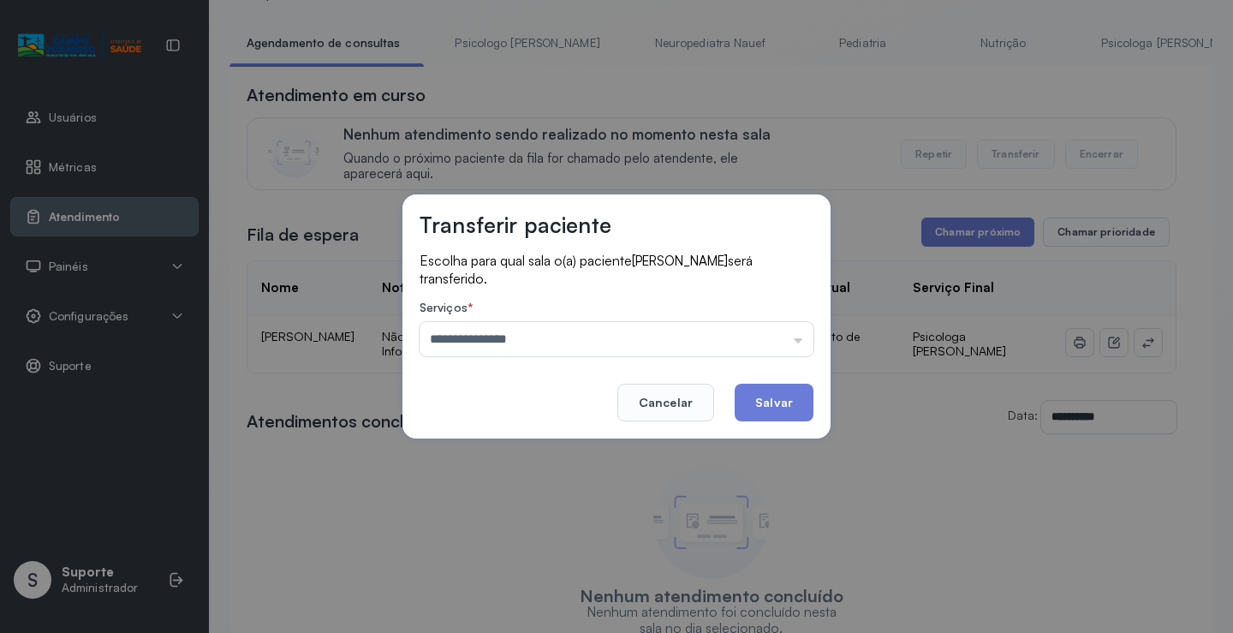
drag, startPoint x: 530, startPoint y: 524, endPoint x: 730, endPoint y: 439, distance: 216.8
click at [530, 523] on div "**********" at bounding box center [616, 316] width 1233 height 633
click at [791, 411] on button "Salvar" at bounding box center [774, 403] width 79 height 38
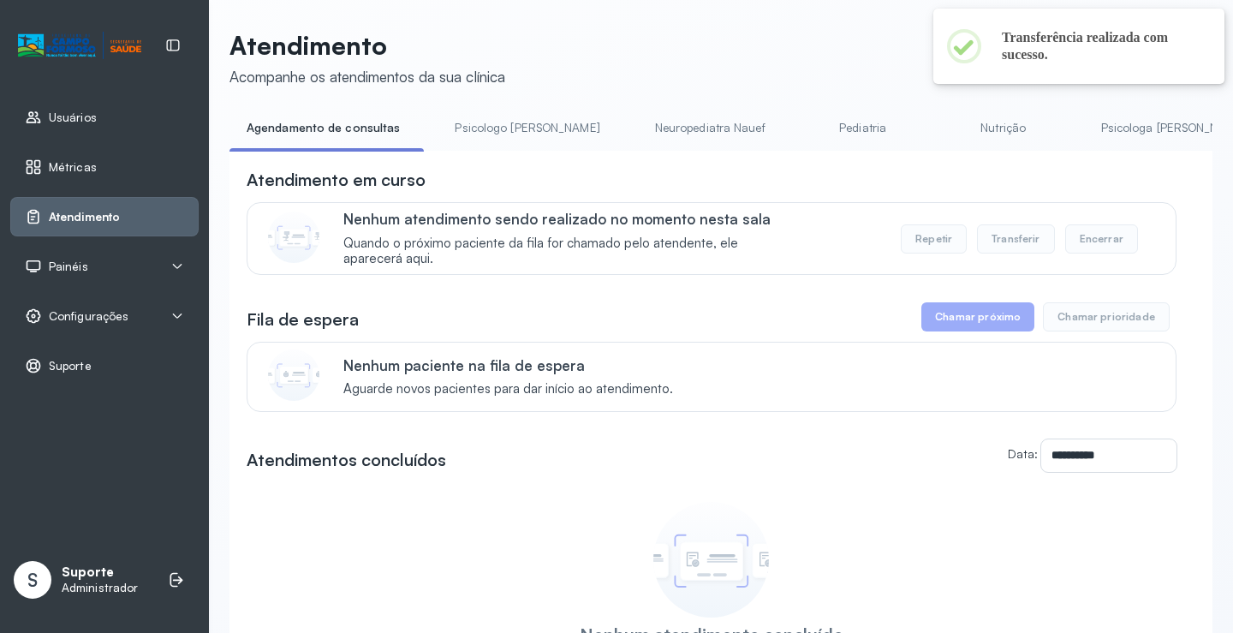
scroll to position [86, 0]
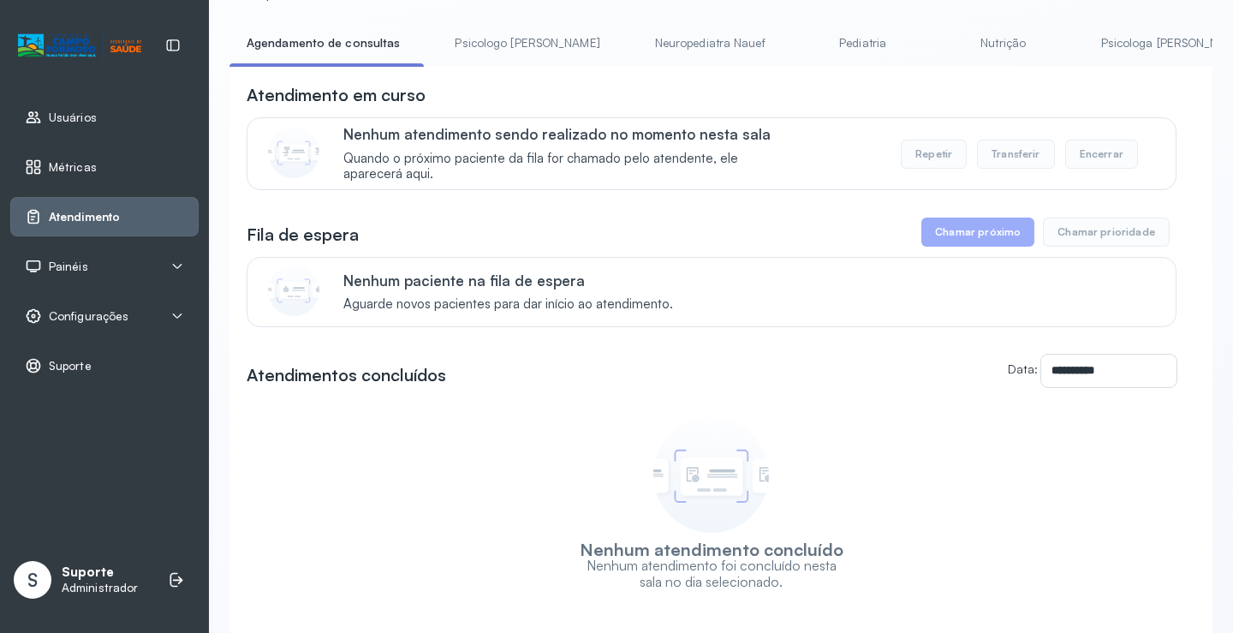
click at [509, 36] on link "Psicologo Pedro" at bounding box center [527, 43] width 179 height 28
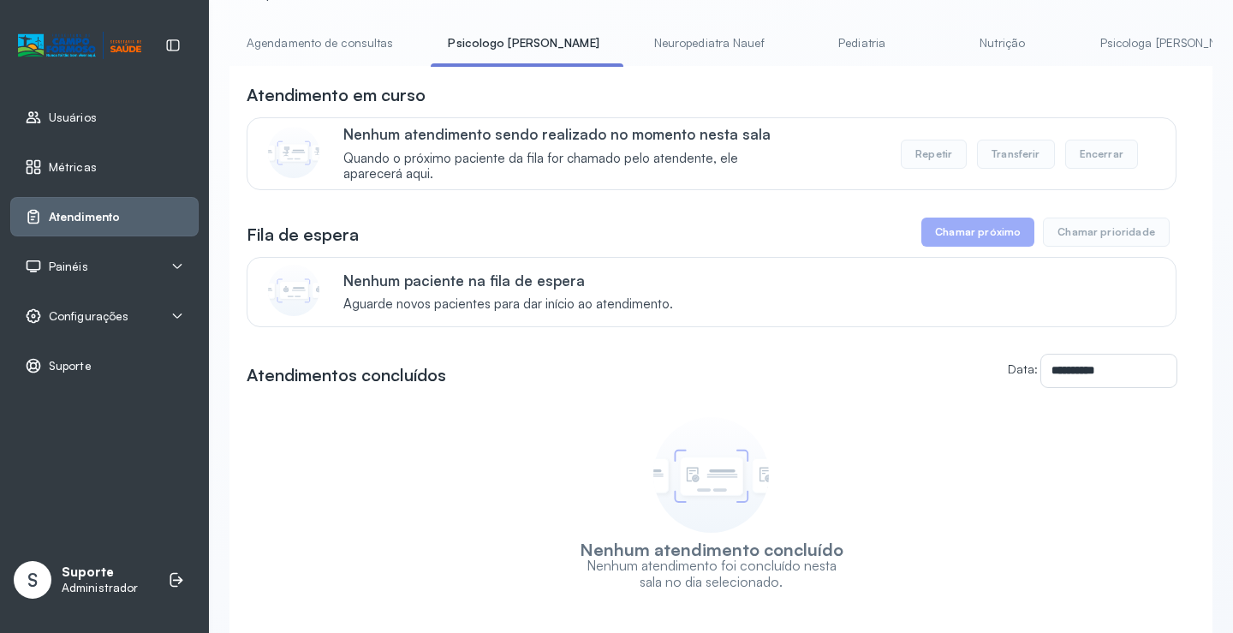
click at [329, 52] on link "Agendamento de consultas" at bounding box center [320, 43] width 181 height 28
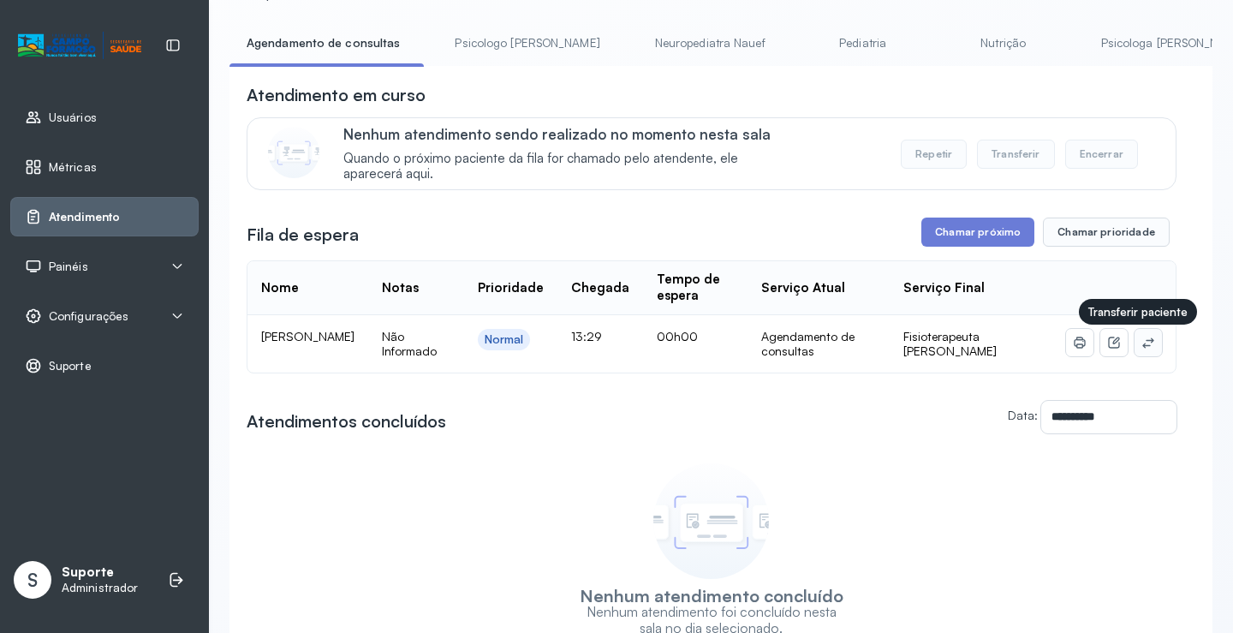
click at [1145, 350] on button at bounding box center [1148, 342] width 27 height 27
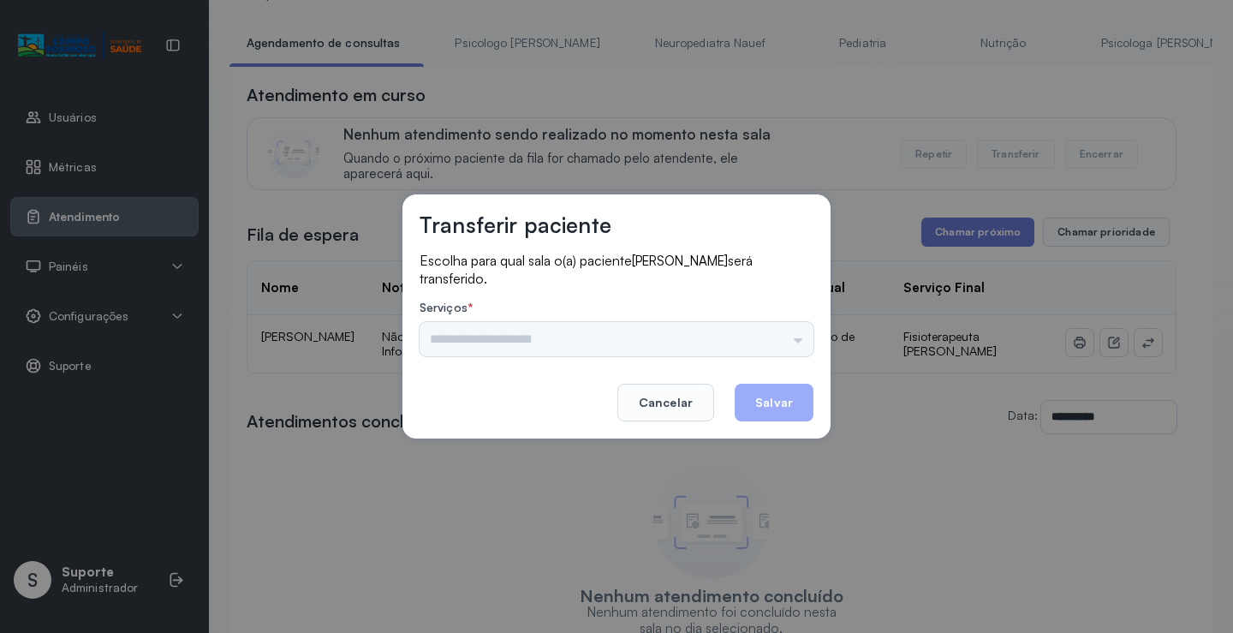
click at [770, 324] on input "text" at bounding box center [617, 339] width 394 height 34
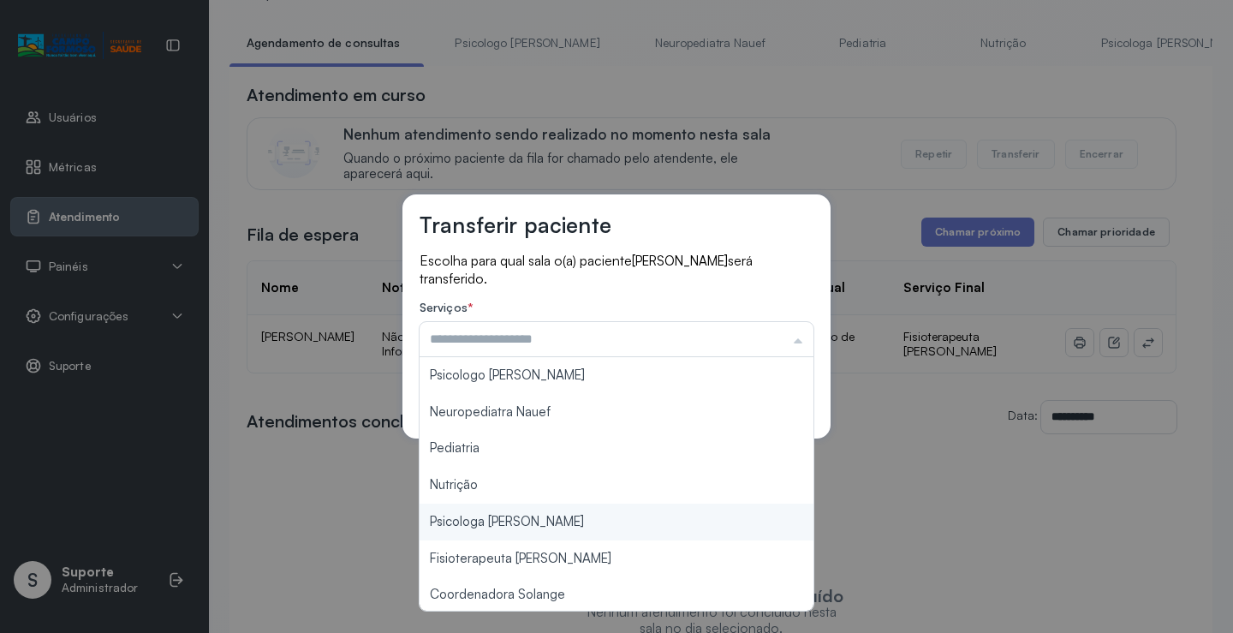
scroll to position [257, 0]
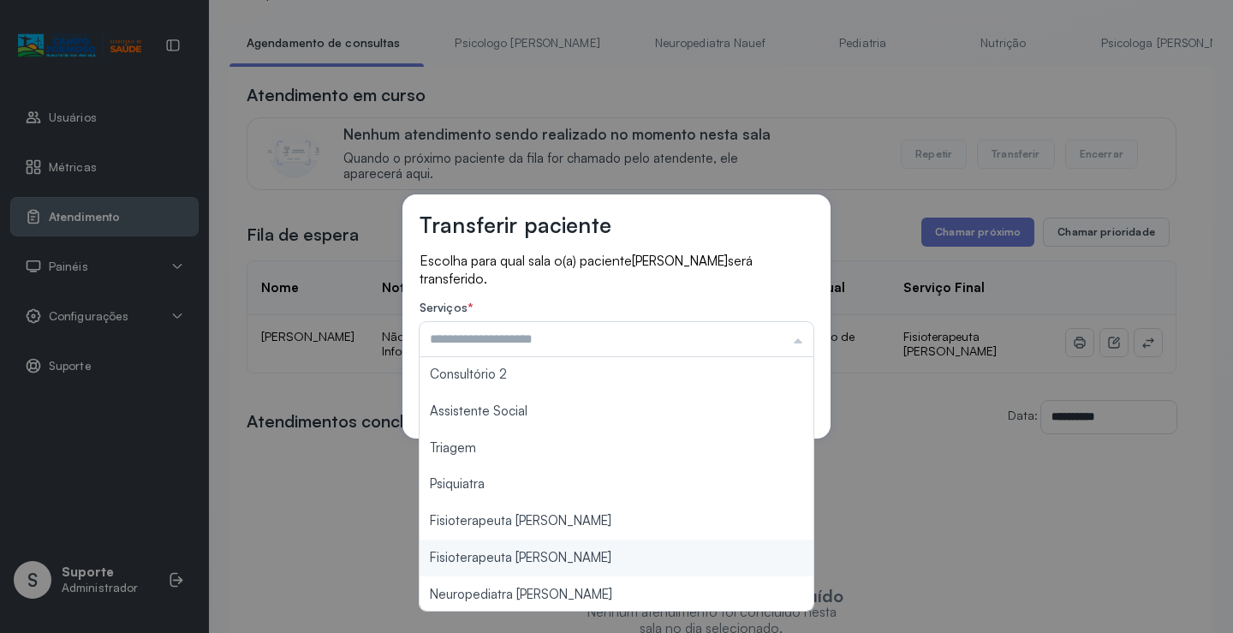
type input "**********"
drag, startPoint x: 570, startPoint y: 561, endPoint x: 663, endPoint y: 482, distance: 121.5
click at [573, 555] on div "**********" at bounding box center [616, 316] width 1233 height 633
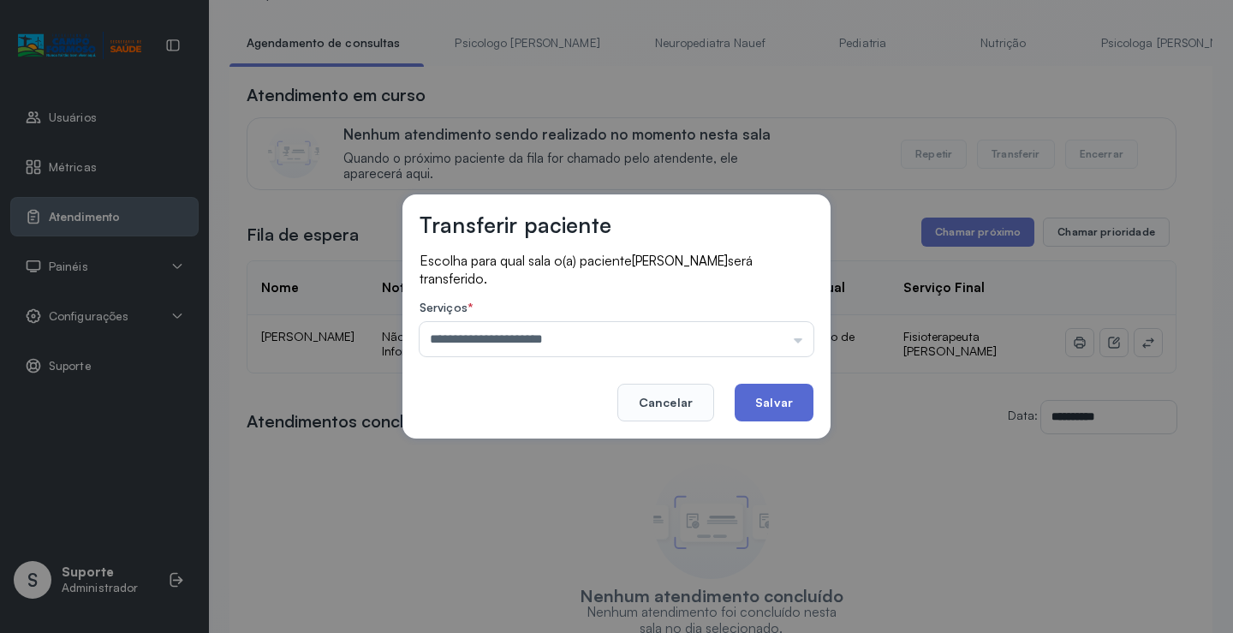
click at [788, 399] on button "Salvar" at bounding box center [774, 403] width 79 height 38
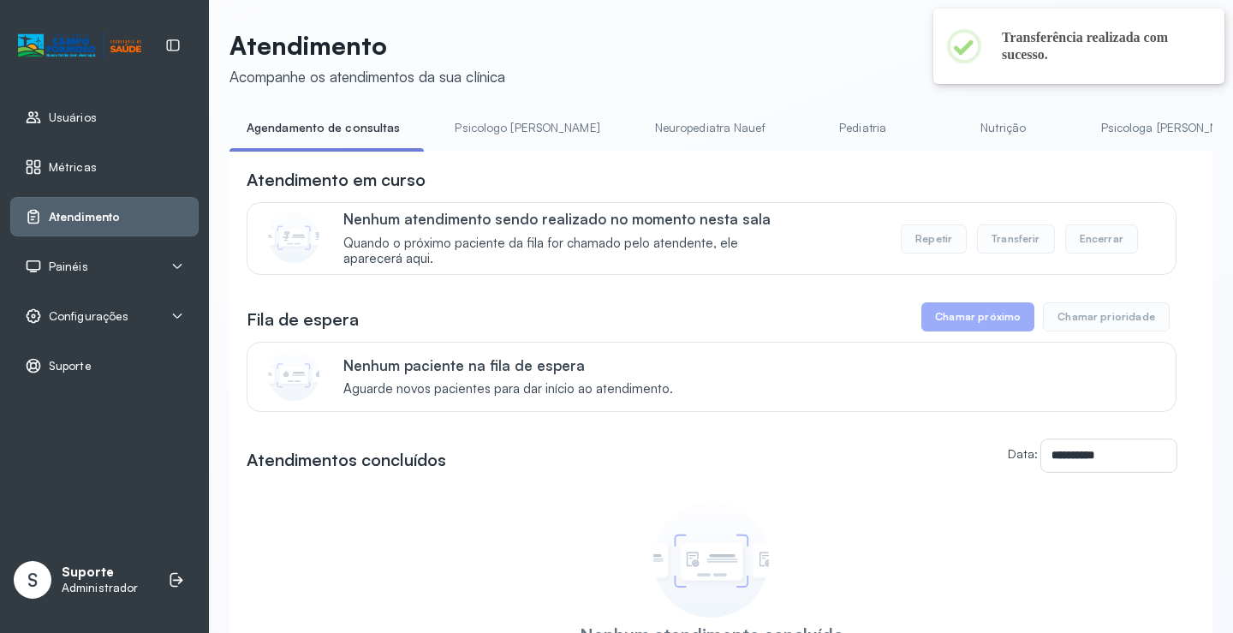
scroll to position [0, 0]
click at [492, 130] on link "Psicologo Pedro" at bounding box center [527, 129] width 179 height 28
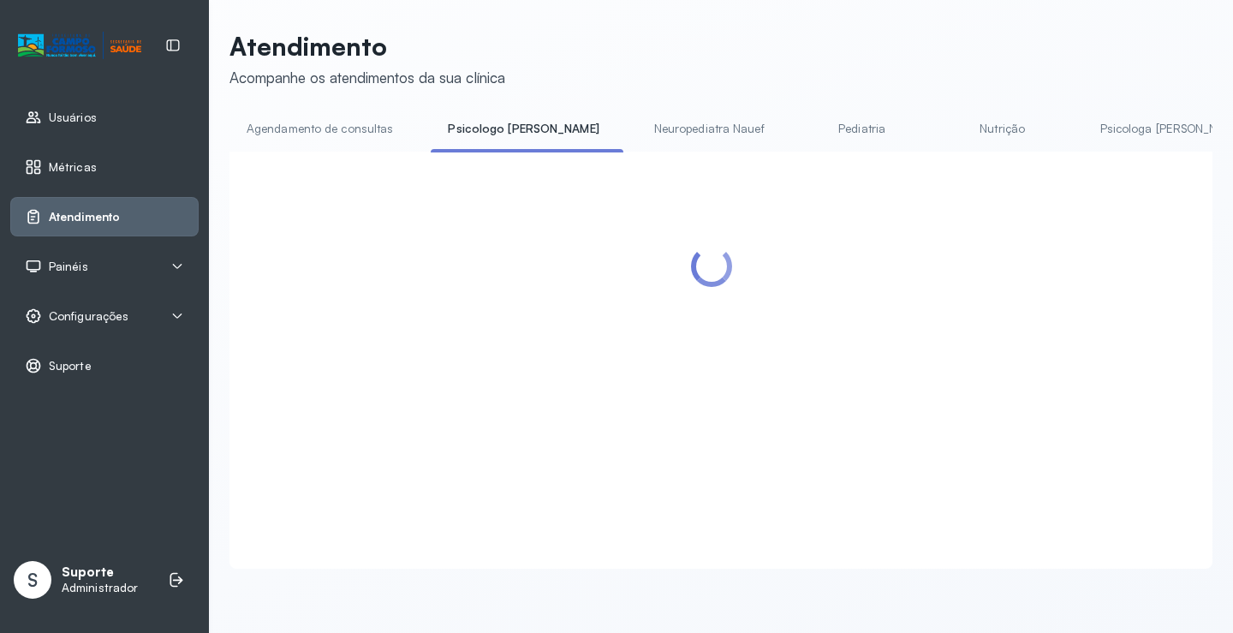
click at [327, 126] on link "Agendamento de consultas" at bounding box center [320, 129] width 181 height 28
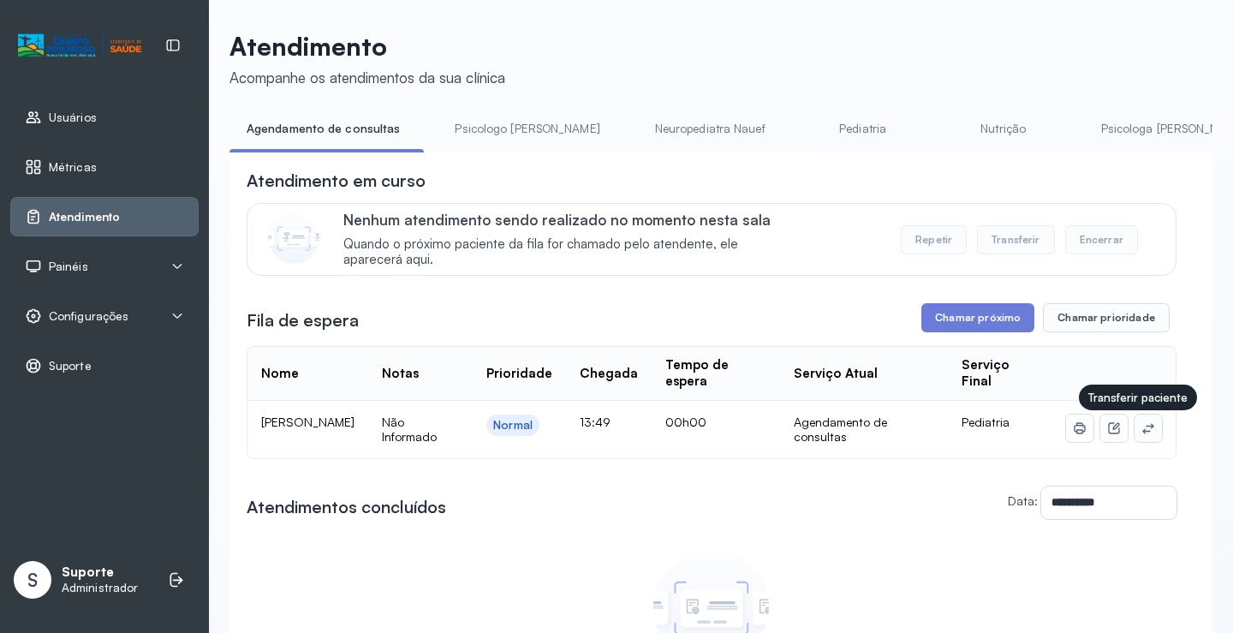
click at [1142, 434] on icon at bounding box center [1149, 428] width 14 height 14
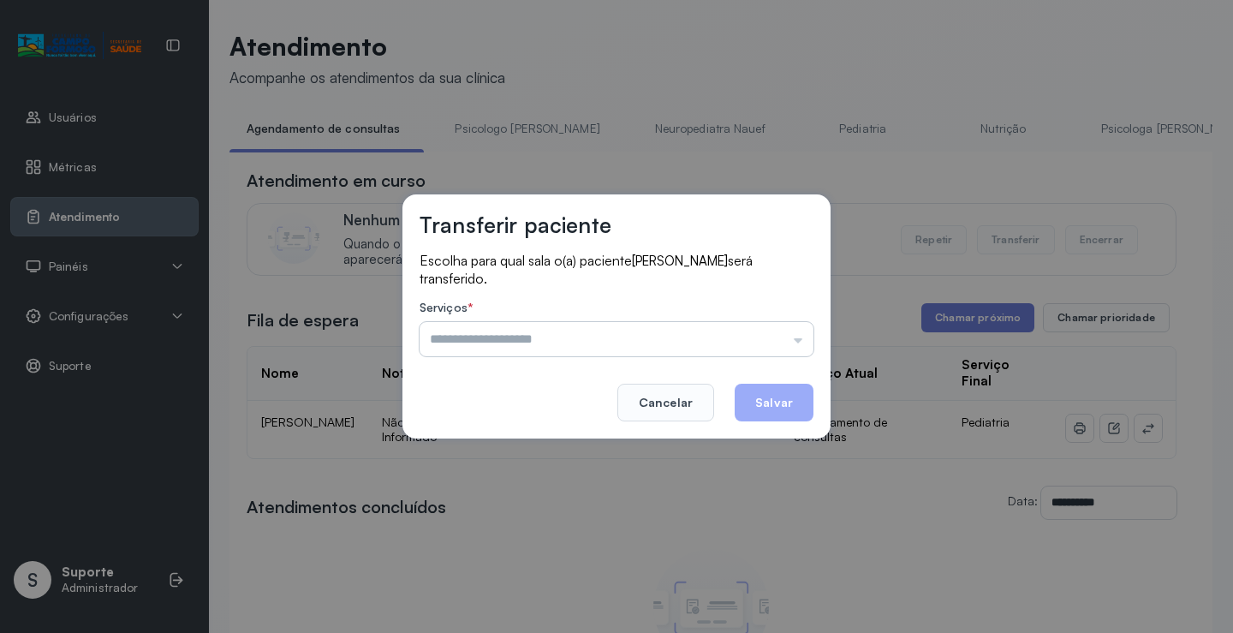
click at [751, 343] on input "text" at bounding box center [617, 339] width 394 height 34
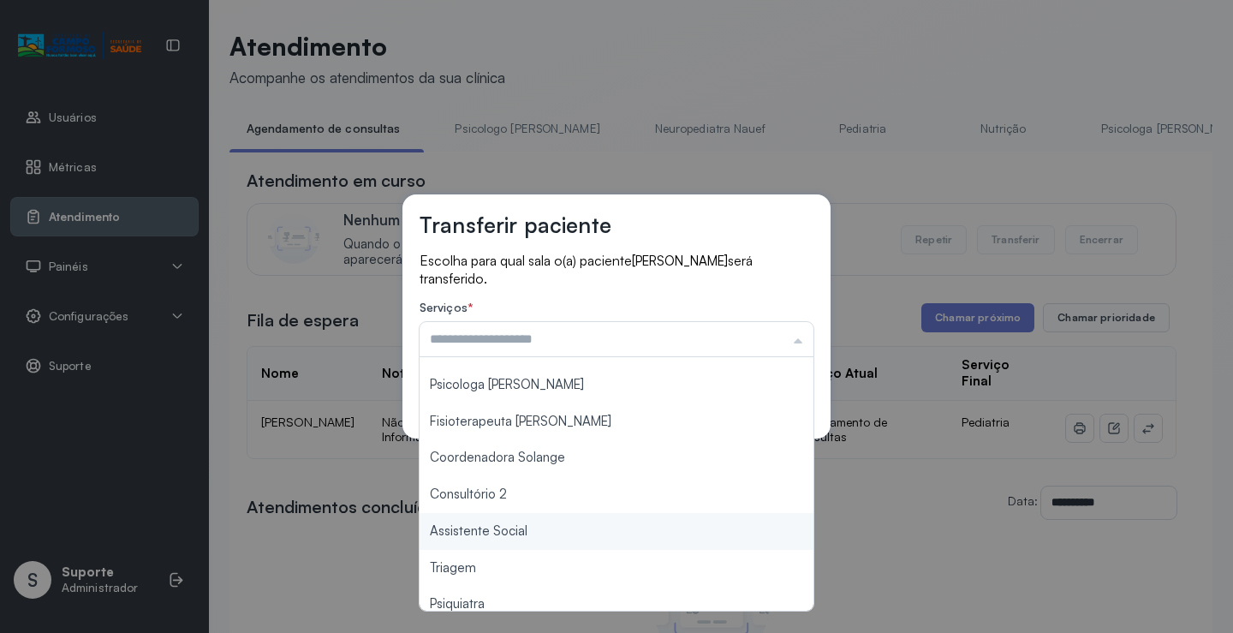
scroll to position [260, 0]
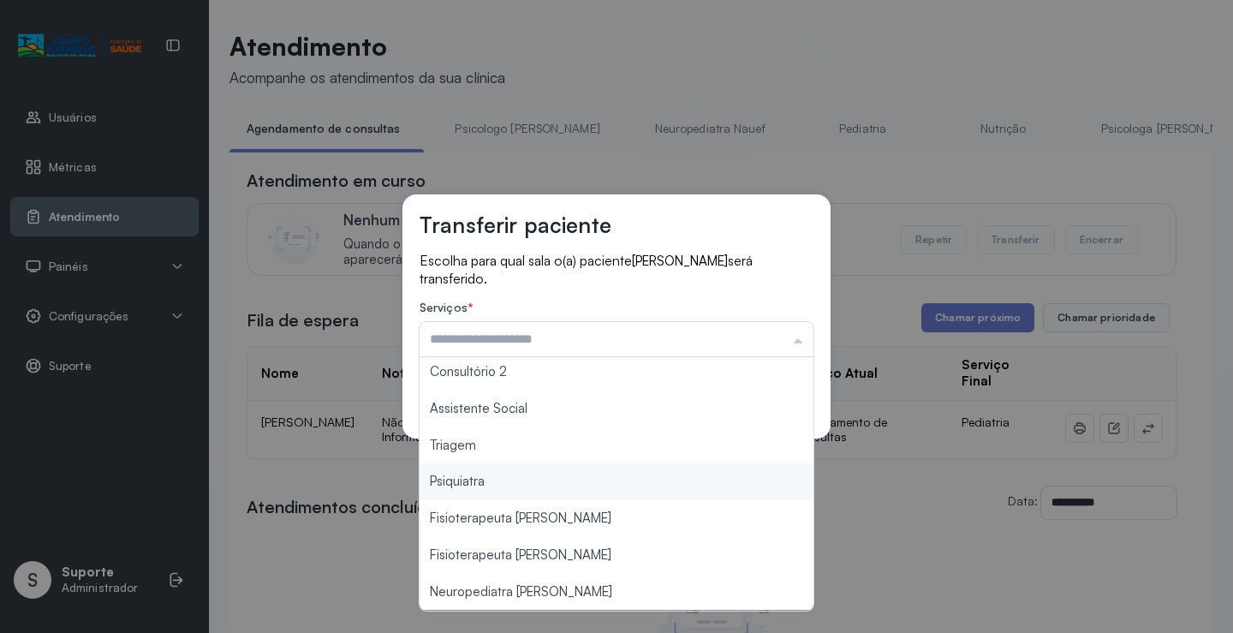
type input "*******"
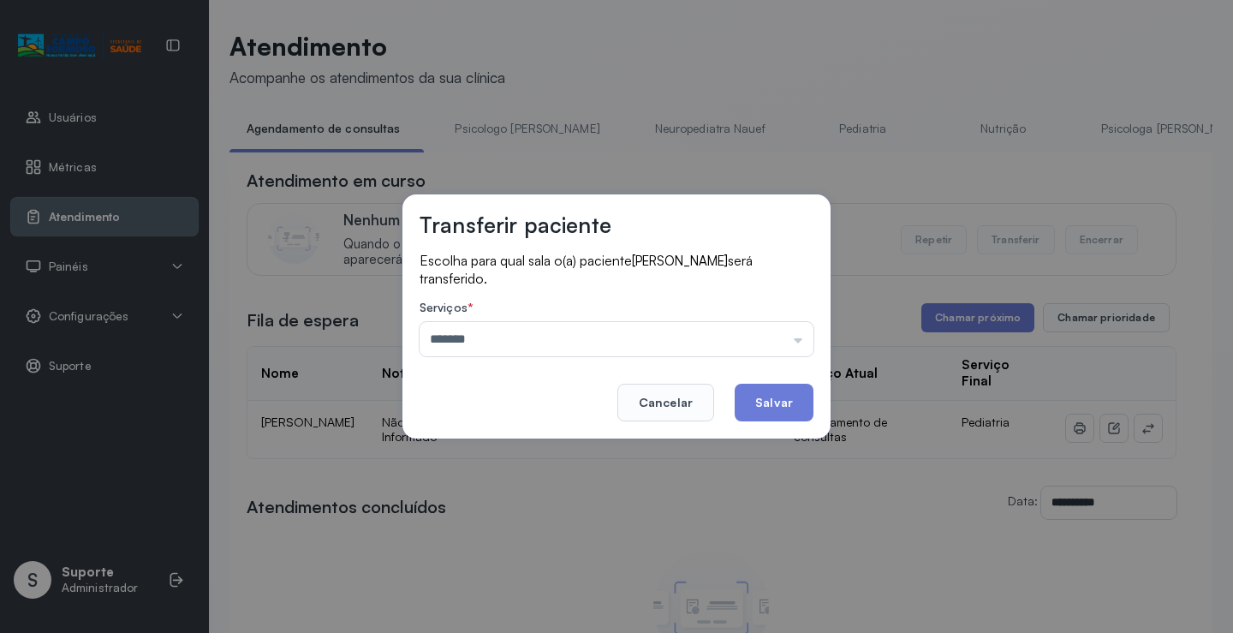
drag, startPoint x: 521, startPoint y: 453, endPoint x: 694, endPoint y: 415, distance: 177.1
click at [521, 451] on div "Transferir paciente Escolha para qual sala o(a) paciente LUIZ GUSTAVO PERREIRA …" at bounding box center [616, 316] width 1233 height 633
click at [794, 401] on button "Salvar" at bounding box center [774, 403] width 79 height 38
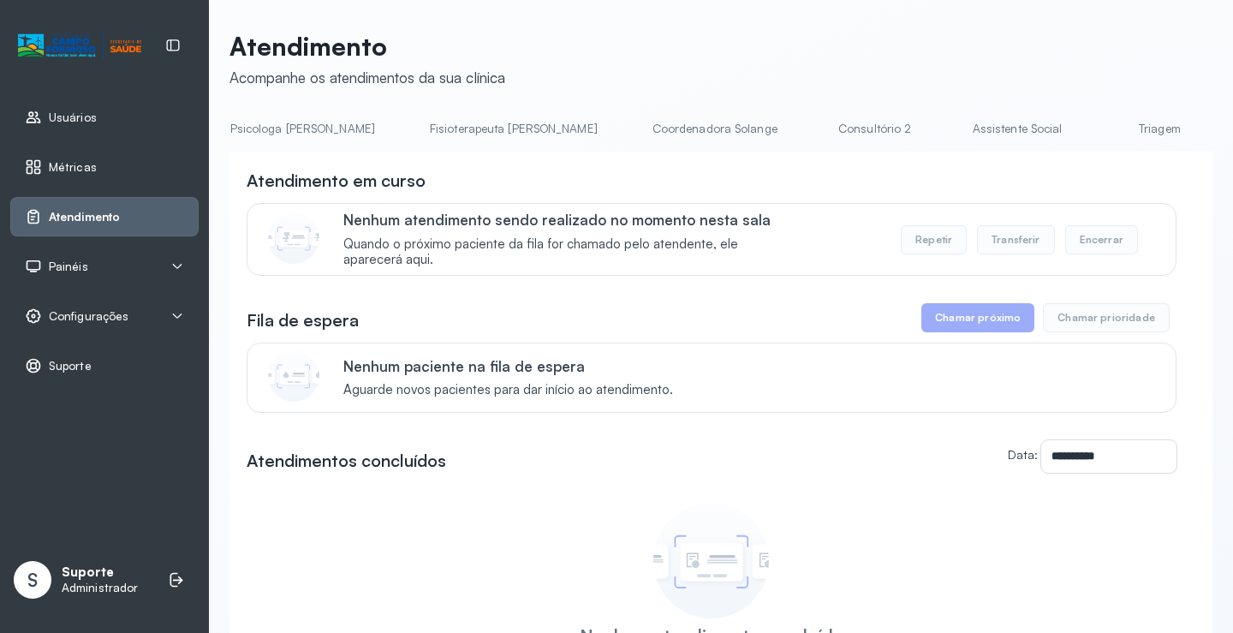
scroll to position [0, 910]
click at [1061, 127] on link "Triagem" at bounding box center [1121, 129] width 120 height 28
click at [104, 257] on div "Painéis" at bounding box center [104, 266] width 188 height 39
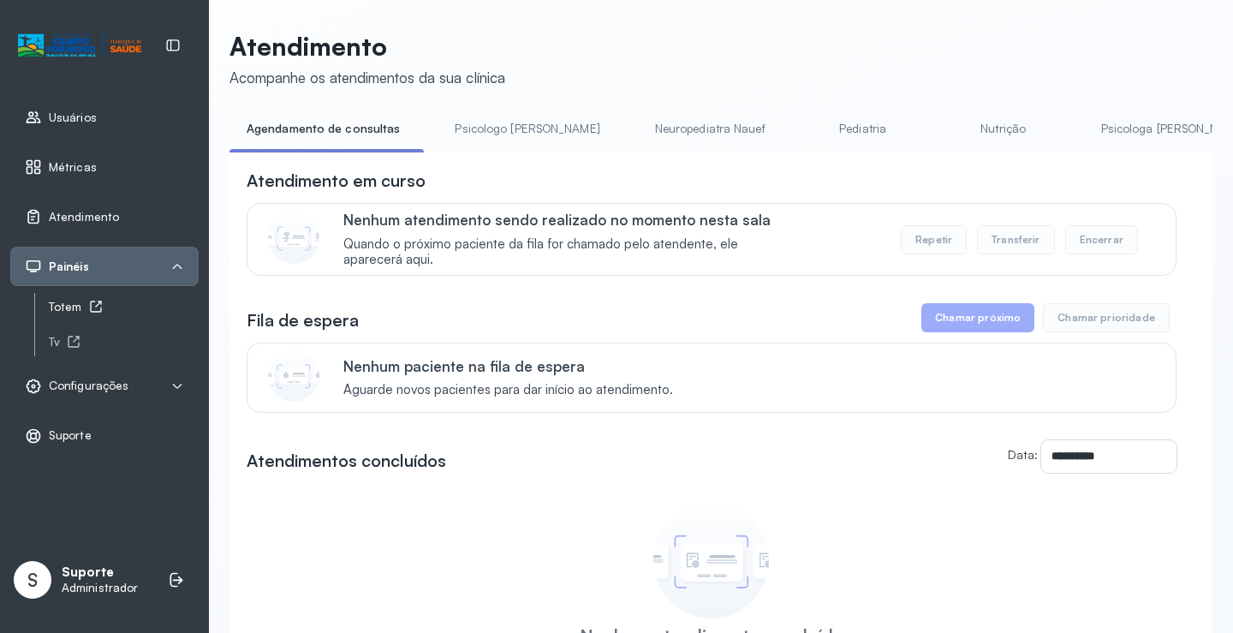
click at [90, 304] on icon at bounding box center [95, 306] width 11 height 11
click at [495, 115] on link "Psicologo Pedro" at bounding box center [527, 129] width 179 height 28
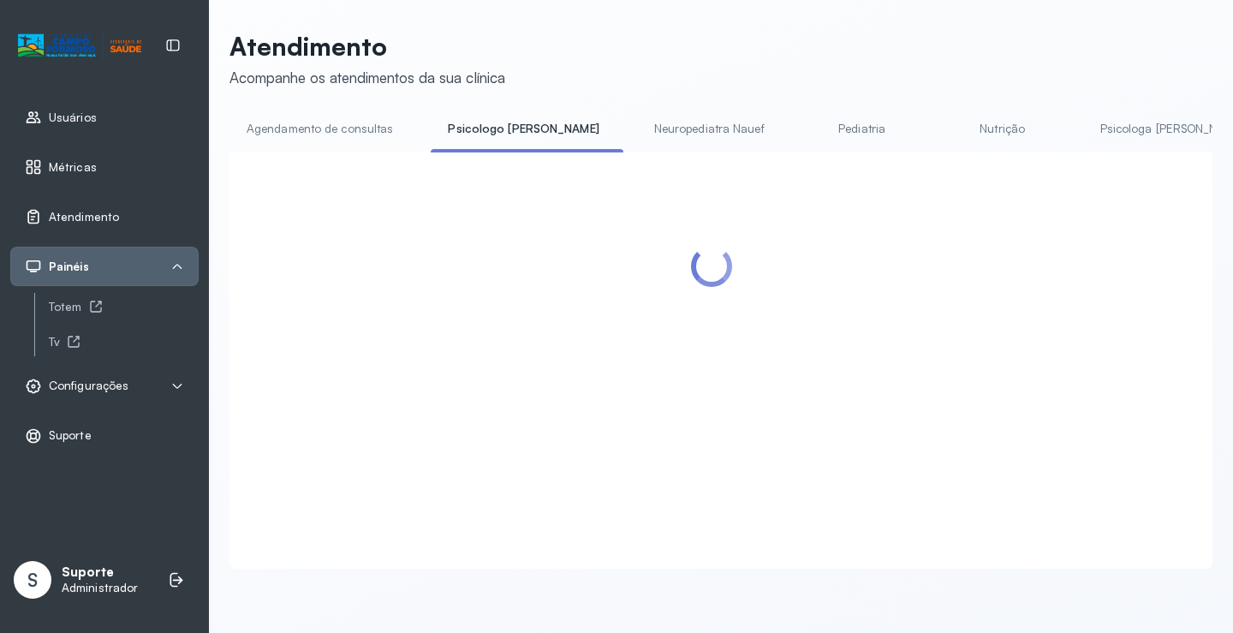
click at [338, 121] on link "Agendamento de consultas" at bounding box center [320, 129] width 181 height 28
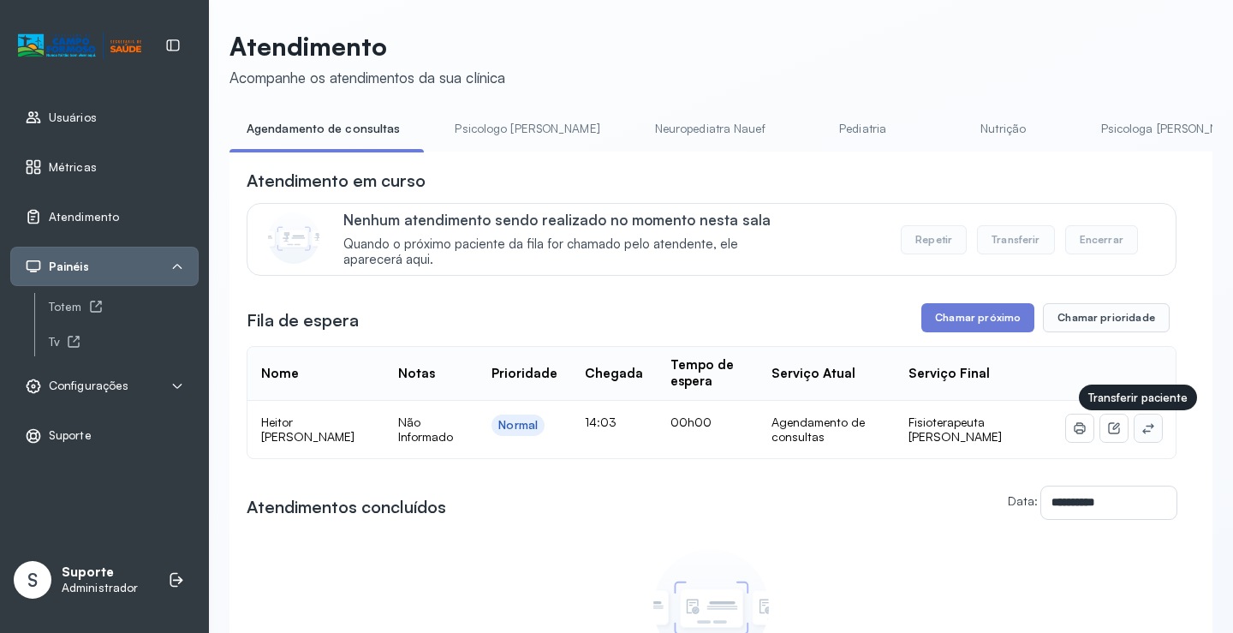
click at [1138, 424] on button at bounding box center [1148, 428] width 27 height 27
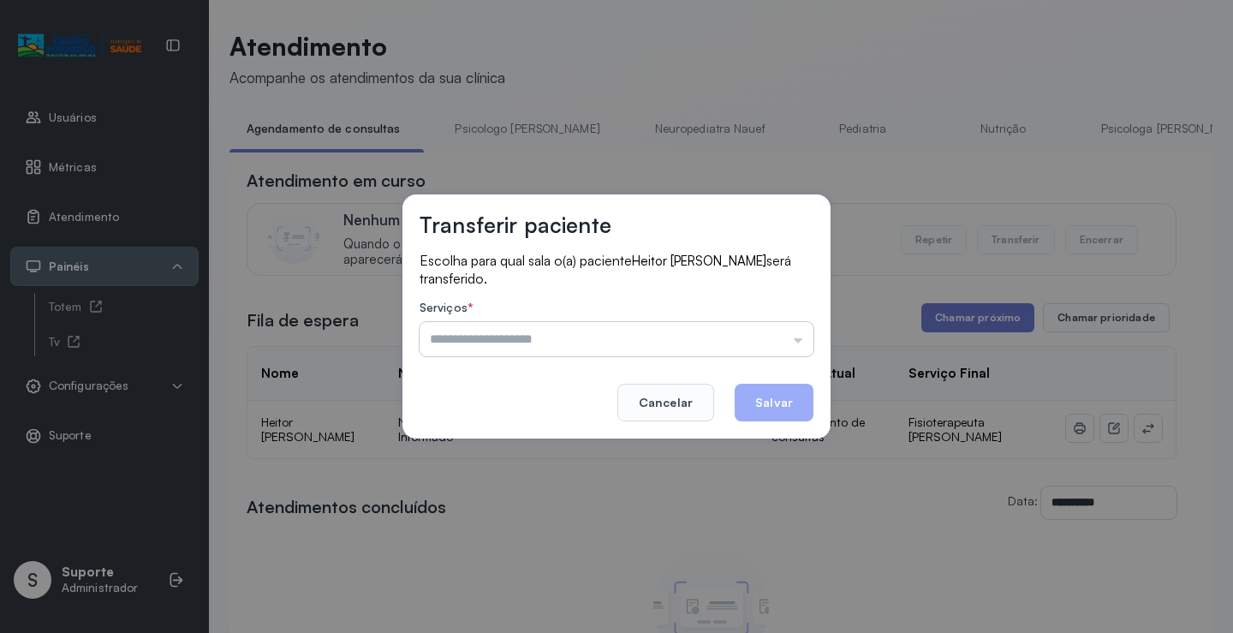
click at [773, 335] on input "text" at bounding box center [617, 339] width 394 height 34
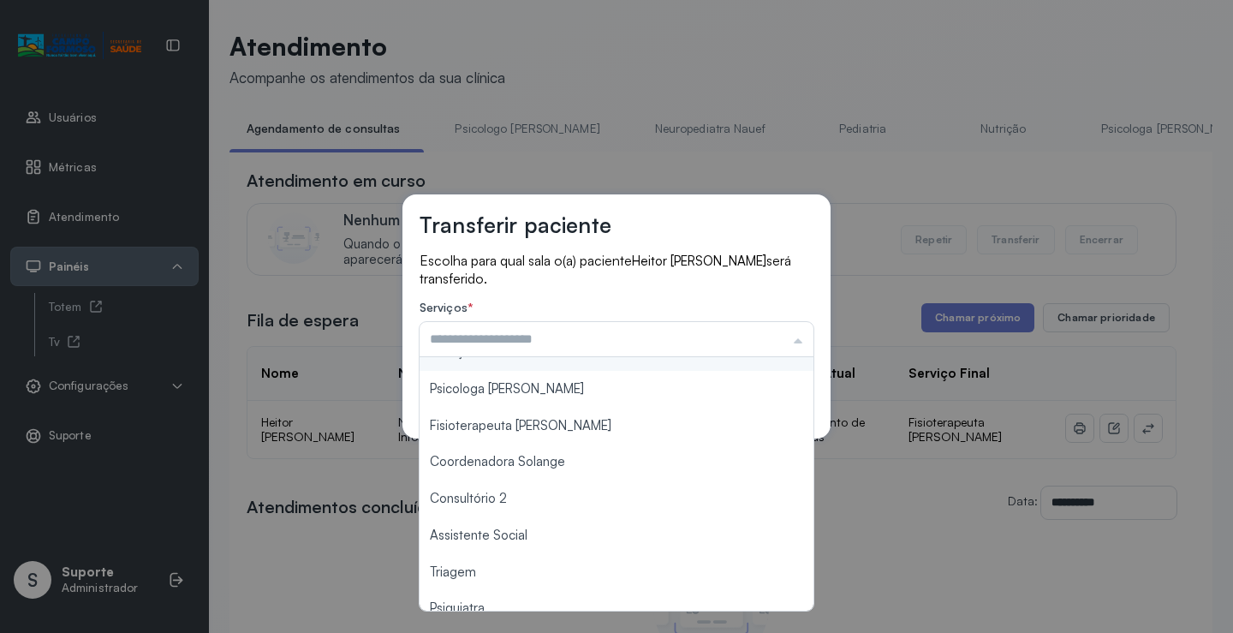
scroll to position [259, 0]
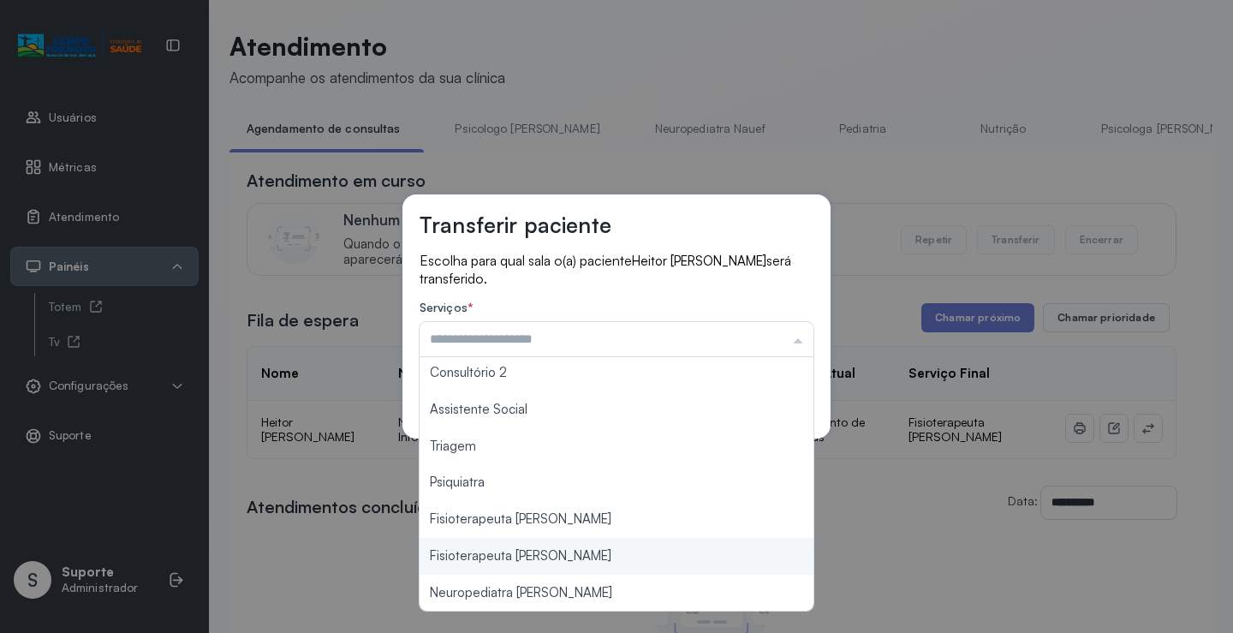
type input "**********"
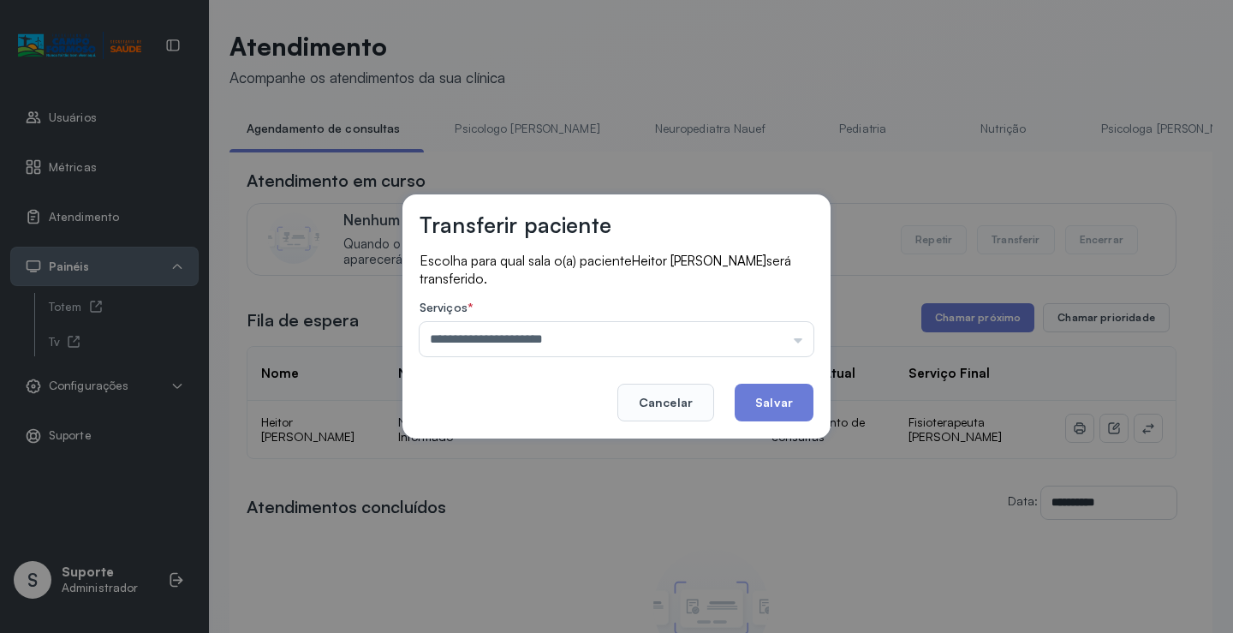
drag, startPoint x: 576, startPoint y: 555, endPoint x: 753, endPoint y: 469, distance: 196.9
click at [576, 553] on div "**********" at bounding box center [616, 316] width 1233 height 633
click at [792, 395] on button "Salvar" at bounding box center [774, 403] width 79 height 38
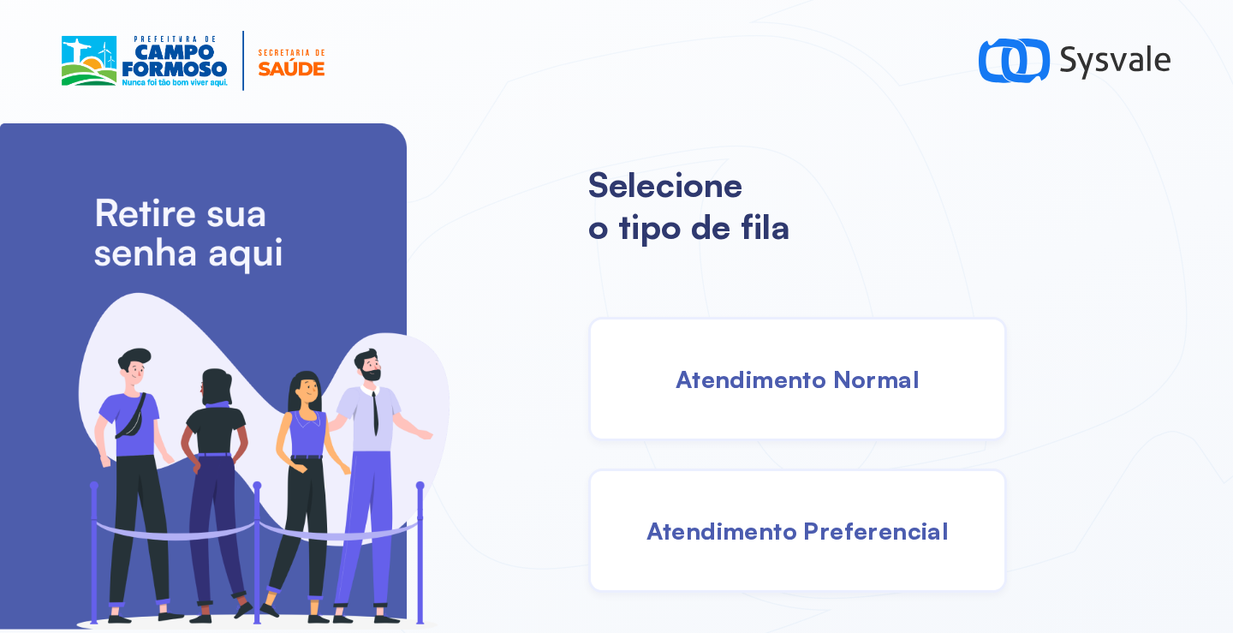
click at [751, 378] on span "Atendimento Normal" at bounding box center [798, 379] width 244 height 30
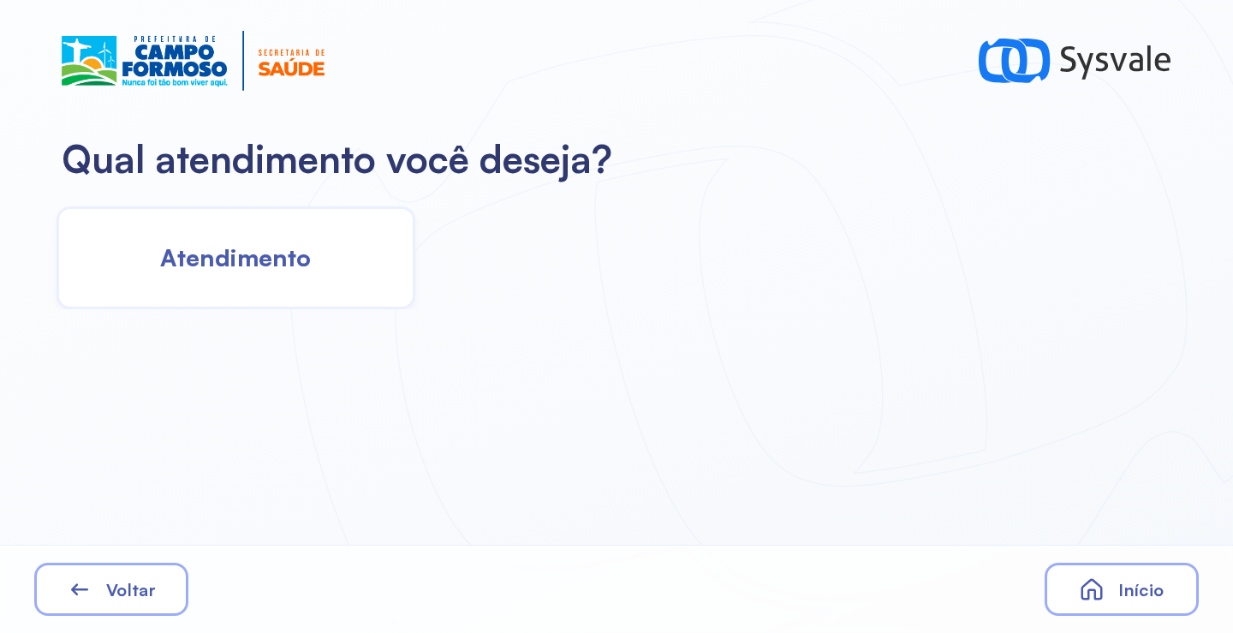
click at [310, 254] on span "Atendimento" at bounding box center [235, 257] width 151 height 30
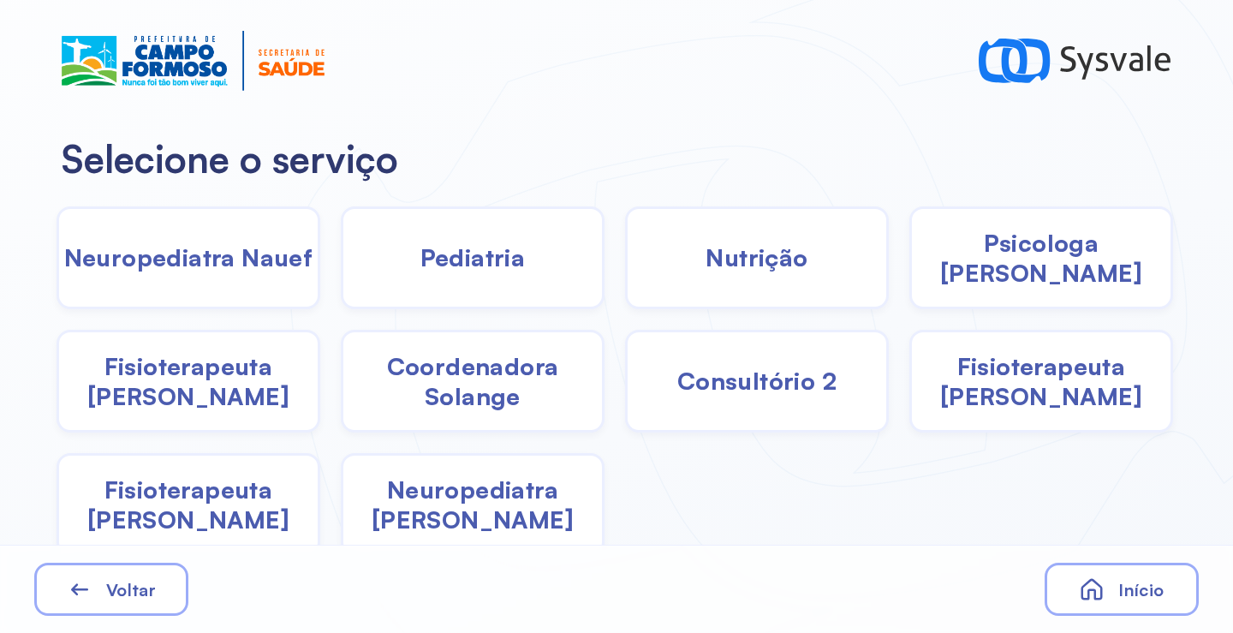
click at [491, 268] on span "Pediatria" at bounding box center [473, 257] width 105 height 30
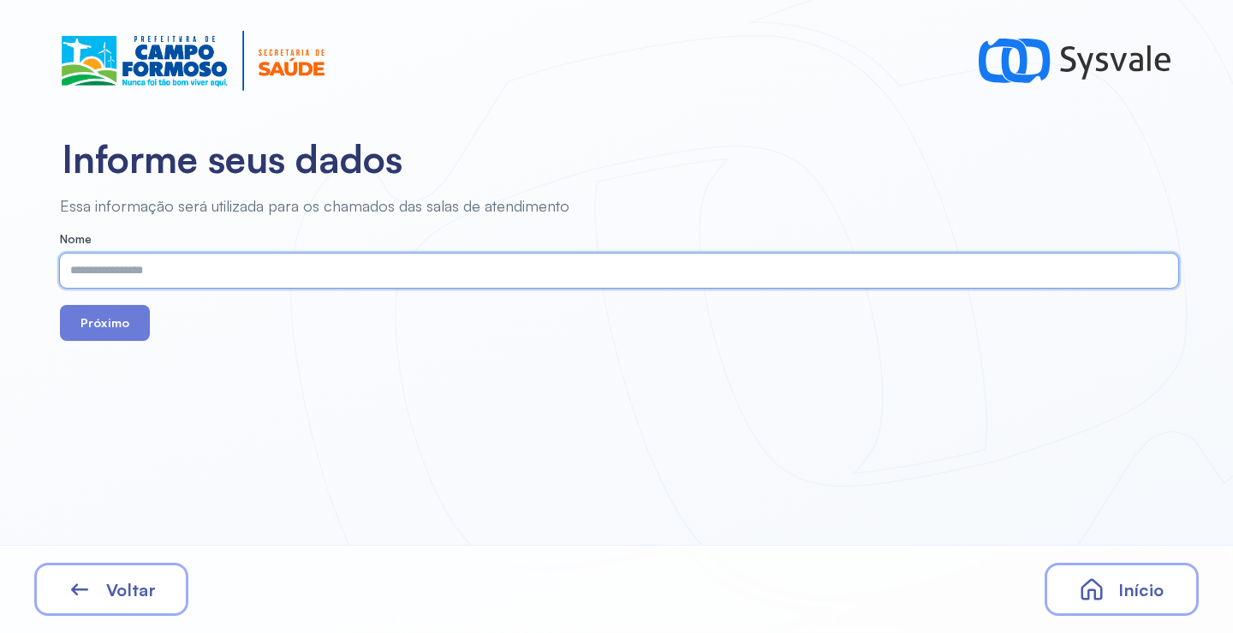
drag, startPoint x: 491, startPoint y: 268, endPoint x: 128, endPoint y: 583, distance: 480.2
click at [128, 583] on span "Voltar" at bounding box center [131, 589] width 50 height 21
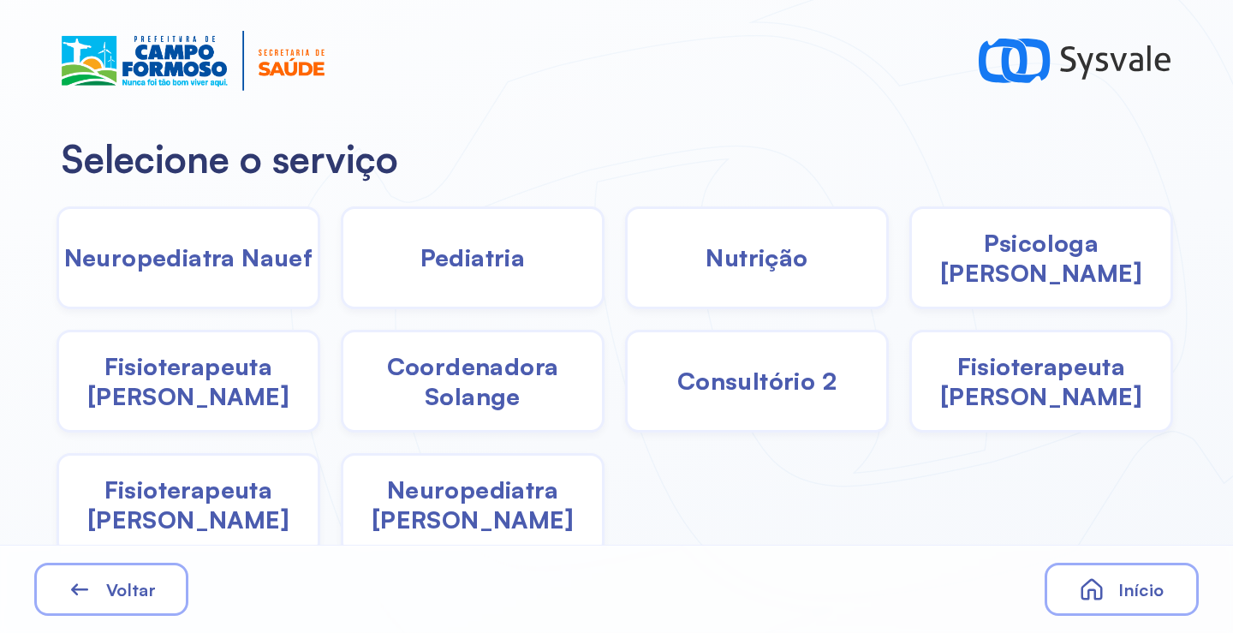
click at [186, 518] on span "Fisioterapeuta Morgana" at bounding box center [188, 504] width 259 height 60
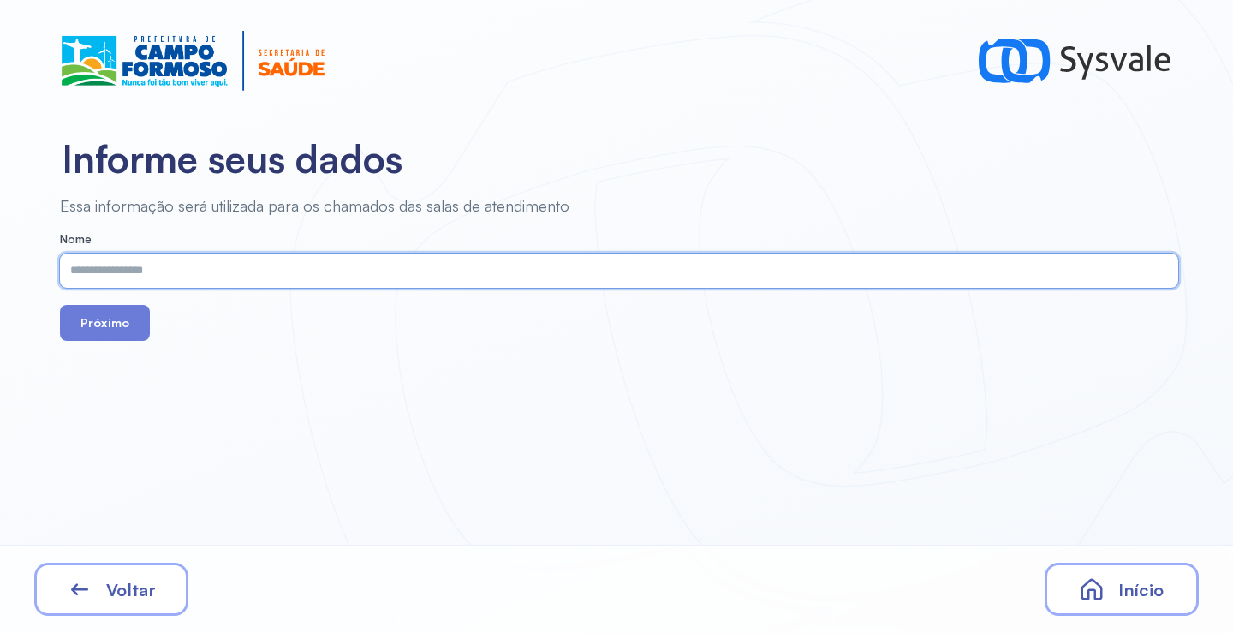
paste input "**********"
type input "**********"
click at [91, 330] on button "Próximo" at bounding box center [105, 323] width 90 height 36
